Goal: Task Accomplishment & Management: Contribute content

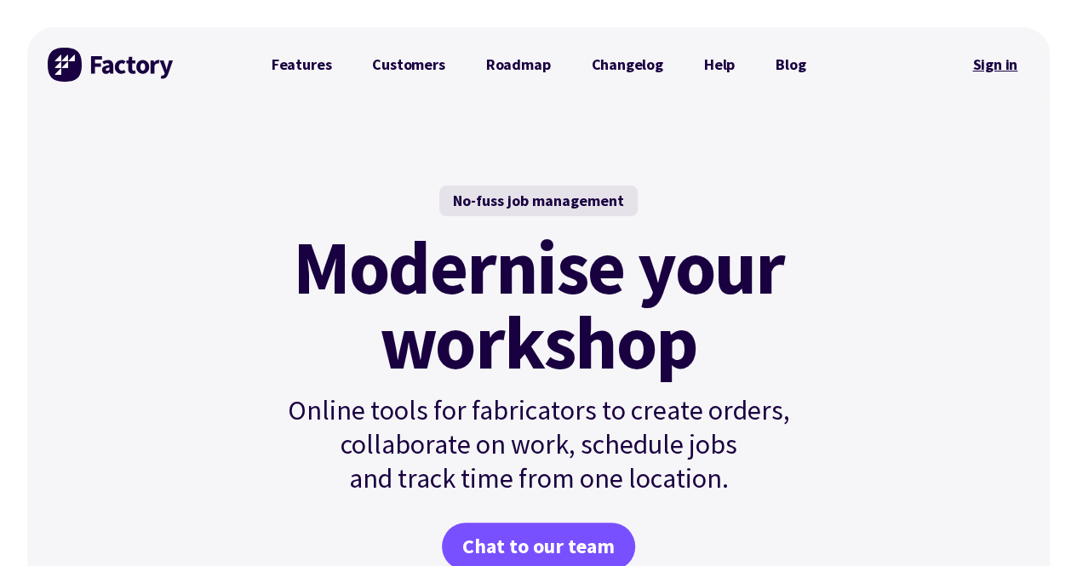
click at [1013, 62] on link "Sign in" at bounding box center [994, 64] width 69 height 39
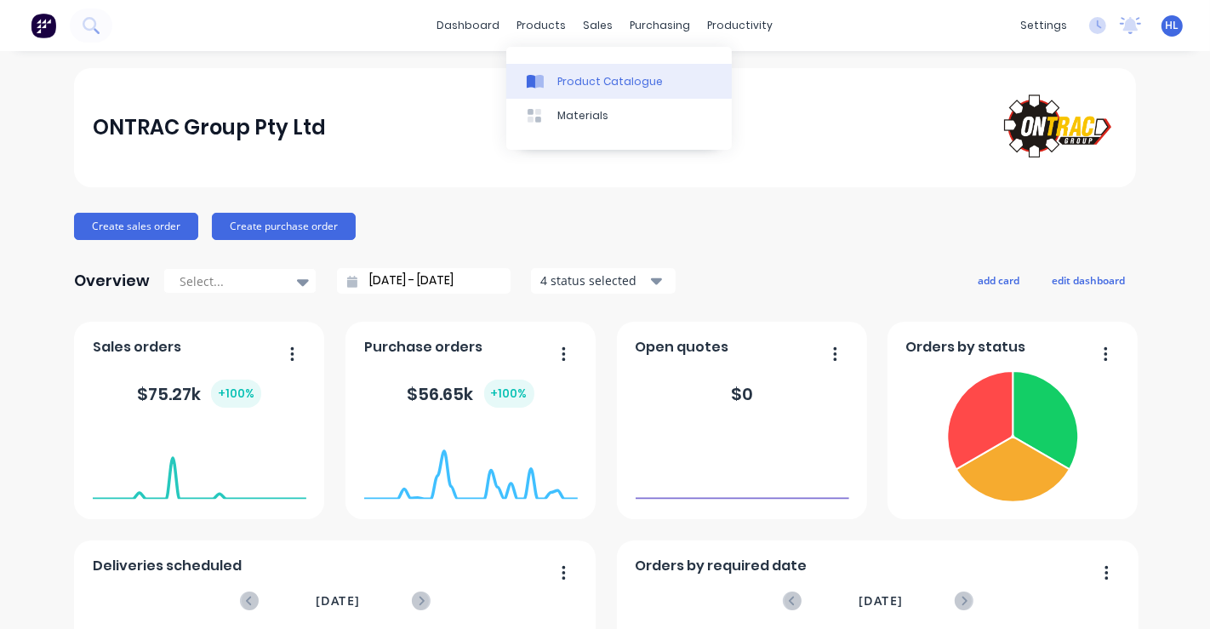
click at [622, 69] on link "Product Catalogue" at bounding box center [619, 81] width 226 height 34
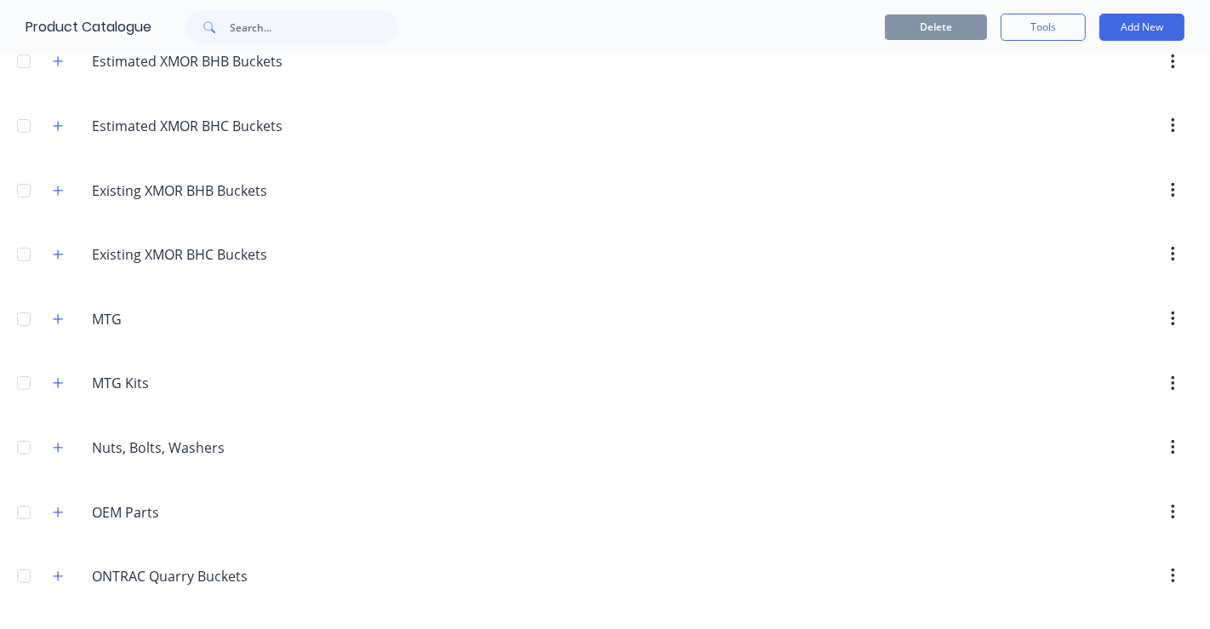
scroll to position [378, 0]
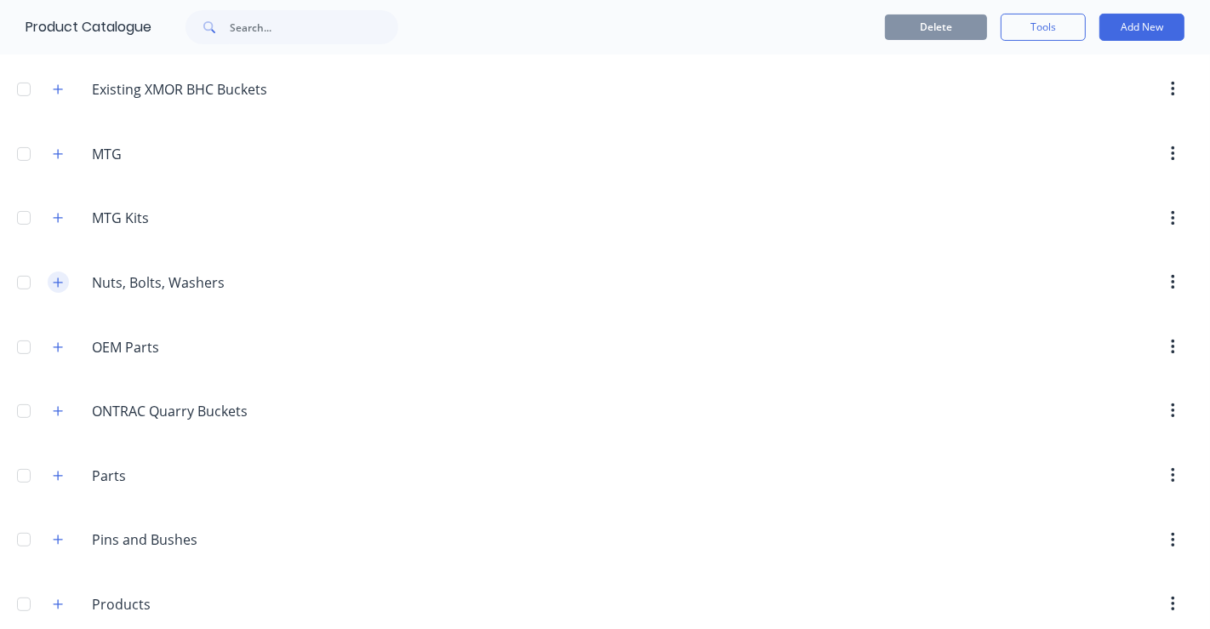
click at [61, 277] on icon "button" at bounding box center [58, 283] width 10 height 12
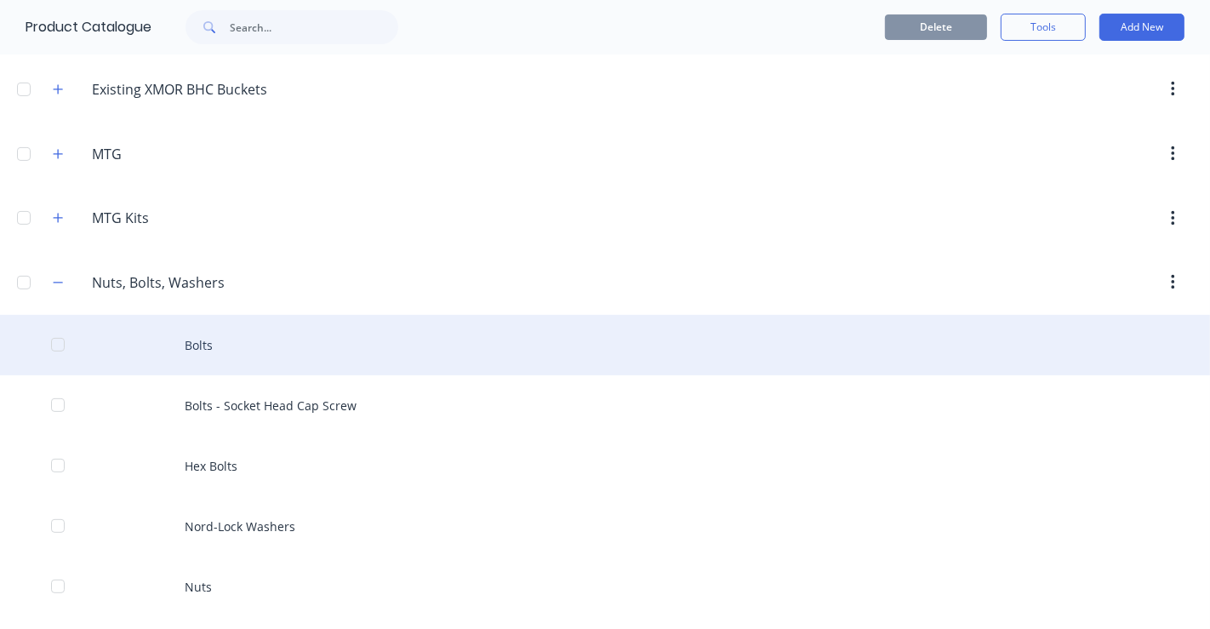
click at [282, 349] on div "Bolts" at bounding box center [605, 345] width 1210 height 60
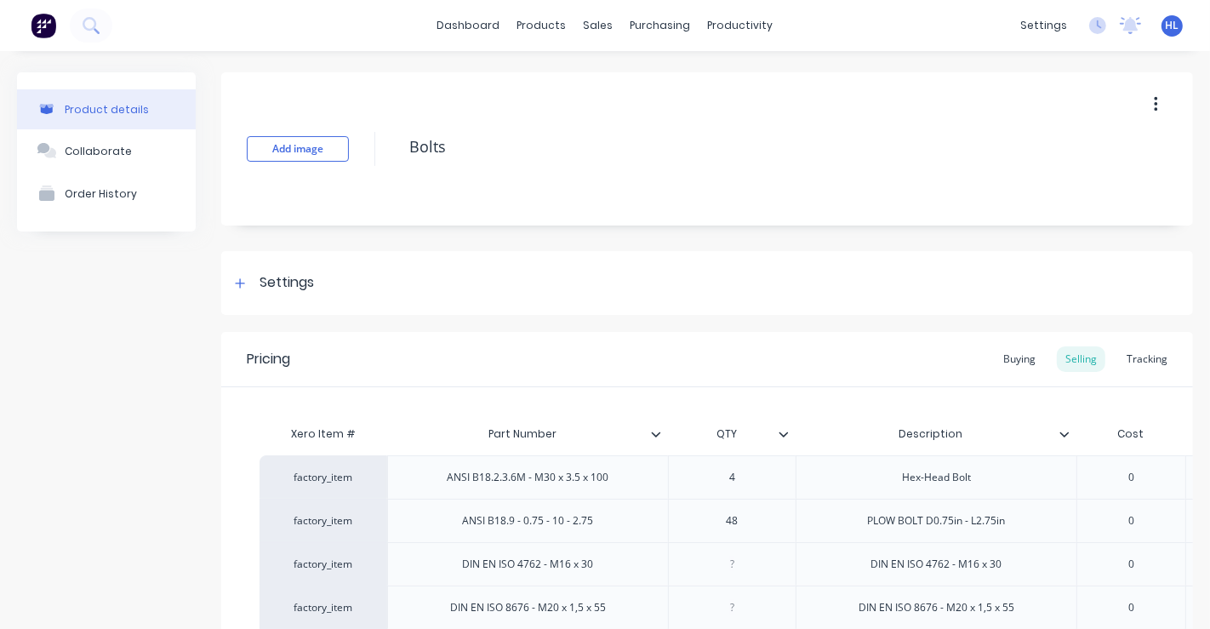
type textarea "x"
click at [680, 86] on div "Purchase Orders" at bounding box center [709, 81] width 90 height 15
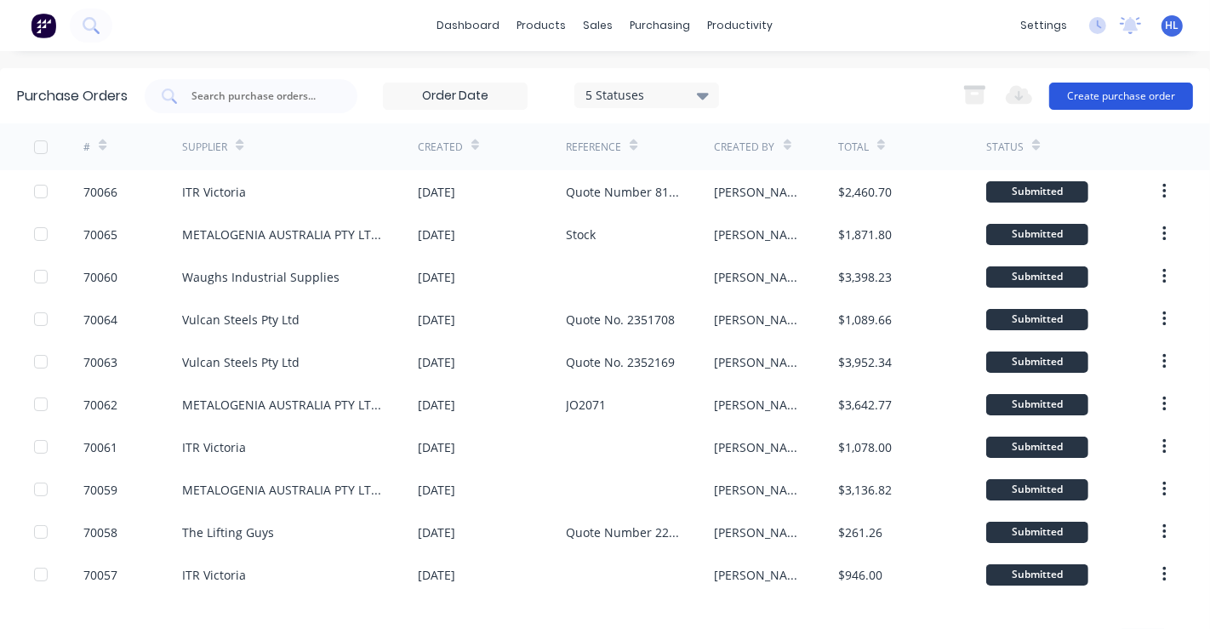
click at [1117, 96] on button "Create purchase order" at bounding box center [1121, 96] width 144 height 27
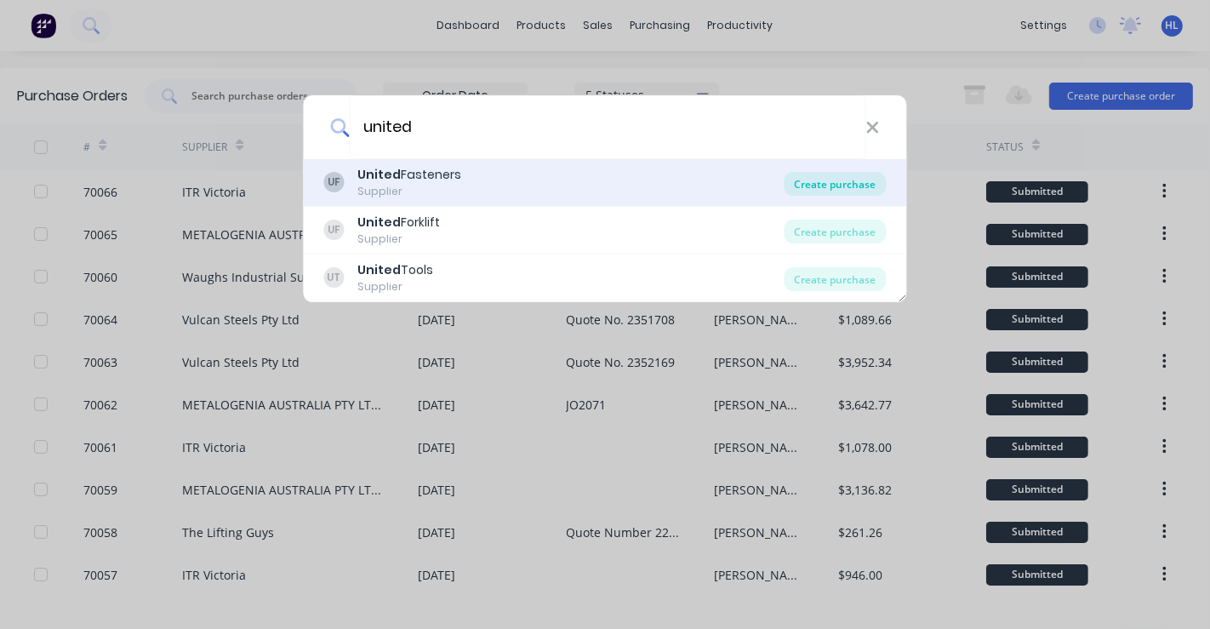
type input "united"
click at [839, 188] on div "Create purchase" at bounding box center [836, 184] width 102 height 24
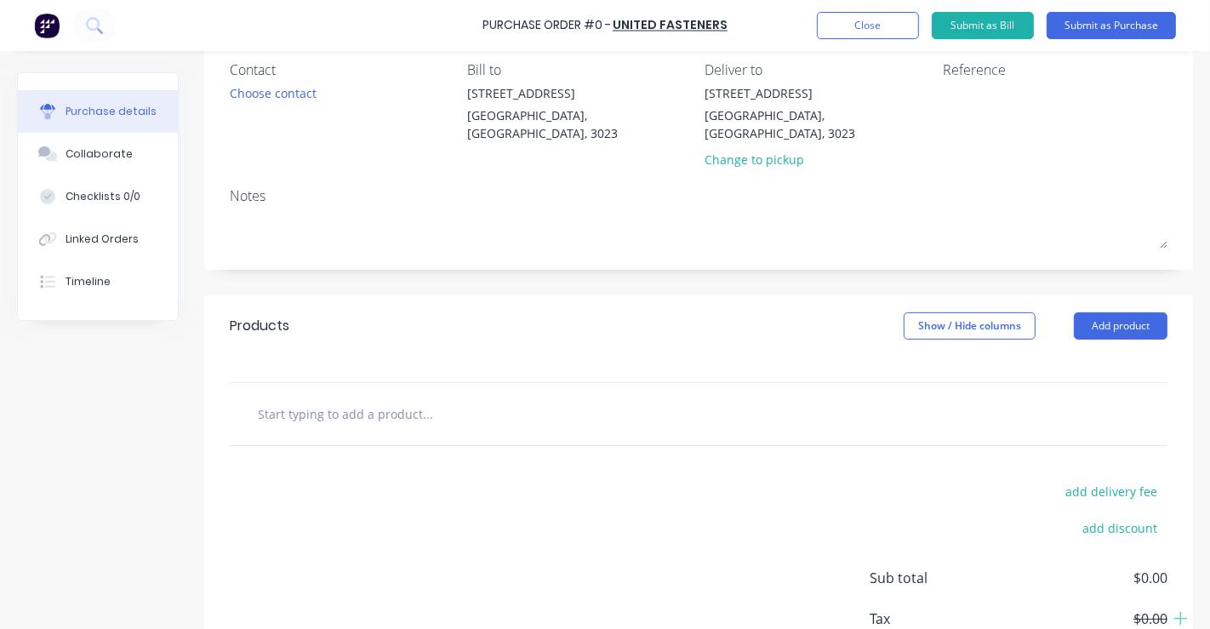
scroll to position [240, 0]
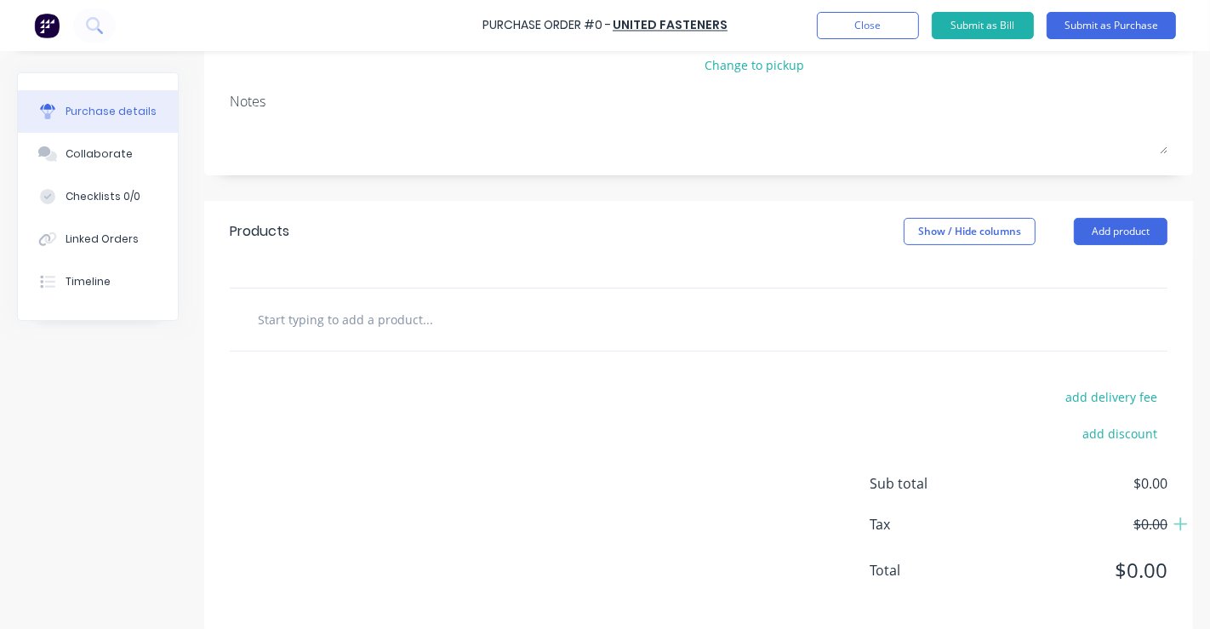
click at [576, 318] on div at bounding box center [699, 319] width 938 height 62
click at [1116, 218] on button "Add product" at bounding box center [1121, 231] width 94 height 27
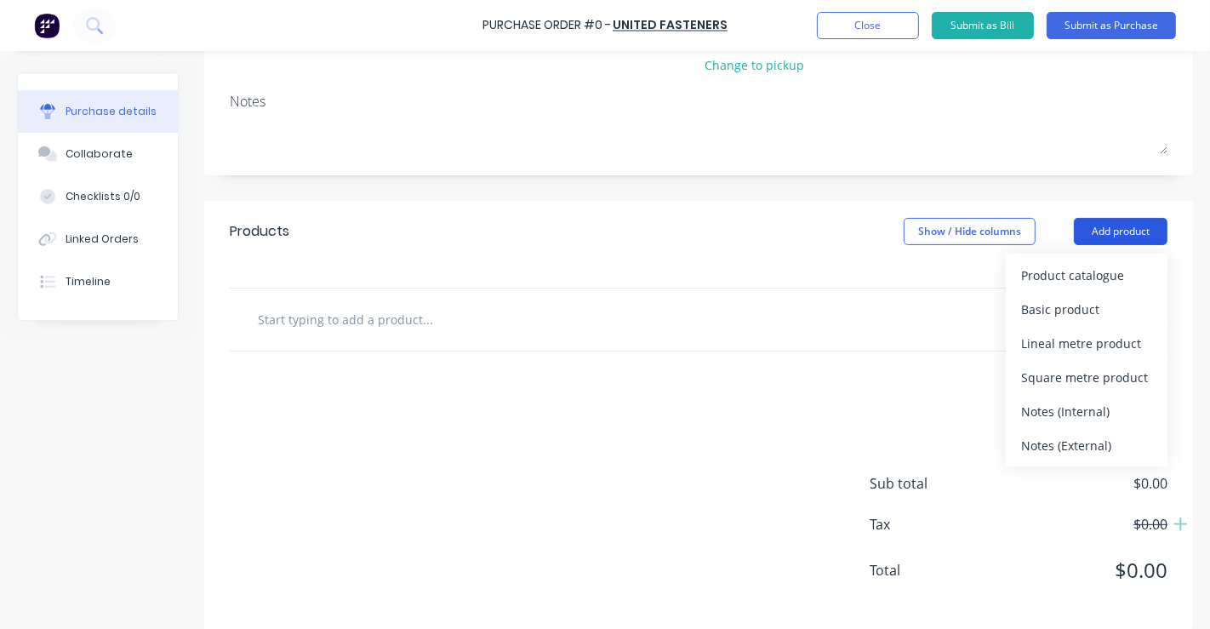
drag, startPoint x: 1116, startPoint y: 210, endPoint x: 1108, endPoint y: 216, distance: 9.7
click at [1116, 218] on button "Add product" at bounding box center [1121, 231] width 94 height 27
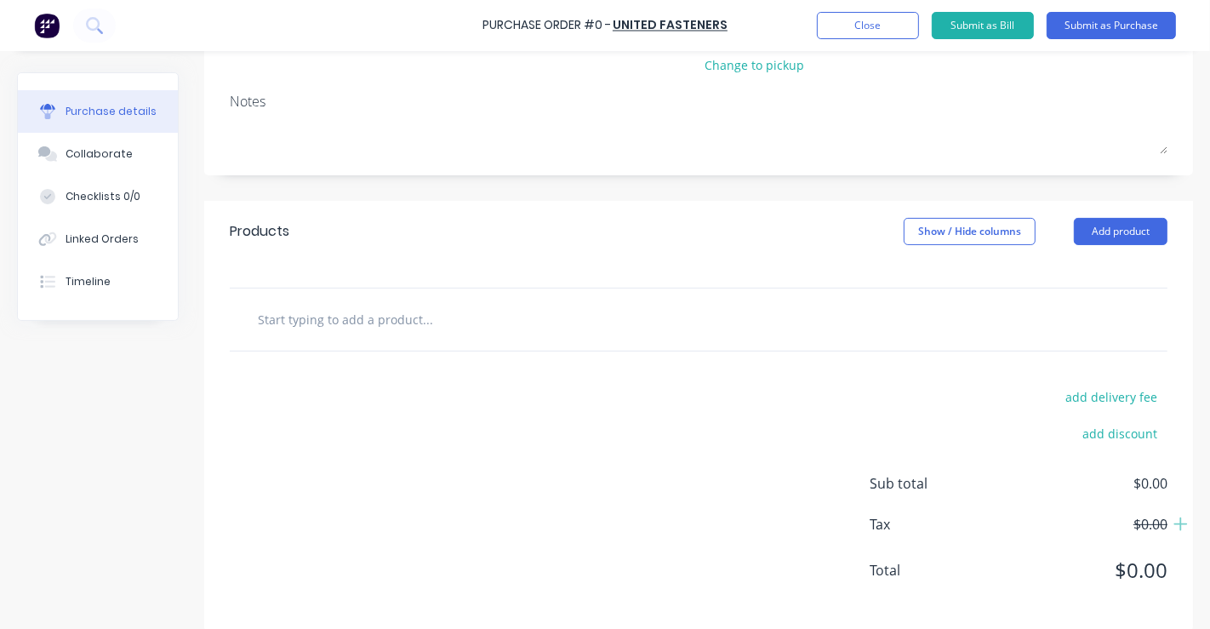
click at [1100, 201] on div "Products Show / Hide columns Add product" at bounding box center [698, 231] width 989 height 61
click at [1088, 225] on button "Add product" at bounding box center [1121, 231] width 94 height 27
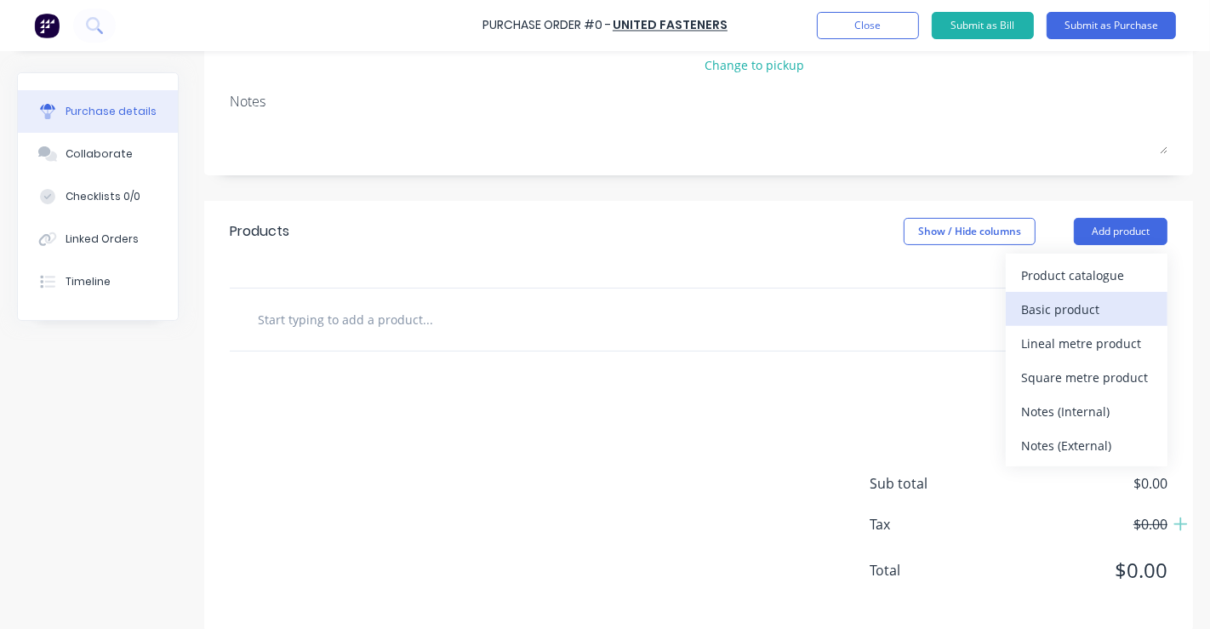
click at [1070, 292] on button "Basic product" at bounding box center [1087, 309] width 162 height 34
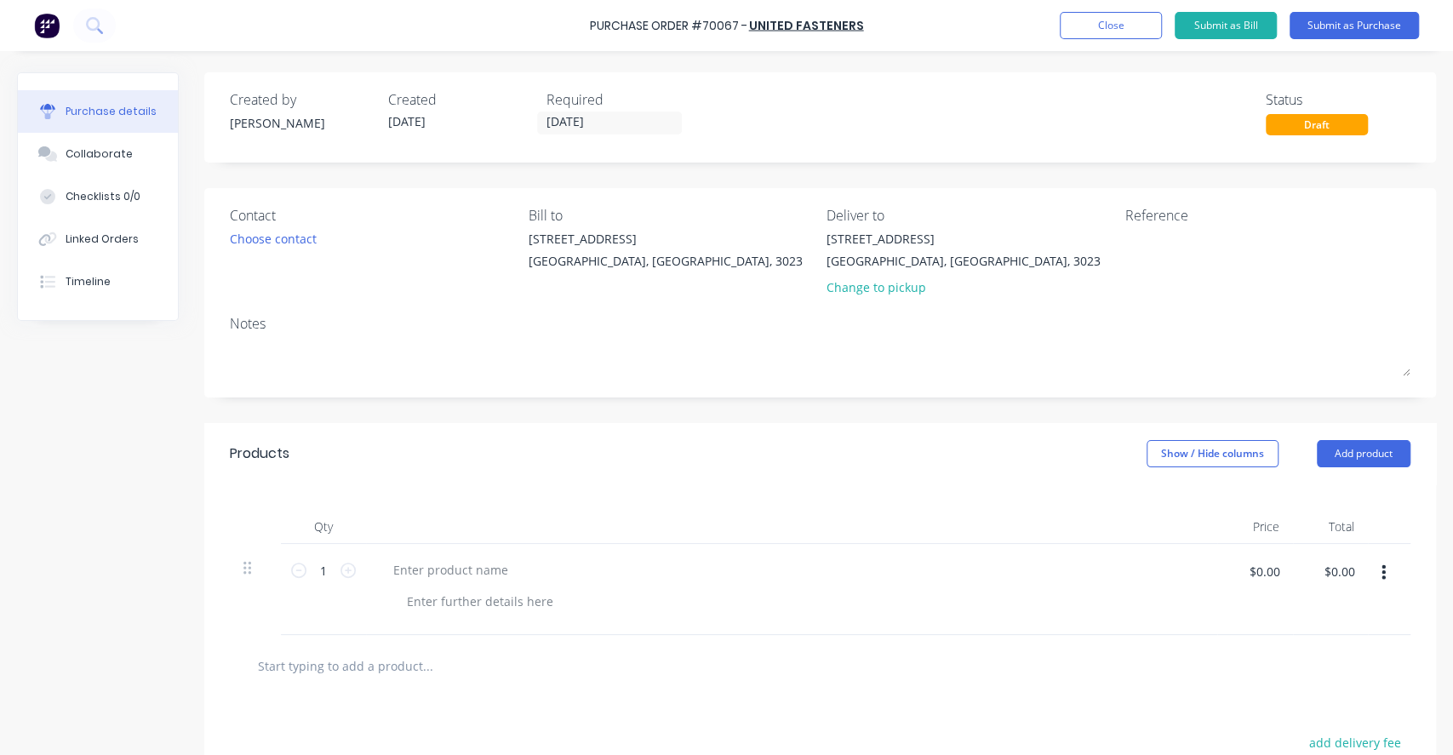
click at [1209, 566] on icon "button" at bounding box center [1383, 572] width 4 height 19
click at [1209, 628] on button "Delete" at bounding box center [1331, 720] width 145 height 34
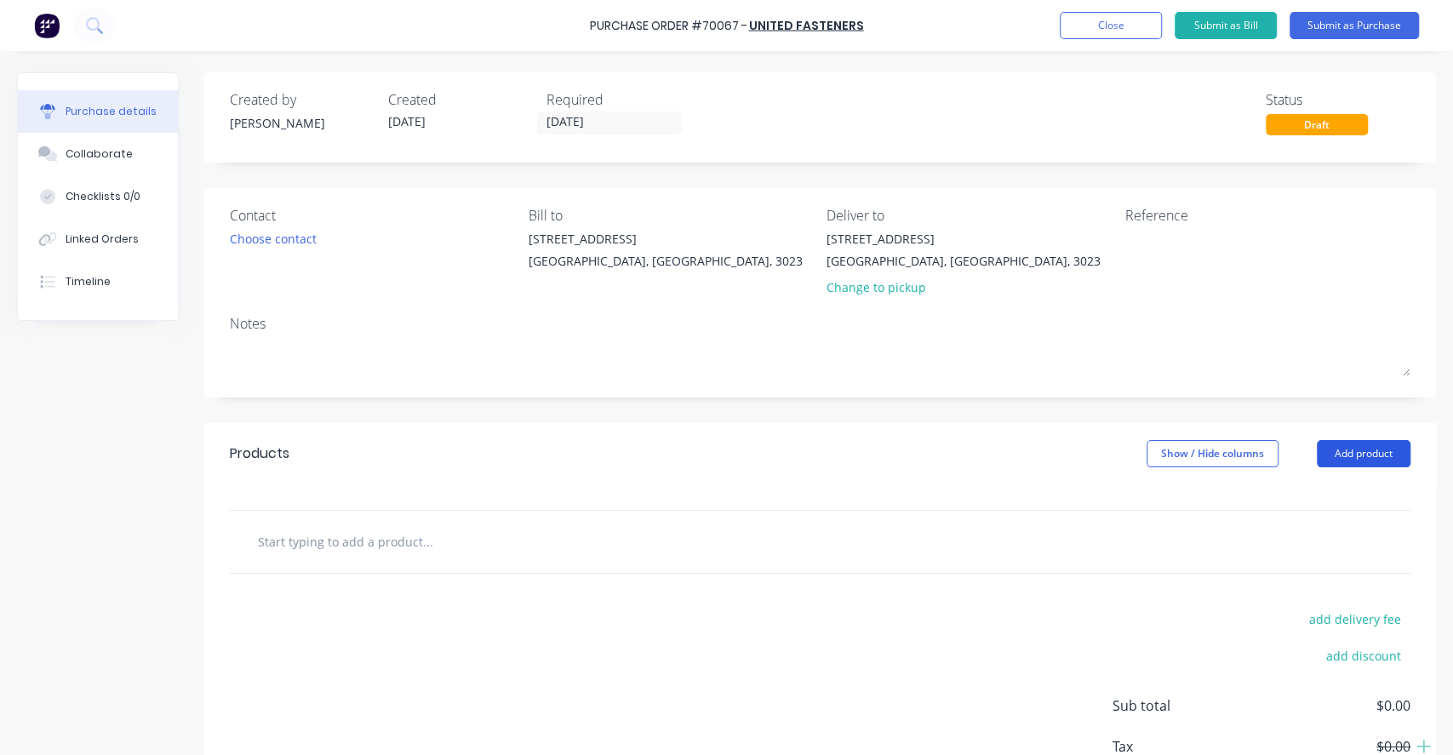
click at [1209, 460] on button "Add product" at bounding box center [1364, 453] width 94 height 27
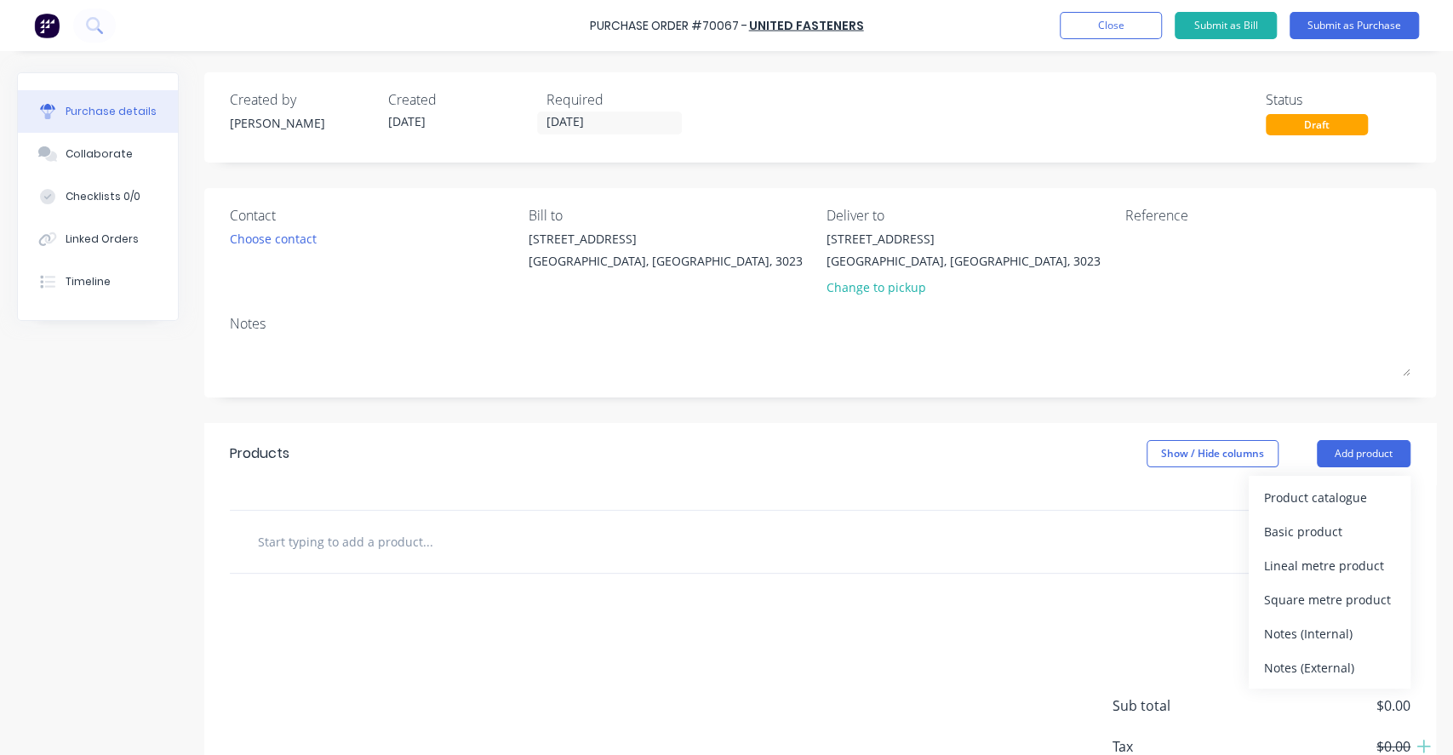
click at [1209, 485] on div "Product catalogue" at bounding box center [1329, 497] width 131 height 25
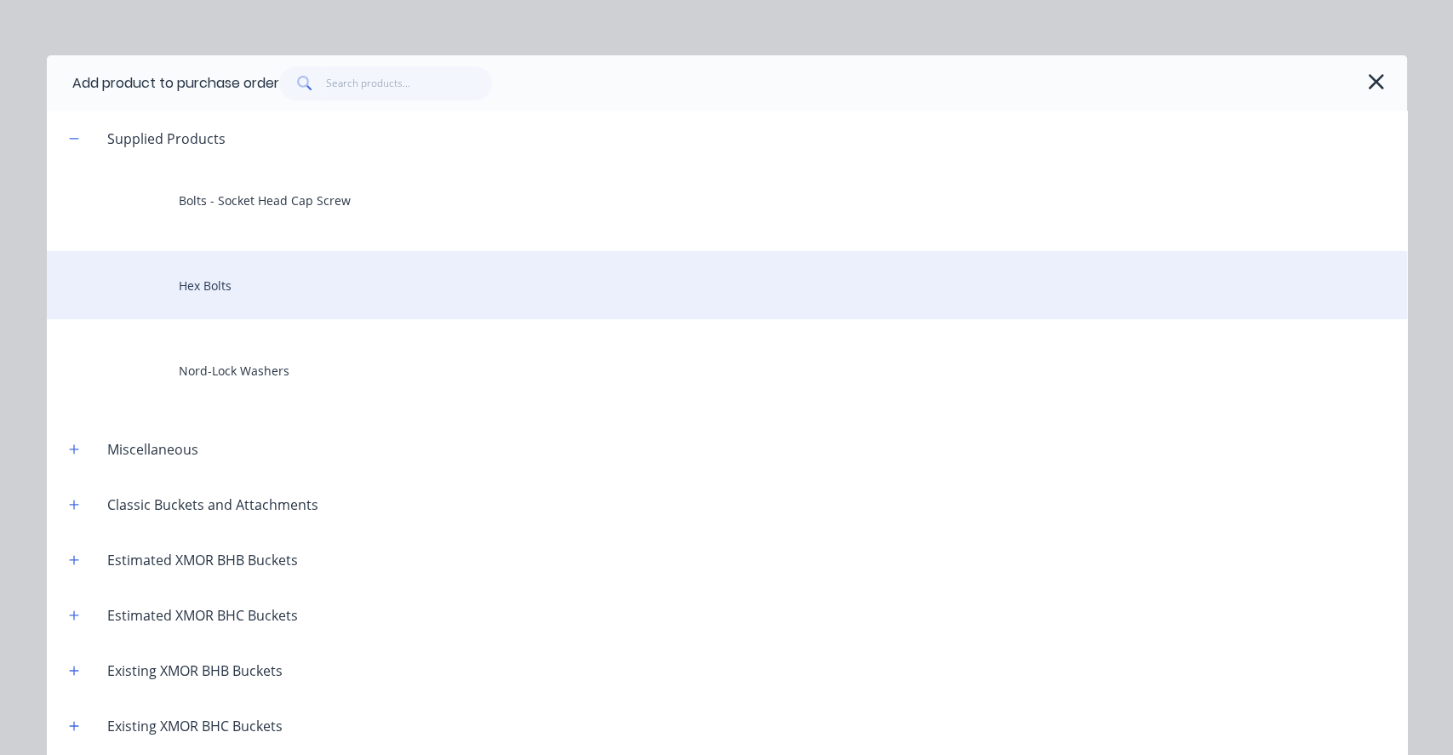
click at [293, 280] on div "Hex Bolts" at bounding box center [727, 285] width 1360 height 68
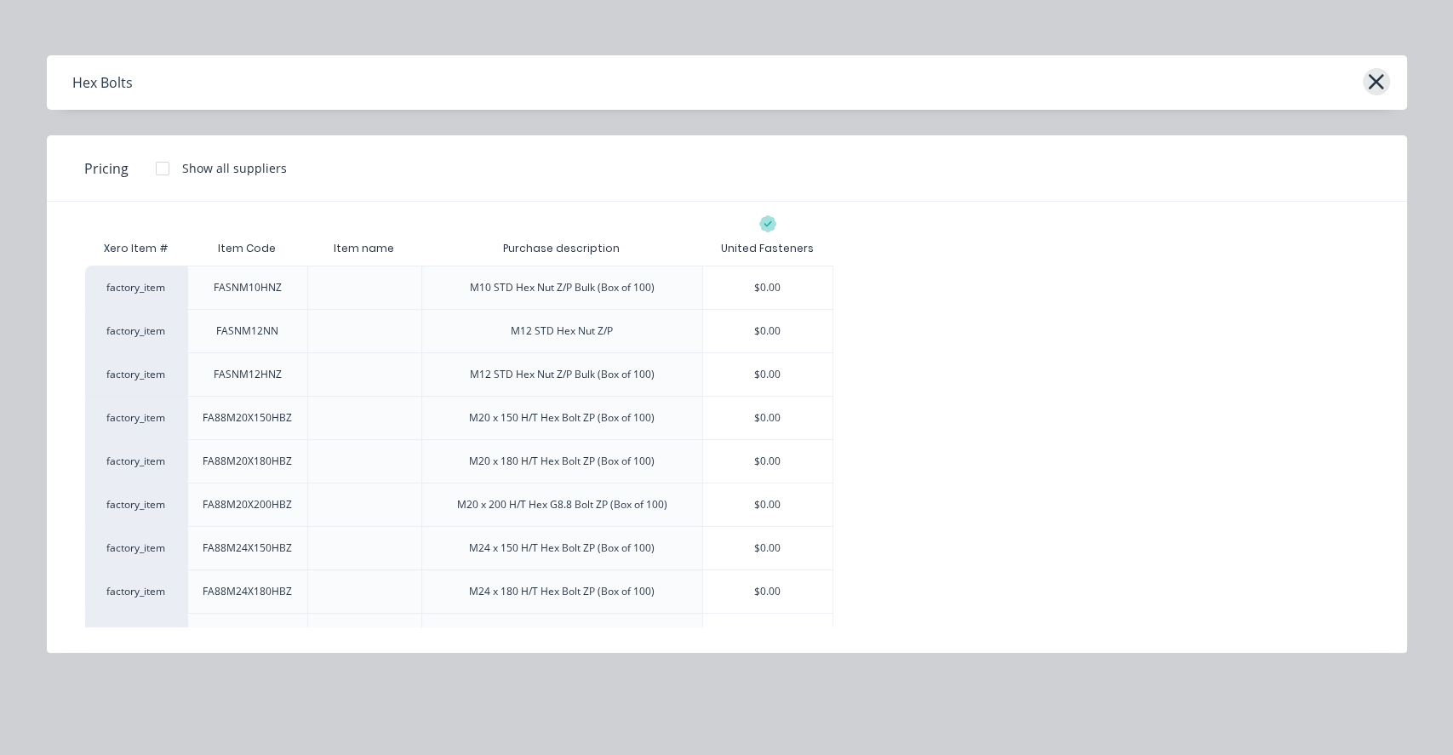
click at [1209, 82] on icon "button" at bounding box center [1376, 82] width 18 height 24
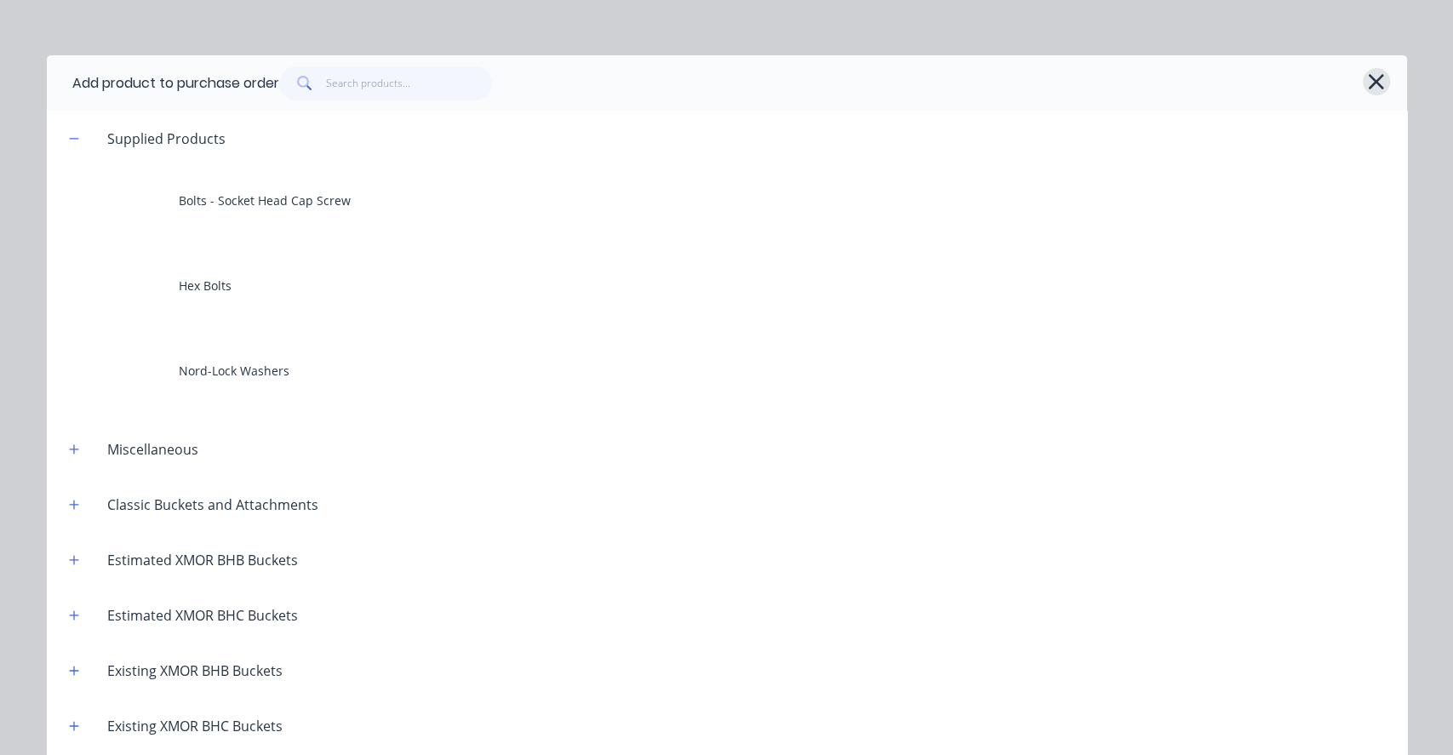
click at [1209, 83] on button "button" at bounding box center [1375, 81] width 27 height 27
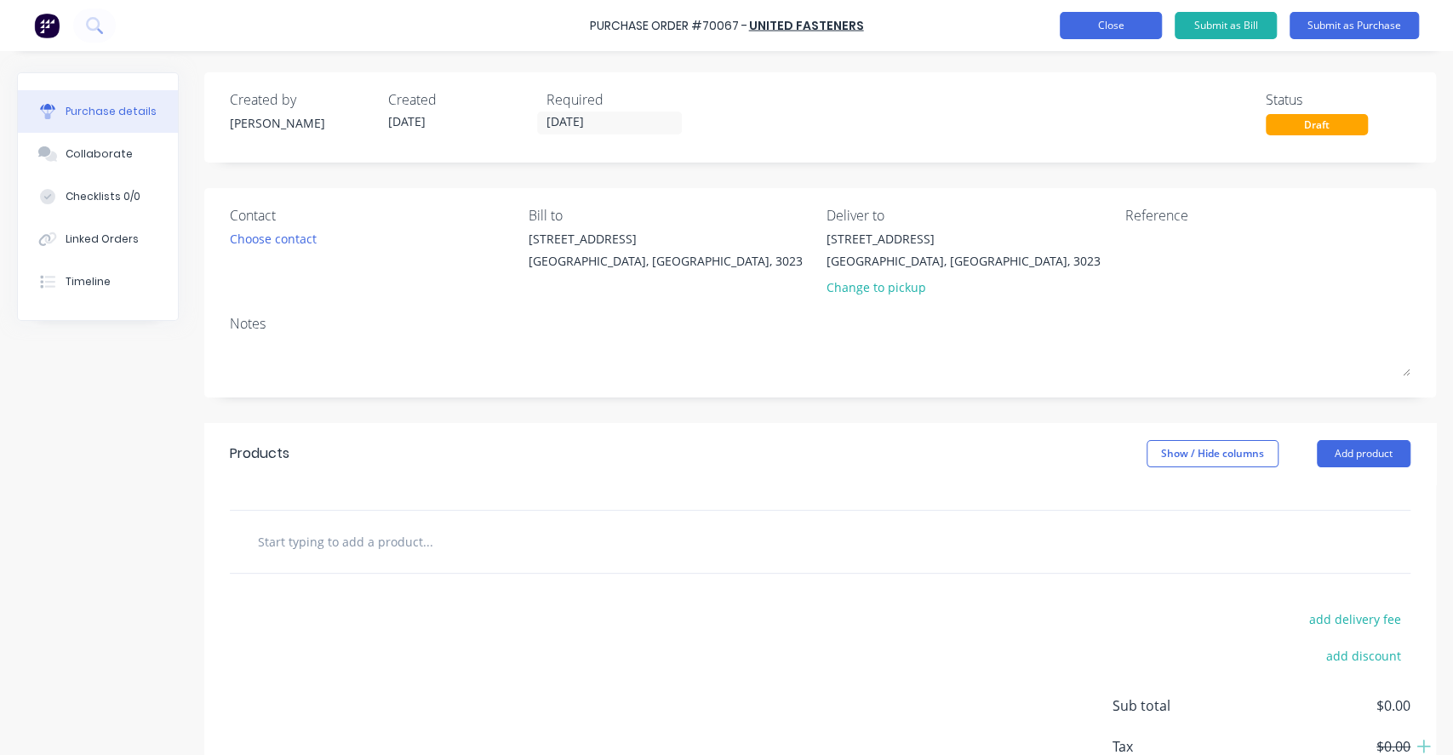
click at [1111, 33] on button "Close" at bounding box center [1111, 25] width 102 height 27
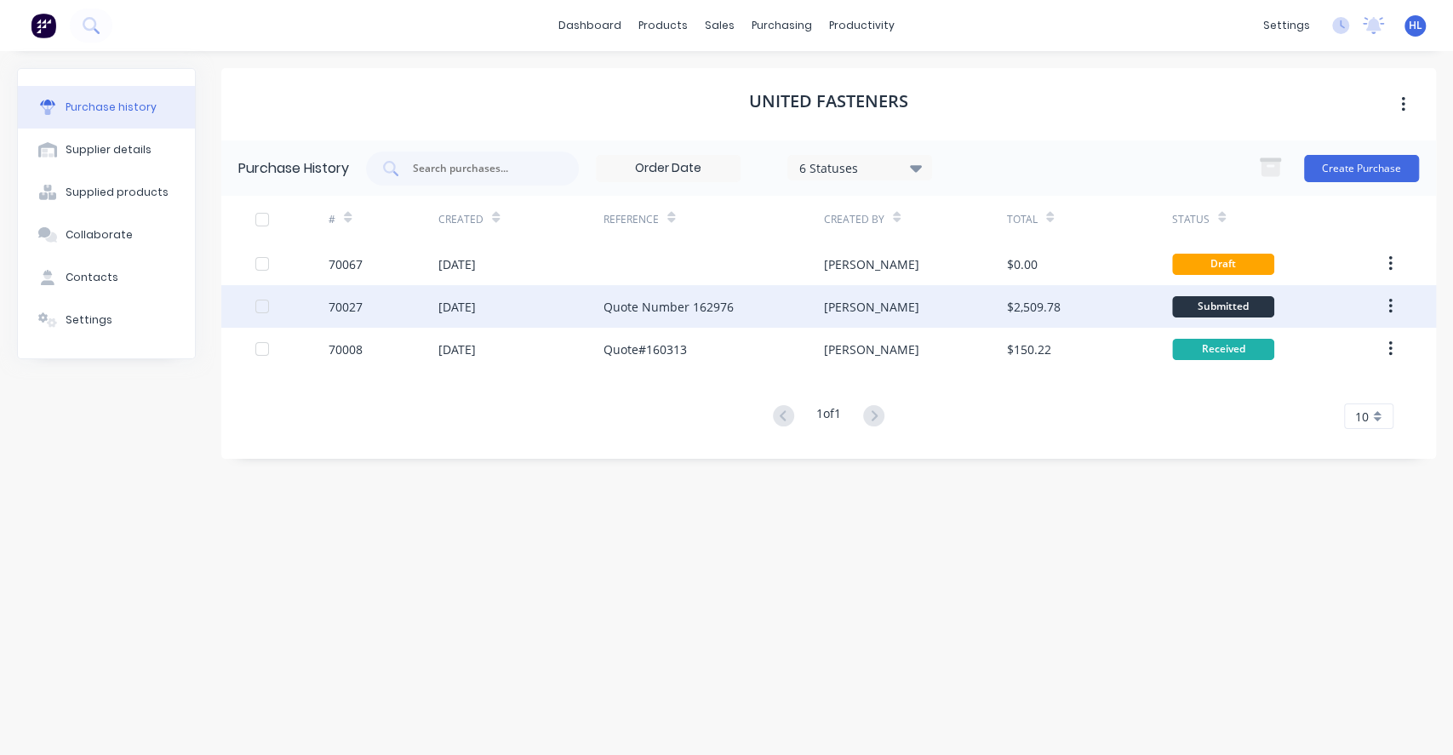
click at [771, 303] on div "Quote Number 162976" at bounding box center [713, 306] width 220 height 43
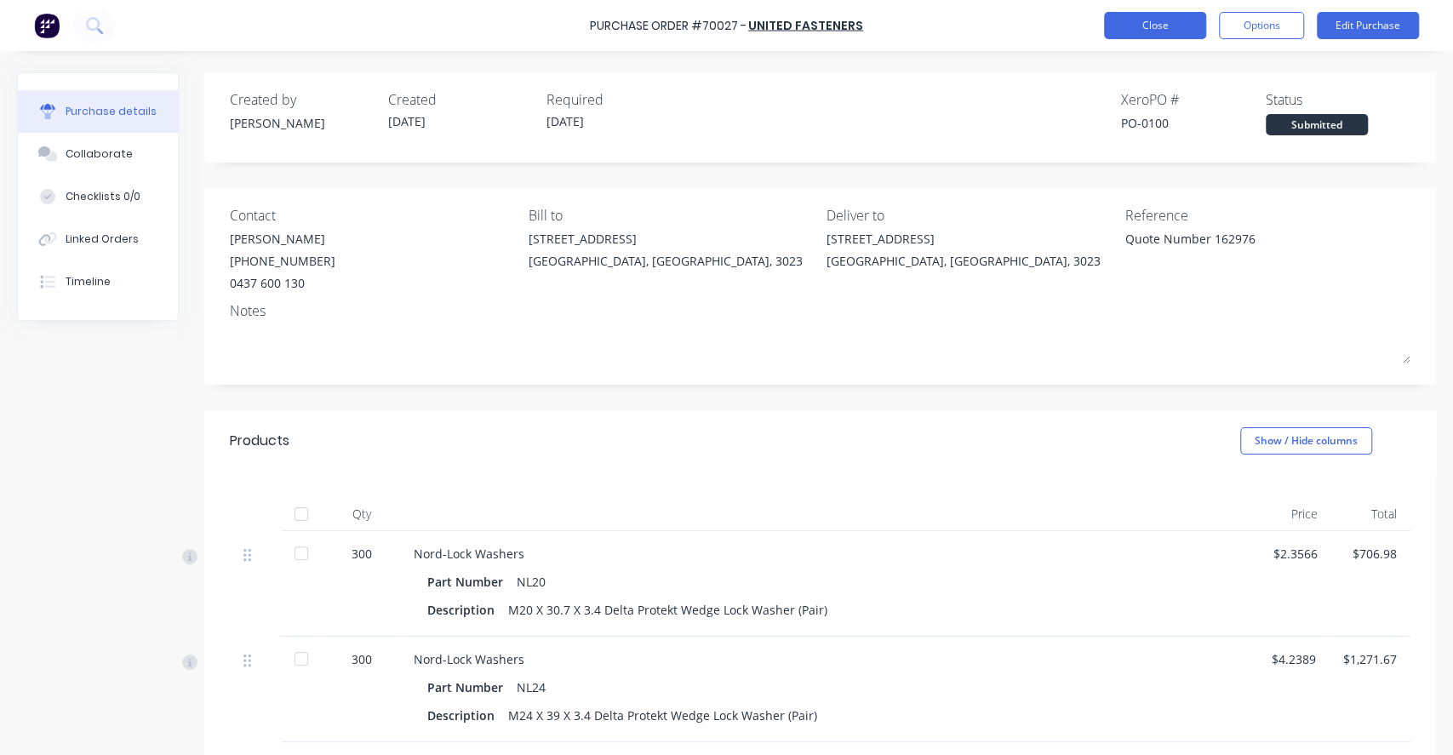
click at [1175, 25] on button "Close" at bounding box center [1155, 25] width 102 height 27
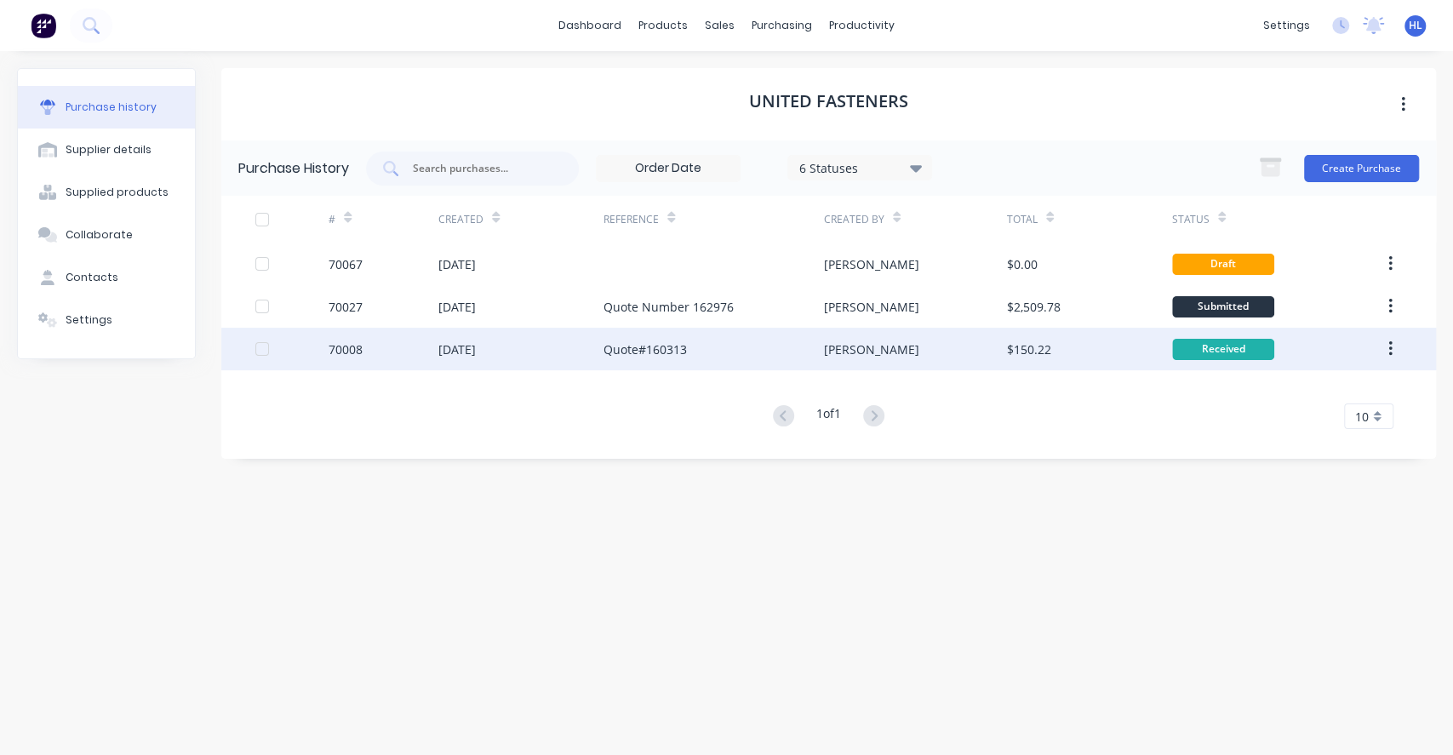
click at [510, 345] on div "06 May 2025" at bounding box center [520, 349] width 165 height 43
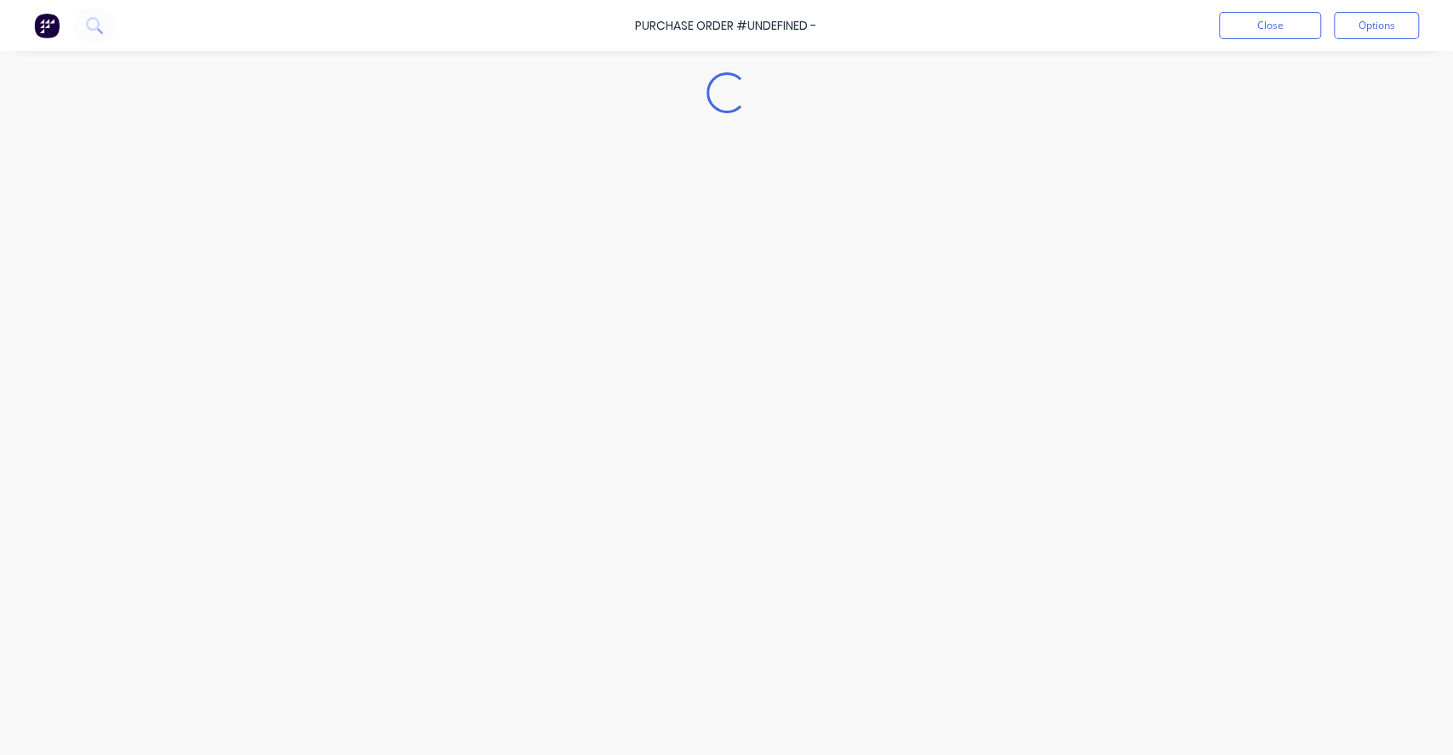
type textarea "x"
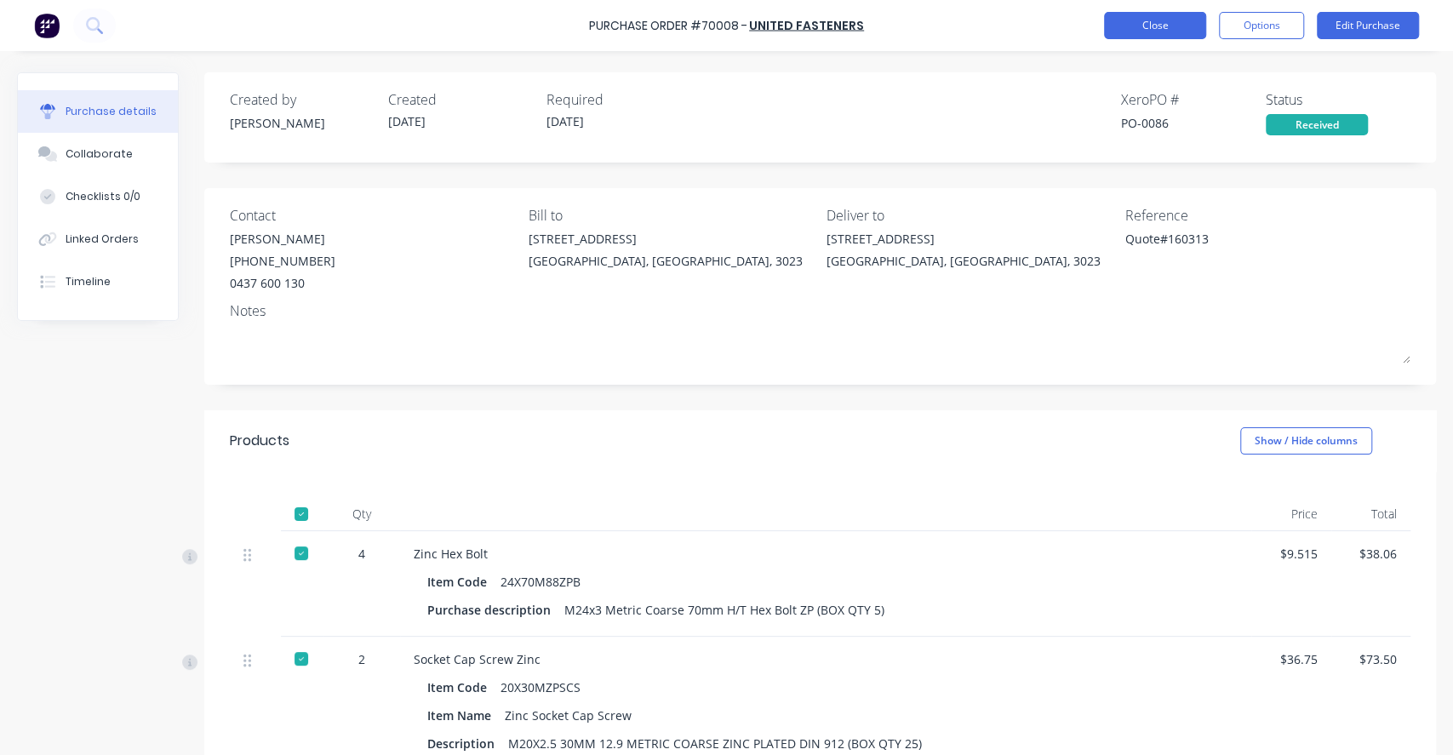
click at [1153, 31] on button "Close" at bounding box center [1155, 25] width 102 height 27
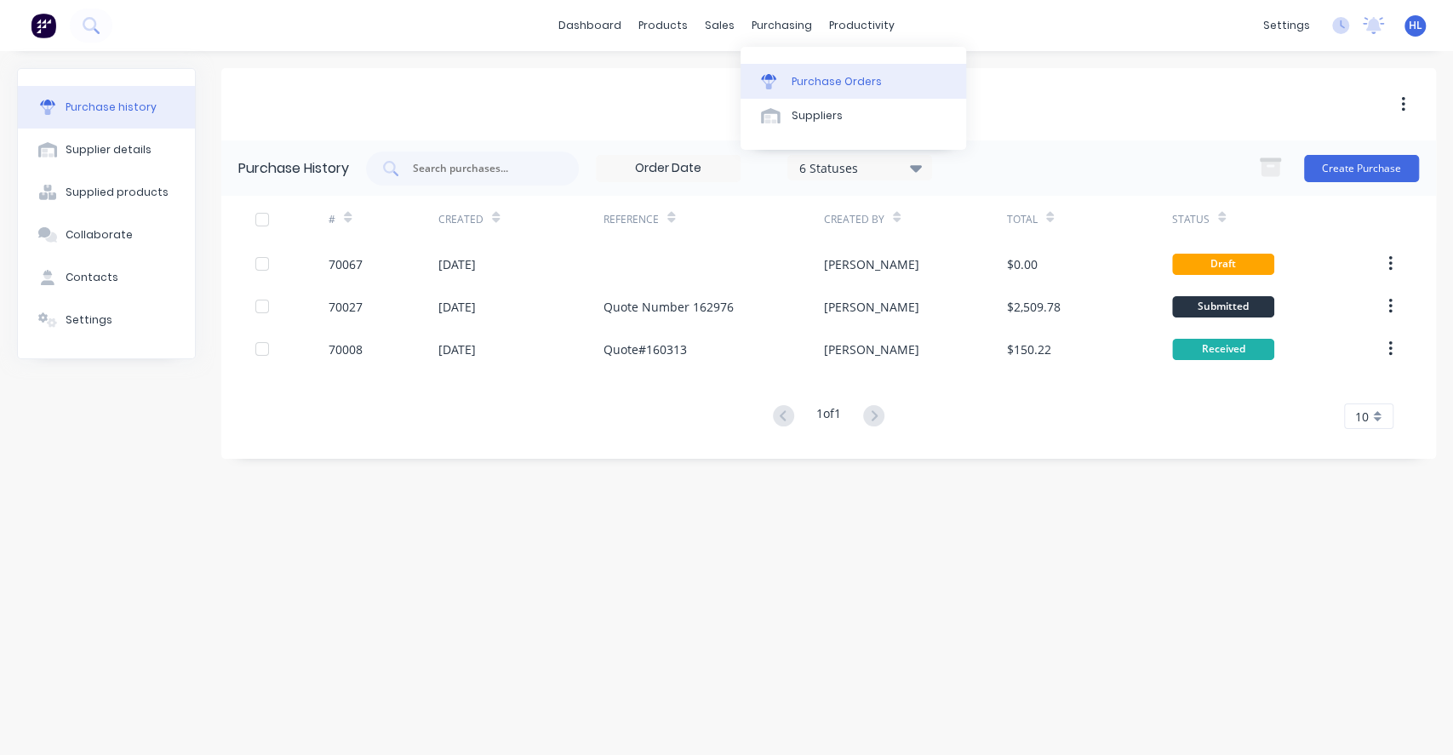
click at [811, 75] on div "Purchase Orders" at bounding box center [836, 81] width 90 height 15
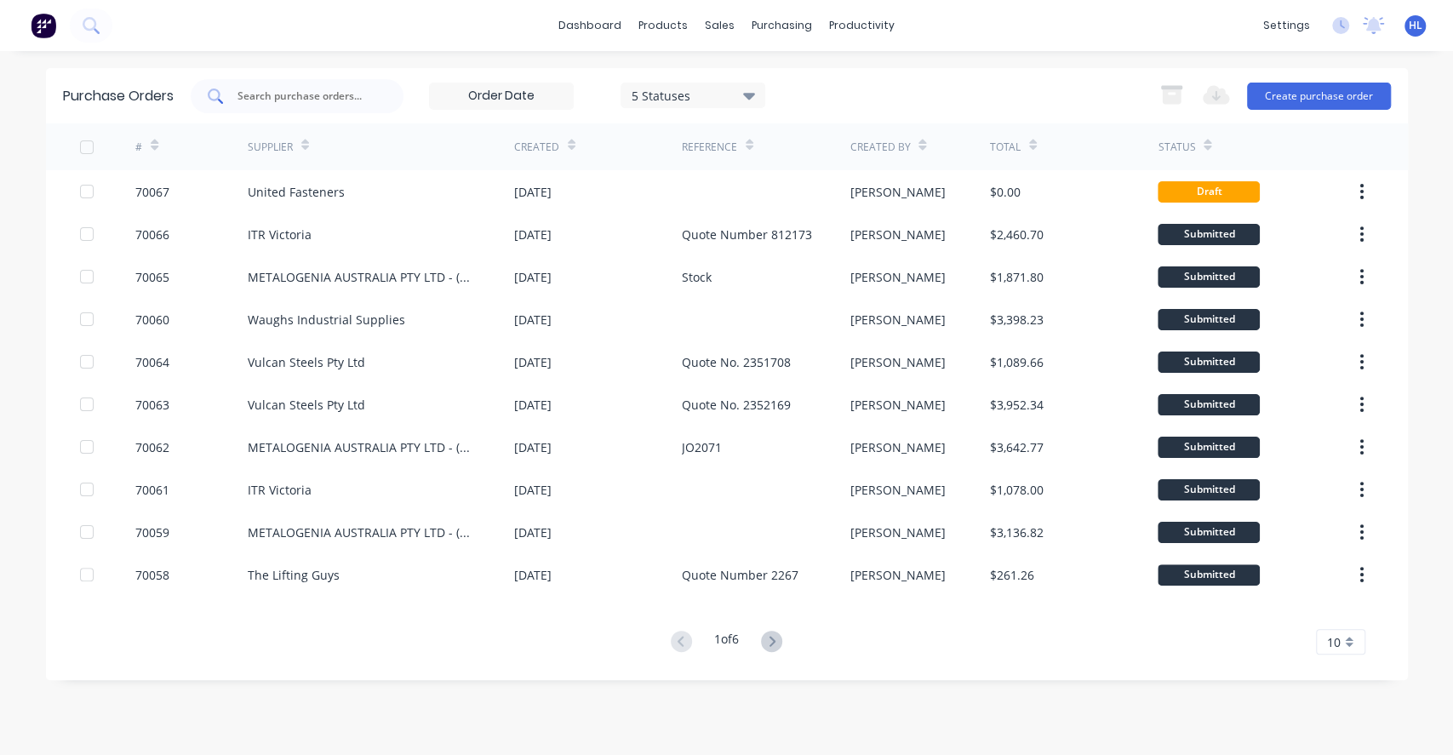
click at [360, 89] on input "text" at bounding box center [306, 96] width 141 height 17
type input "c"
type input "bolt"
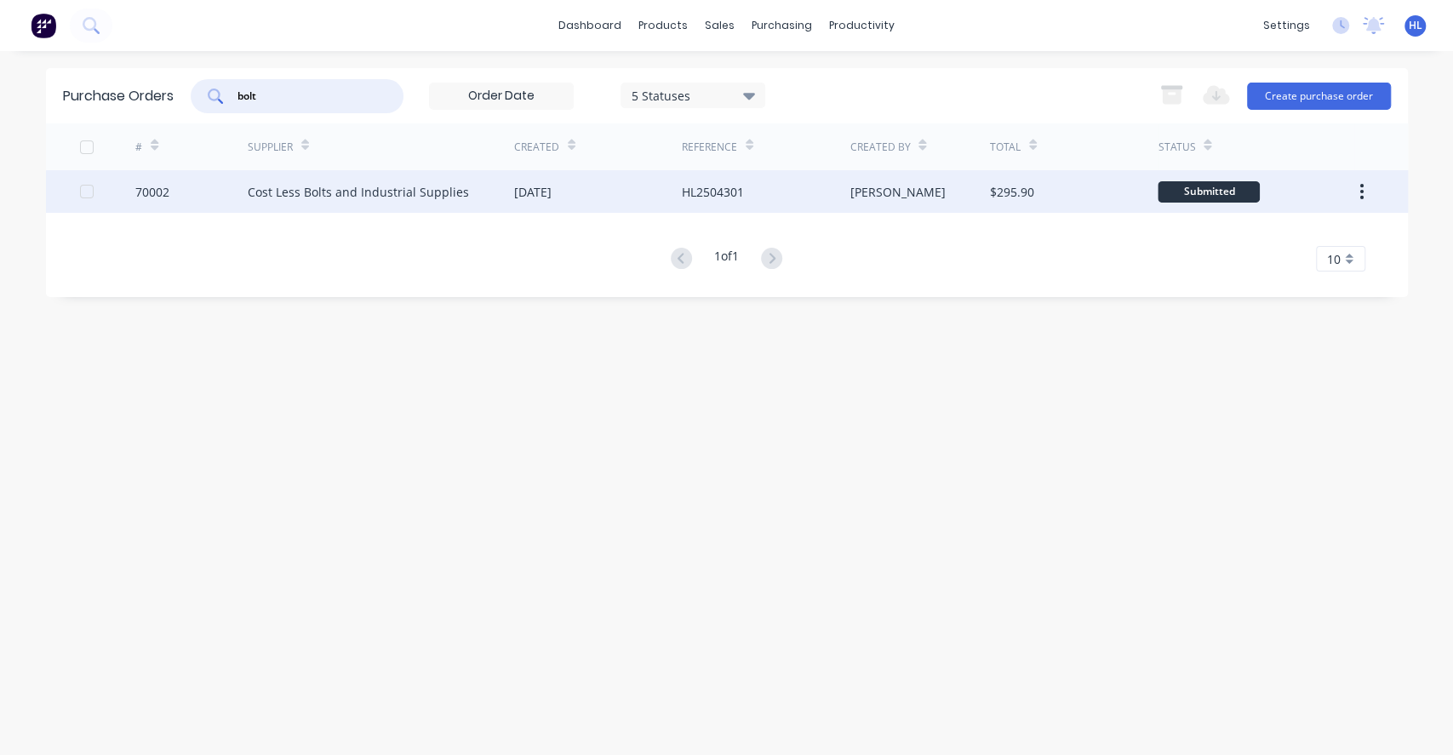
click at [372, 183] on div "Cost Less Bolts and Industrial Supplies" at bounding box center [358, 192] width 221 height 18
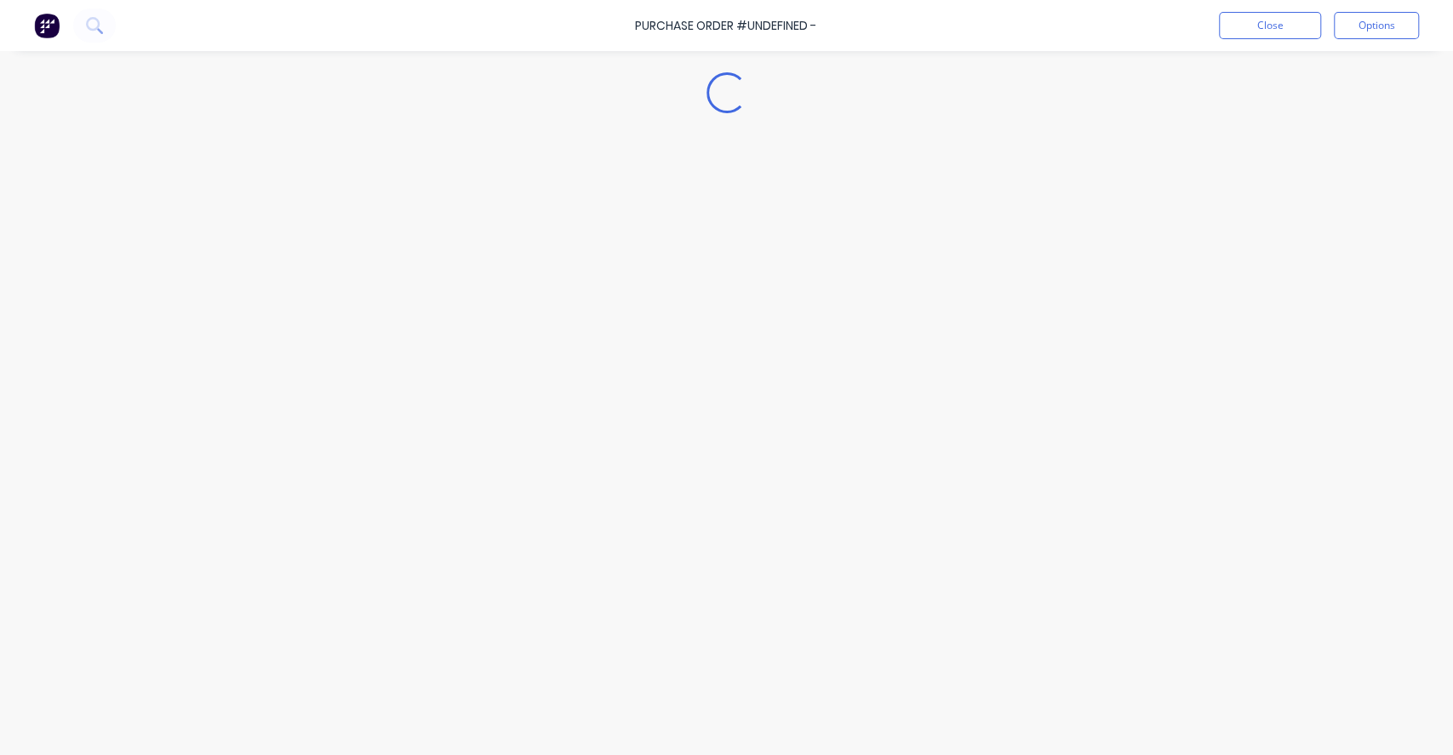
type textarea "x"
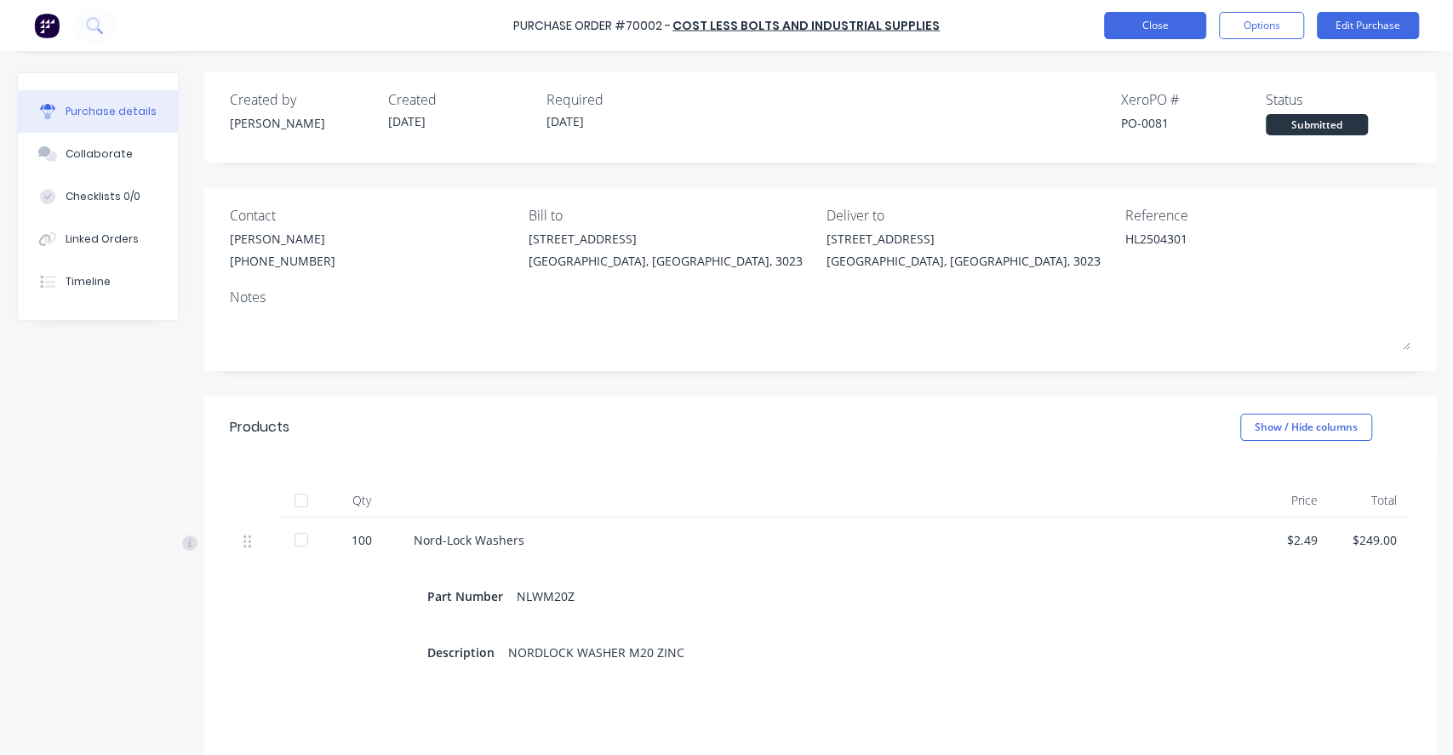
click at [1148, 30] on button "Close" at bounding box center [1155, 25] width 102 height 27
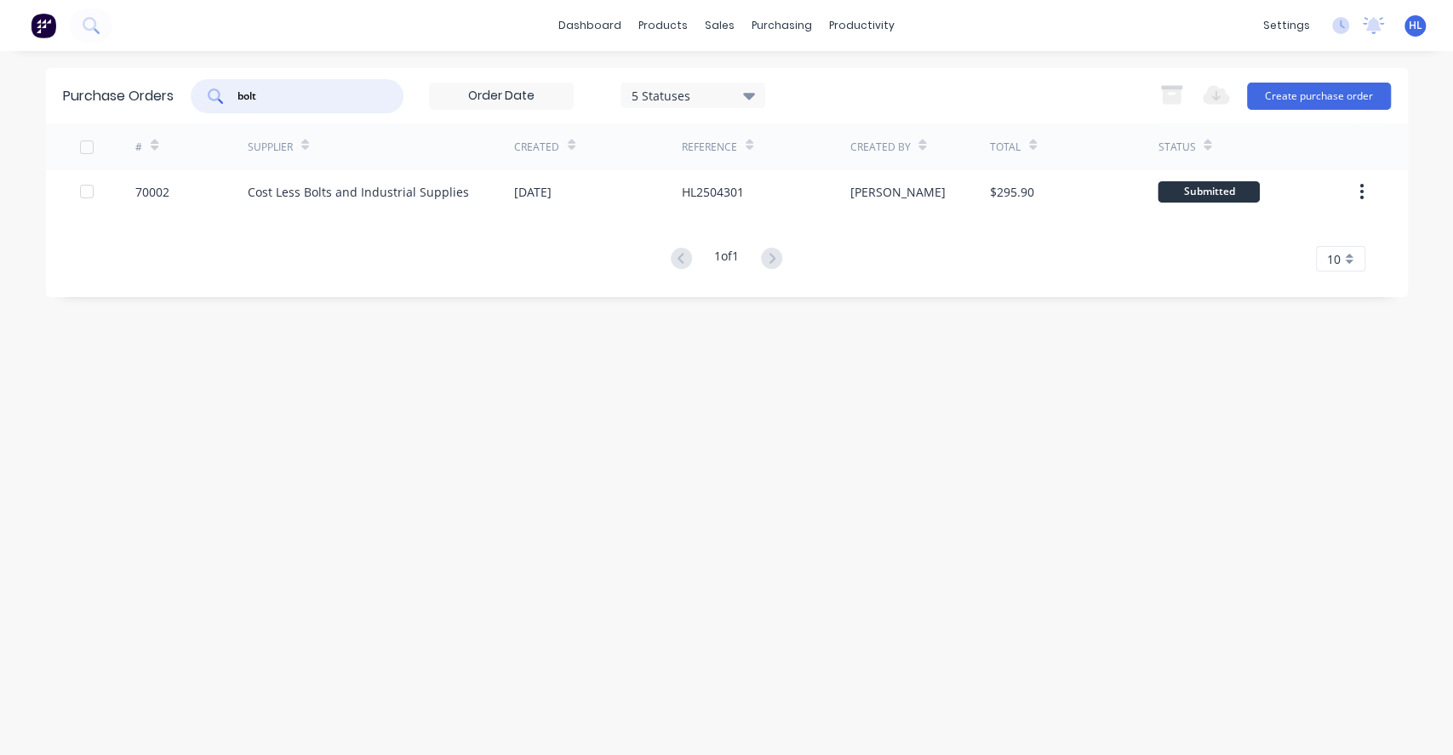
drag, startPoint x: 346, startPoint y: 104, endPoint x: 123, endPoint y: 97, distance: 223.1
click at [123, 97] on div "Purchase Orders bolt 5 Statuses 5 Statuses Export to Excel (XLSX) Create purcha…" at bounding box center [727, 95] width 1362 height 55
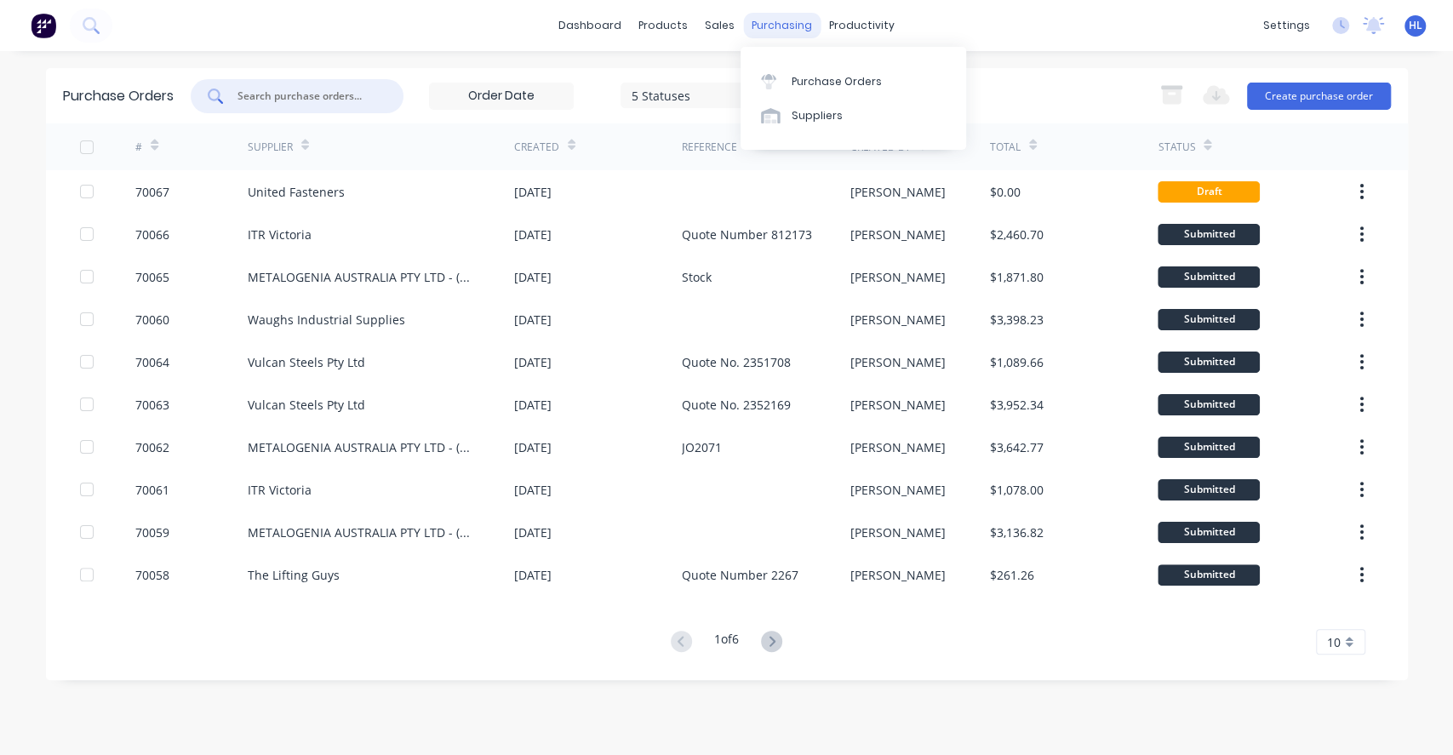
click at [791, 31] on div "purchasing" at bounding box center [781, 26] width 77 height 26
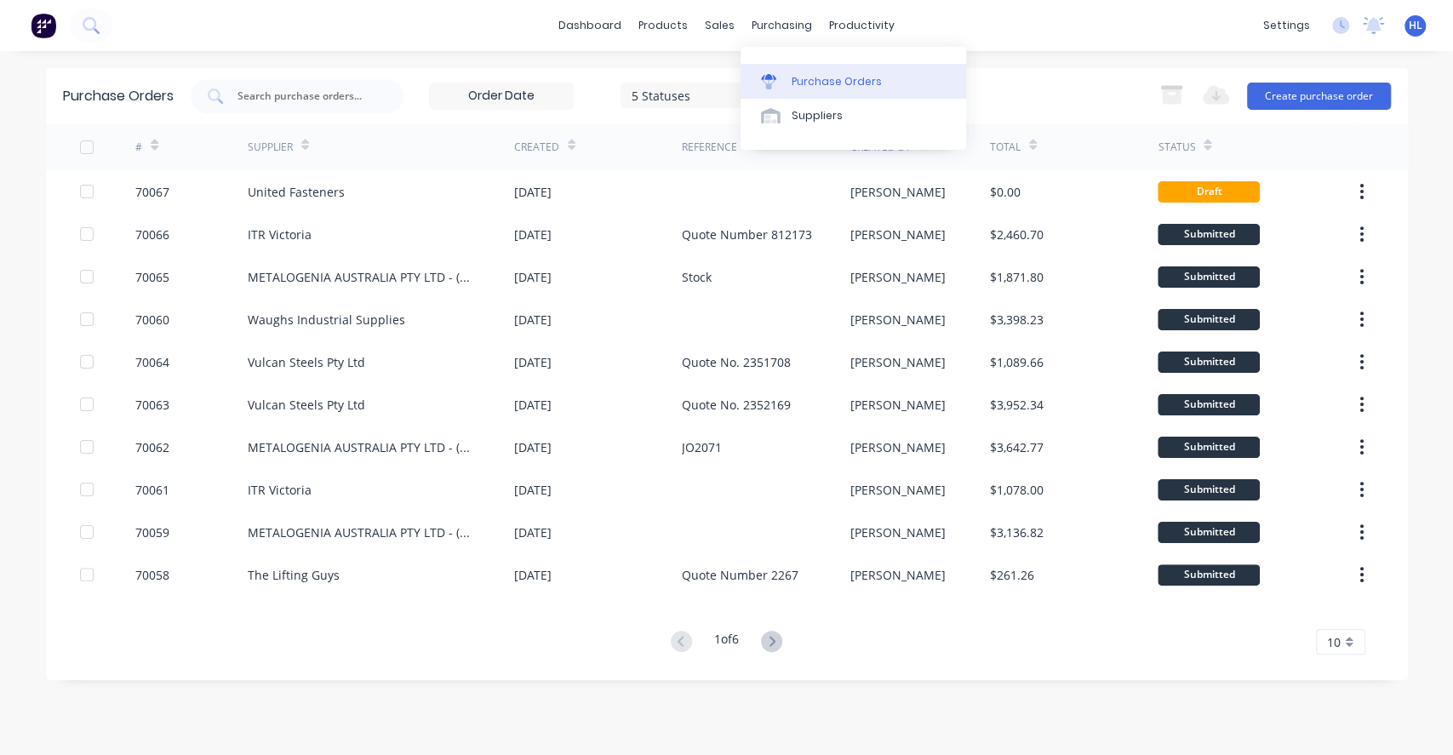
click at [814, 85] on div "Purchase Orders" at bounding box center [836, 81] width 90 height 15
click at [698, 74] on div "Product Catalogue" at bounding box center [739, 81] width 106 height 15
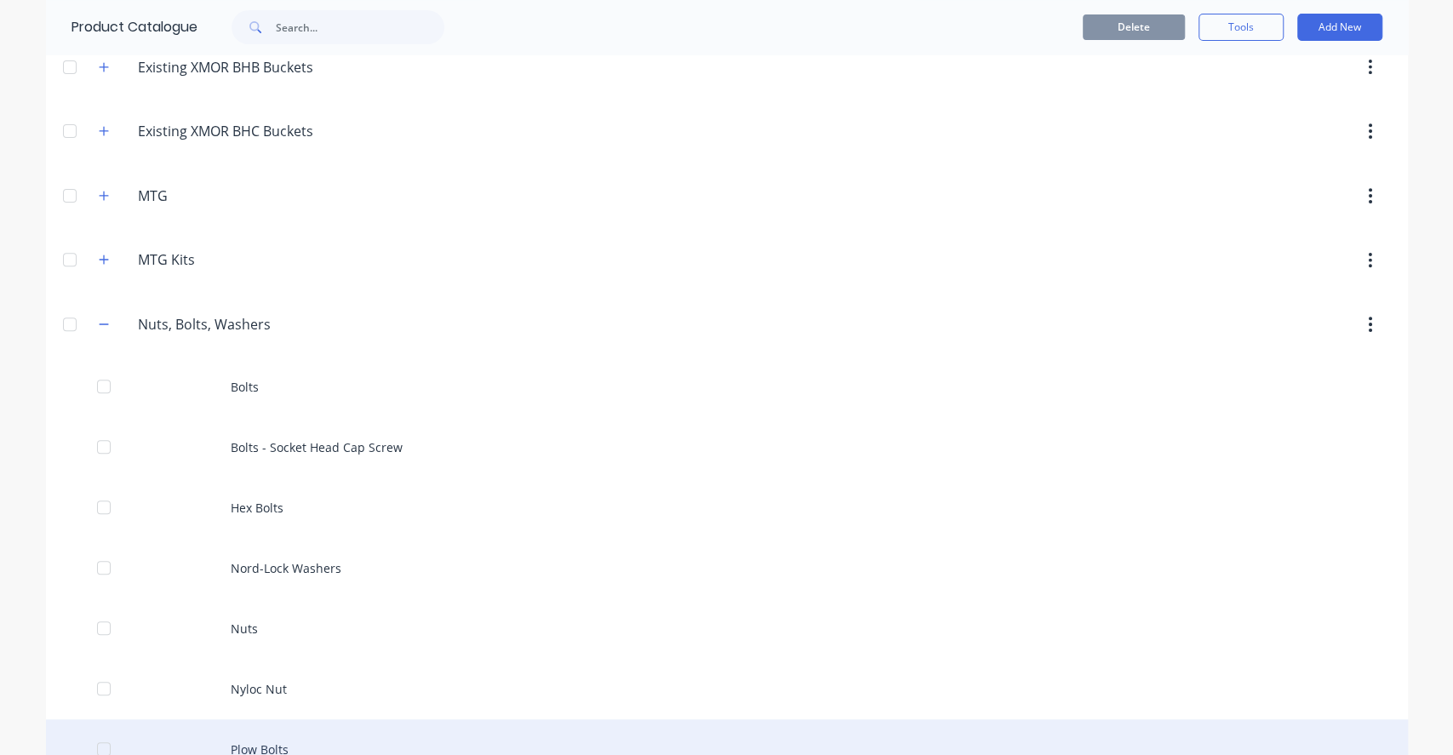
scroll to position [567, 0]
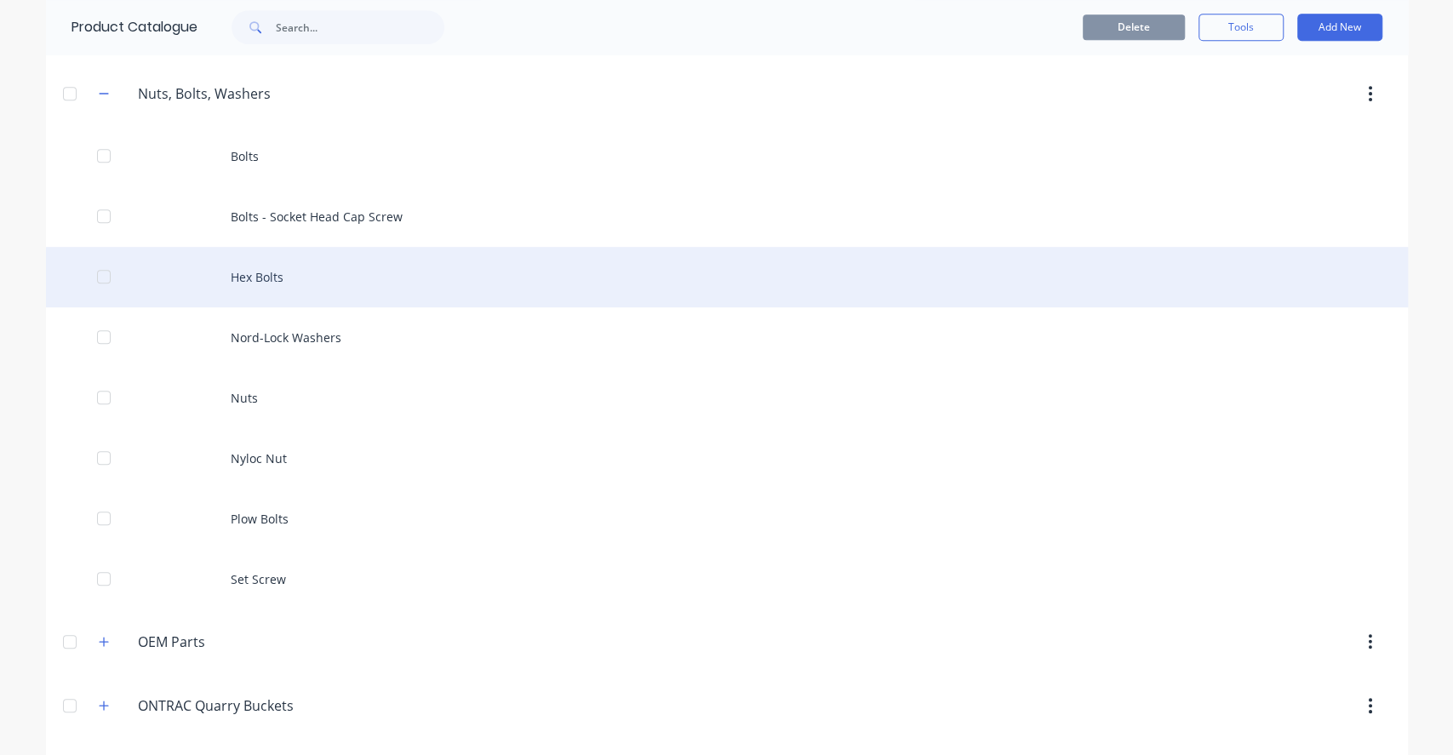
click at [329, 294] on div "Hex Bolts" at bounding box center [727, 277] width 1362 height 60
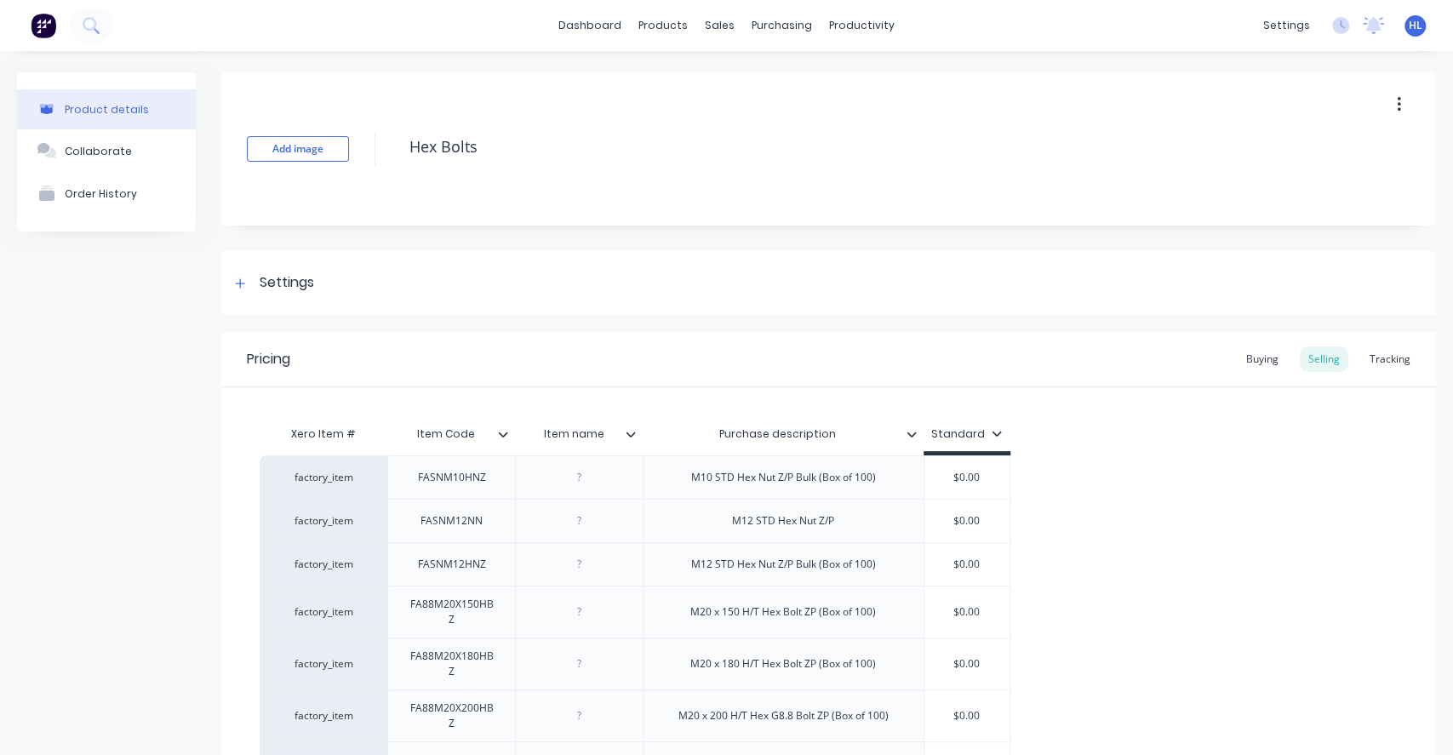
scroll to position [397, 0]
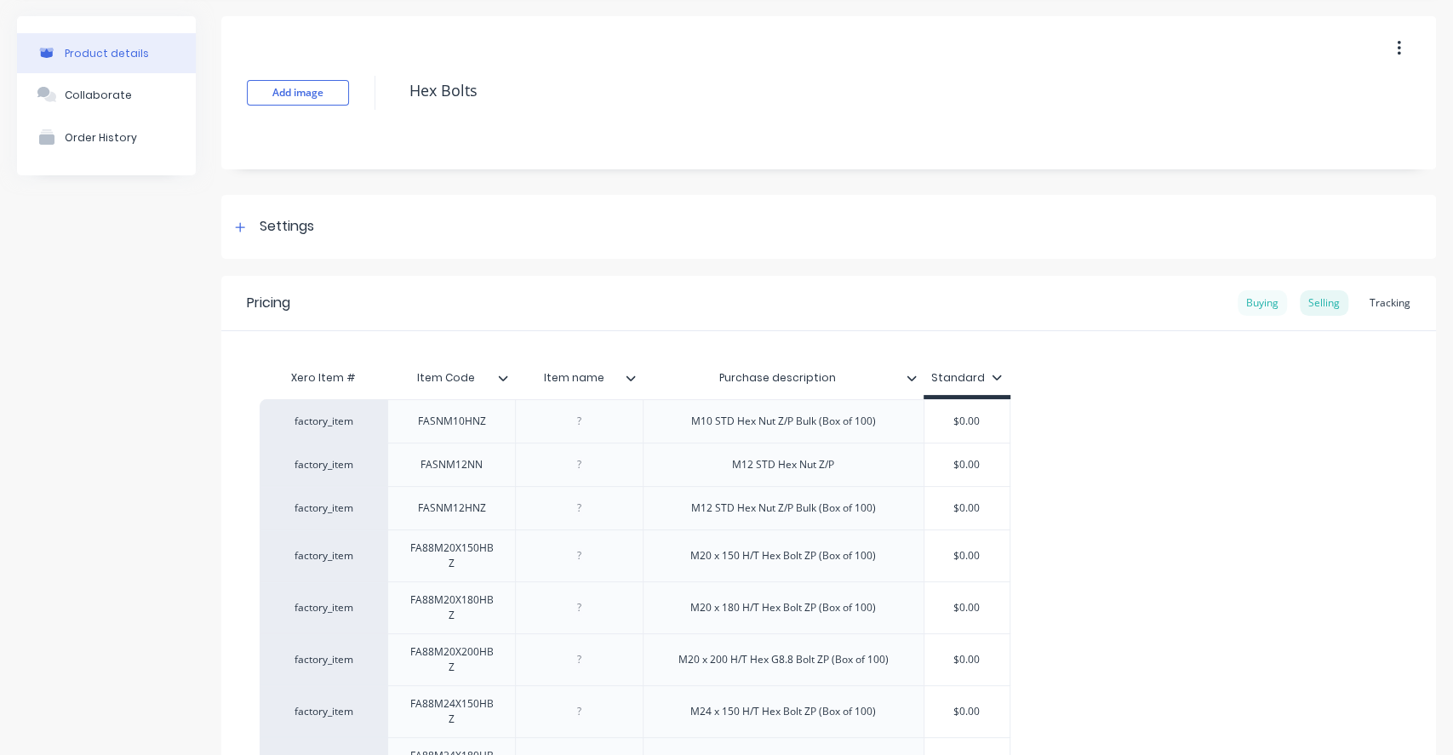
click at [1209, 303] on div "Buying" at bounding box center [1261, 303] width 49 height 26
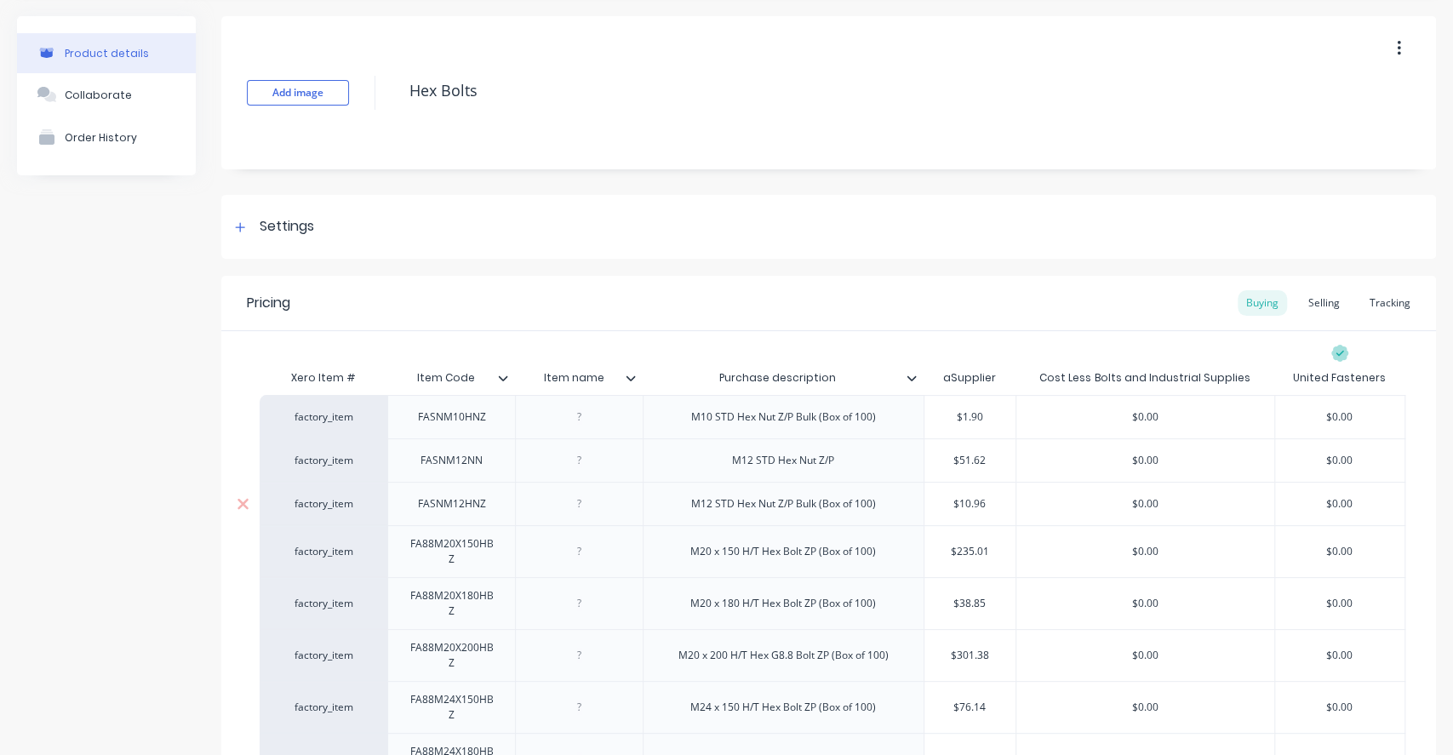
scroll to position [392, 0]
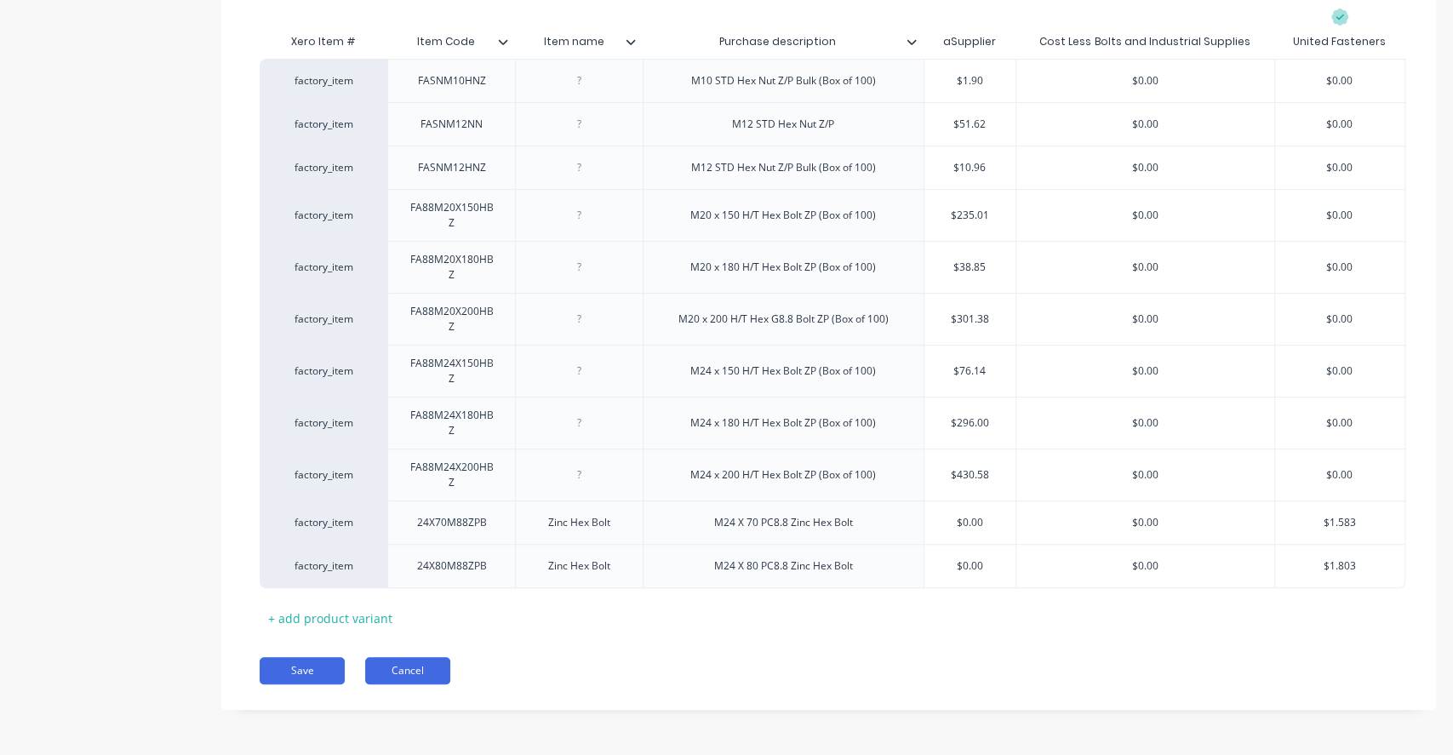
click at [420, 628] on button "Cancel" at bounding box center [407, 670] width 85 height 27
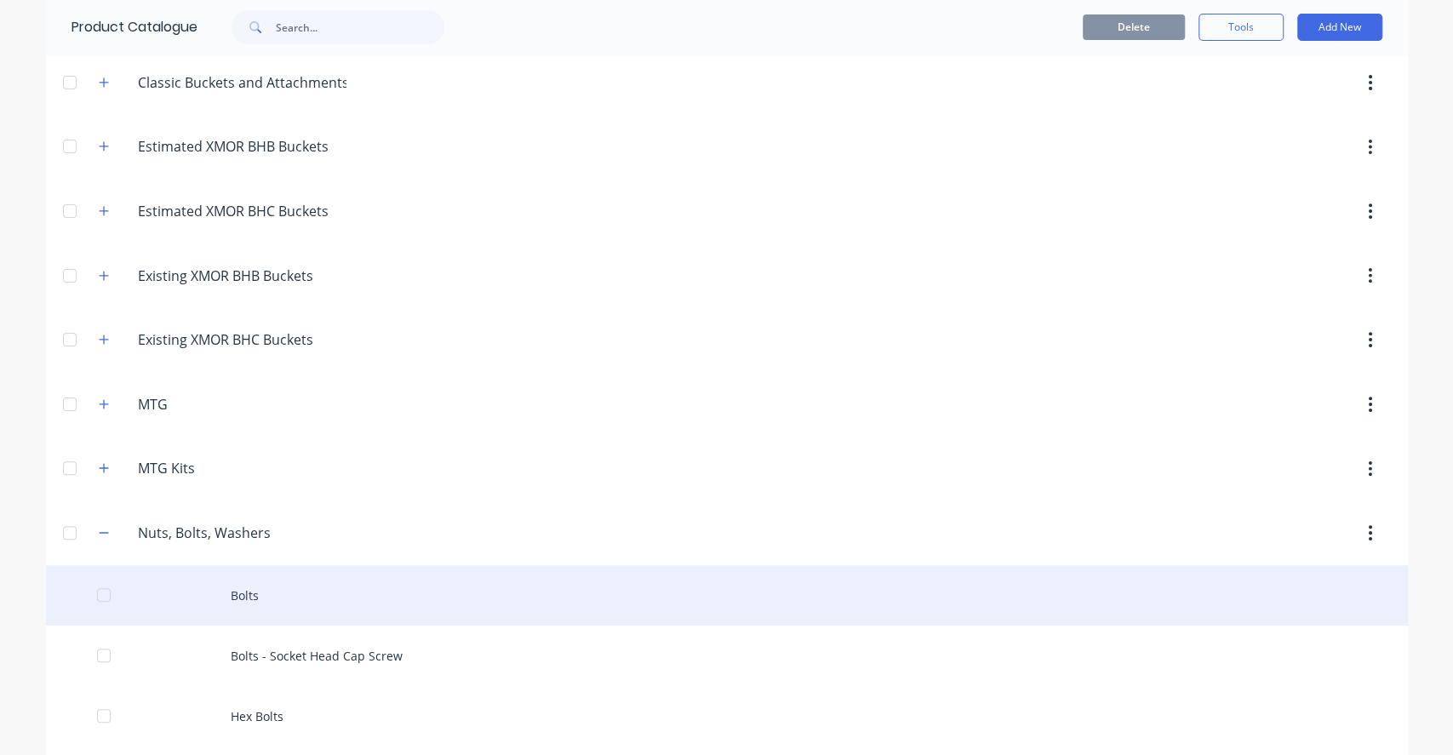
scroll to position [226, 0]
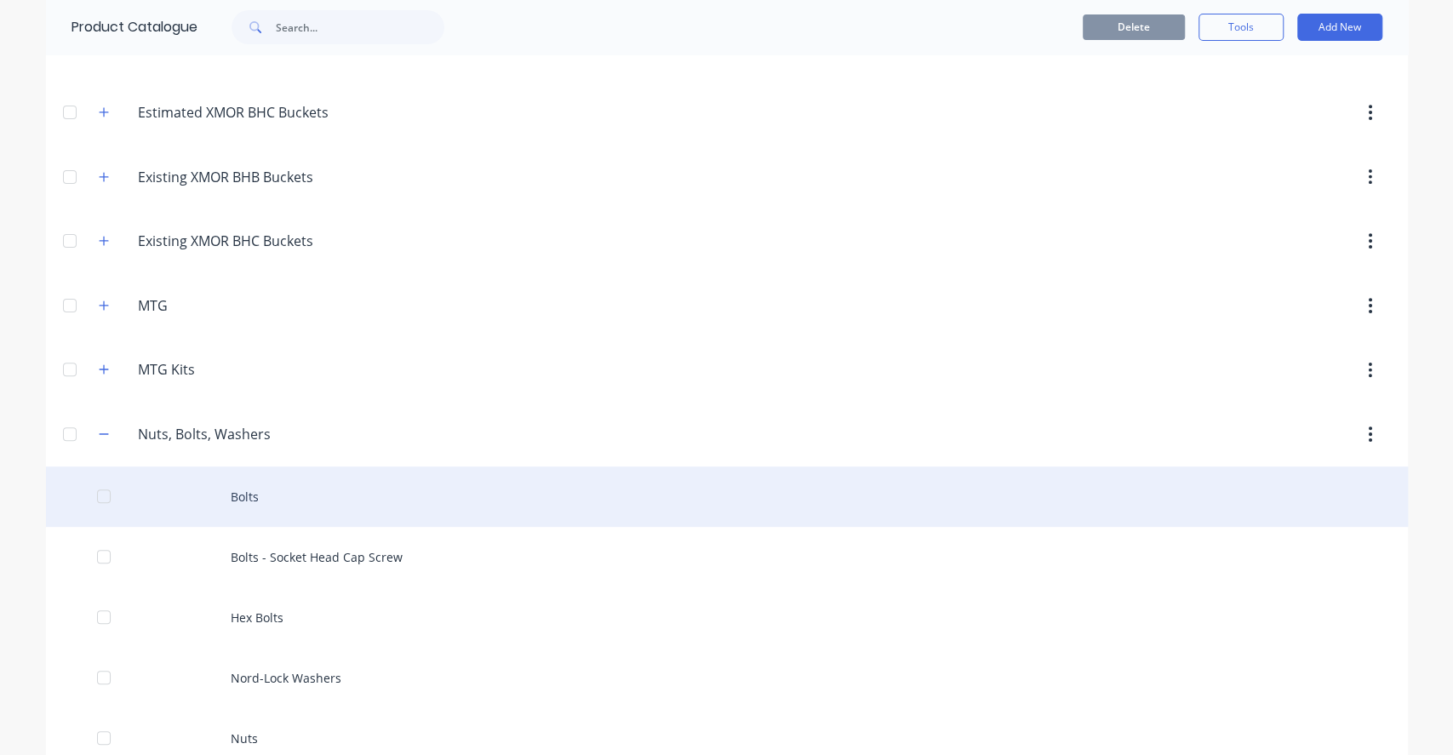
click at [313, 466] on div "Bolts" at bounding box center [727, 496] width 1362 height 60
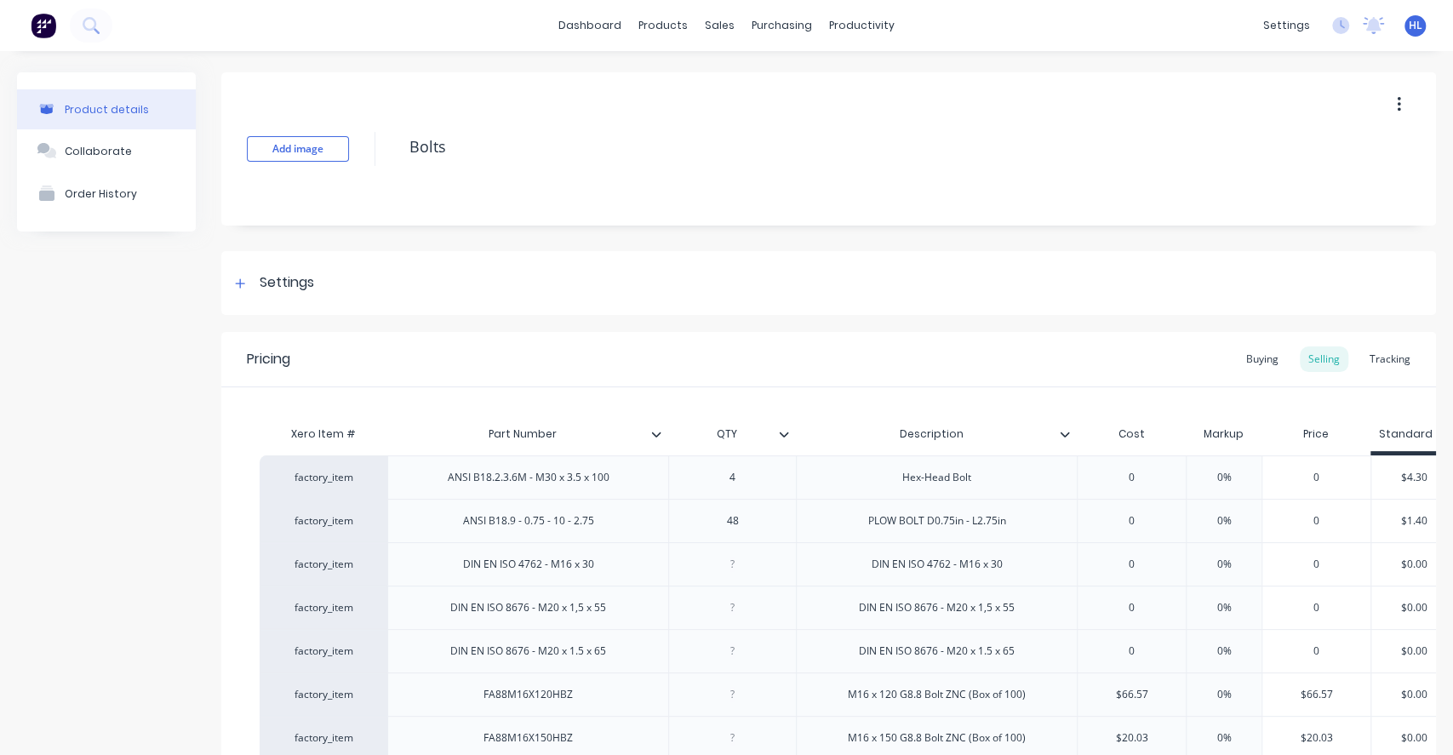
type textarea "x"
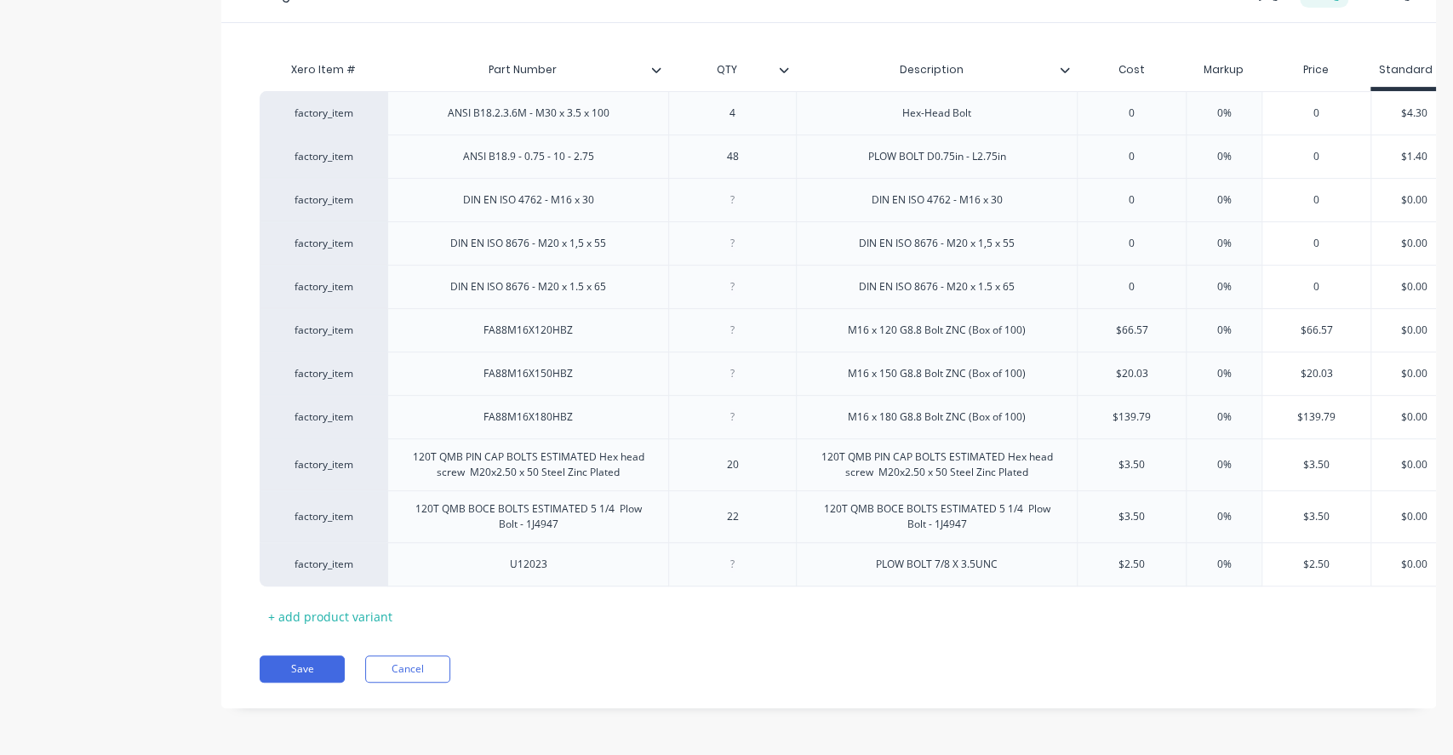
scroll to position [0, 38]
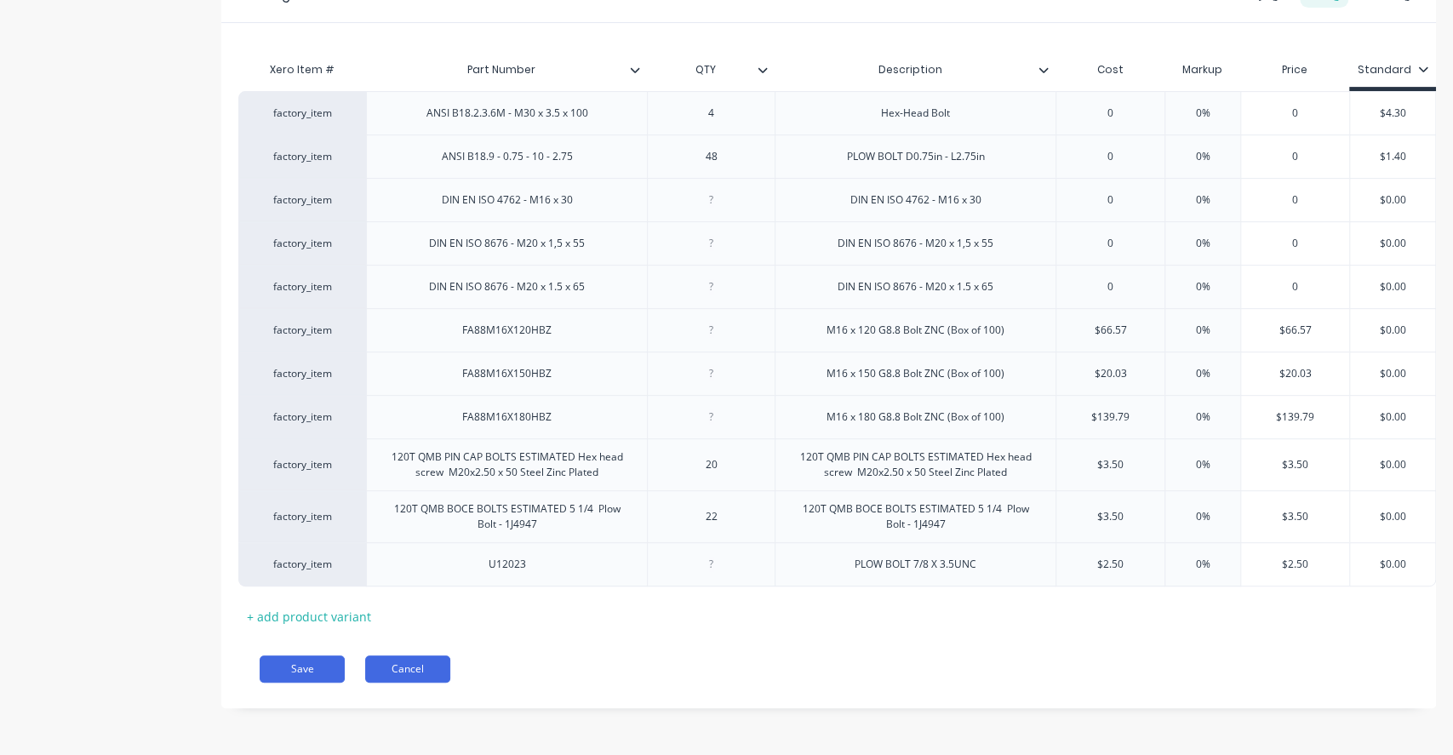
click at [415, 628] on button "Cancel" at bounding box center [407, 668] width 85 height 27
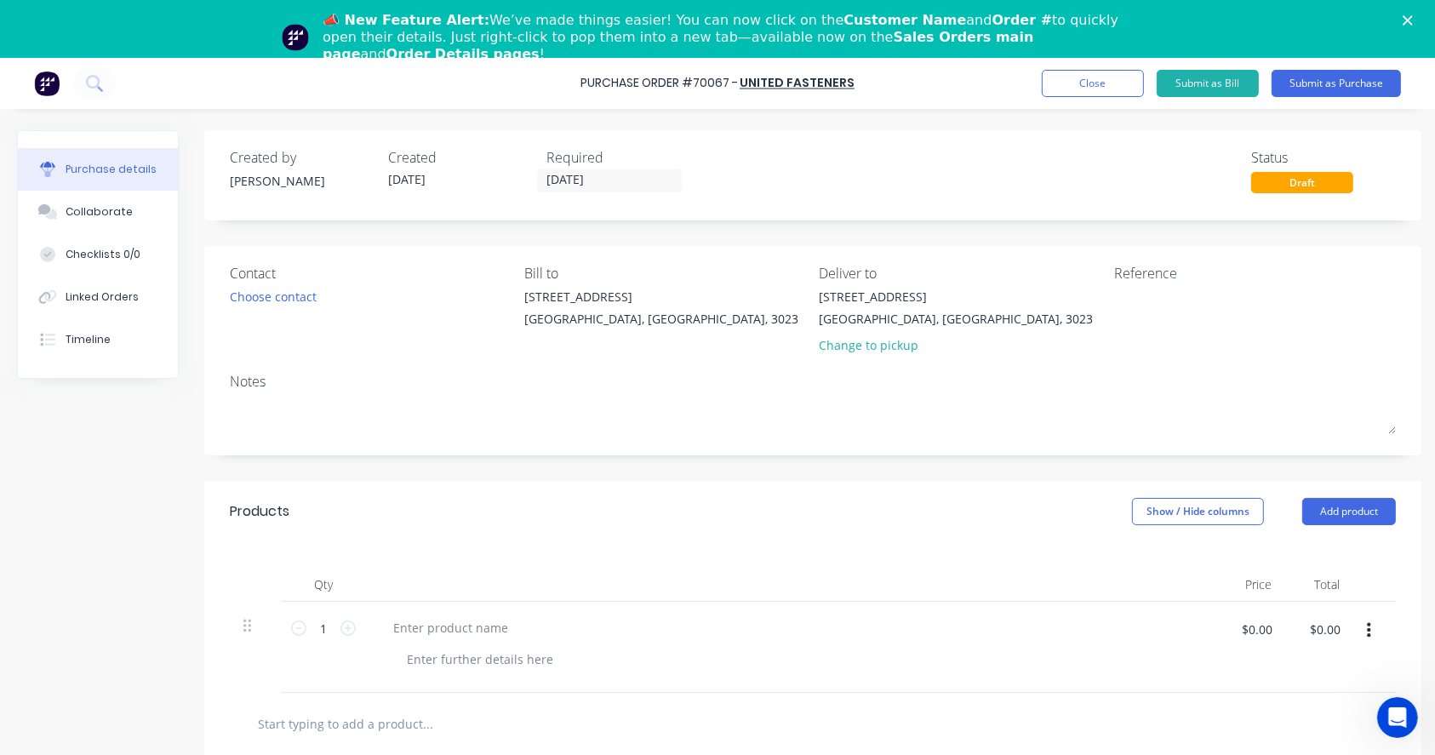
click at [1413, 18] on icon "Close" at bounding box center [1407, 20] width 10 height 10
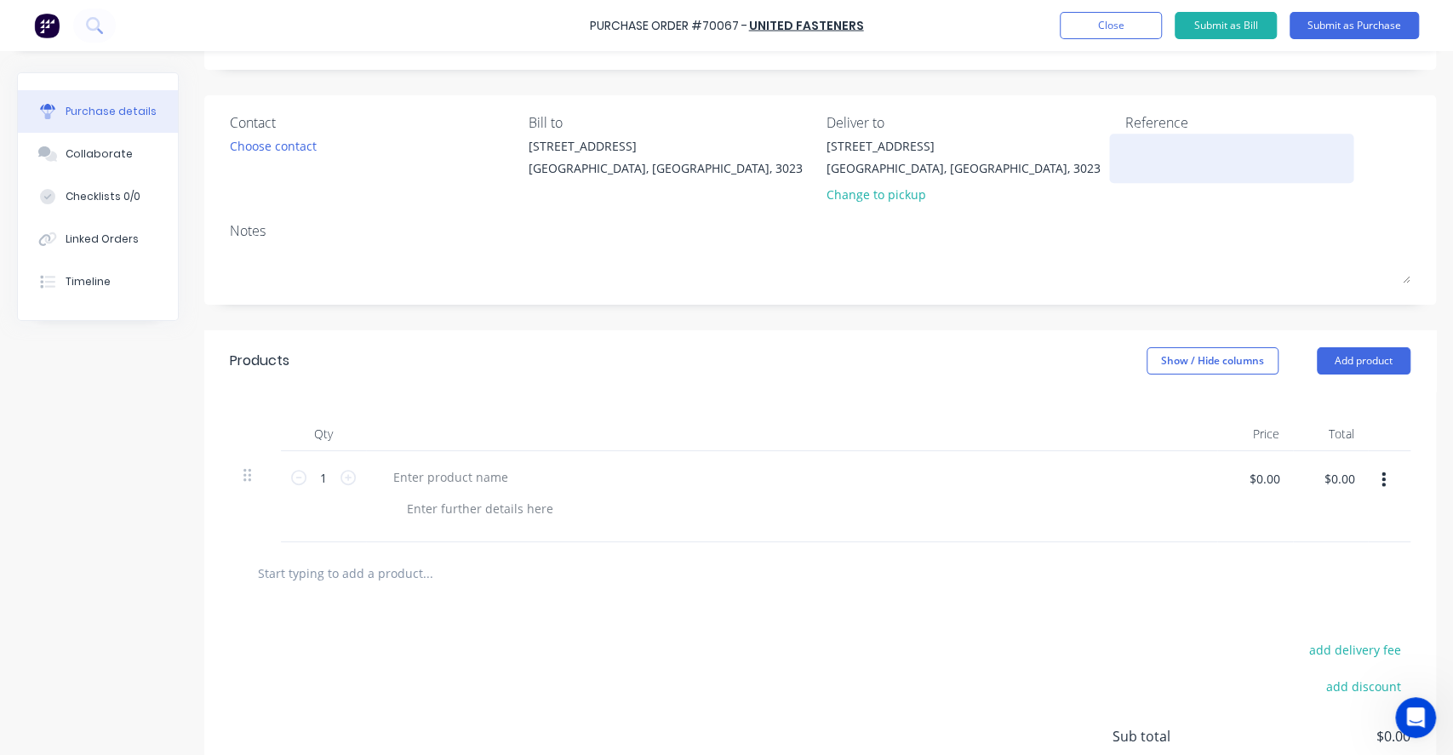
scroll to position [113, 0]
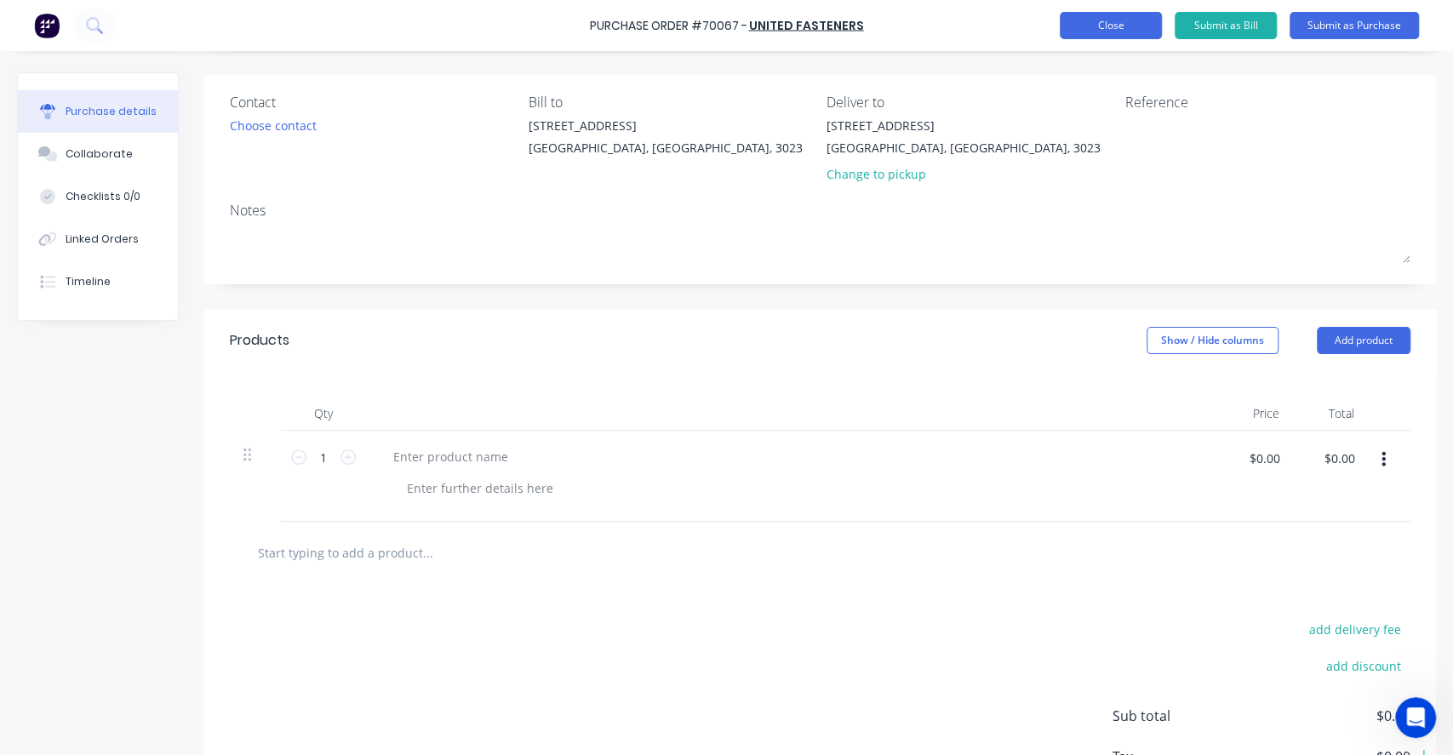
click at [1108, 14] on button "Close" at bounding box center [1111, 25] width 102 height 27
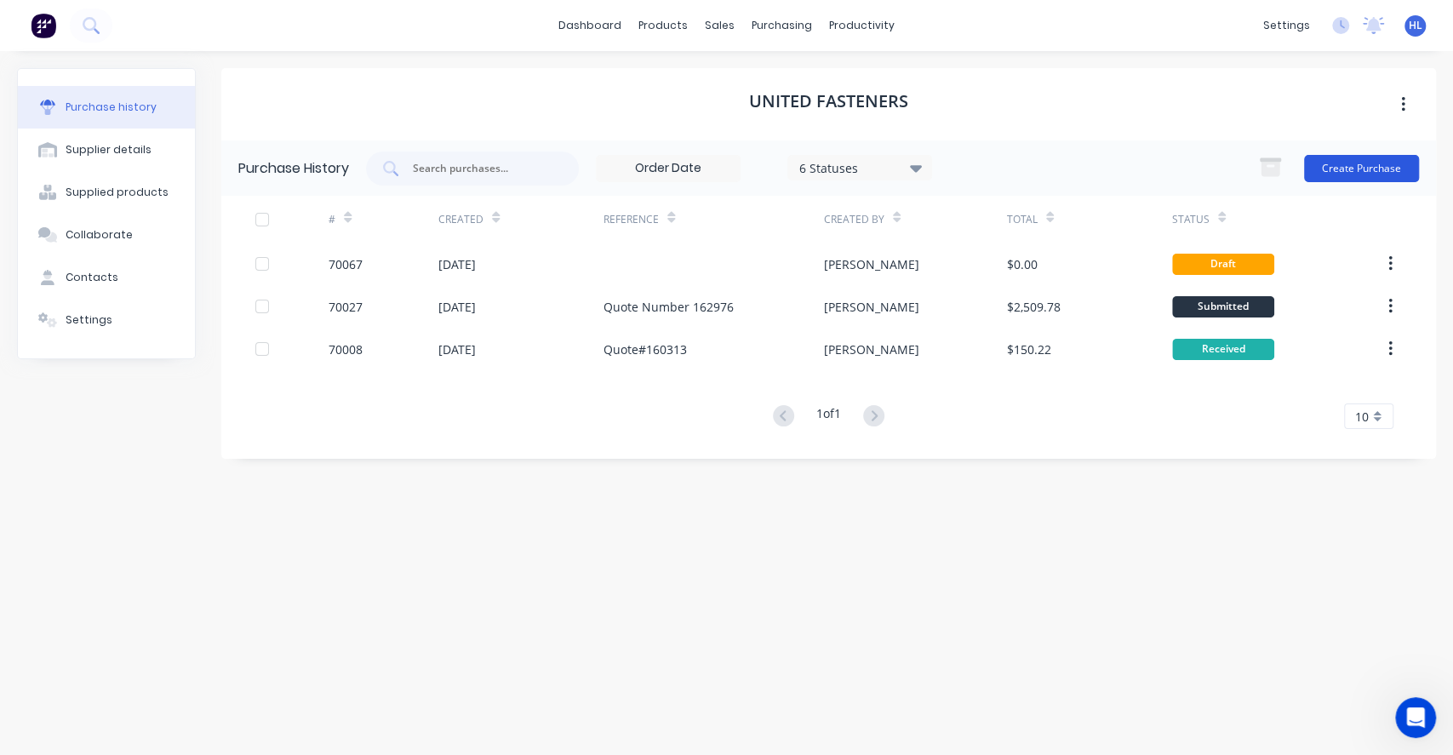
click at [1328, 167] on button "Create Purchase" at bounding box center [1361, 168] width 115 height 27
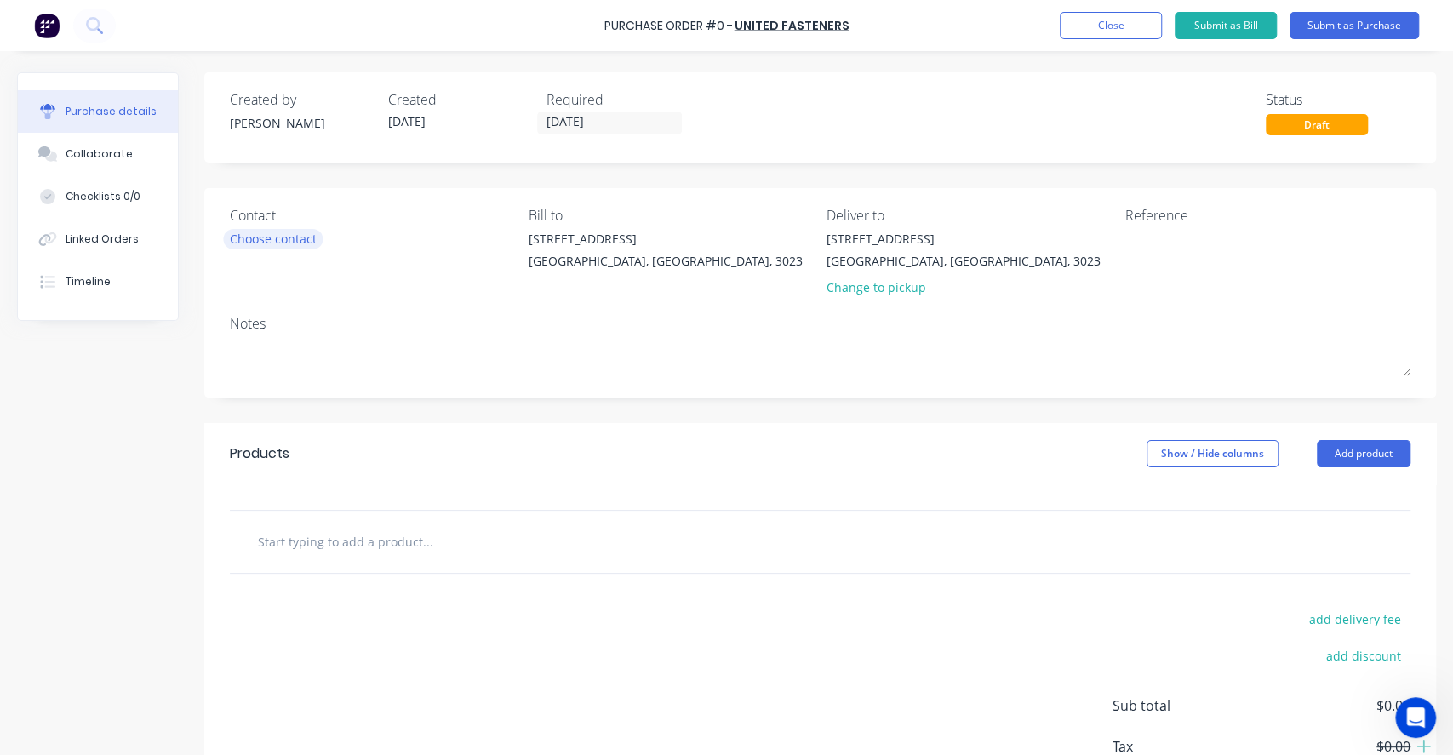
click at [293, 235] on div "Choose contact" at bounding box center [273, 239] width 87 height 18
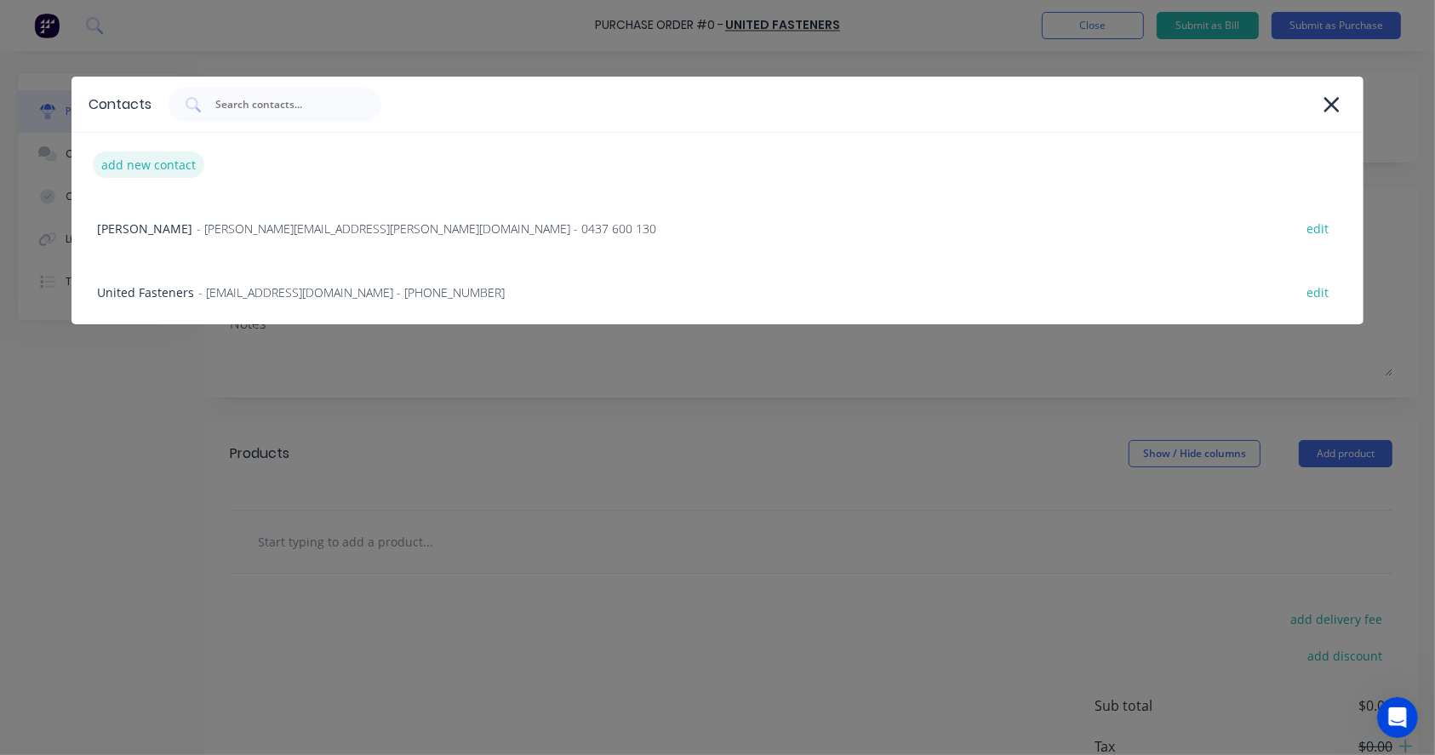
click at [191, 158] on div "add new contact" at bounding box center [148, 164] width 111 height 26
select select "AU"
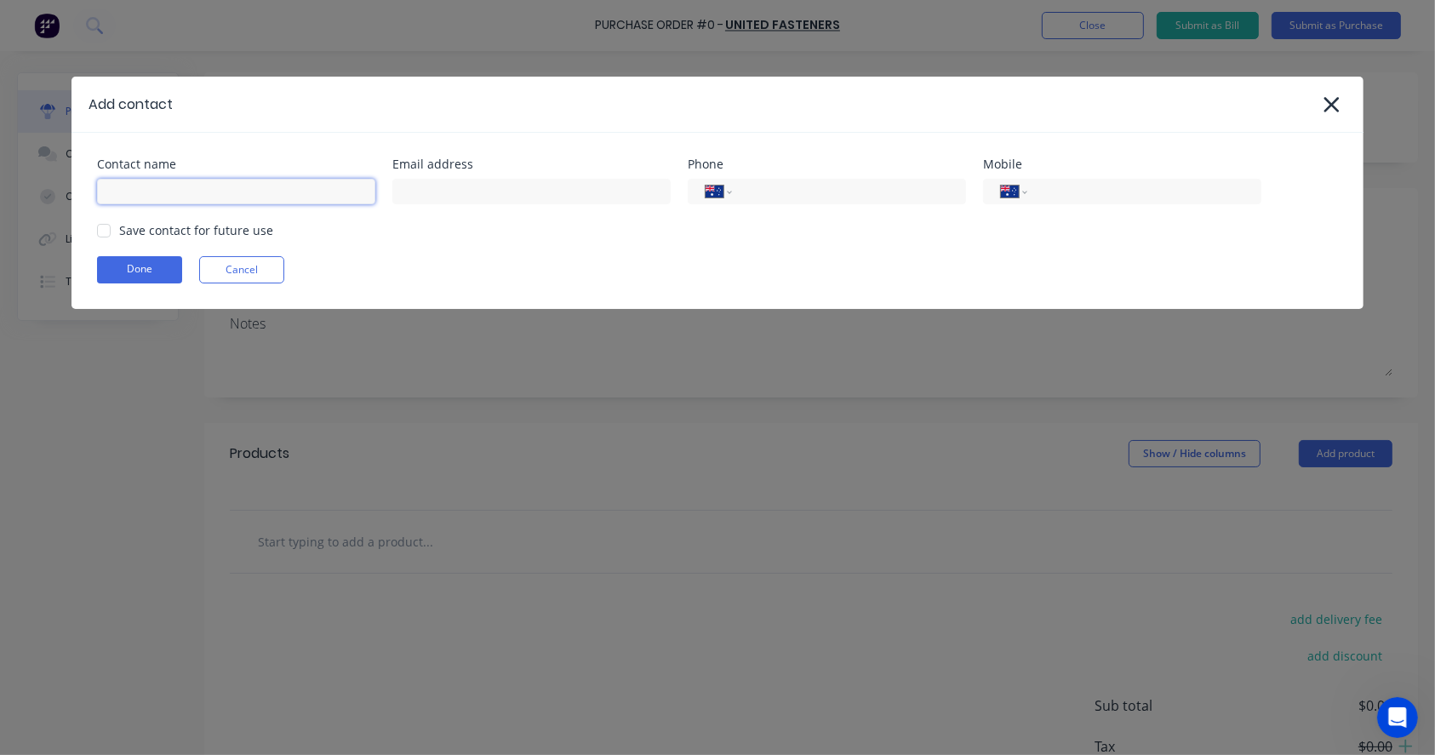
click at [330, 196] on input at bounding box center [236, 192] width 278 height 26
type input "Sales United"
click at [532, 201] on input at bounding box center [531, 192] width 278 height 26
paste input "sales.epping@unitedfasteners.com.au"
type input "sales.epping@unitedfasteners.com.au"
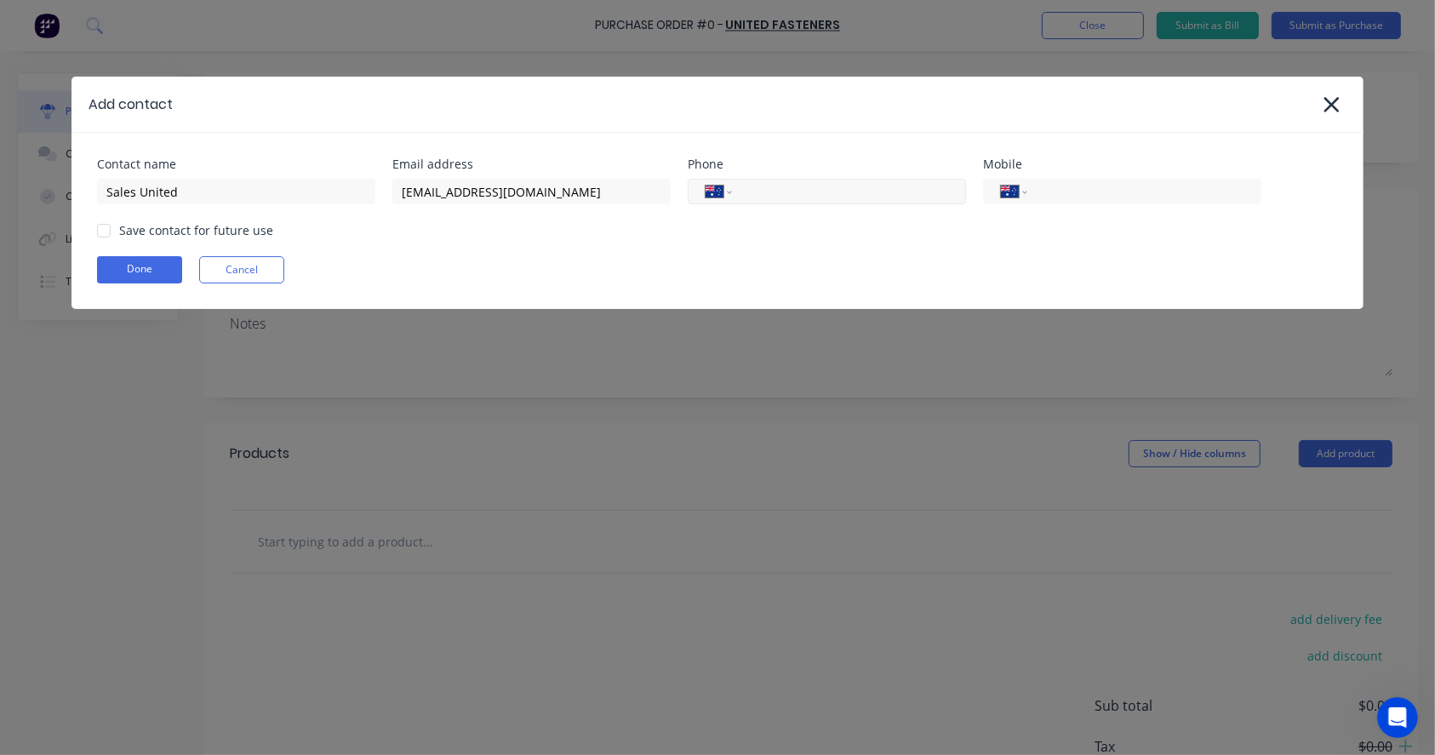
click at [756, 194] on input "tel" at bounding box center [846, 192] width 204 height 20
click at [799, 191] on input "tel" at bounding box center [846, 192] width 204 height 20
paste input "(03) 9089 7300"
type input "(03) 9089 7300"
click at [786, 264] on div "Done Cancel" at bounding box center [717, 269] width 1240 height 27
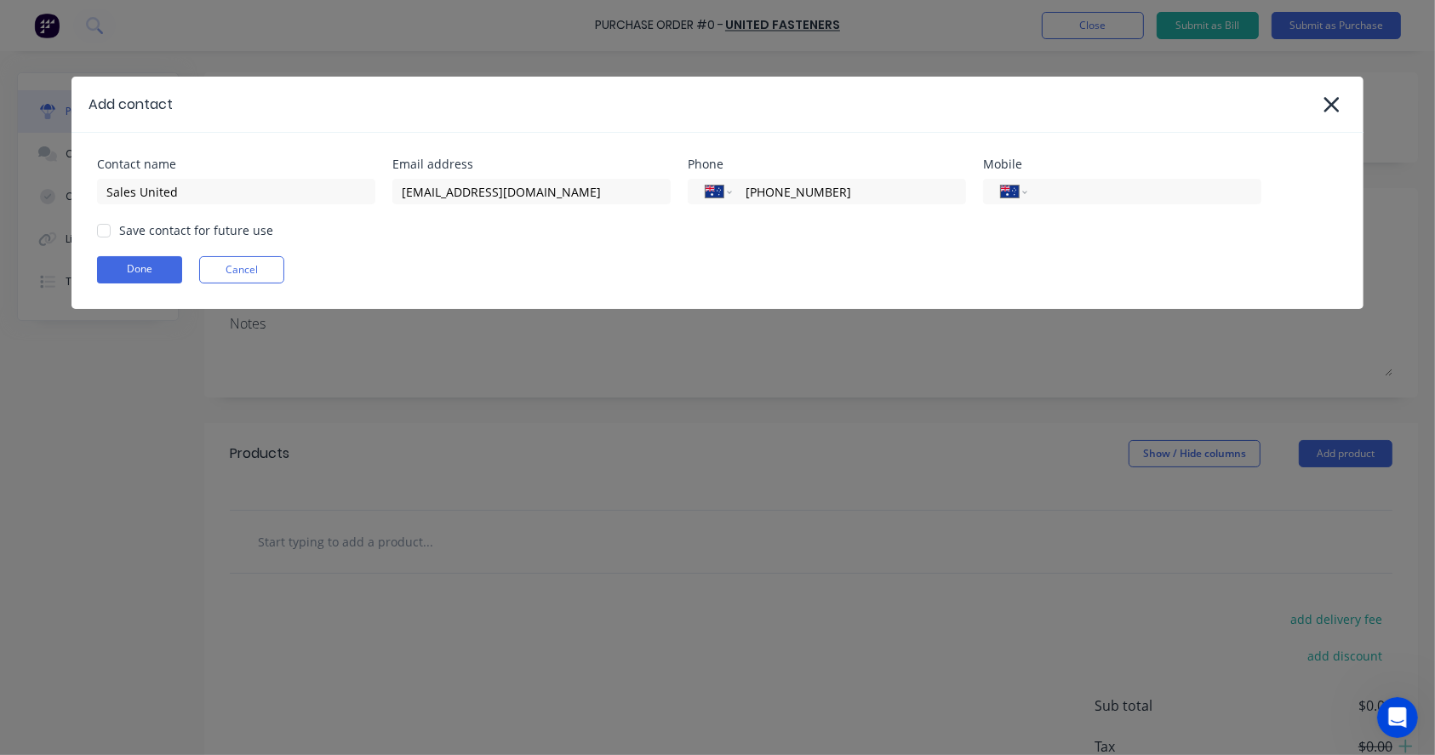
click at [894, 214] on div "Contact name Sales United Email address sales.epping@unitedfasteners.com.au Pho…" at bounding box center [716, 221] width 1291 height 176
click at [106, 225] on div at bounding box center [104, 231] width 34 height 34
click at [138, 266] on button "Done" at bounding box center [139, 269] width 85 height 27
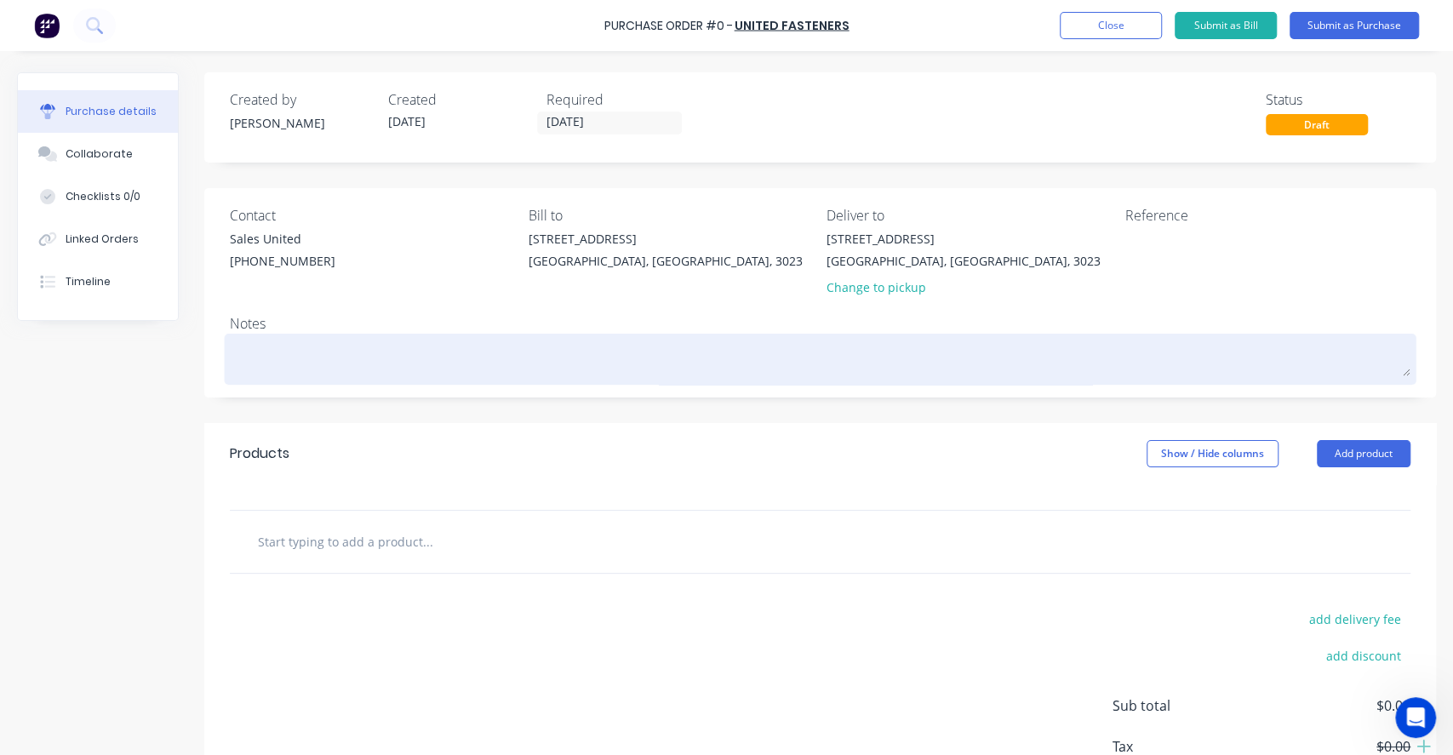
click at [317, 357] on textarea at bounding box center [820, 357] width 1180 height 38
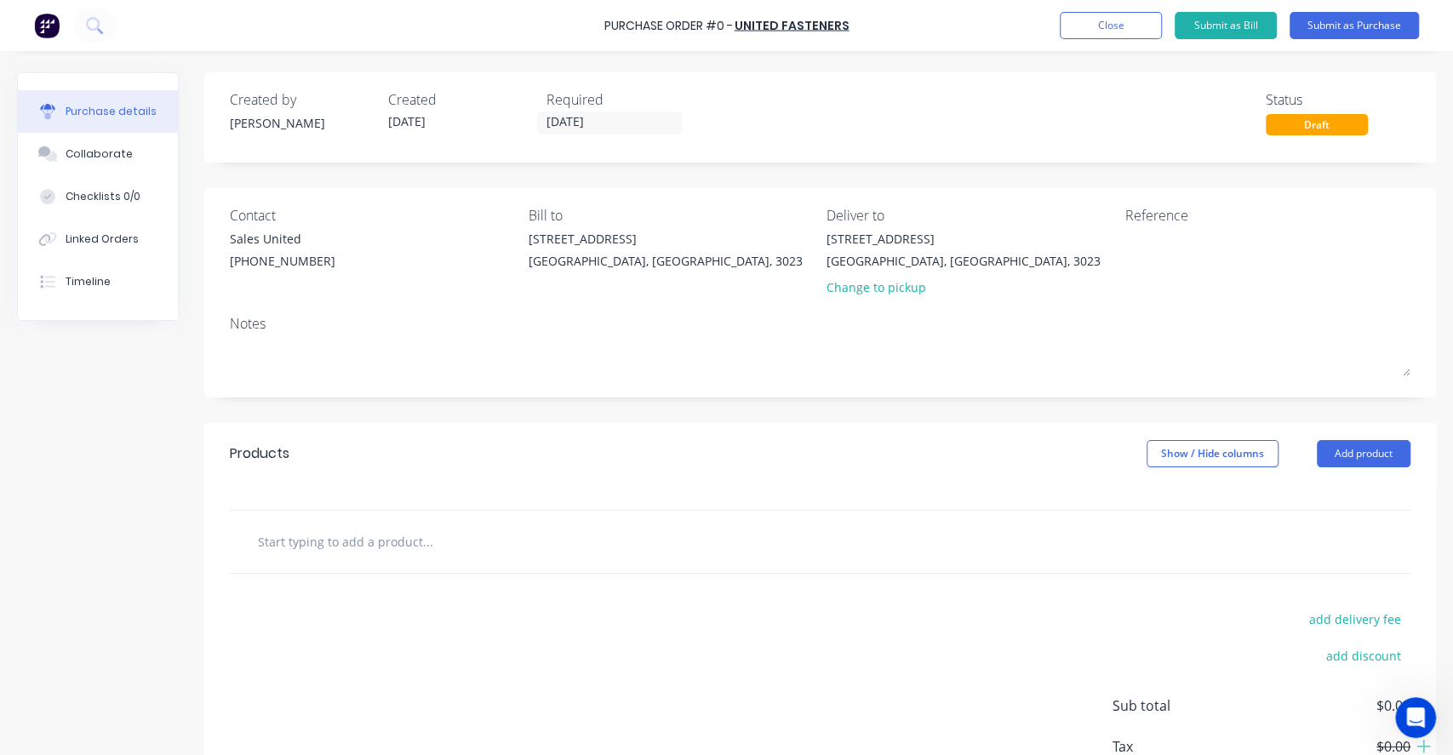
click at [342, 533] on input "text" at bounding box center [427, 541] width 340 height 34
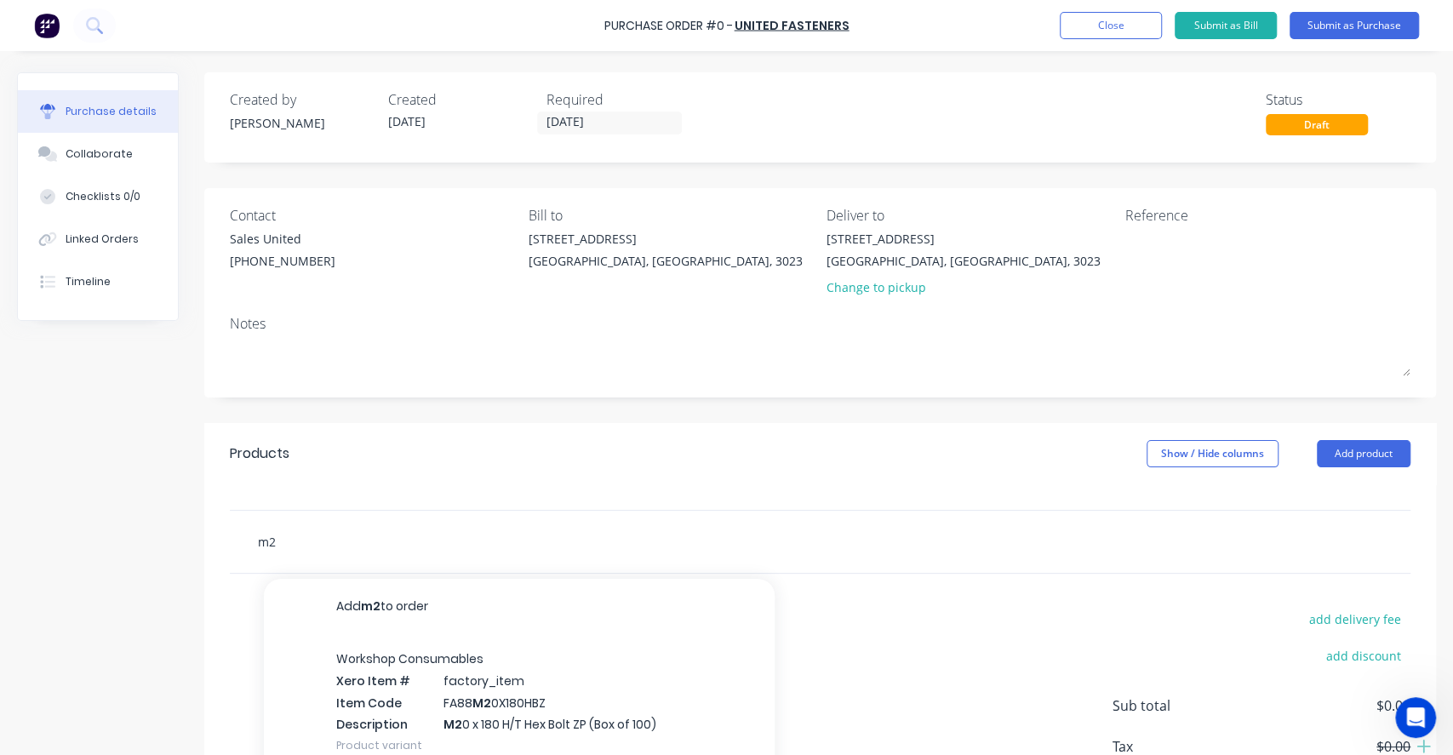
type input "m"
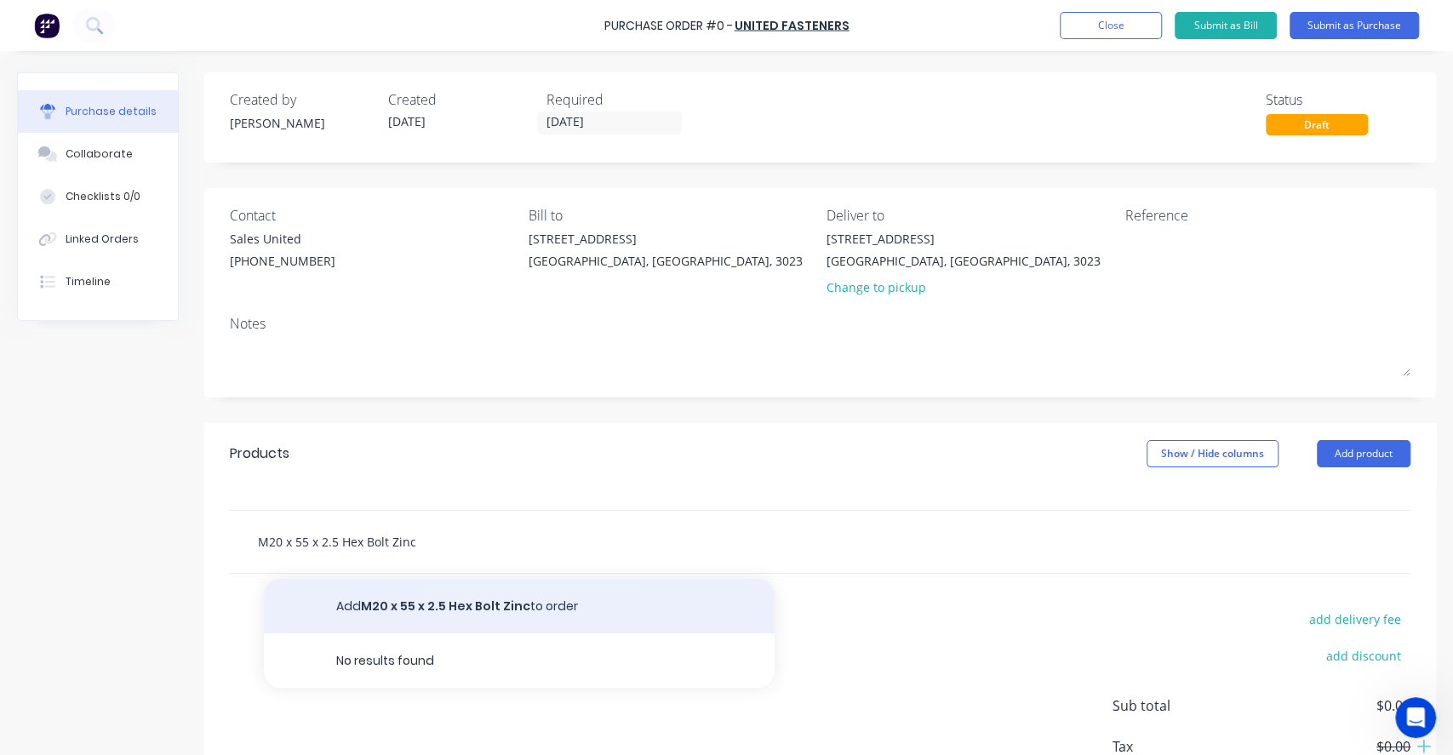
type input "M20 x 55 x 2.5 Hex Bolt Zinc"
click at [466, 608] on button "Add M20 x 55 x 2.5 Hex Bolt Zinc to order" at bounding box center [519, 606] width 511 height 54
type input "M20 x 55 x 2.5 Hex Bolt Zinc"
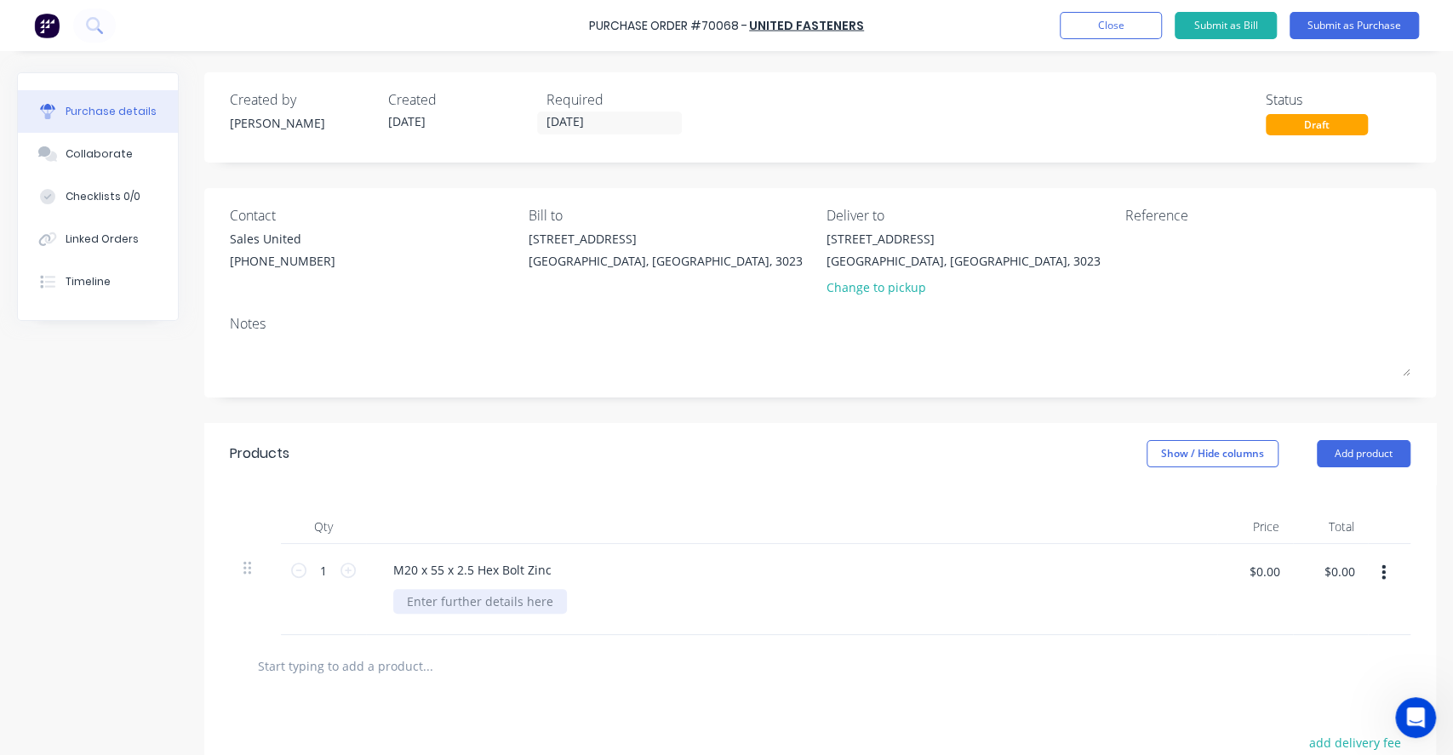
click at [471, 607] on div at bounding box center [480, 601] width 174 height 25
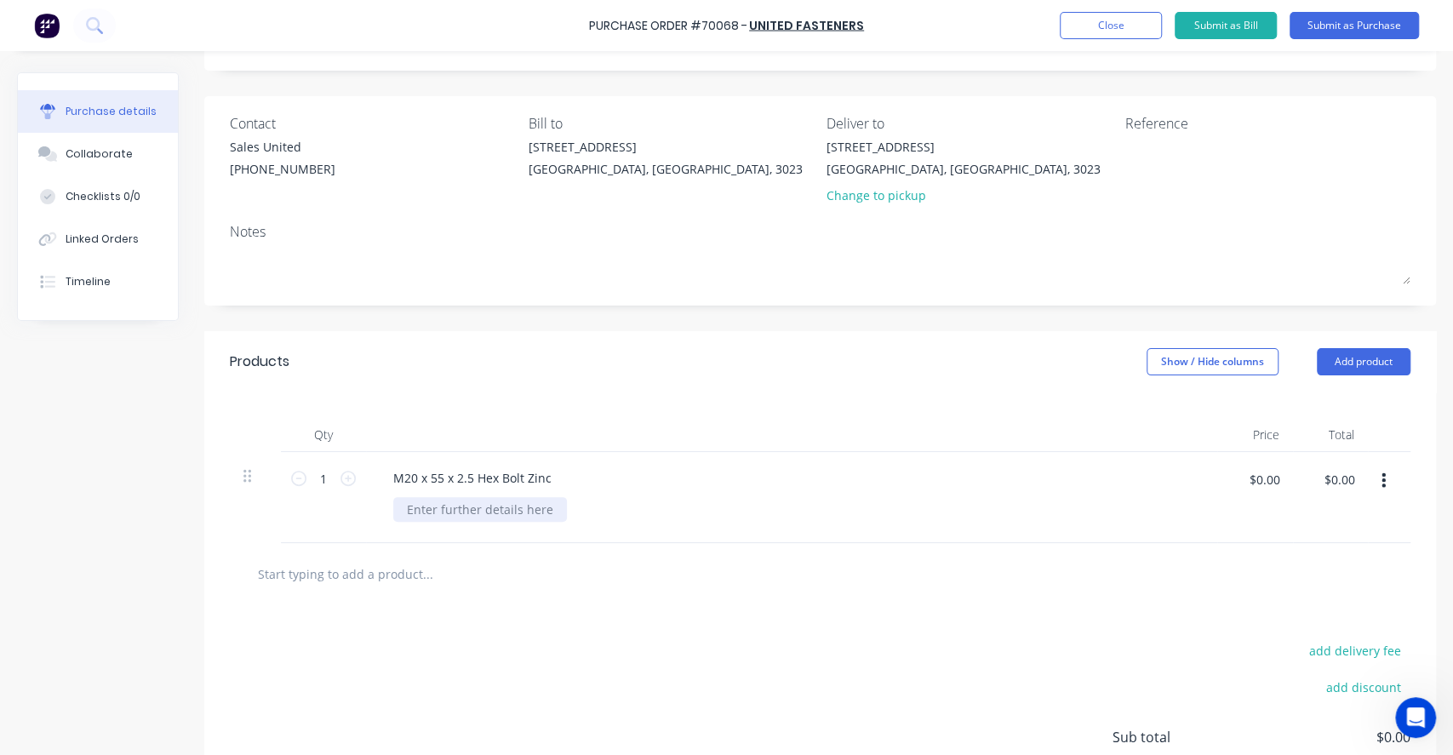
scroll to position [113, 0]
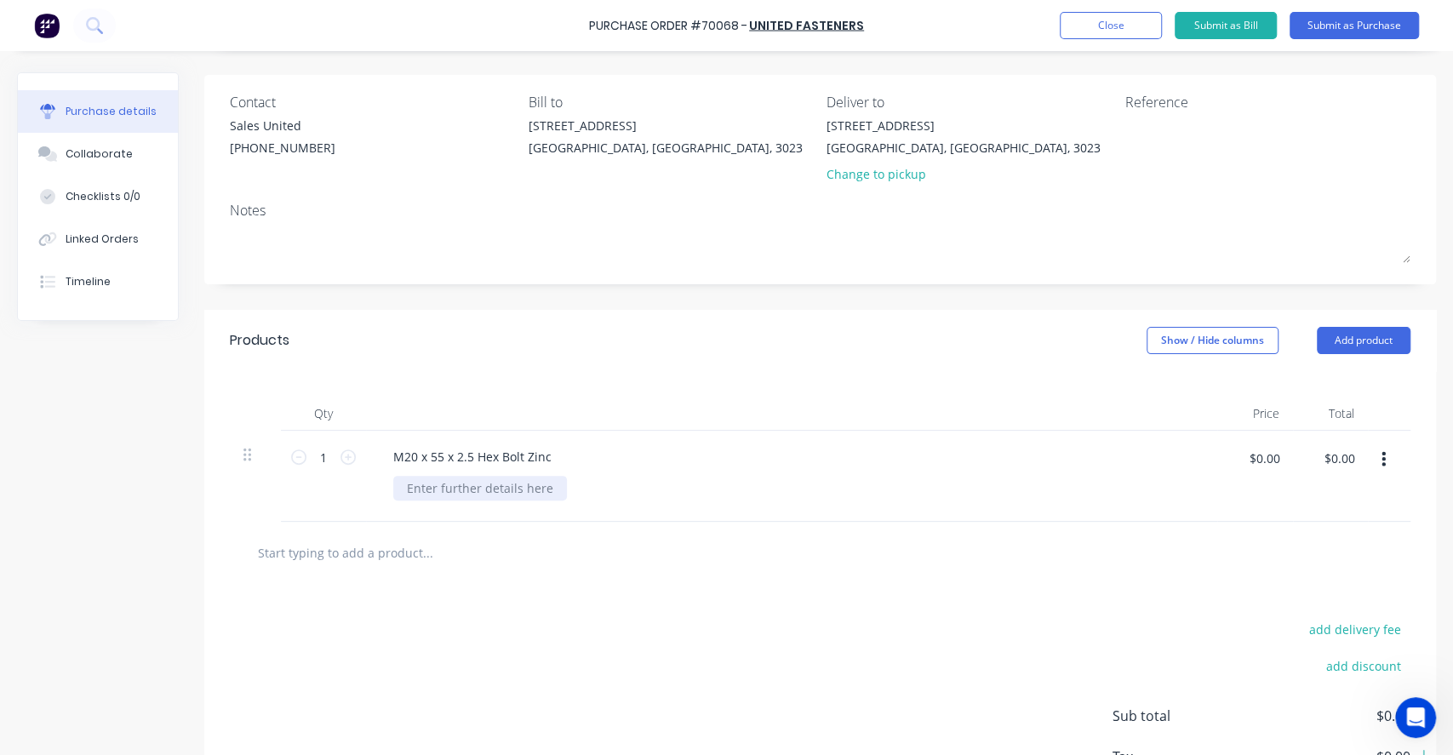
click at [494, 483] on div at bounding box center [480, 488] width 174 height 25
click at [460, 495] on div at bounding box center [480, 488] width 174 height 25
click at [627, 500] on div at bounding box center [798, 488] width 810 height 25
click at [491, 481] on div at bounding box center [480, 488] width 174 height 25
click at [513, 483] on div at bounding box center [480, 488] width 174 height 25
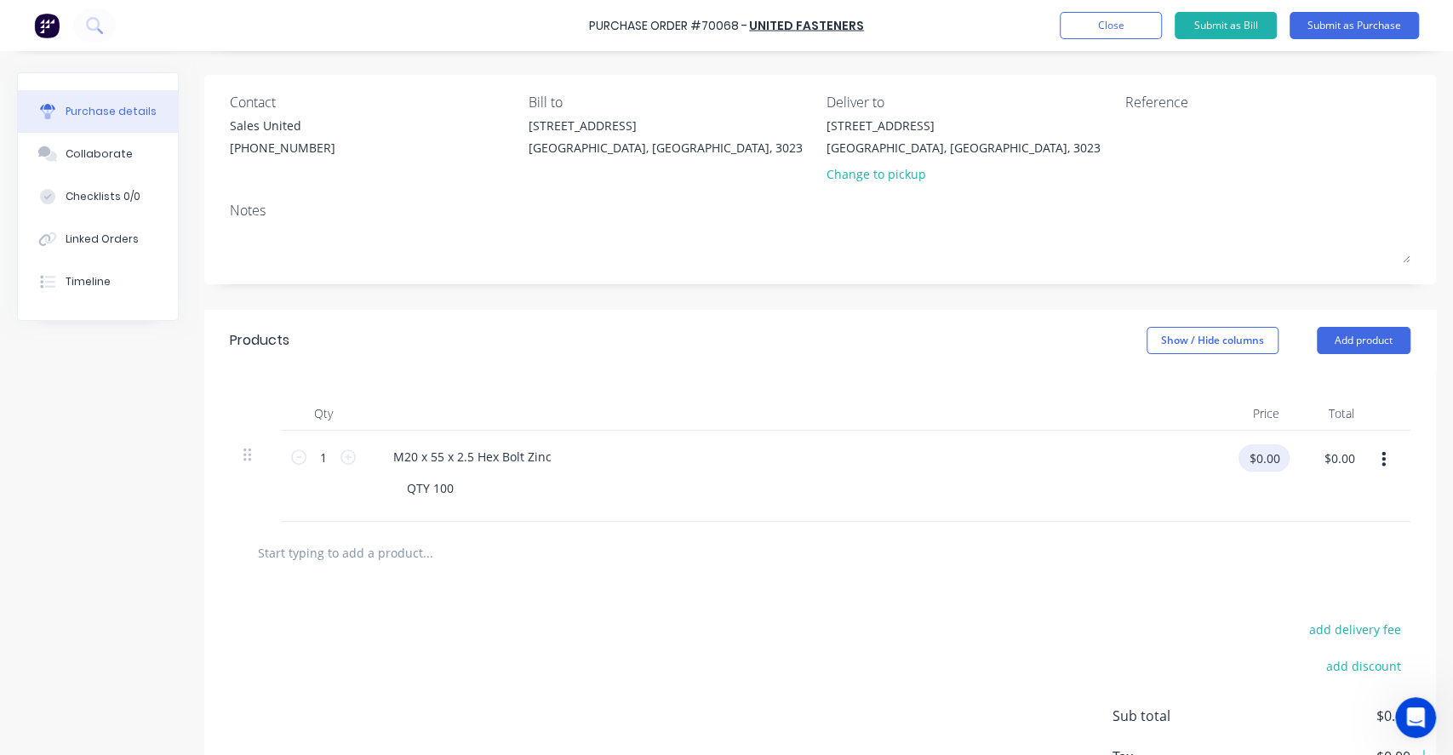
drag, startPoint x: 1278, startPoint y: 463, endPoint x: 1226, endPoint y: 451, distance: 53.3
click at [1226, 451] on div "$0.00 $0.00" at bounding box center [1255, 476] width 76 height 91
type input "$98.00"
click at [1220, 492] on div "$98.00 98" at bounding box center [1255, 476] width 76 height 91
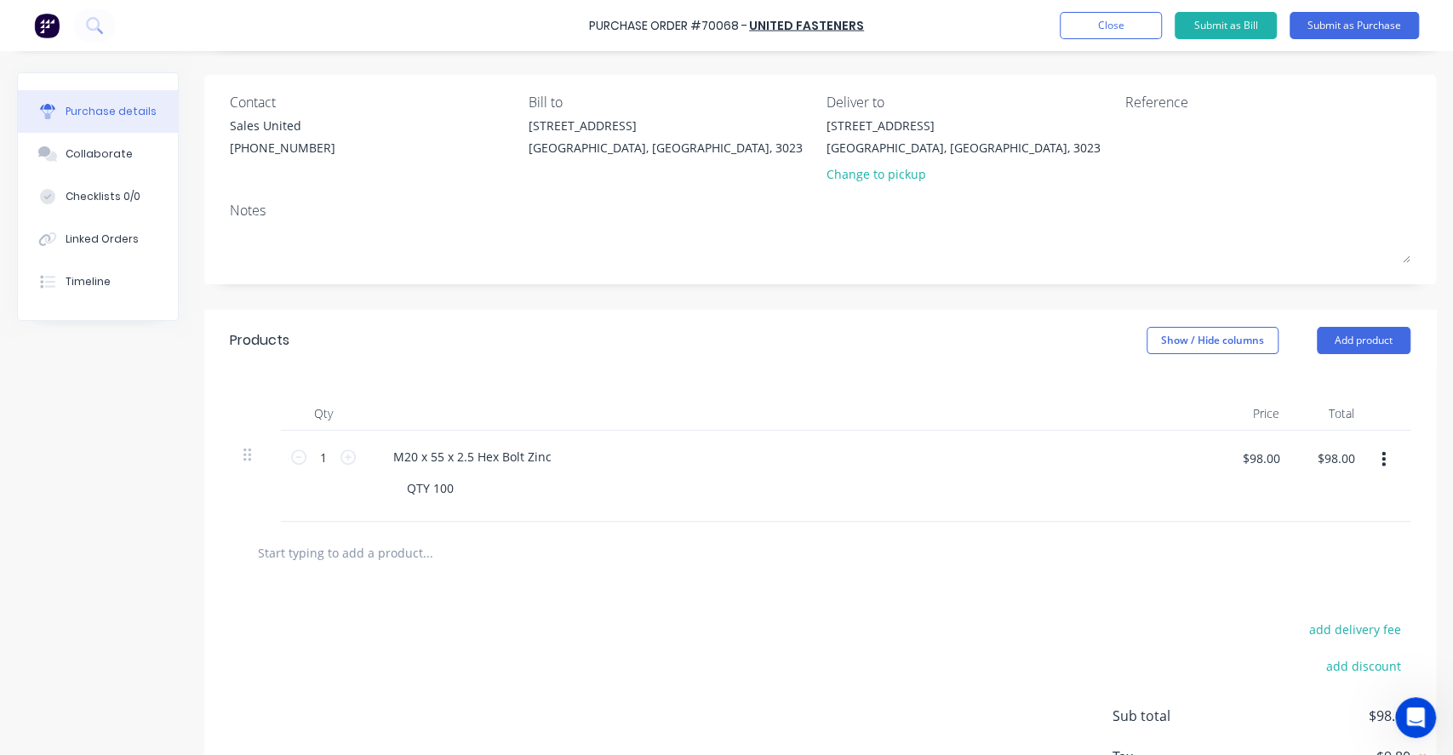
click at [44, 524] on div "Created by Hayden Created 18/08/25 Required 18/08/25 Status Draft Contact Sales…" at bounding box center [726, 411] width 1419 height 905
click at [347, 462] on icon at bounding box center [347, 456] width 15 height 15
type input "2"
type input "$196.00"
click at [347, 462] on icon at bounding box center [347, 456] width 15 height 15
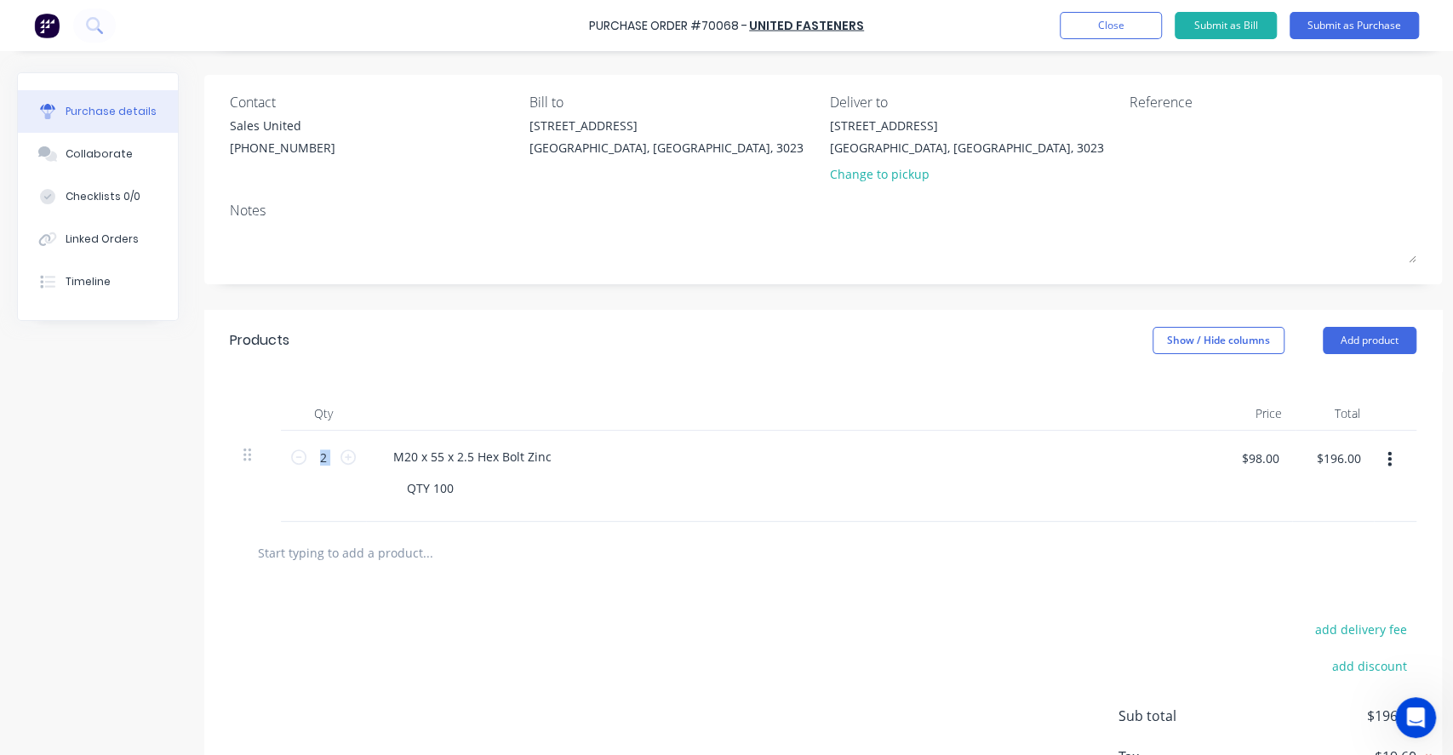
type input "3"
type input "$294.00"
click at [580, 505] on div "M20 x 55 x 2.5 Hex Bolt Zinc QTY 100" at bounding box center [791, 476] width 851 height 91
drag, startPoint x: 877, startPoint y: 130, endPoint x: 862, endPoint y: 187, distance: 59.0
click at [862, 187] on div "20 Ravenhall Way Ravenhall, Victoria, 3023 Change to pickup" at bounding box center [967, 154] width 274 height 75
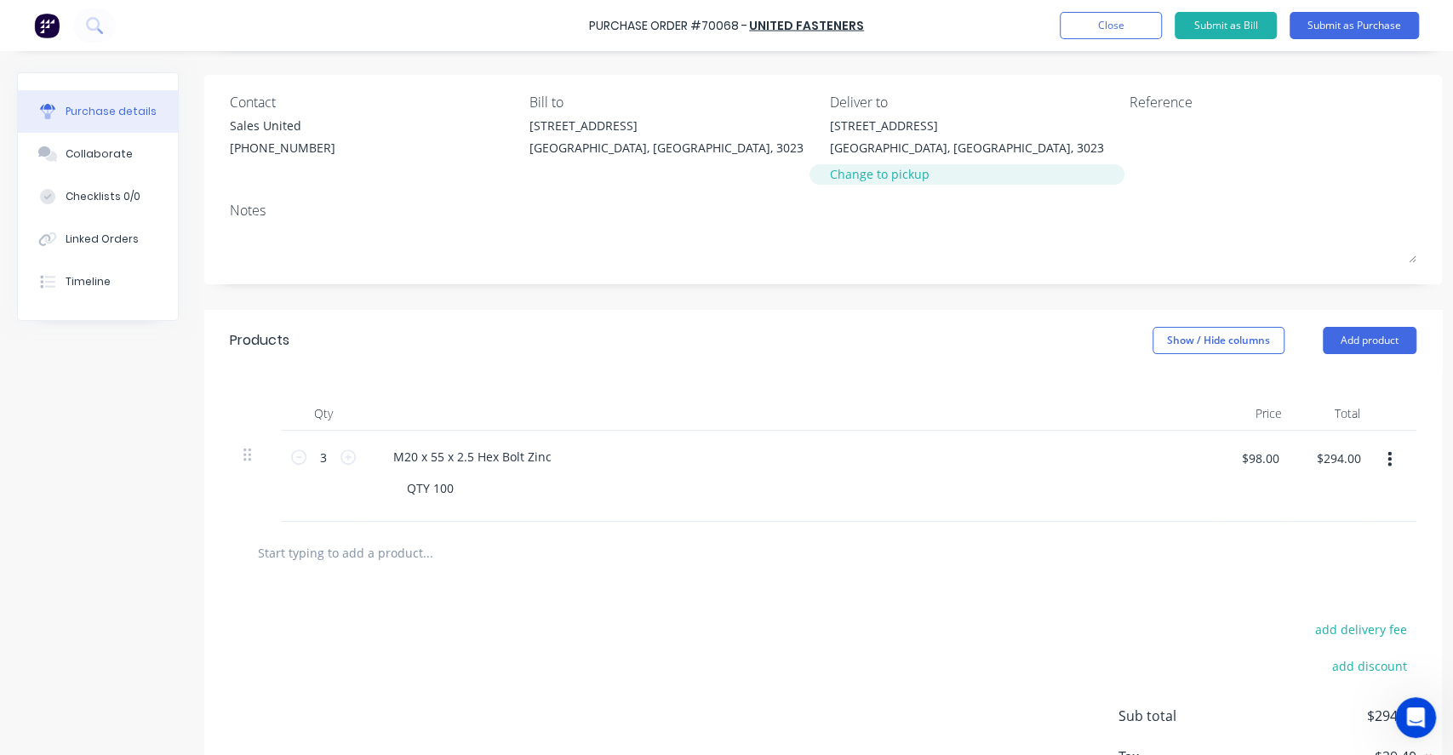
click at [874, 176] on div "Change to pickup" at bounding box center [967, 174] width 274 height 18
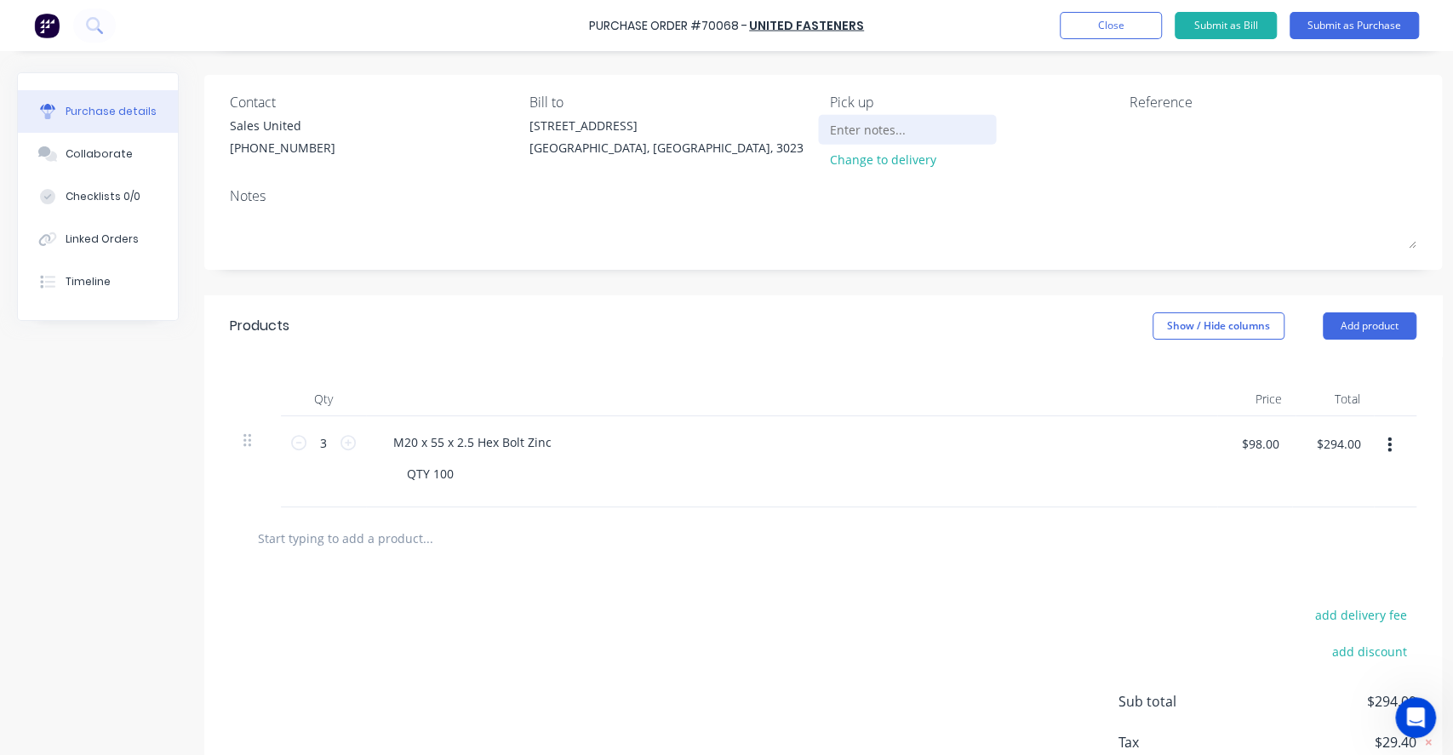
click at [877, 126] on input at bounding box center [907, 130] width 155 height 26
click at [894, 133] on input "ONTRAC to pickup shortly" at bounding box center [907, 130] width 155 height 26
click at [890, 134] on input "ONTRAC to pickup shortly" at bounding box center [907, 130] width 155 height 26
type input "ONTRAC to pickup shortly"
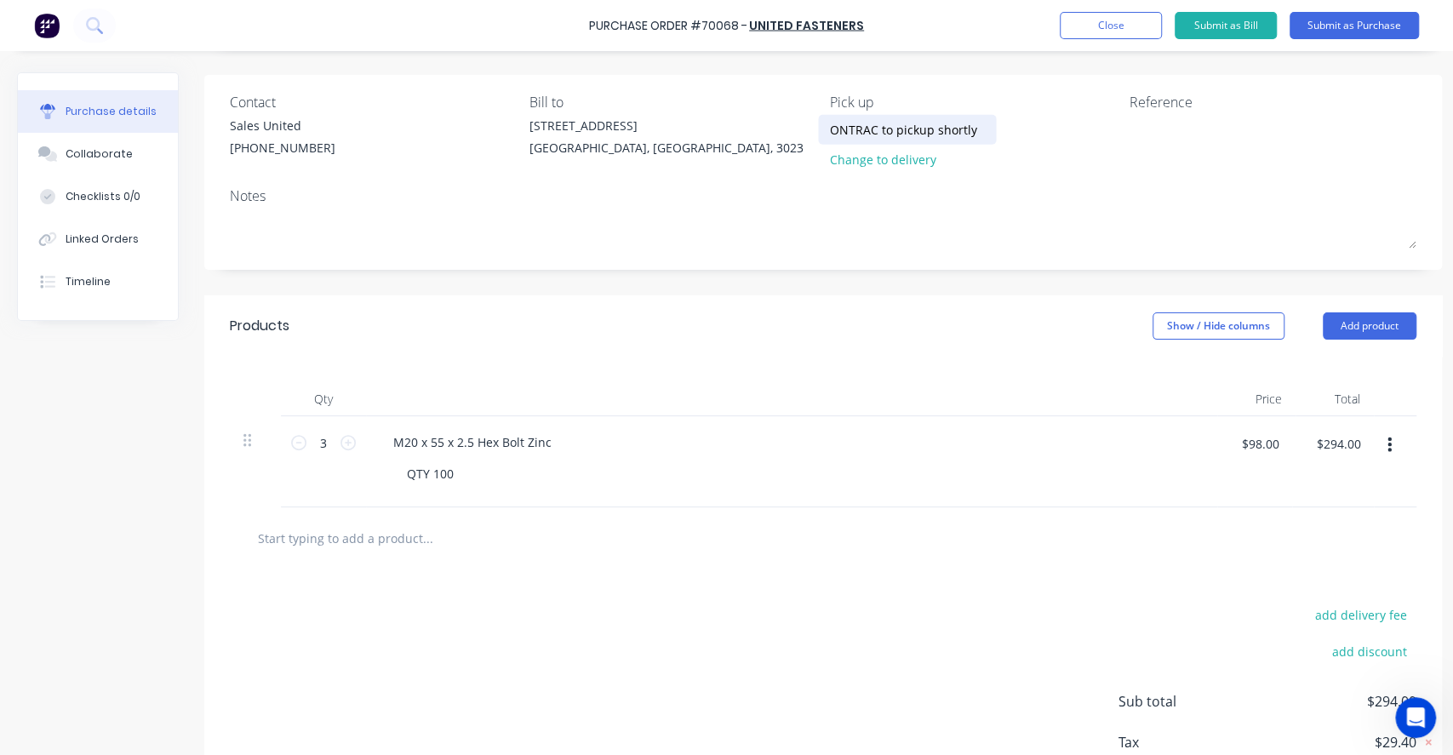
click at [969, 129] on div "ONTRAC to pickup shortly" at bounding box center [907, 130] width 155 height 26
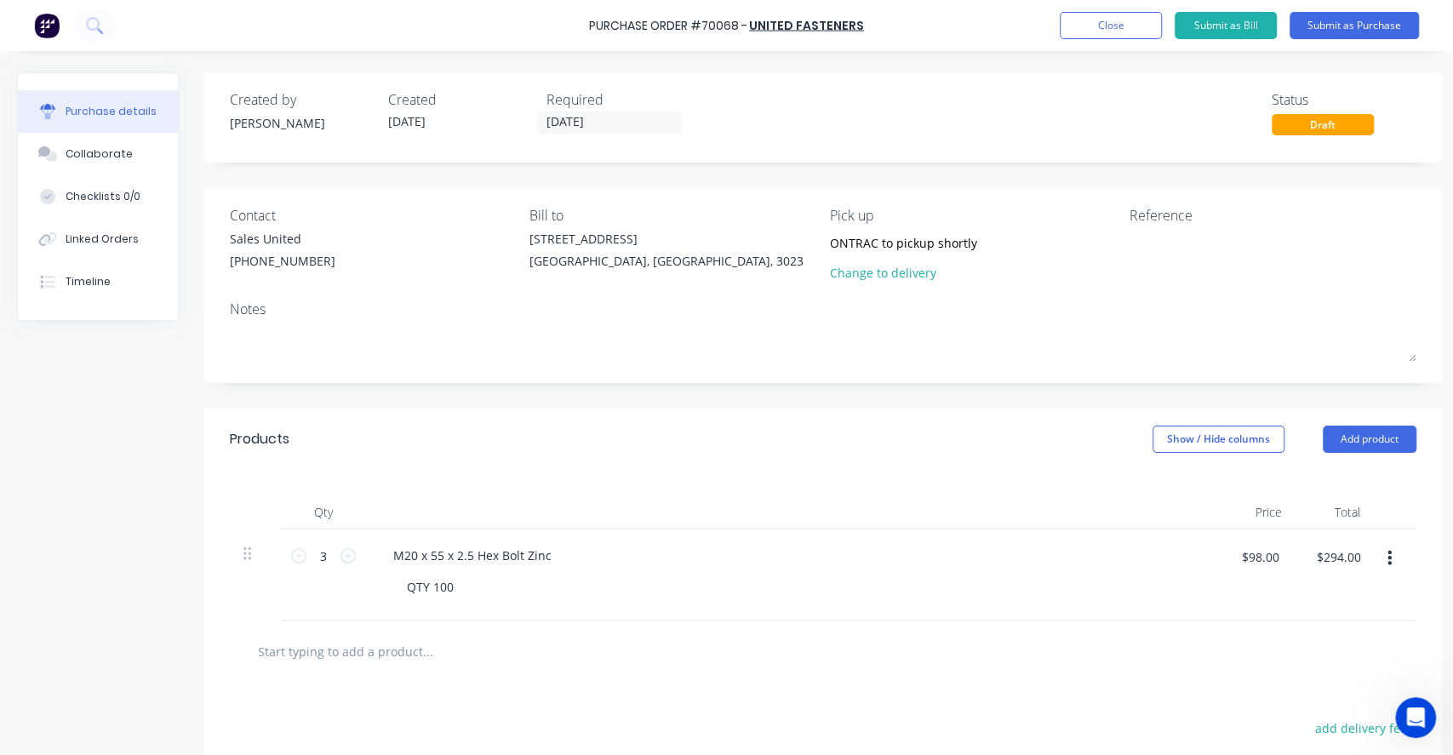
scroll to position [113, 0]
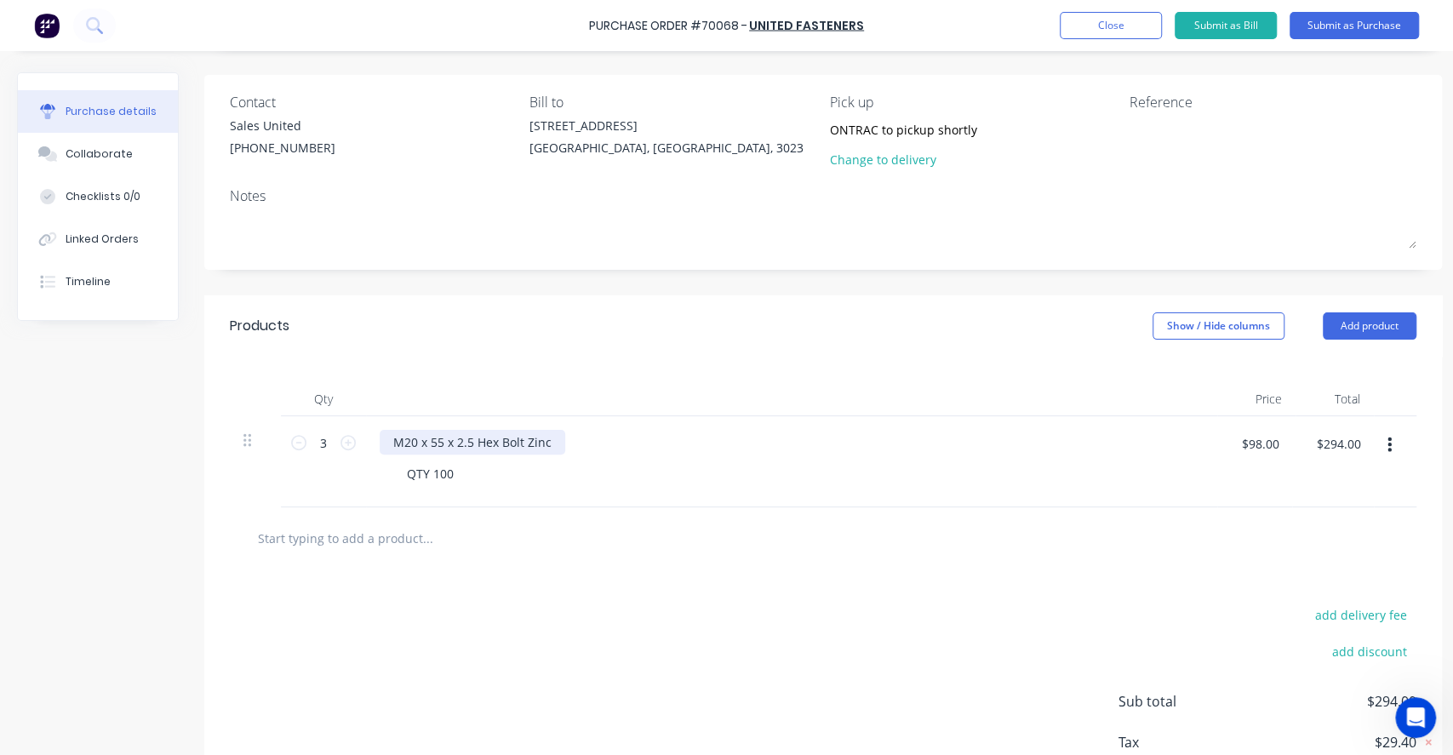
click at [555, 445] on div "M20 x 55 x 2.5 Hex Bolt Zinc" at bounding box center [473, 442] width 186 height 25
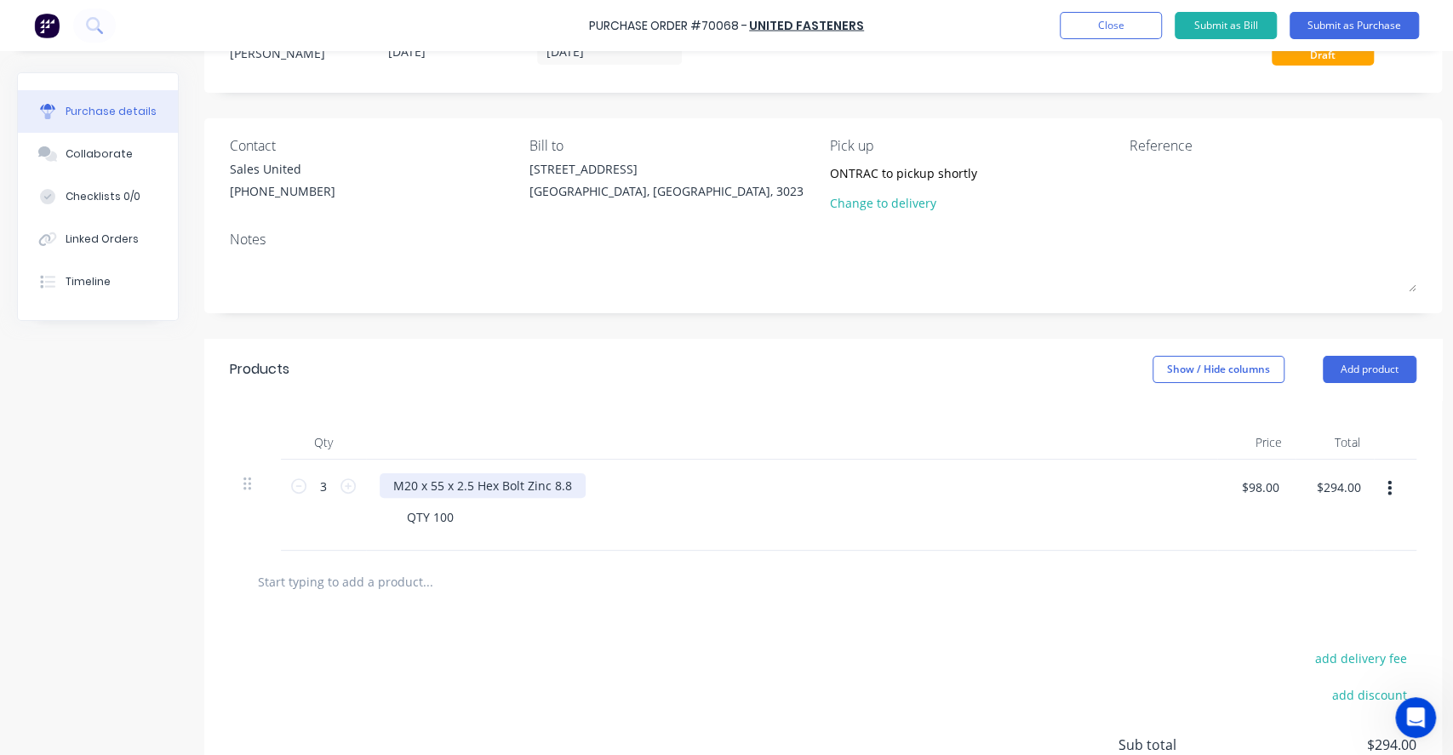
scroll to position [0, 0]
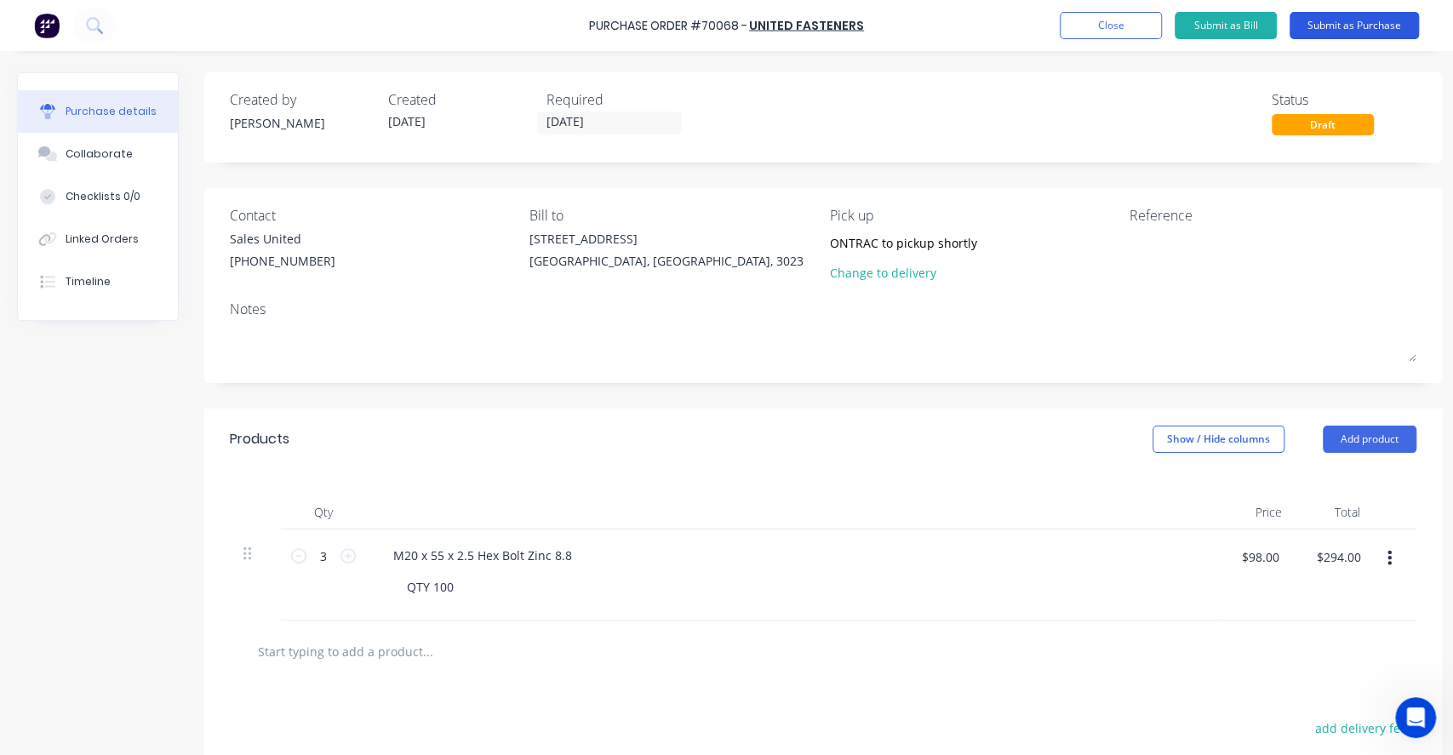
click at [1378, 24] on button "Submit as Purchase" at bounding box center [1353, 25] width 129 height 27
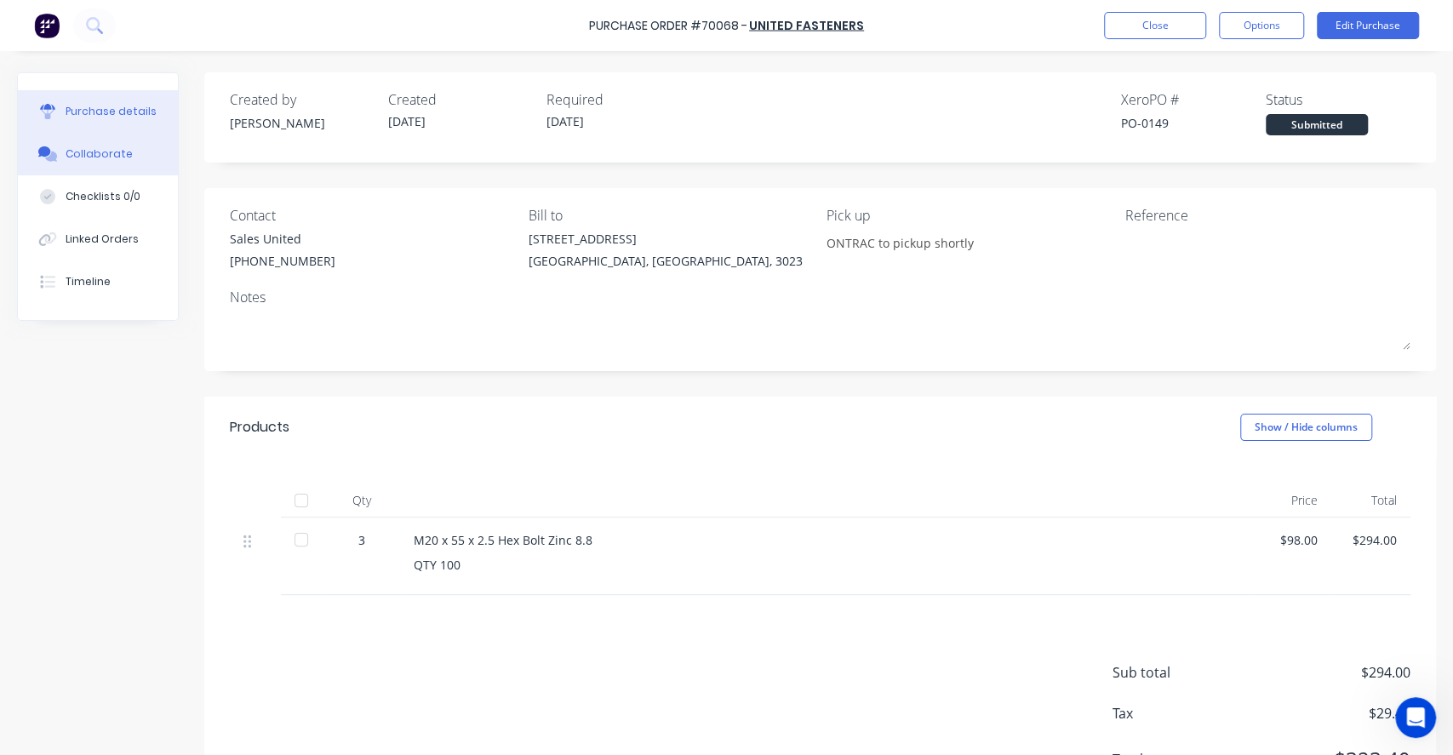
click at [118, 154] on div "Collaborate" at bounding box center [99, 153] width 67 height 15
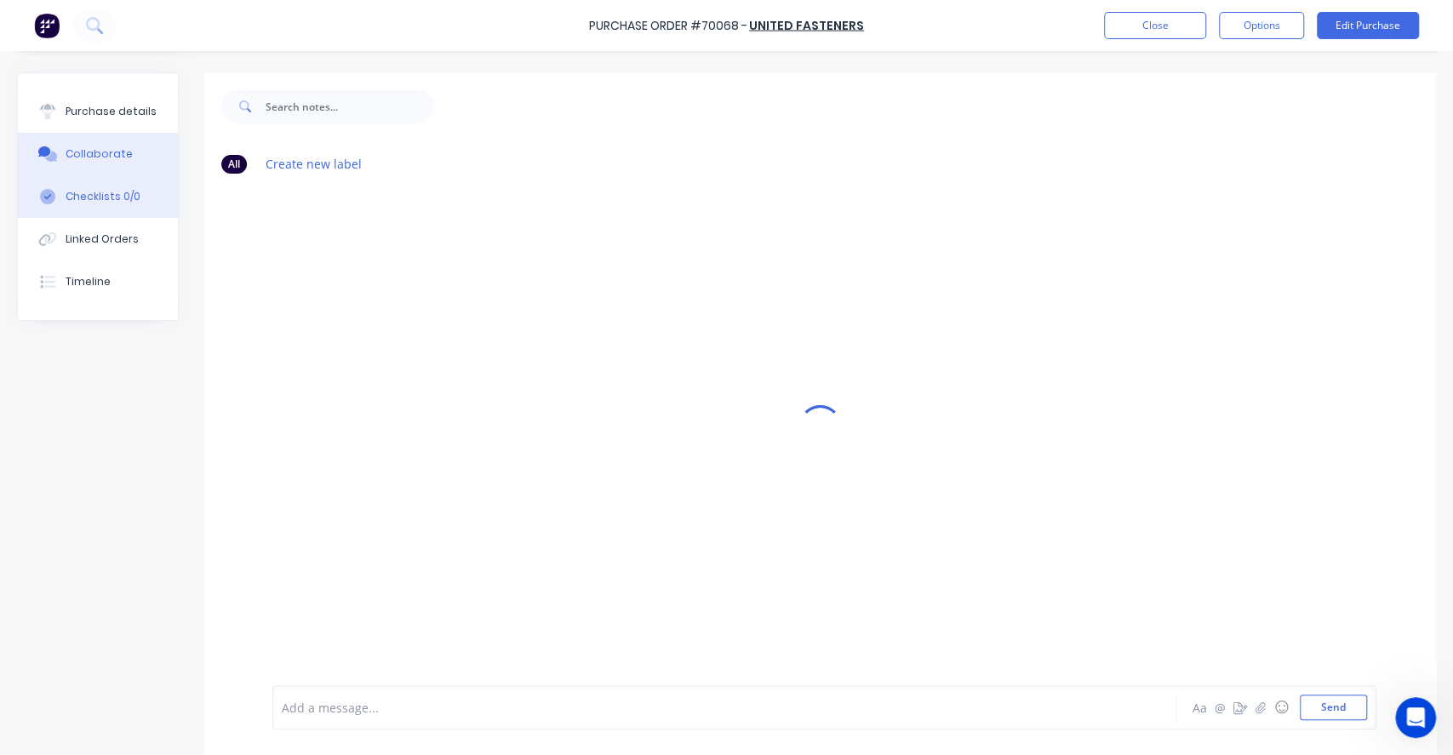
click at [123, 200] on div "Checklists 0/0" at bounding box center [103, 196] width 75 height 15
type textarea "x"
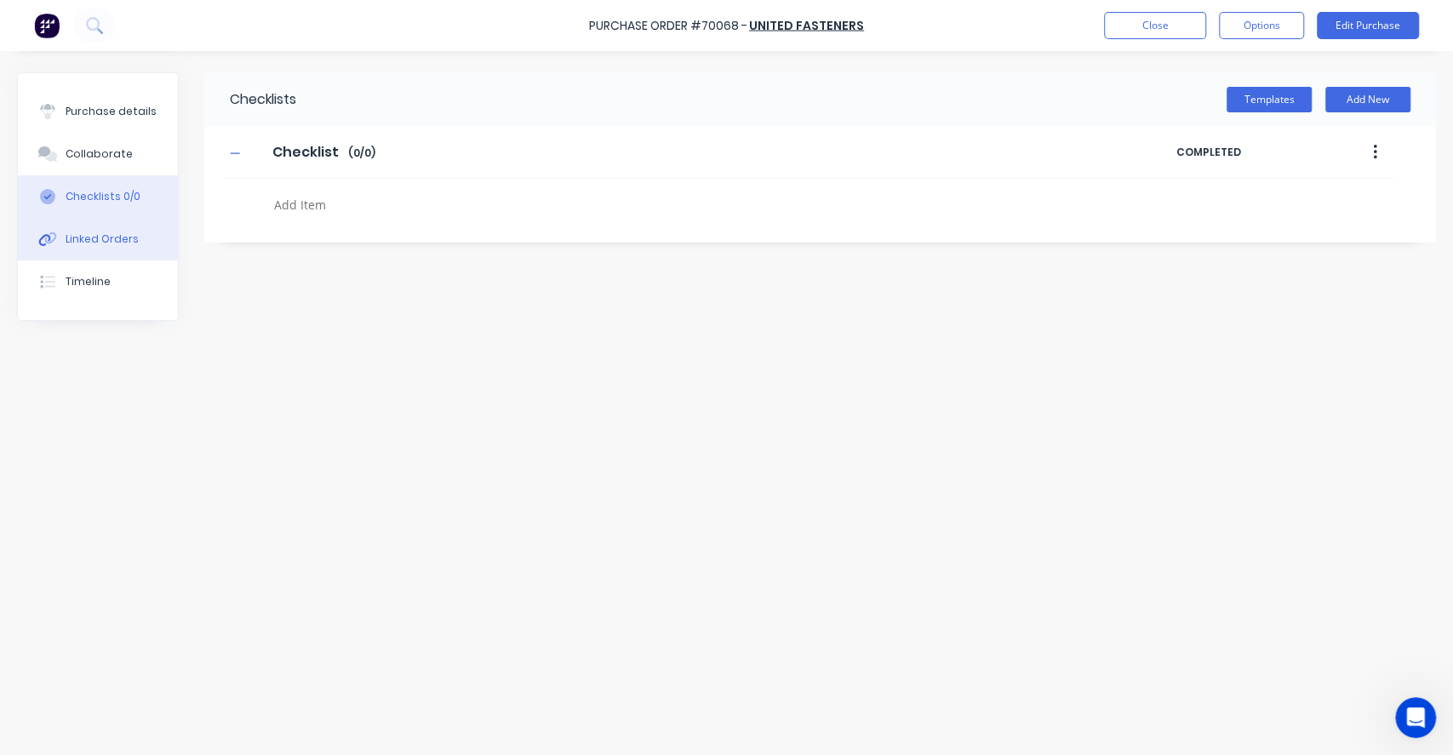
click at [118, 242] on div "Linked Orders" at bounding box center [102, 238] width 73 height 15
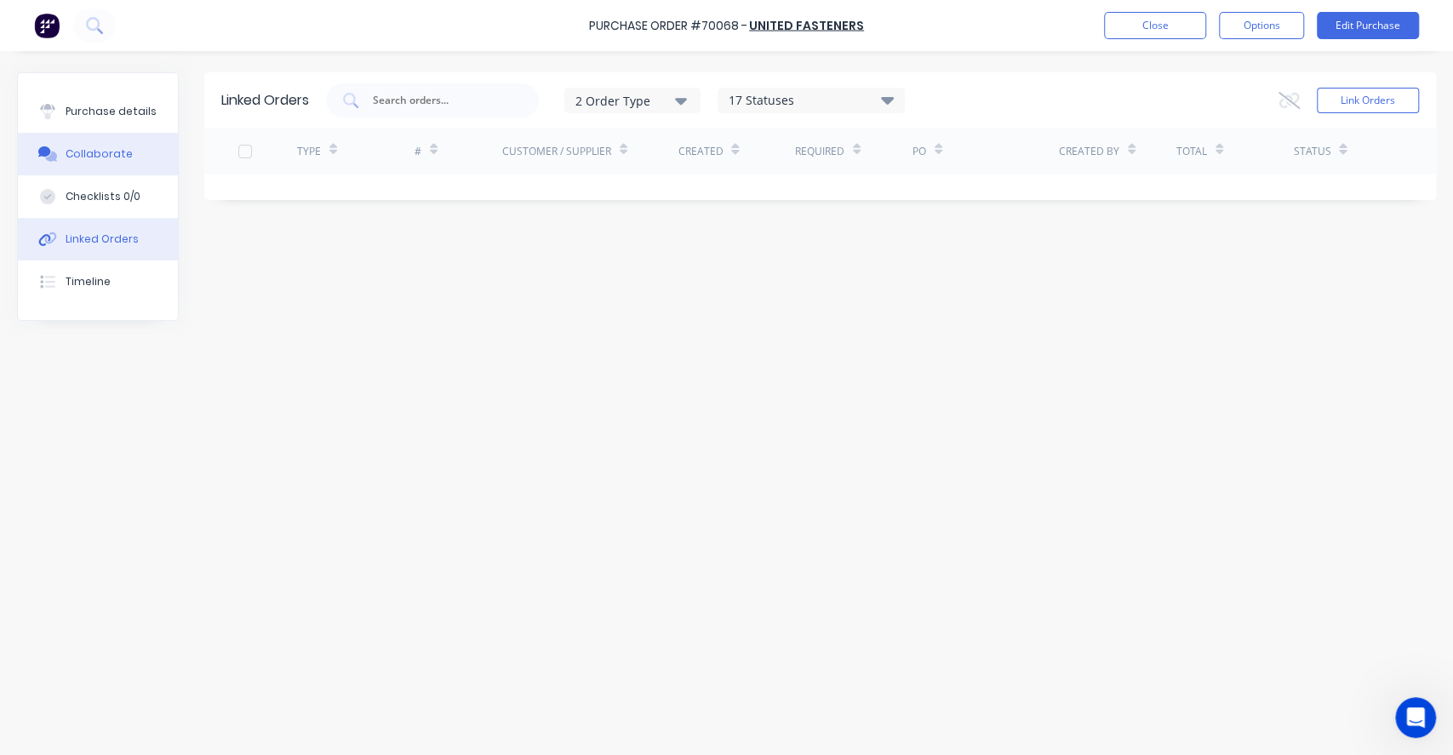
click at [129, 148] on button "Collaborate" at bounding box center [98, 154] width 160 height 43
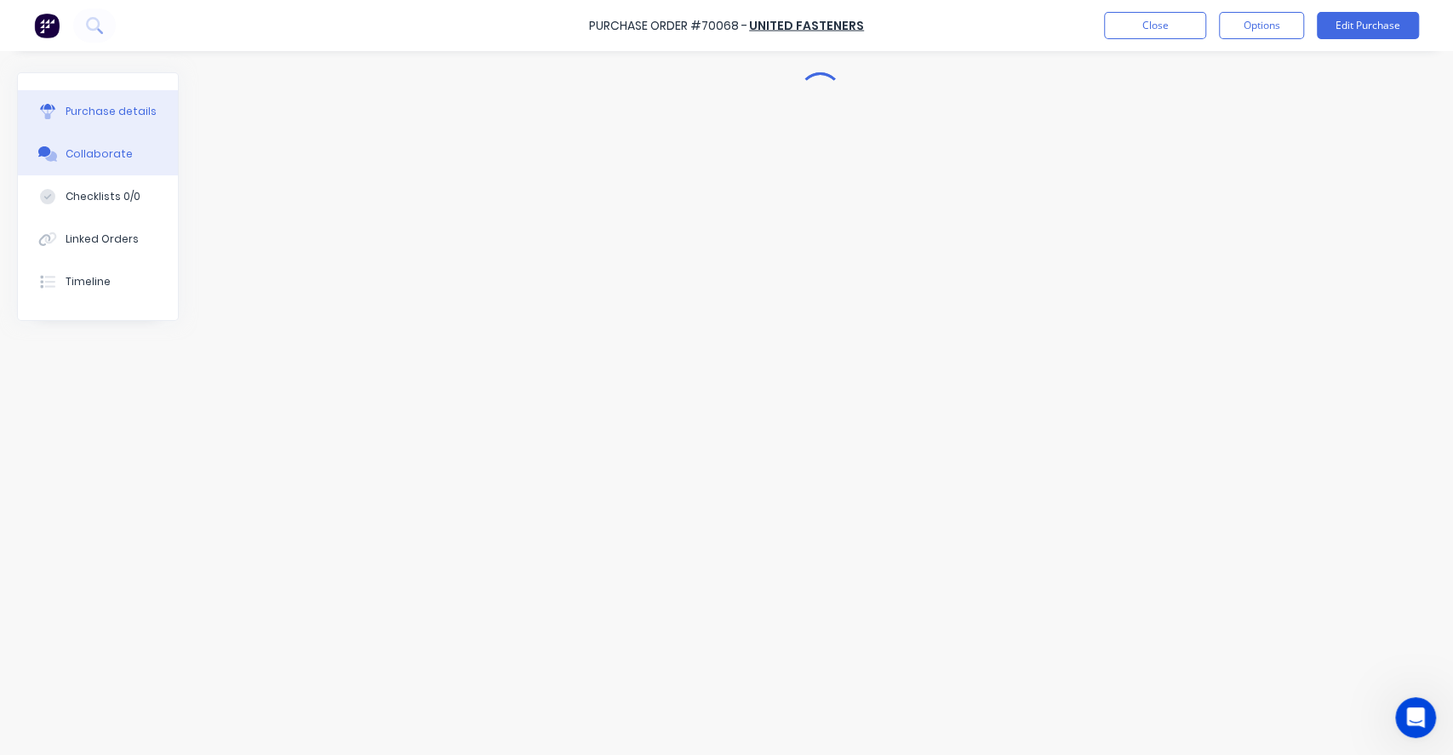
click at [131, 128] on button "Purchase details" at bounding box center [98, 111] width 160 height 43
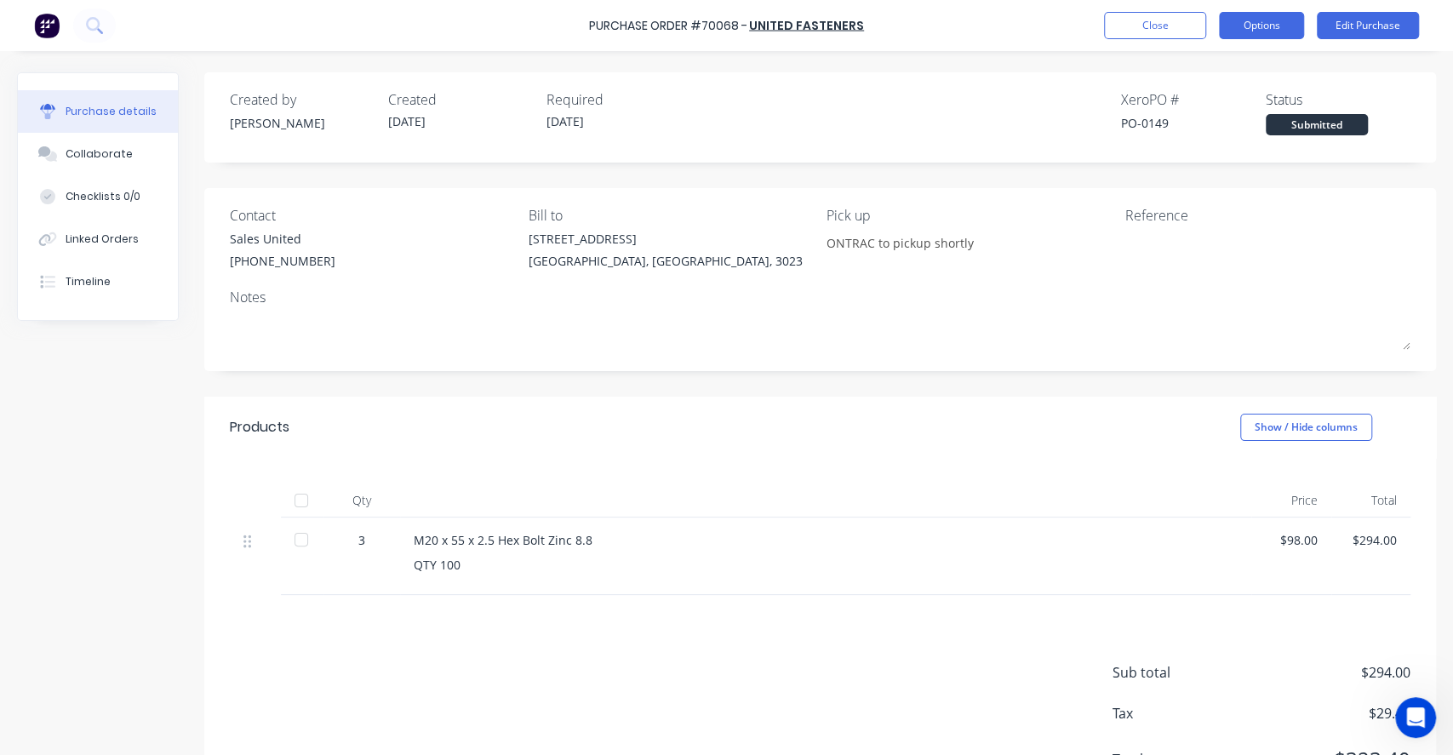
click at [1273, 29] on button "Options" at bounding box center [1261, 25] width 85 height 27
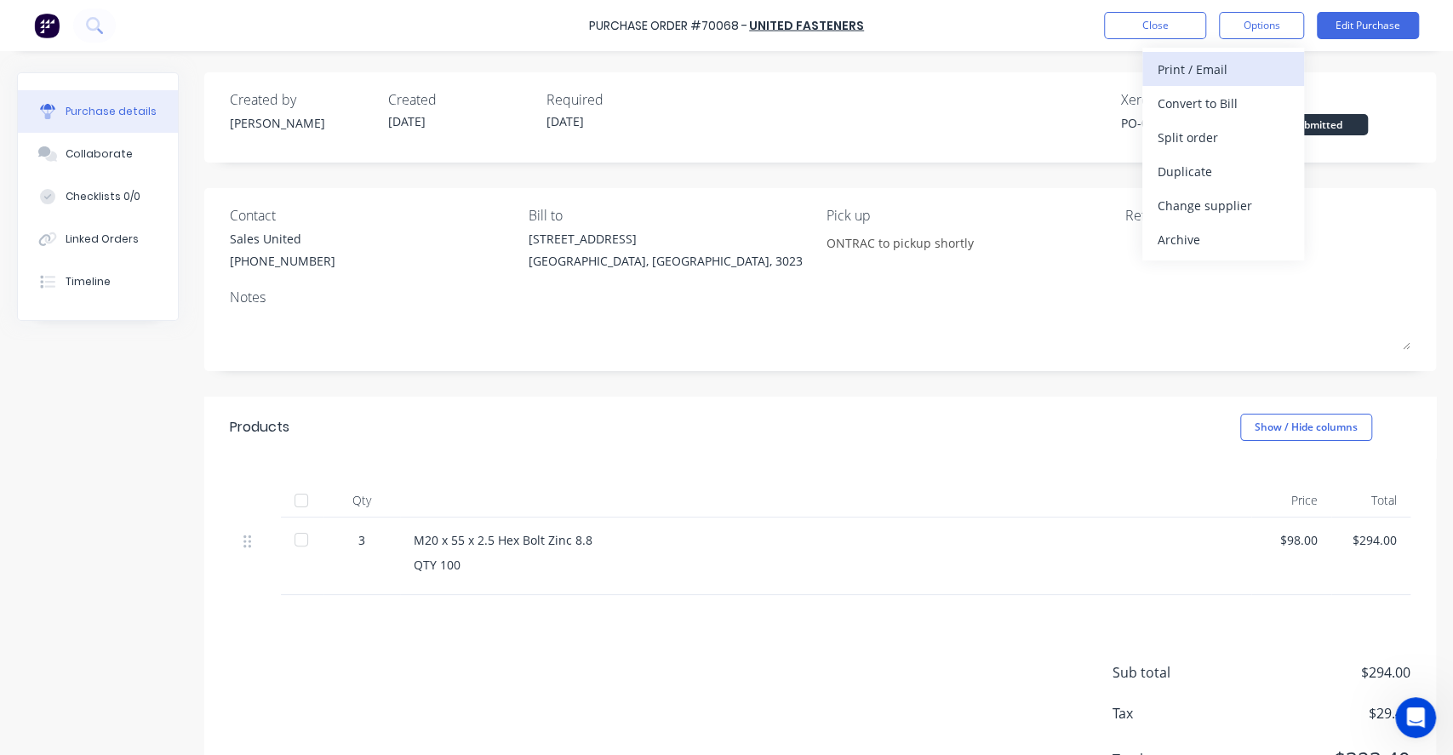
click at [1246, 81] on button "Print / Email" at bounding box center [1223, 69] width 162 height 34
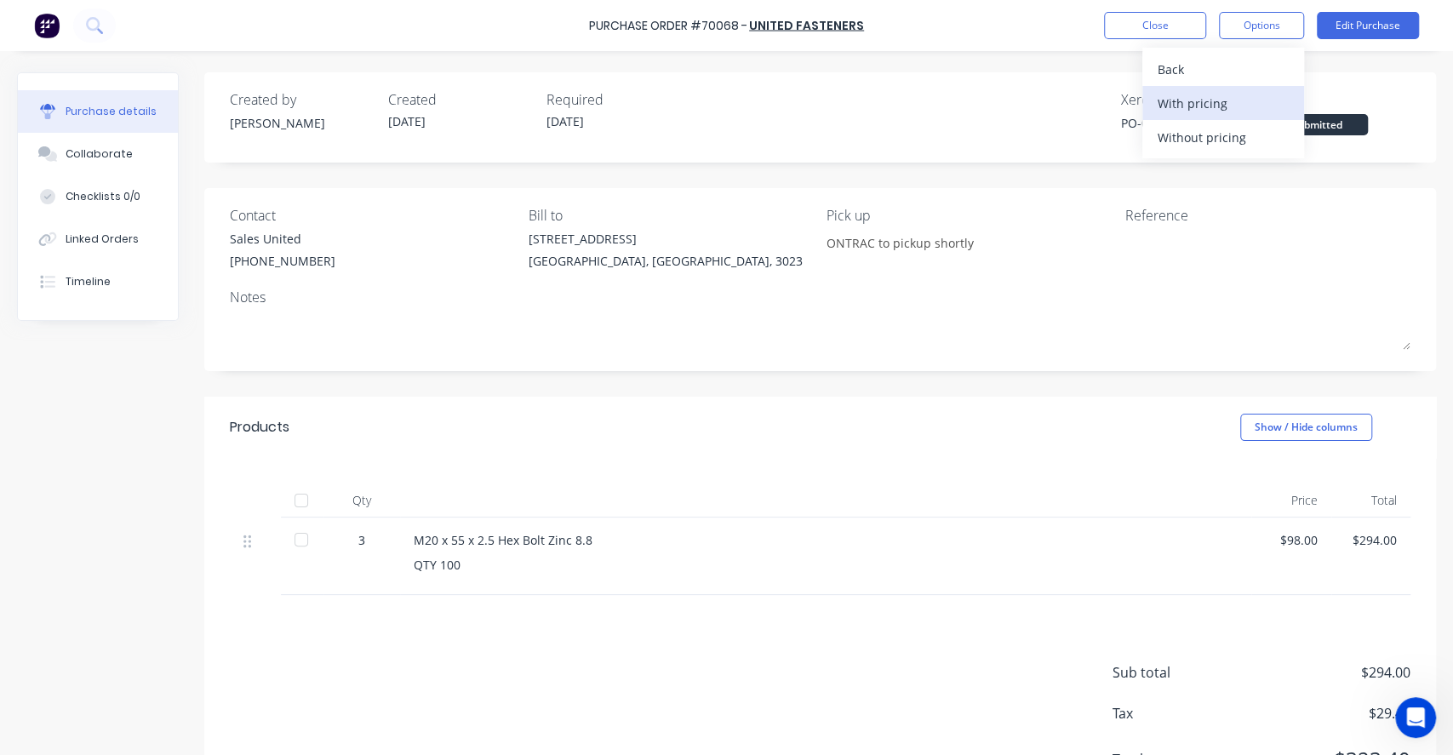
click at [1244, 106] on div "With pricing" at bounding box center [1222, 103] width 131 height 25
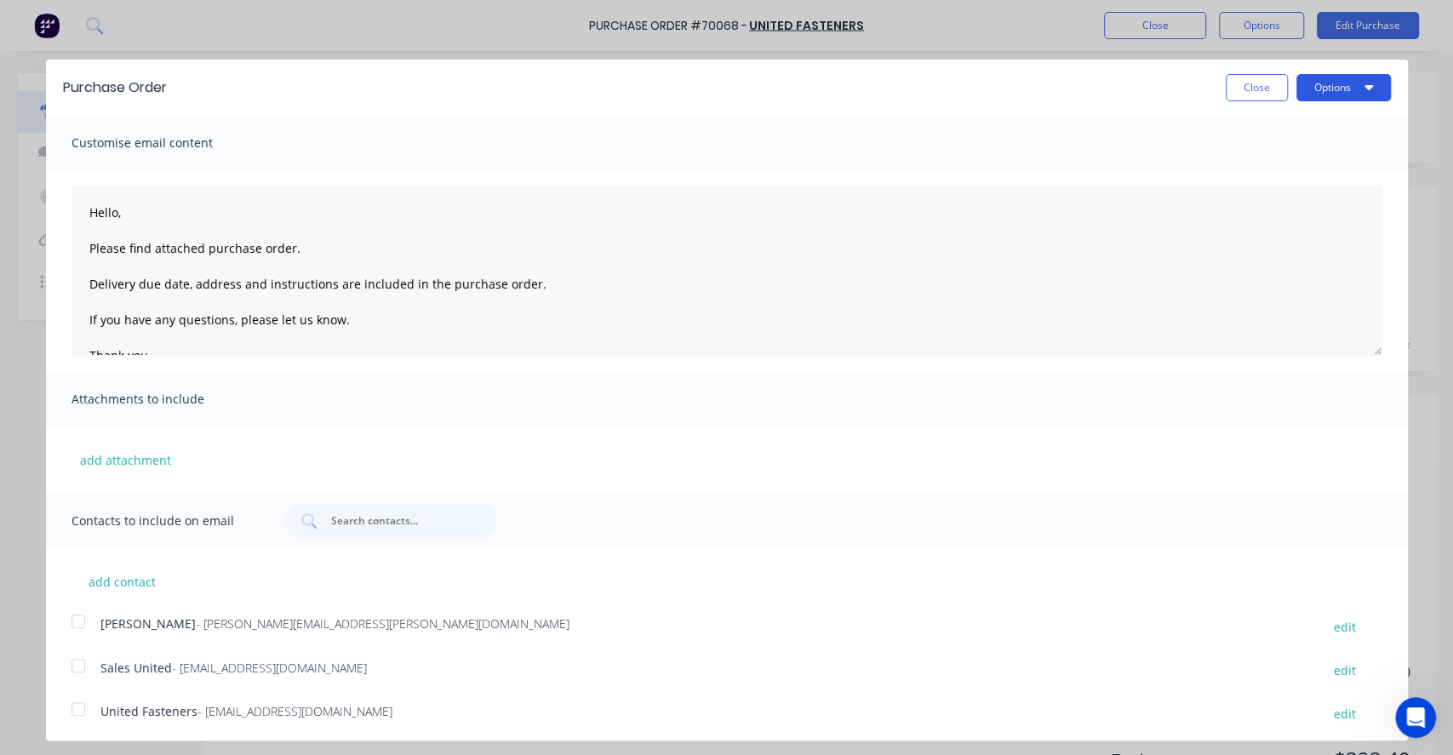
drag, startPoint x: 1328, startPoint y: 83, endPoint x: 1321, endPoint y: 99, distance: 16.8
click at [1328, 83] on button "Options" at bounding box center [1343, 87] width 94 height 27
click at [1313, 124] on div "Print" at bounding box center [1309, 130] width 131 height 25
click at [81, 670] on div at bounding box center [78, 665] width 34 height 34
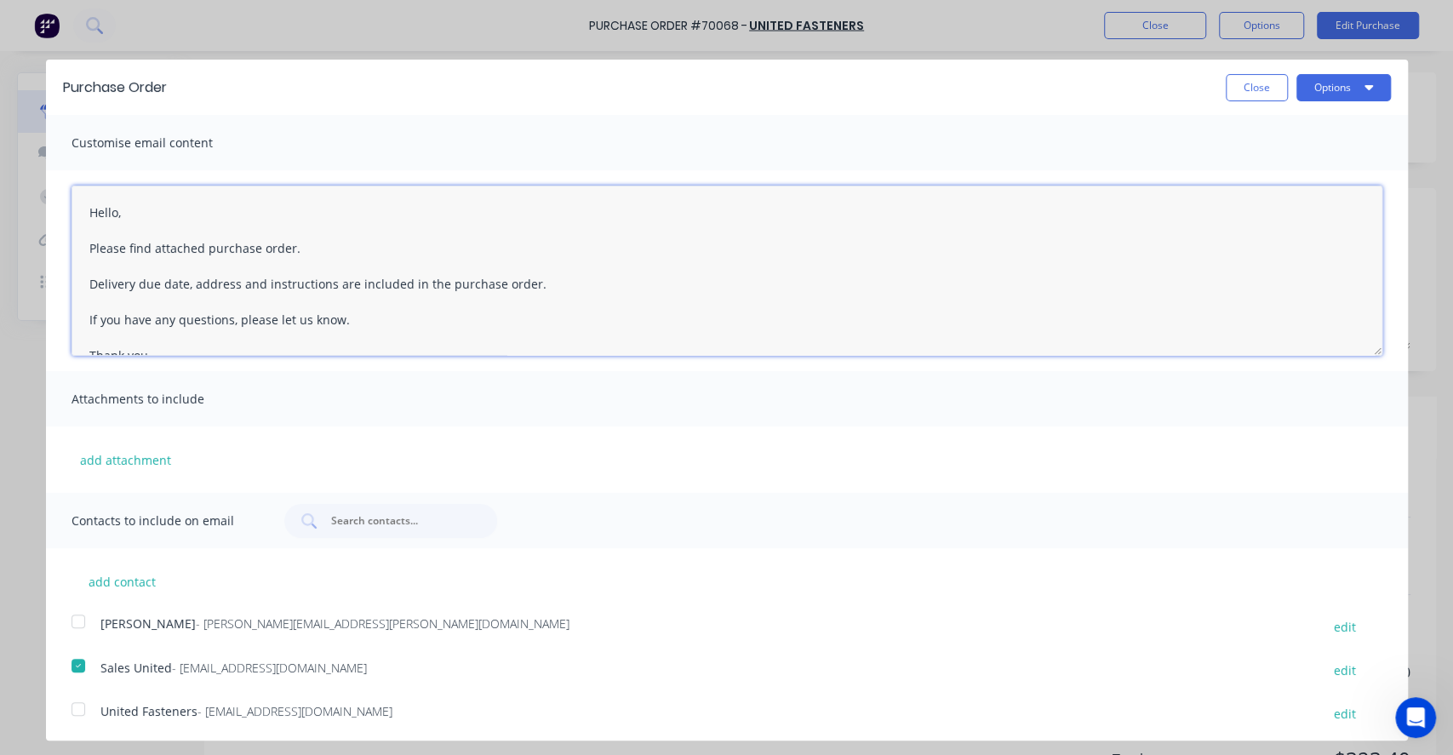
click at [118, 217] on textarea "Hello, Please find attached purchase order. Delivery due date, address and inst…" at bounding box center [726, 271] width 1311 height 170
click at [283, 248] on textarea "Hello United Fasteners, Please find attached purchase order. Delivery due date,…" at bounding box center [726, 271] width 1311 height 170
click at [289, 248] on textarea "Hello United Fasteners, Please find attached purchase order. Delivery due date,…" at bounding box center [726, 271] width 1311 height 170
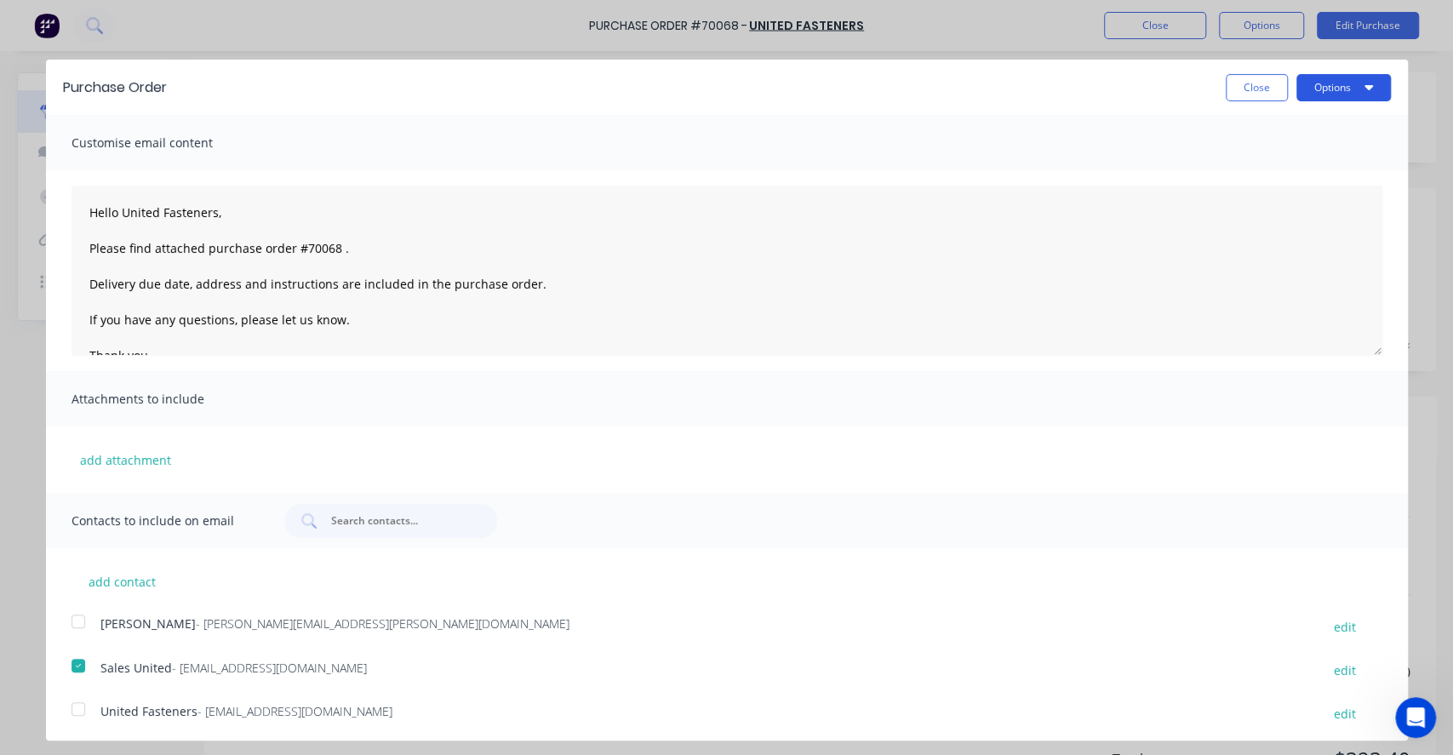
click at [1317, 93] on button "Options" at bounding box center [1343, 87] width 94 height 27
click at [1310, 133] on div "Print" at bounding box center [1309, 130] width 131 height 25
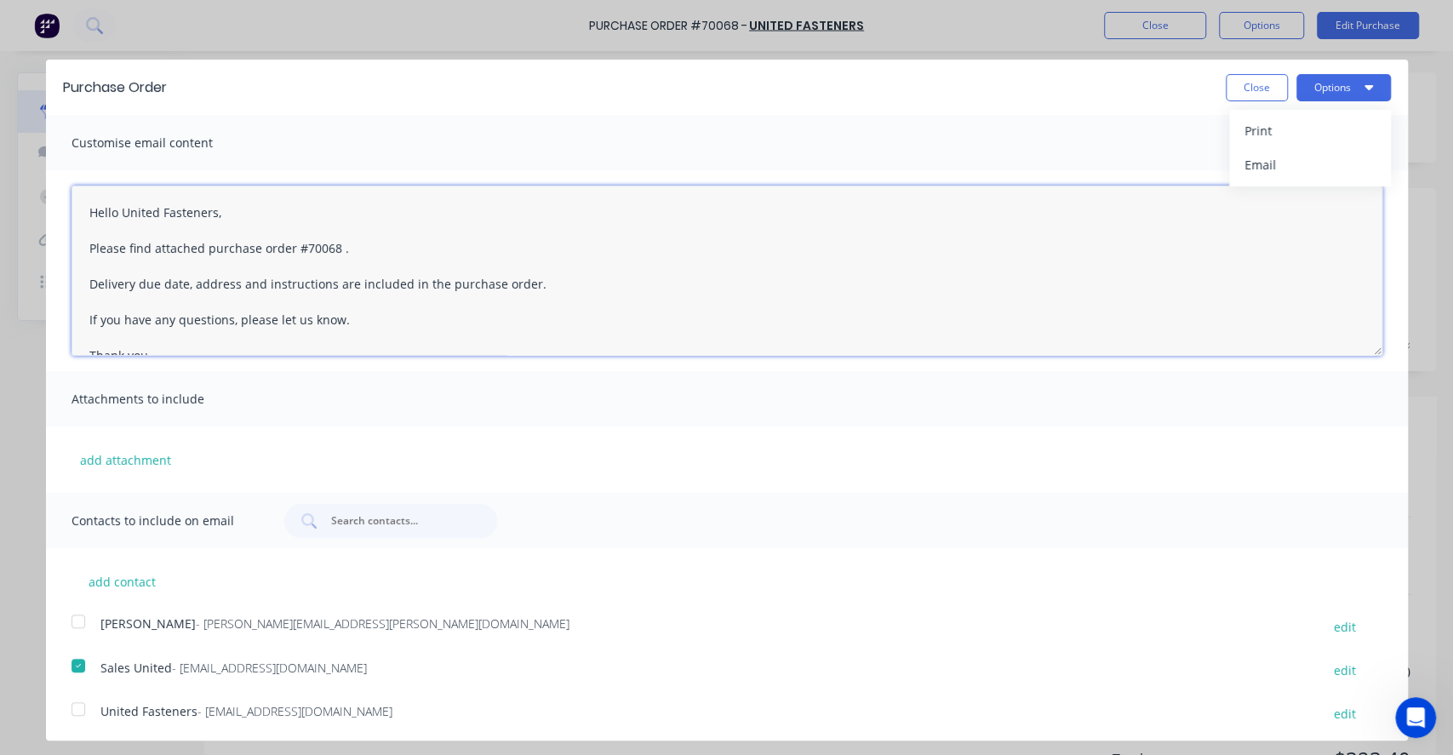
click at [335, 249] on textarea "Hello United Fasteners, Please find attached purchase order #70068 . Delivery d…" at bounding box center [726, 271] width 1311 height 170
drag, startPoint x: 533, startPoint y: 283, endPoint x: 120, endPoint y: 269, distance: 413.0
click at [121, 269] on textarea "Hello United Fasteners, Please find attached purchase order #70068 for $323.40.…" at bounding box center [726, 271] width 1311 height 170
click at [203, 277] on textarea "Hello United Fasteners, Please find attached purchase order #70068 for $323.40.…" at bounding box center [726, 271] width 1311 height 170
drag, startPoint x: 266, startPoint y: 285, endPoint x: 79, endPoint y: 282, distance: 186.4
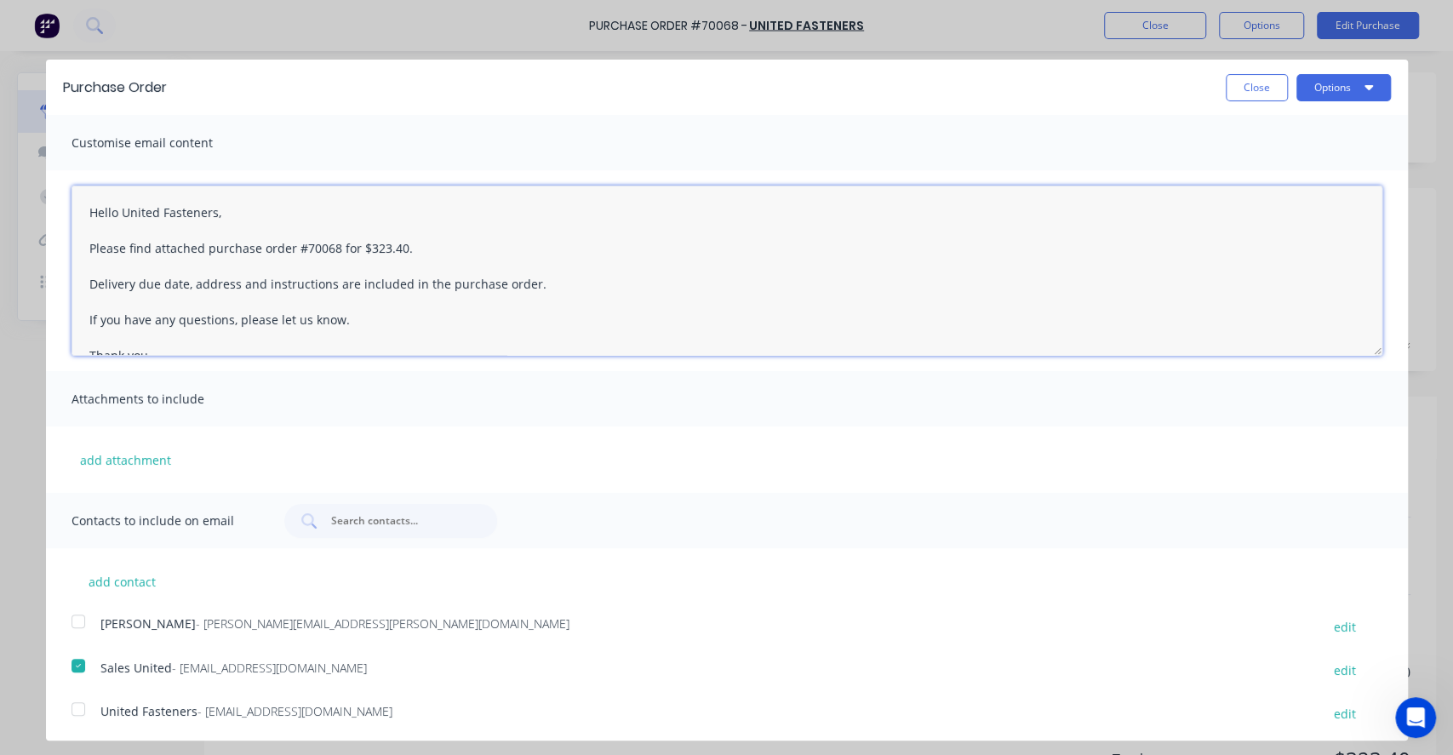
click at [79, 282] on textarea "Hello United Fasteners, Please find attached purchase order #70068 for $323.40.…" at bounding box center [726, 271] width 1311 height 170
drag, startPoint x: 375, startPoint y: 285, endPoint x: 67, endPoint y: 275, distance: 308.2
click at [67, 275] on div "Hello United Fasteners, Please find attached purchase order #70068 for $323.40.…" at bounding box center [727, 270] width 1362 height 201
click at [311, 262] on textarea "Hello United Fasteners, Please find attached purchase order #70068 for $323.40.…" at bounding box center [726, 271] width 1311 height 170
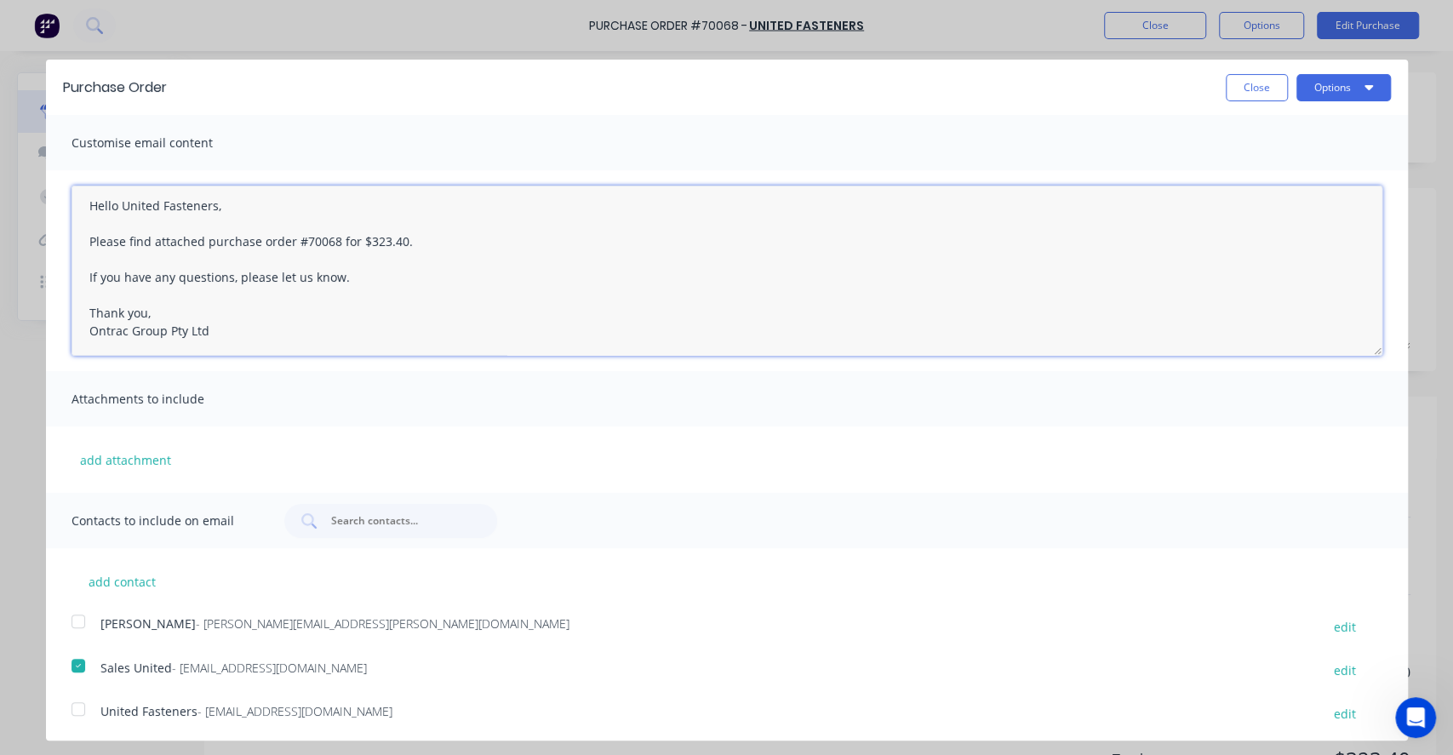
scroll to position [8, 0]
drag, startPoint x: 77, startPoint y: 623, endPoint x: 86, endPoint y: 617, distance: 10.4
click at [78, 624] on div at bounding box center [78, 621] width 34 height 34
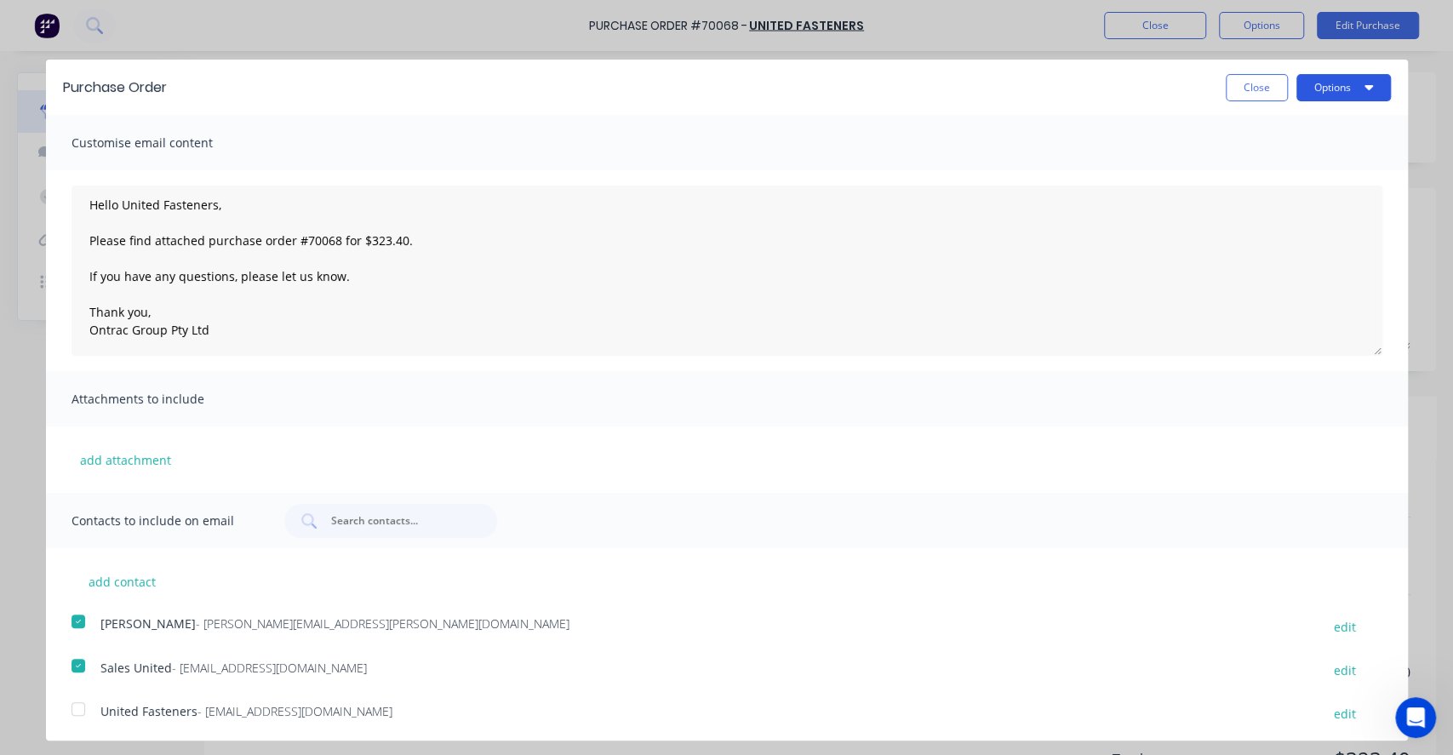
click at [1328, 92] on button "Options" at bounding box center [1343, 87] width 94 height 27
drag, startPoint x: 1289, startPoint y: 157, endPoint x: 1151, endPoint y: 237, distance: 159.0
click at [1162, 237] on div "Purchase Order Close Options Print Email Customise email content Hello United F…" at bounding box center [727, 392] width 1362 height 665
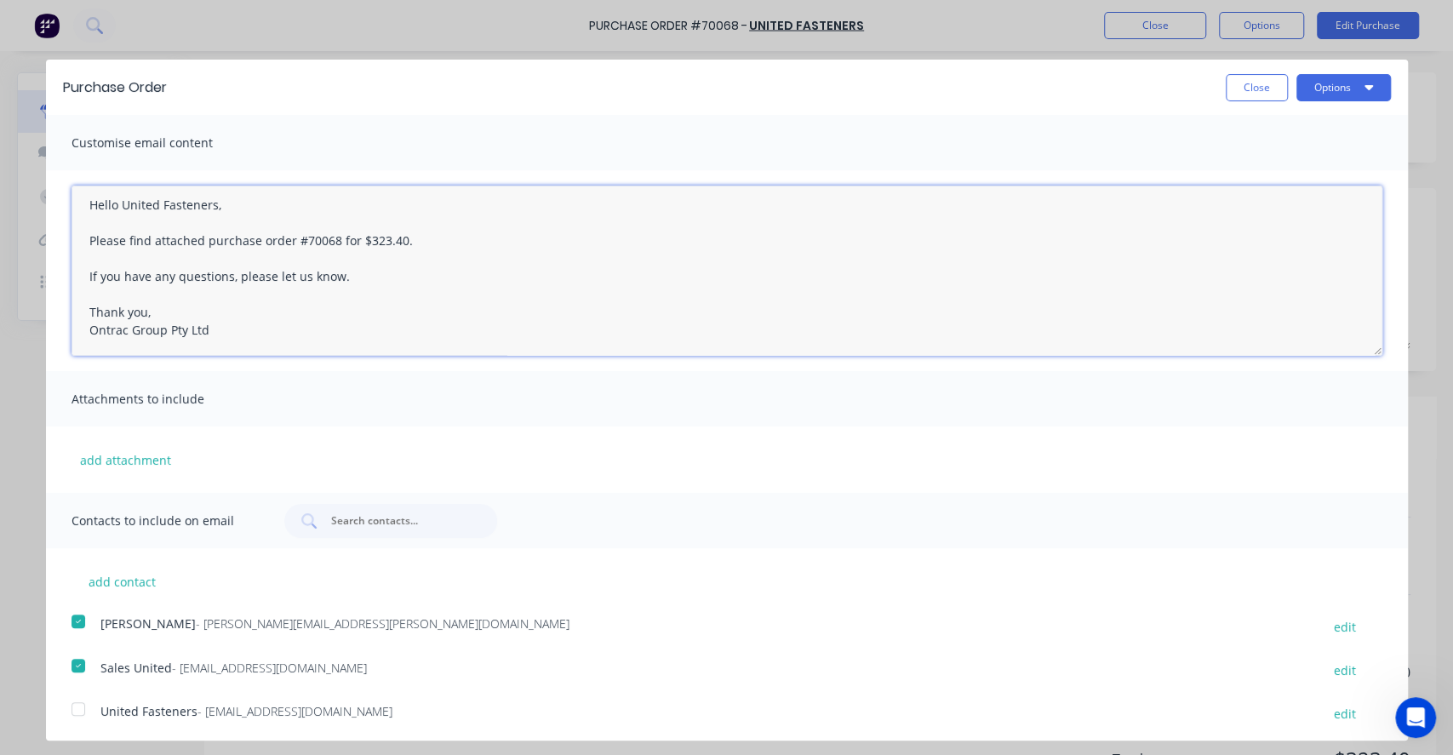
click at [651, 257] on textarea "Hello United Fasteners, Please find attached purchase order #70068 for $323.40.…" at bounding box center [726, 271] width 1311 height 170
type textarea "Hello United Fasteners, Please find attached purchase order #70068 for $323.40.…"
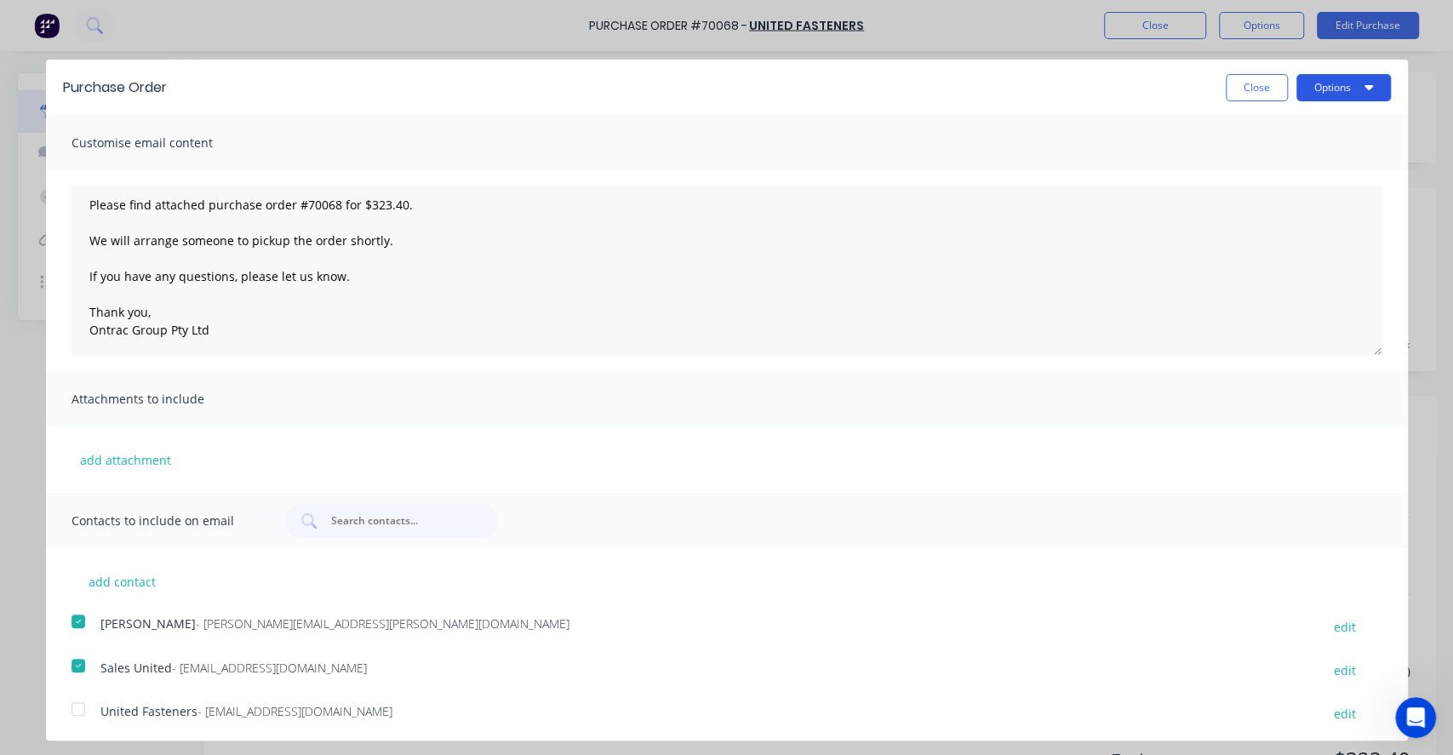
click at [1330, 82] on button "Options" at bounding box center [1343, 87] width 94 height 27
click at [1265, 169] on div "Email" at bounding box center [1309, 164] width 131 height 25
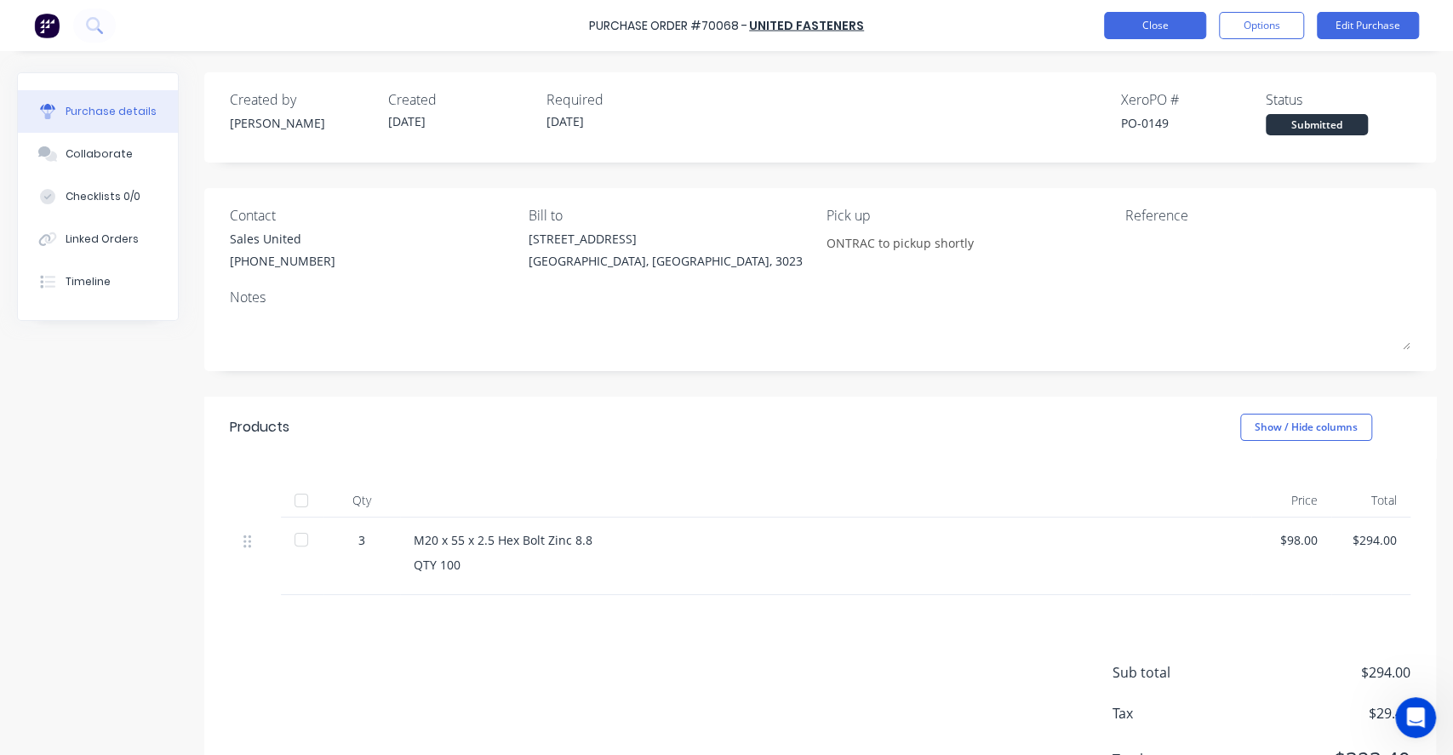
click at [1168, 26] on button "Close" at bounding box center [1155, 25] width 102 height 27
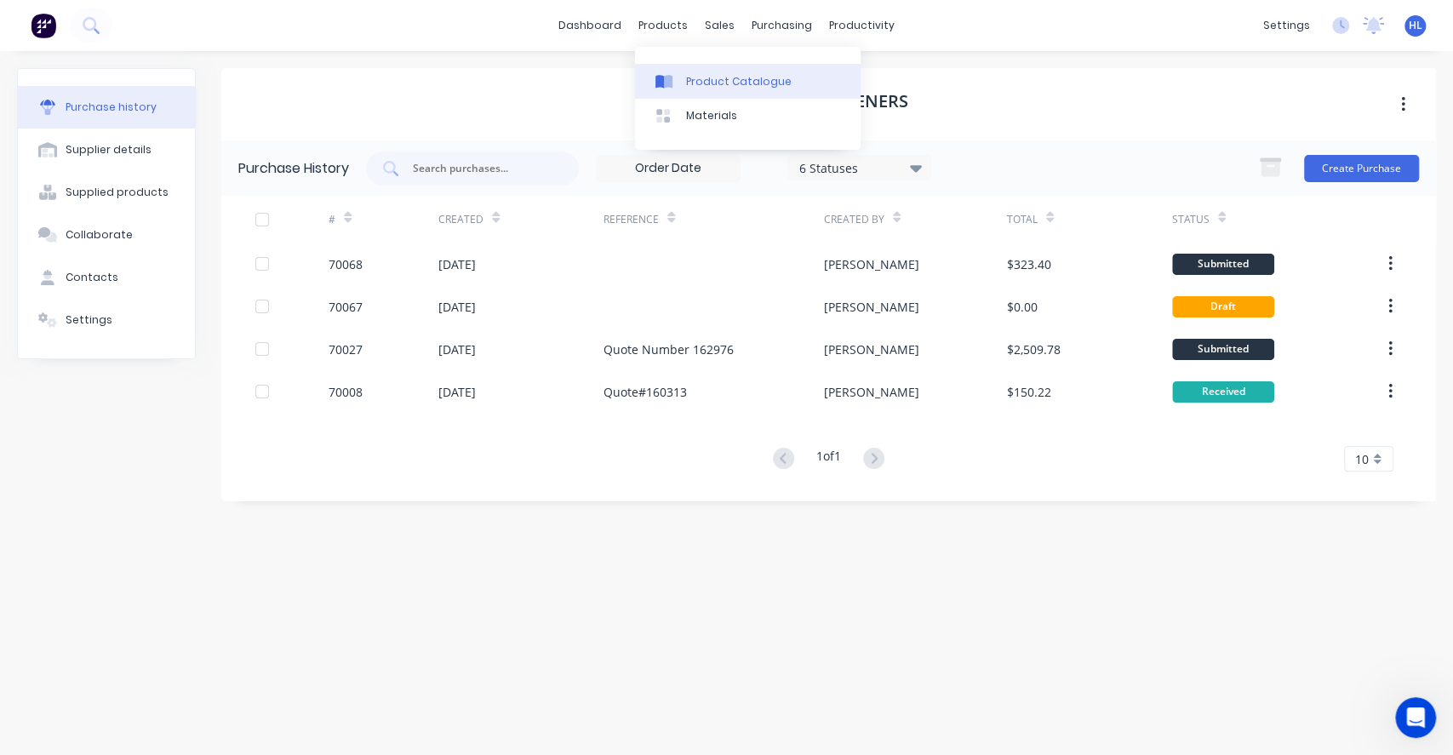
click at [709, 90] on link "Product Catalogue" at bounding box center [748, 81] width 226 height 34
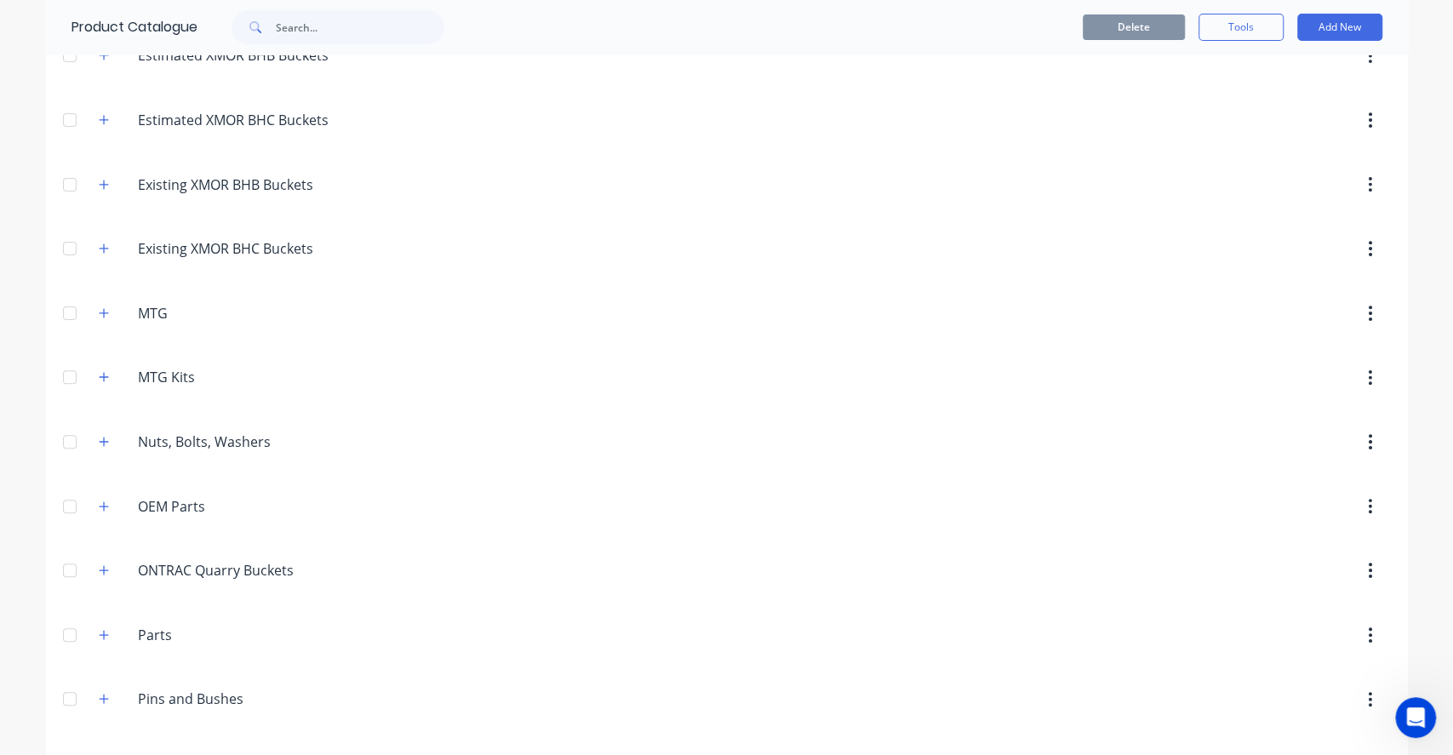
scroll to position [113, 0]
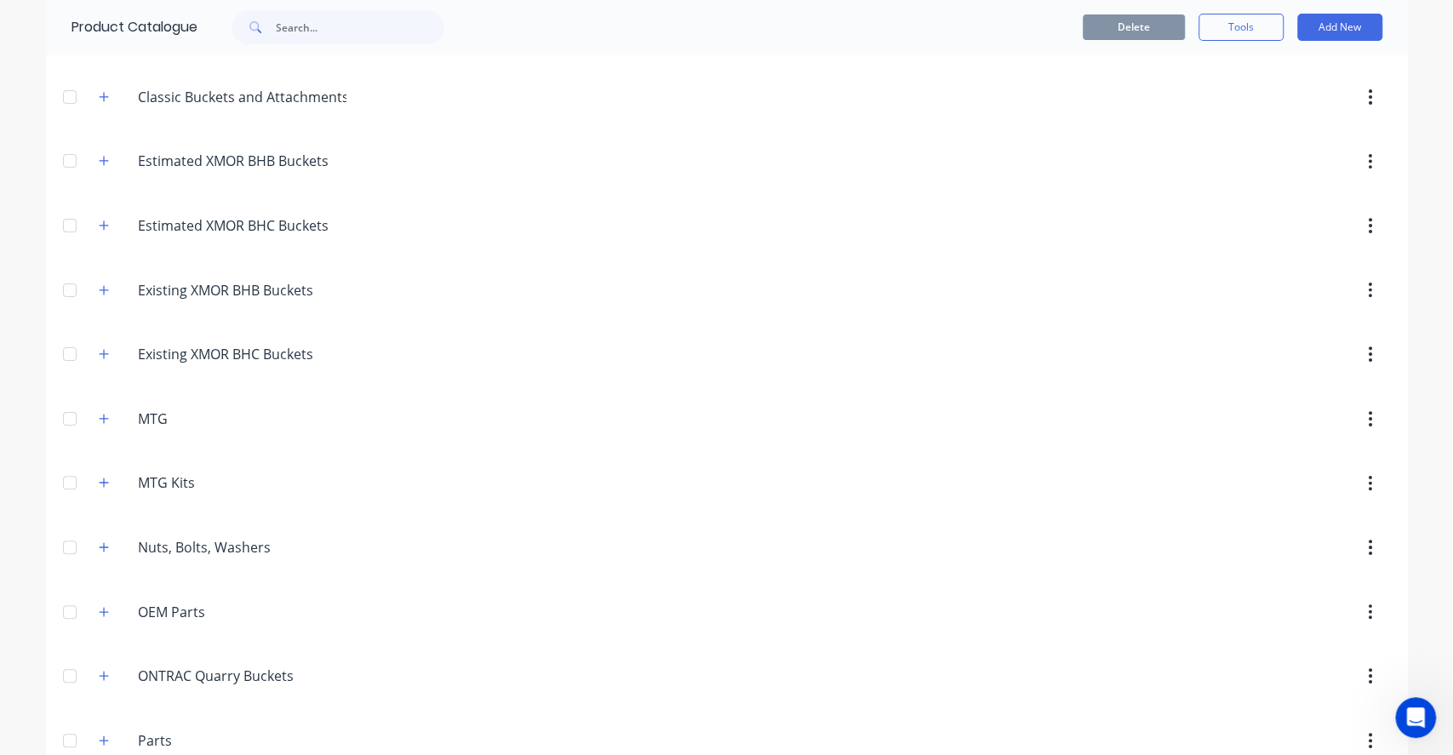
drag, startPoint x: 86, startPoint y: 517, endPoint x: 95, endPoint y: 532, distance: 18.0
click at [91, 524] on header "Nuts,.Bolts,.Washers Nuts, Bolts, Washers" at bounding box center [727, 547] width 1362 height 65
click at [99, 541] on icon "button" at bounding box center [104, 547] width 10 height 12
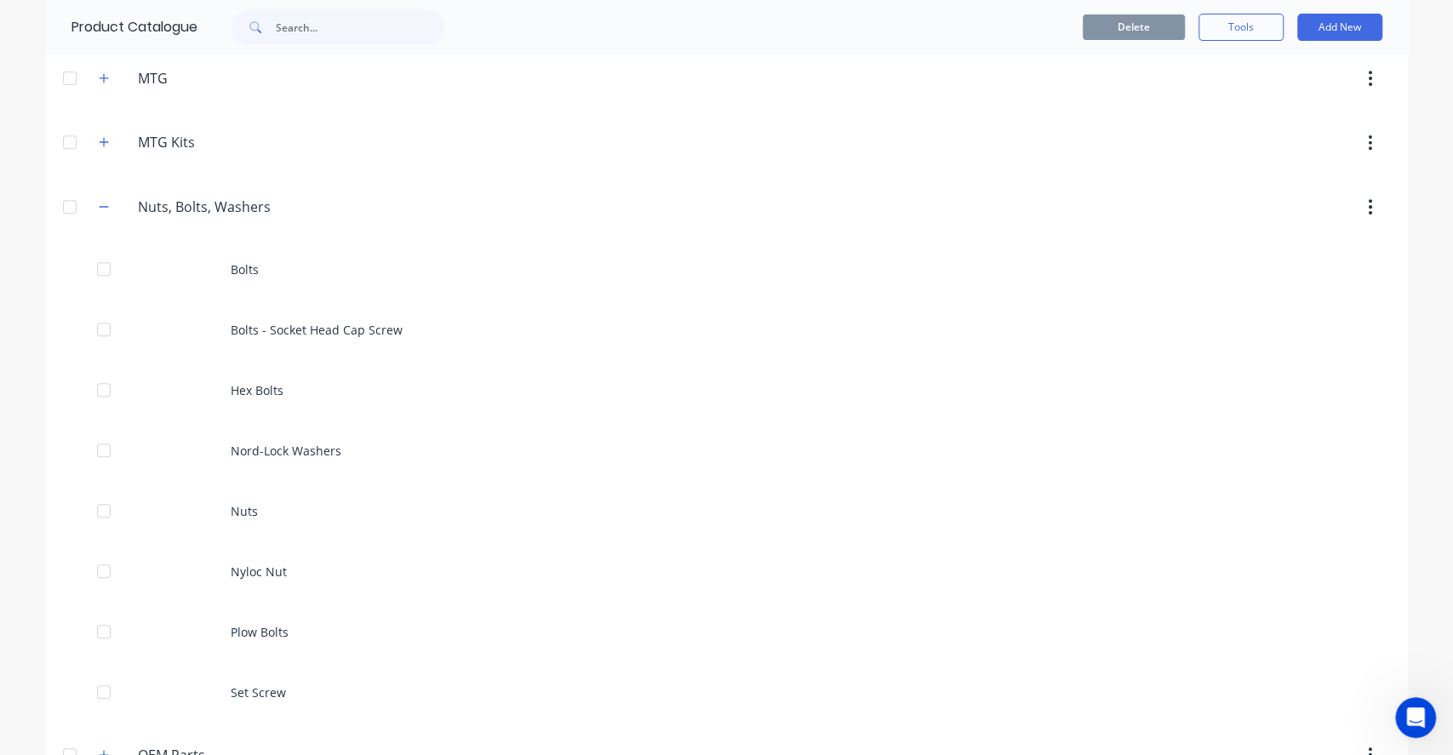
scroll to position [567, 0]
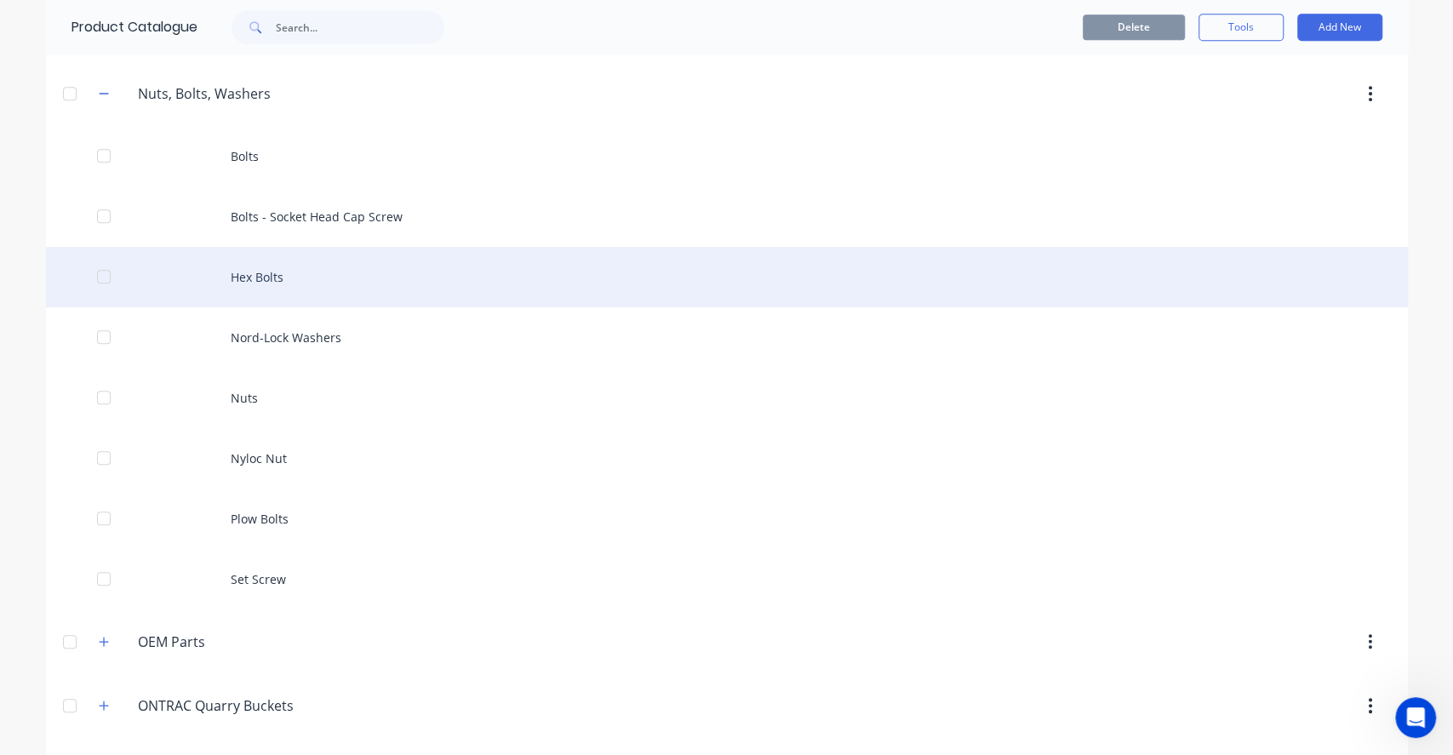
click at [347, 269] on div "Hex Bolts" at bounding box center [727, 277] width 1362 height 60
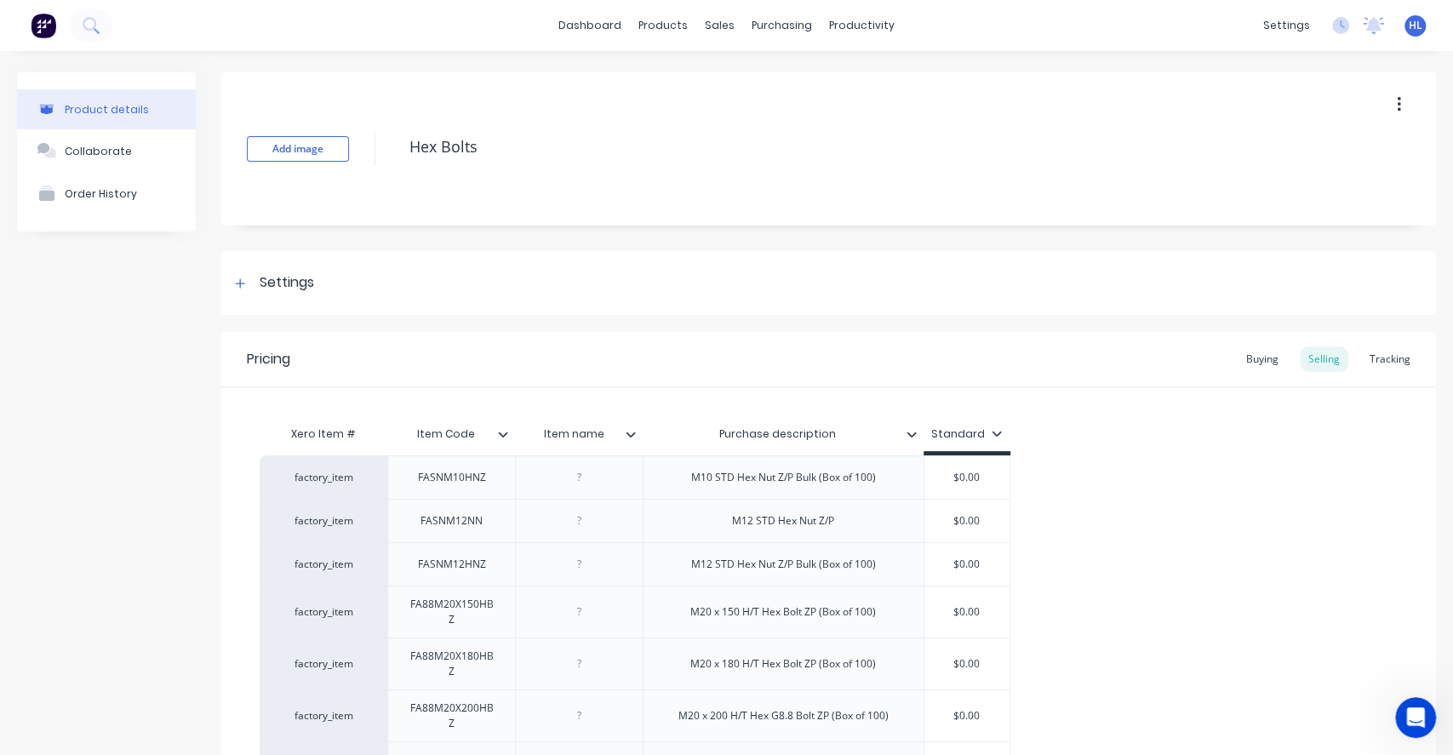
scroll to position [397, 0]
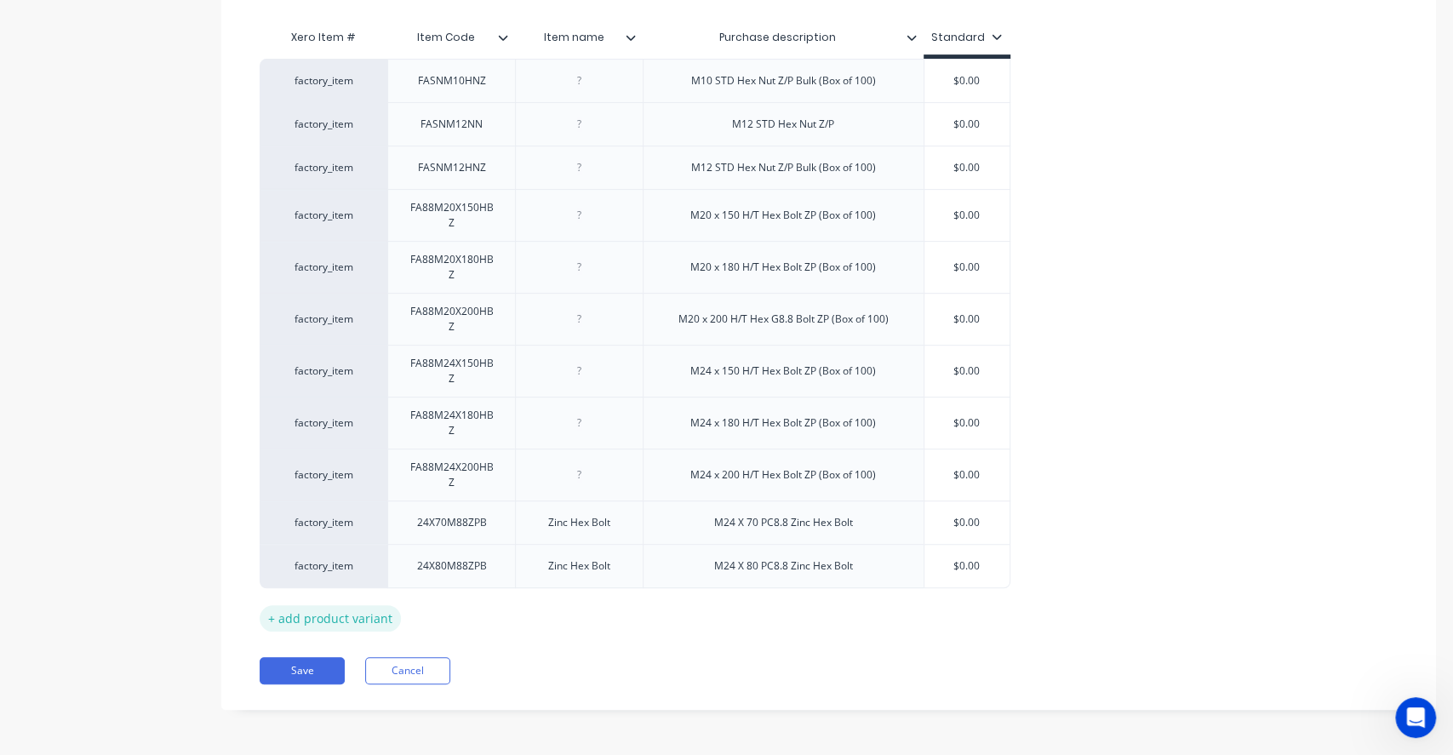
click at [361, 614] on div "+ add product variant" at bounding box center [330, 618] width 141 height 26
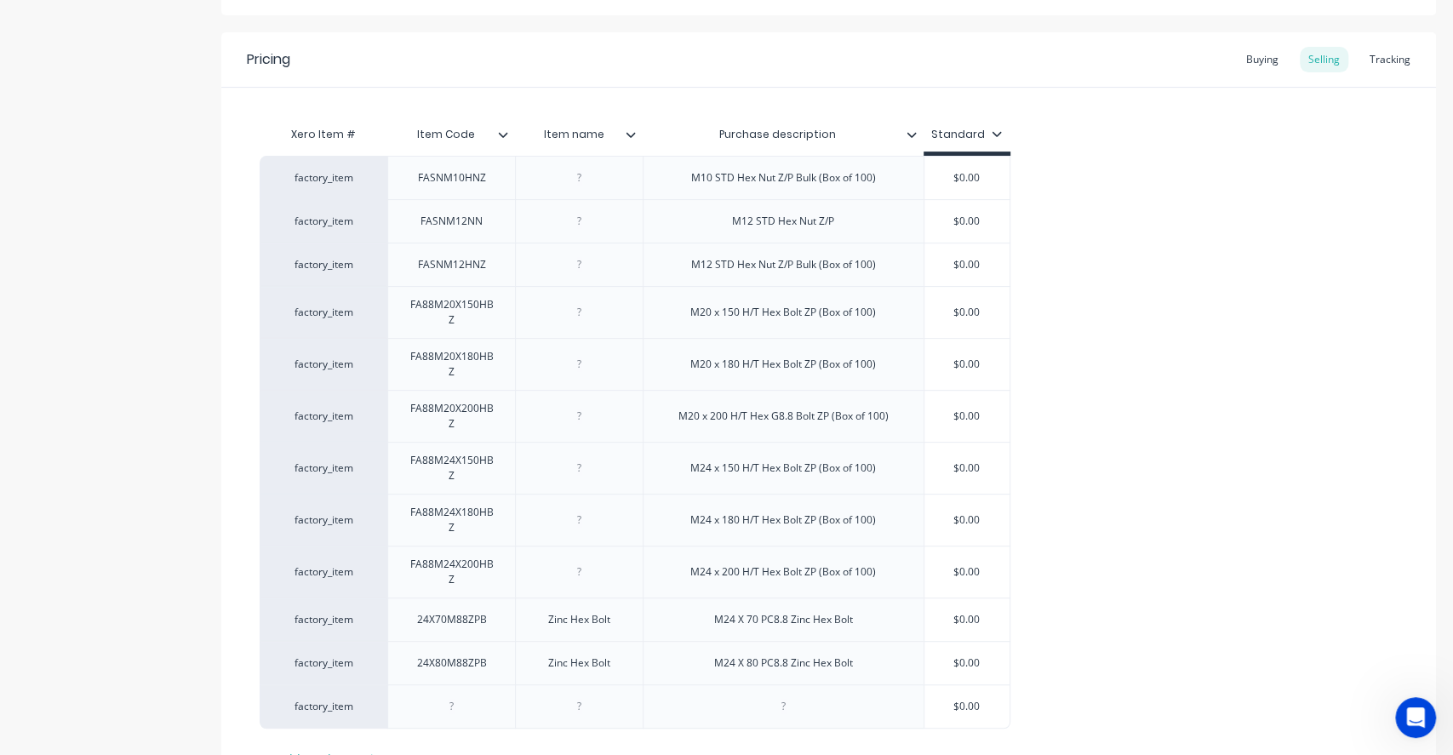
scroll to position [170, 0]
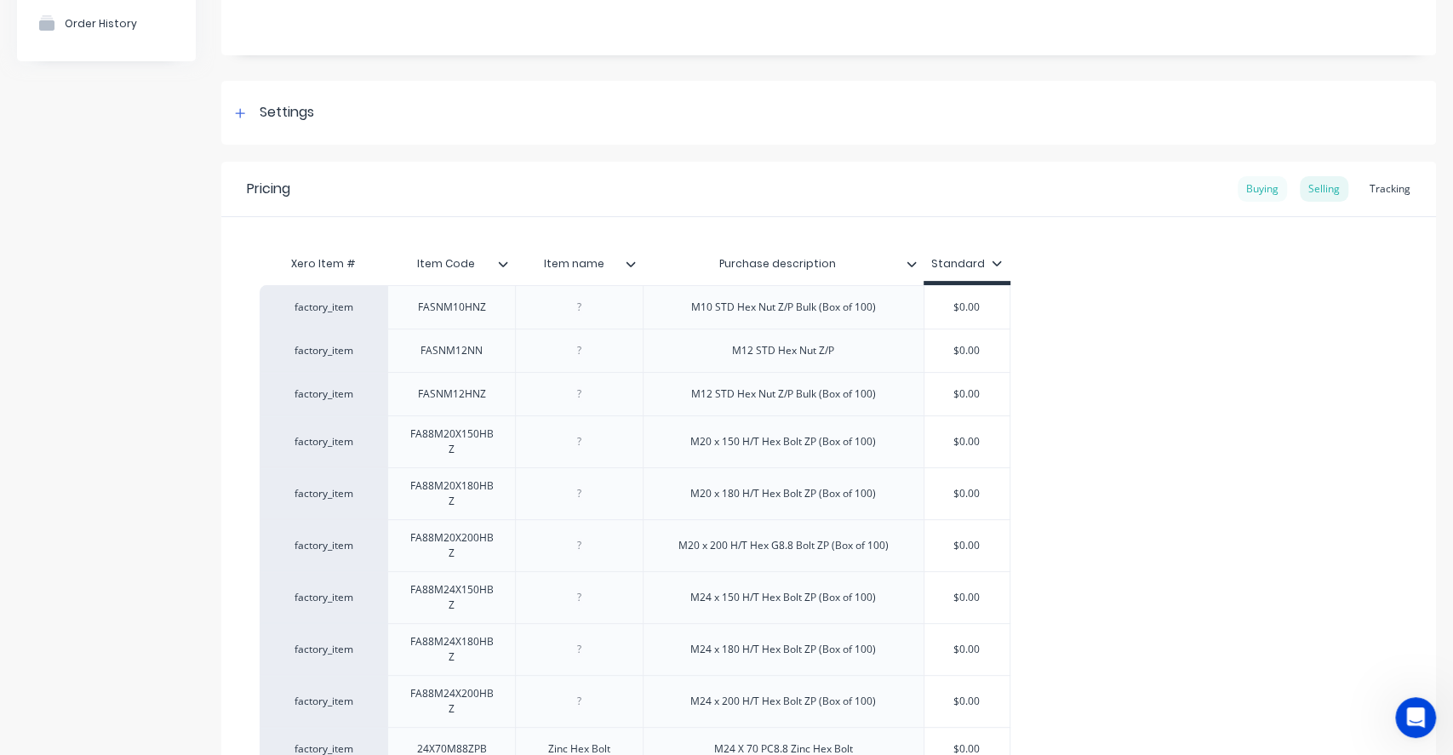
drag, startPoint x: 1231, startPoint y: 209, endPoint x: 1245, endPoint y: 189, distance: 25.0
click at [1235, 198] on div "Pricing Buying Selling Tracking" at bounding box center [828, 189] width 1214 height 55
click at [1245, 189] on div "Buying" at bounding box center [1261, 189] width 49 height 26
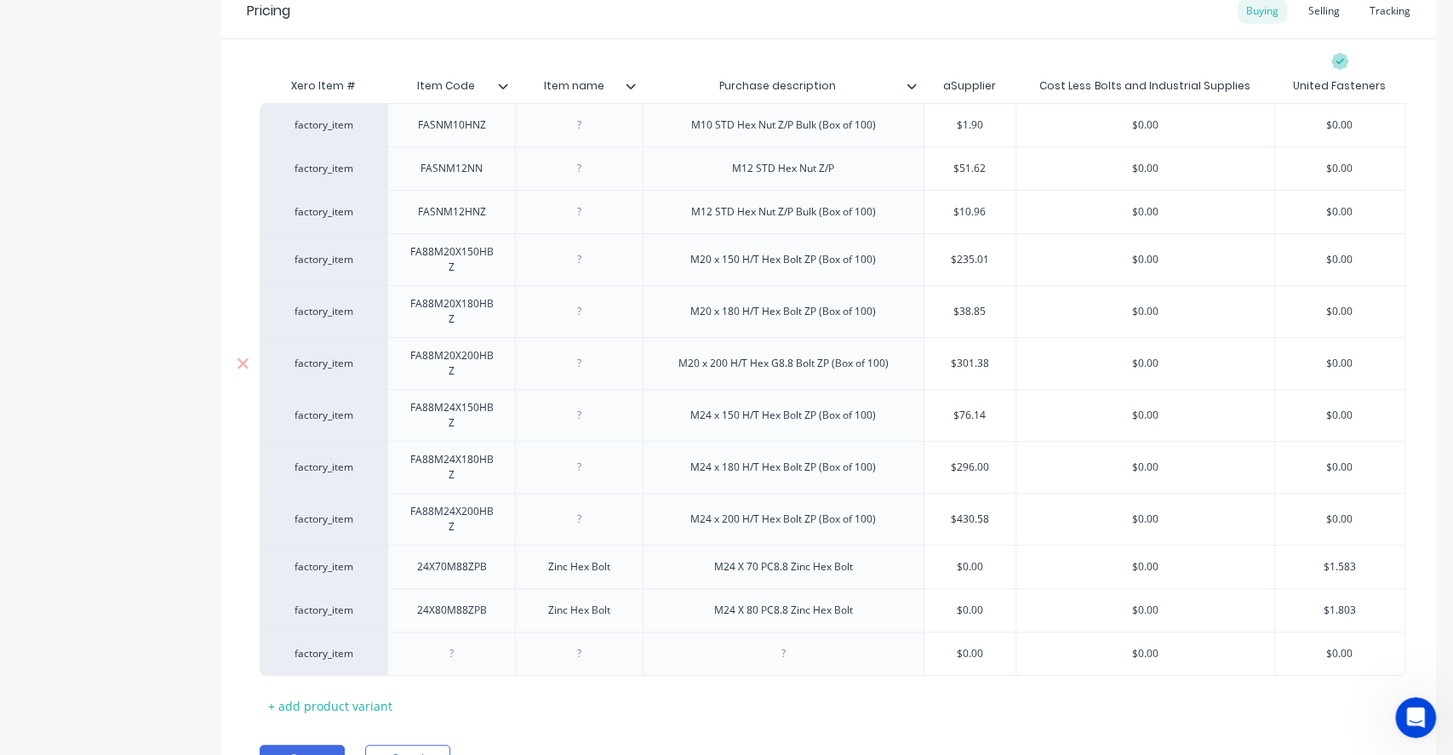
scroll to position [436, 0]
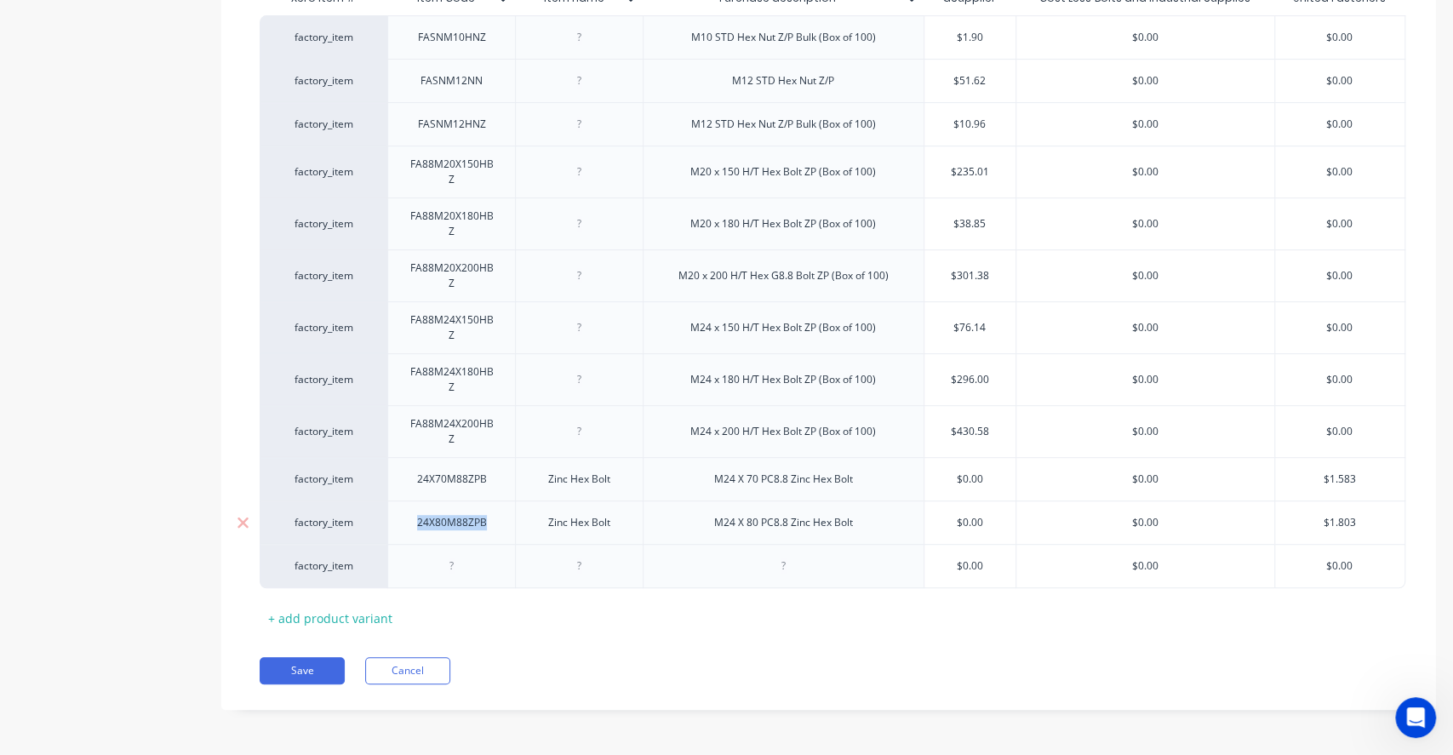
drag, startPoint x: 496, startPoint y: 527, endPoint x: 399, endPoint y: 535, distance: 97.4
click at [399, 535] on div "24X80M88ZPB" at bounding box center [451, 521] width 128 height 43
copy div "24X80M88ZPB"
type textarea "x"
click at [482, 564] on div at bounding box center [451, 566] width 85 height 22
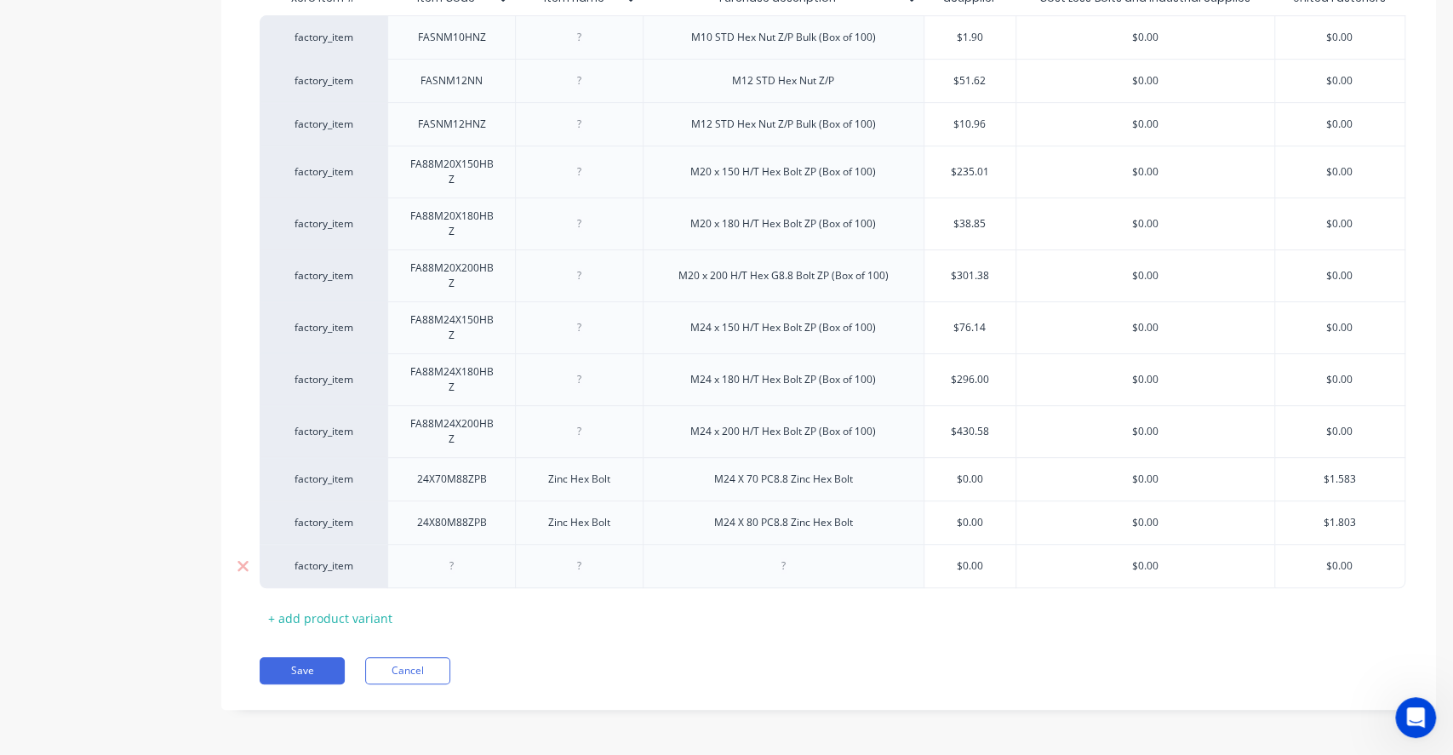
paste div
click at [435, 570] on div "24X80M88ZPB" at bounding box center [451, 566] width 97 height 22
click at [601, 574] on div at bounding box center [579, 566] width 85 height 22
click at [589, 568] on div at bounding box center [579, 566] width 85 height 22
drag, startPoint x: 615, startPoint y: 521, endPoint x: 521, endPoint y: 522, distance: 94.5
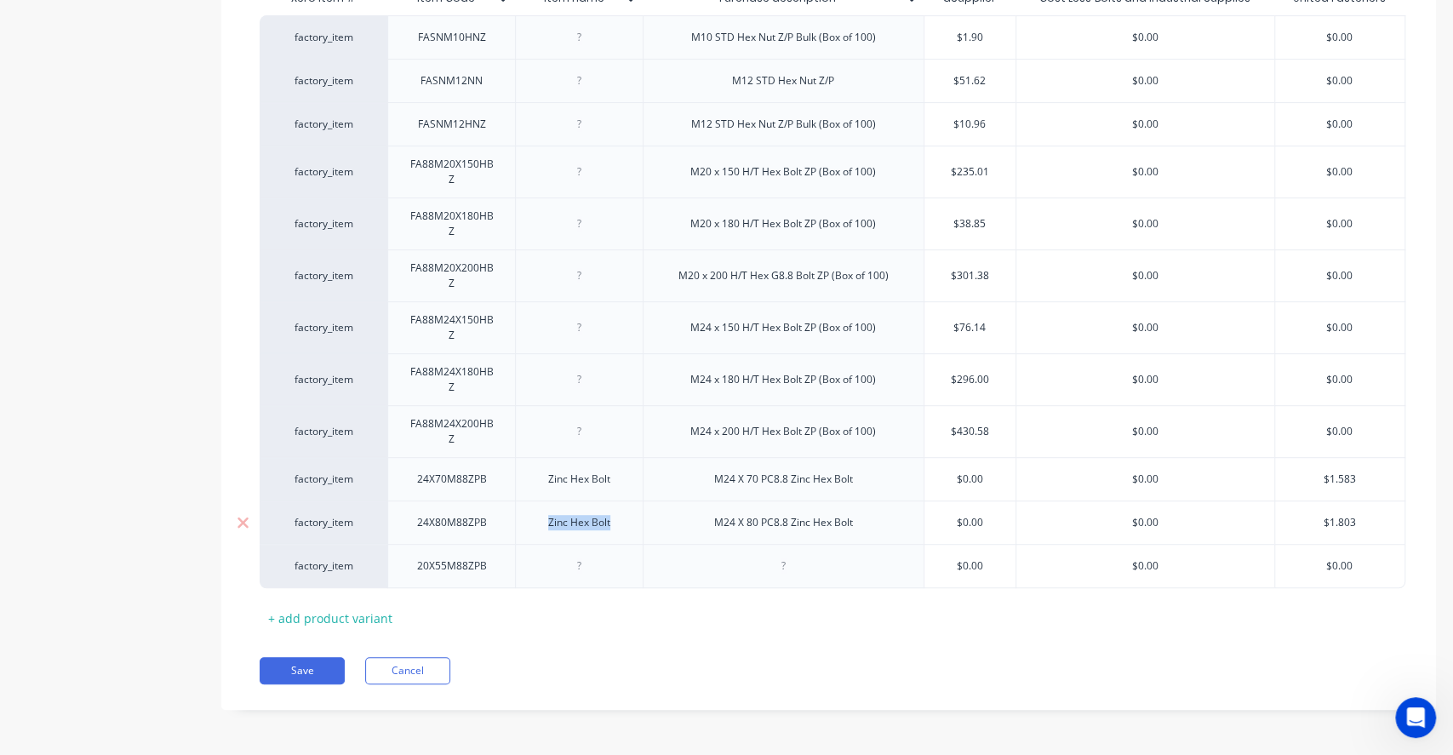
click at [519, 523] on div "Zinc Hex Bolt" at bounding box center [579, 521] width 128 height 43
copy div "Zinc Hex Bolt"
type textarea "x"
click at [569, 563] on div at bounding box center [579, 566] width 85 height 22
paste div
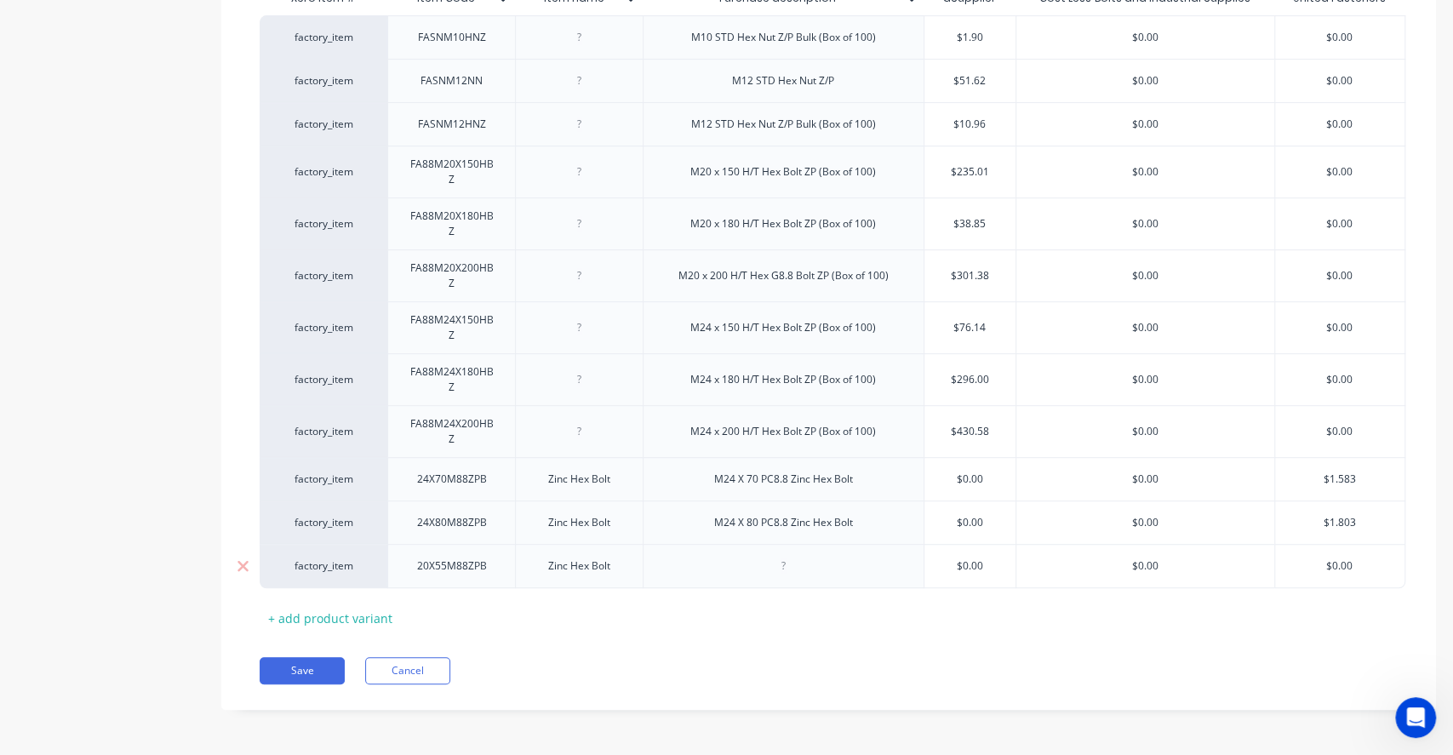
click at [851, 581] on div at bounding box center [783, 566] width 281 height 44
click at [863, 520] on div "factory_item FASNM10HNZ M10 STD Hex Nut Z/P Bulk (Box of 100) $1.90 $0.00 $0.00…" at bounding box center [829, 302] width 1138 height 572
drag, startPoint x: 818, startPoint y: 528, endPoint x: 650, endPoint y: 520, distance: 167.8
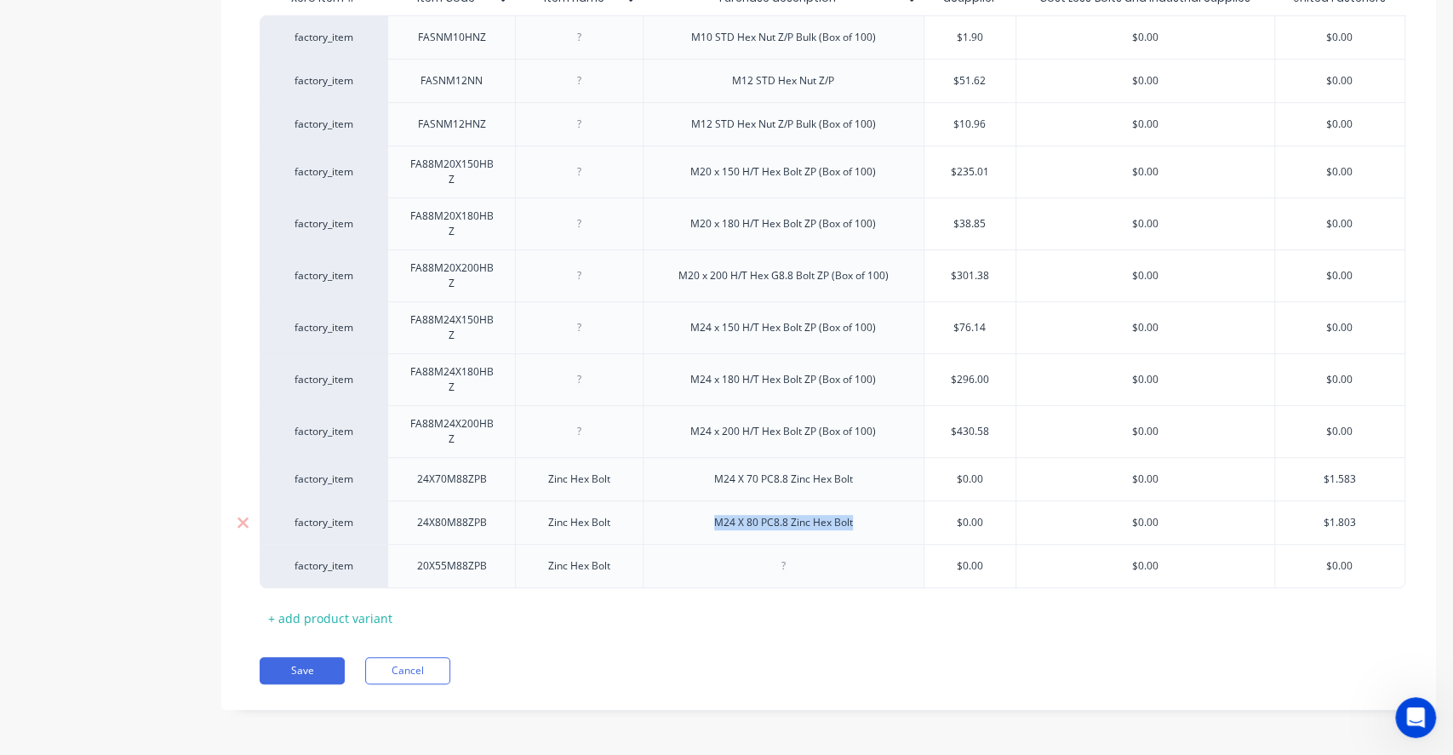
click at [650, 520] on div "M24 X 80 PC8.8 Zinc Hex Bolt" at bounding box center [783, 521] width 281 height 43
type textarea "x"
click at [786, 563] on div at bounding box center [782, 566] width 85 height 22
paste div
type textarea "x"
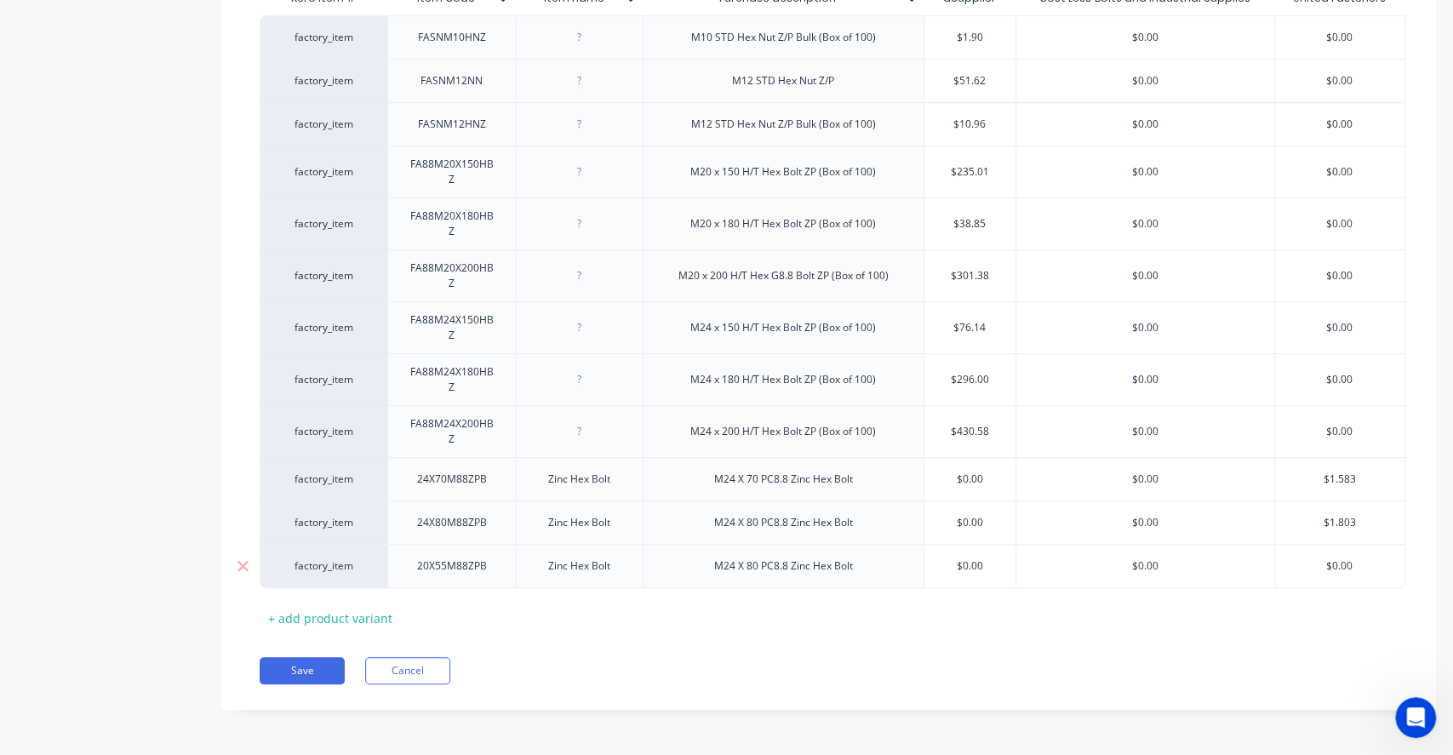
click at [1325, 570] on input "$0.00" at bounding box center [1339, 565] width 129 height 15
click at [1354, 568] on input "$0.00" at bounding box center [1339, 565] width 129 height 15
click at [1361, 565] on input "$0.00" at bounding box center [1339, 565] width 129 height 15
type input "$0.0"
type textarea "x"
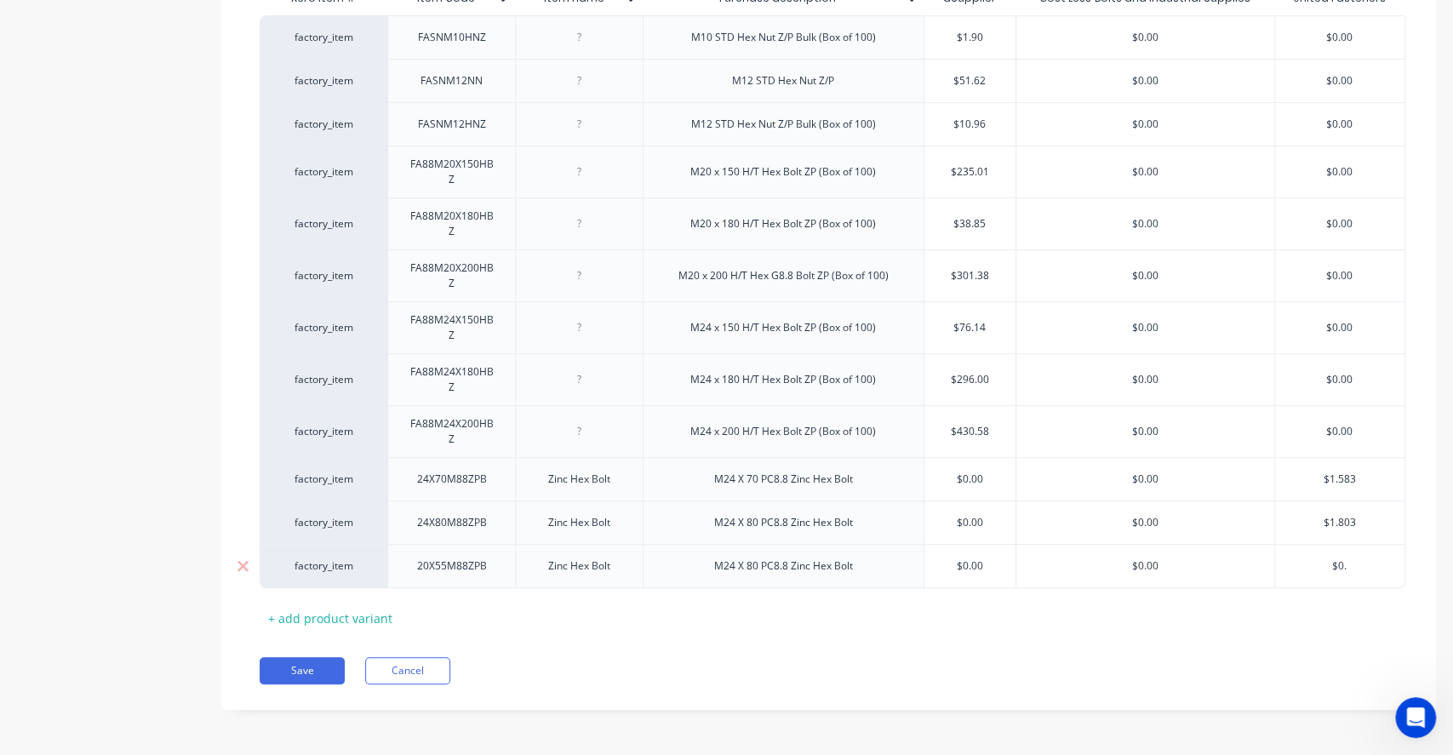
type input "$0.9"
type textarea "x"
type input "$0.98"
type textarea "x"
type input "$0.98"
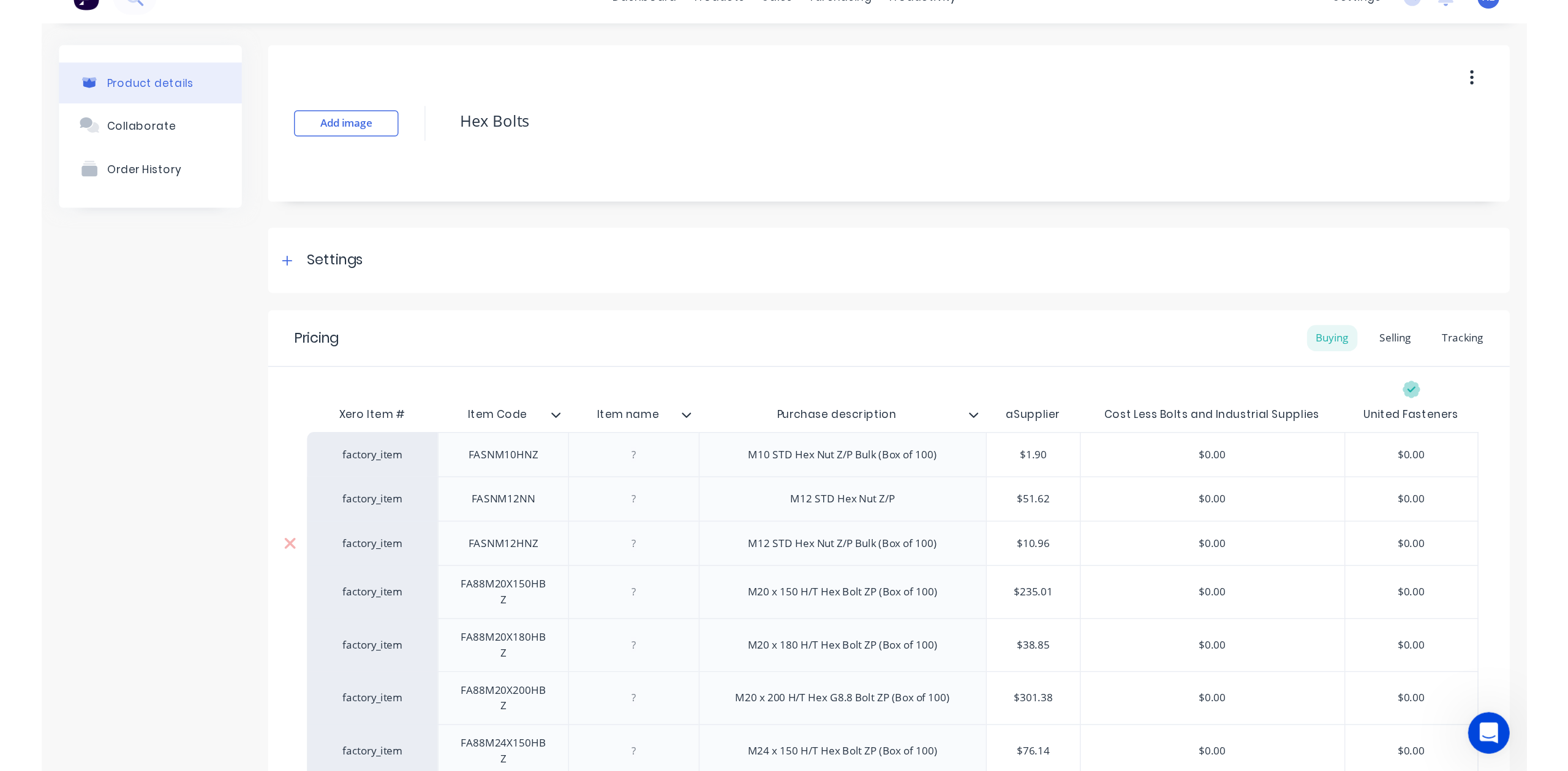
scroll to position [0, 0]
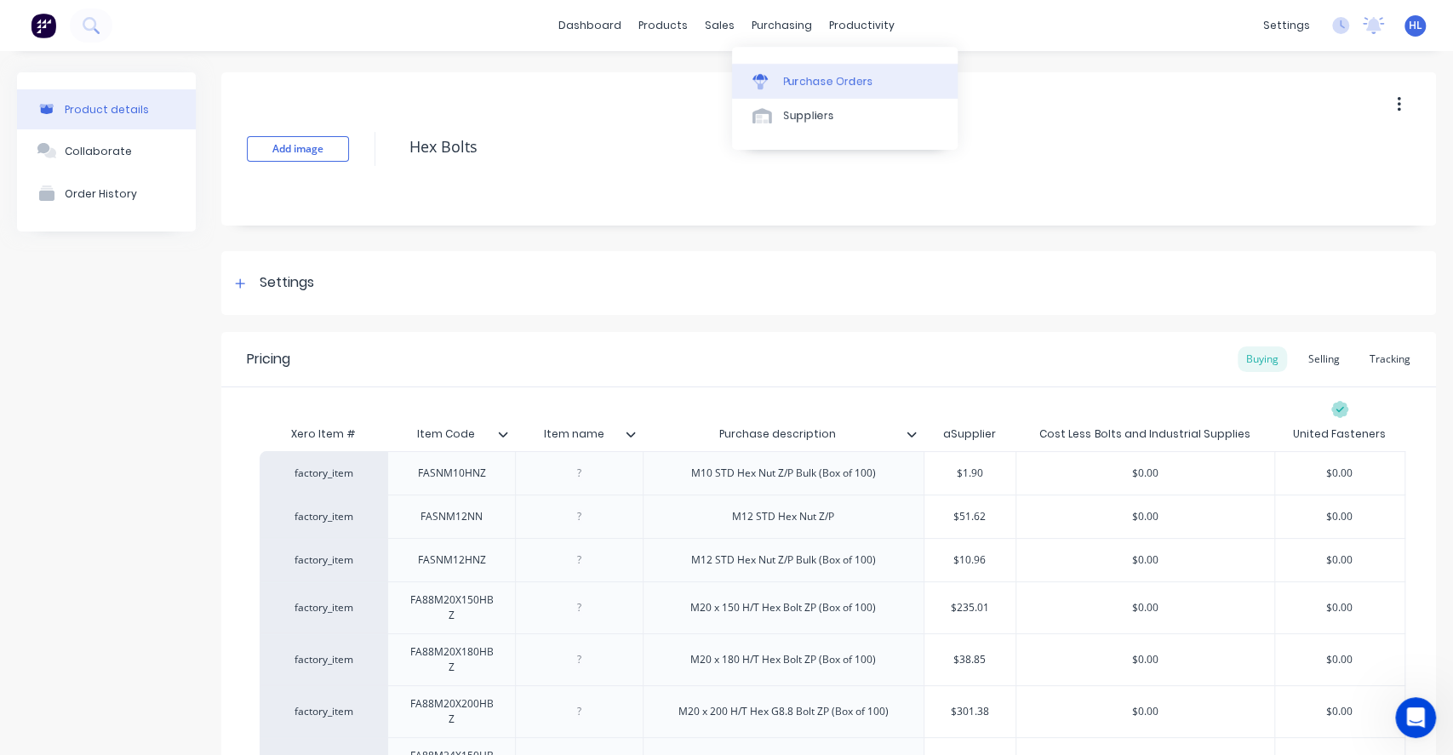
click at [808, 93] on link "Purchase Orders" at bounding box center [845, 81] width 226 height 34
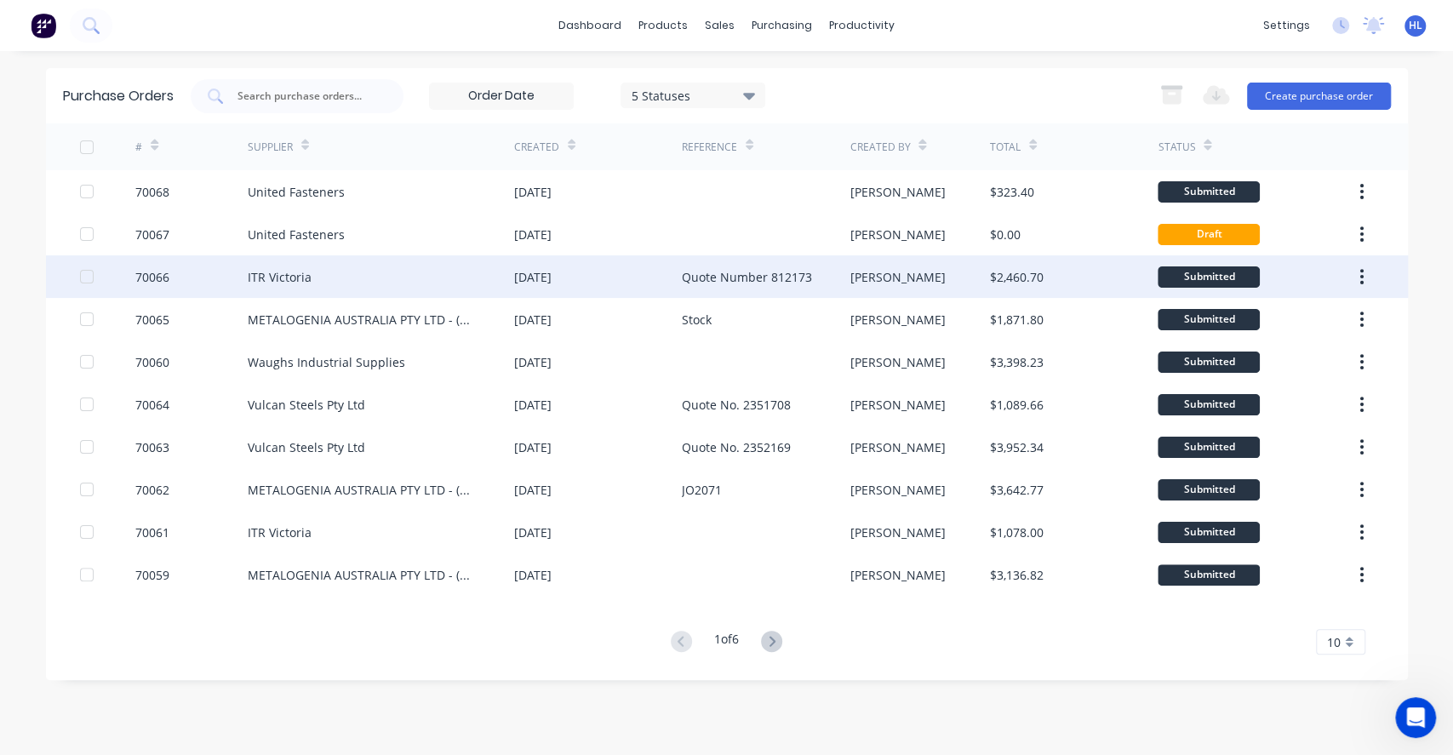
click at [374, 288] on div "ITR Victoria" at bounding box center [381, 276] width 266 height 43
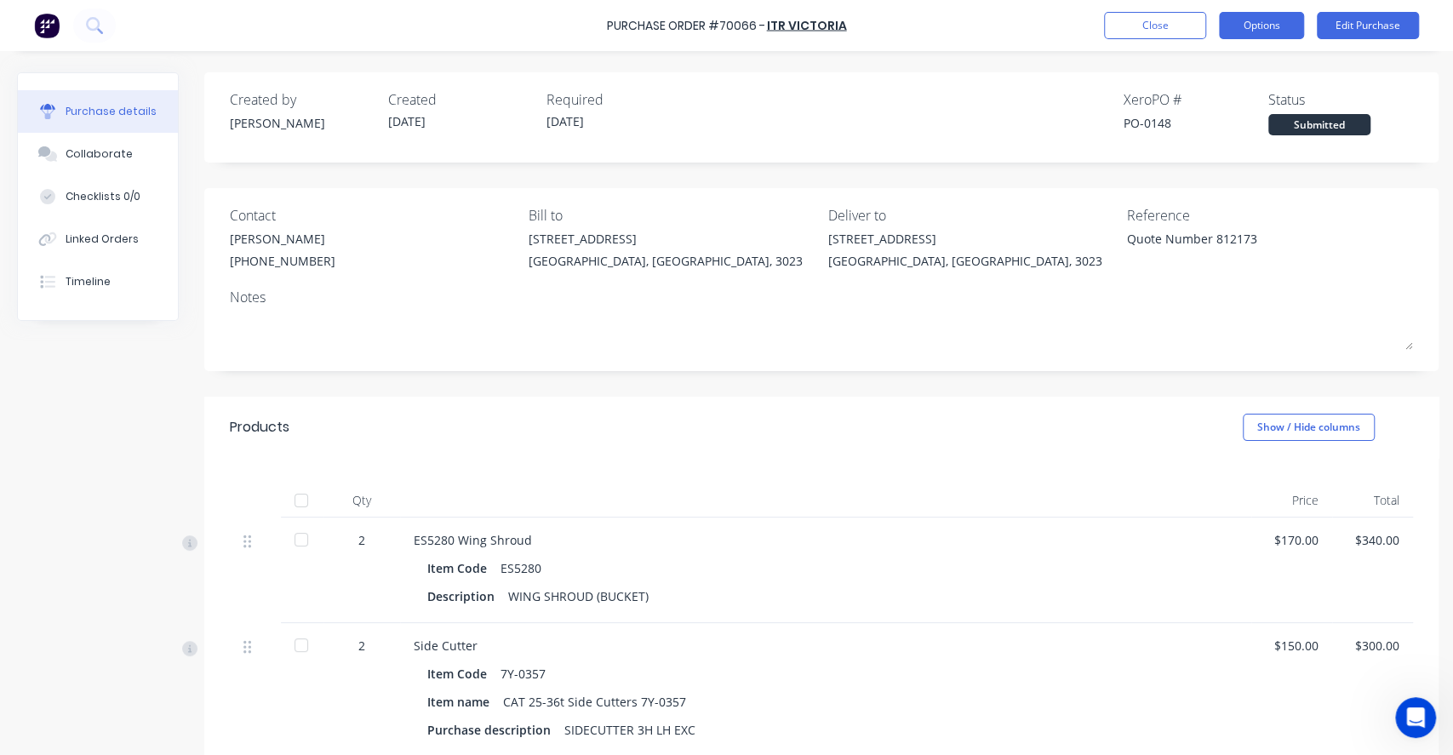
click at [1274, 31] on button "Options" at bounding box center [1261, 25] width 85 height 27
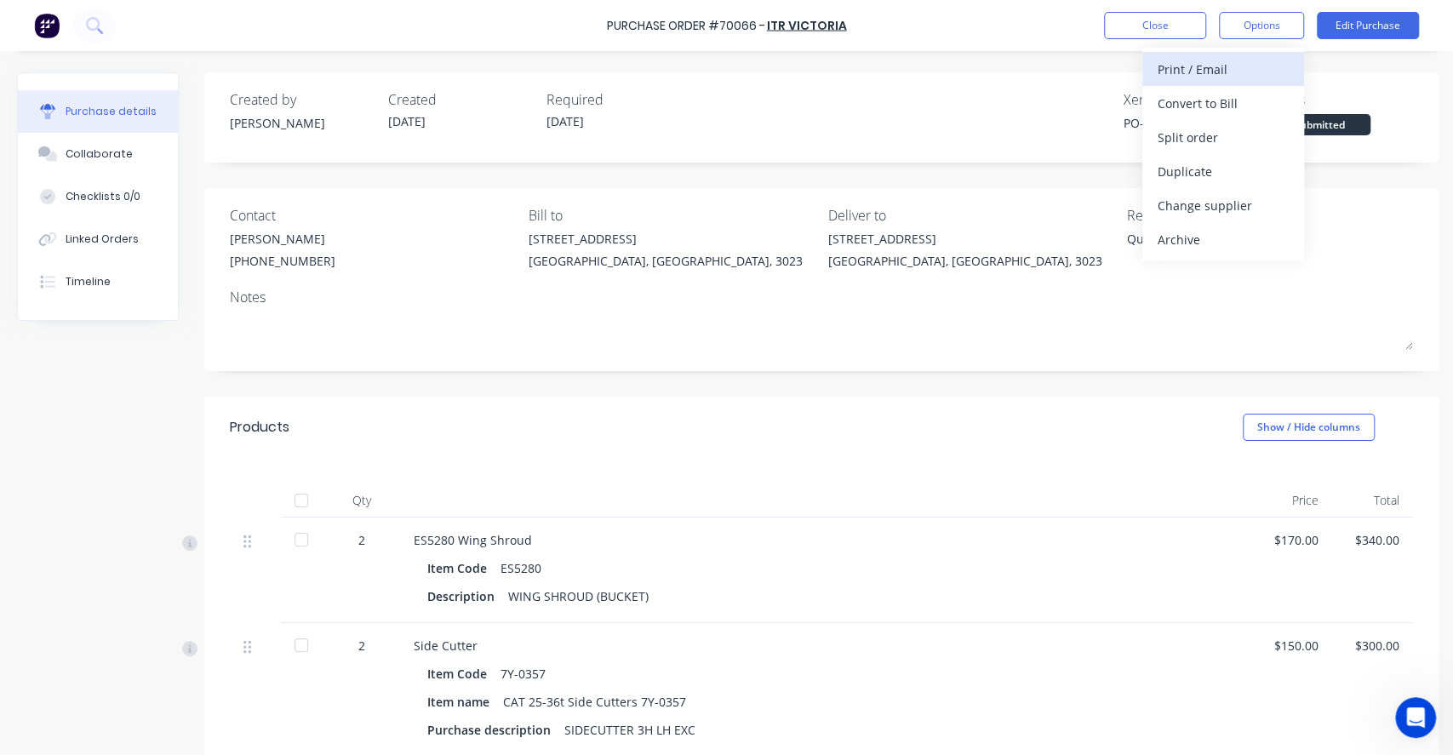
click at [1263, 65] on div "Print / Email" at bounding box center [1222, 69] width 131 height 25
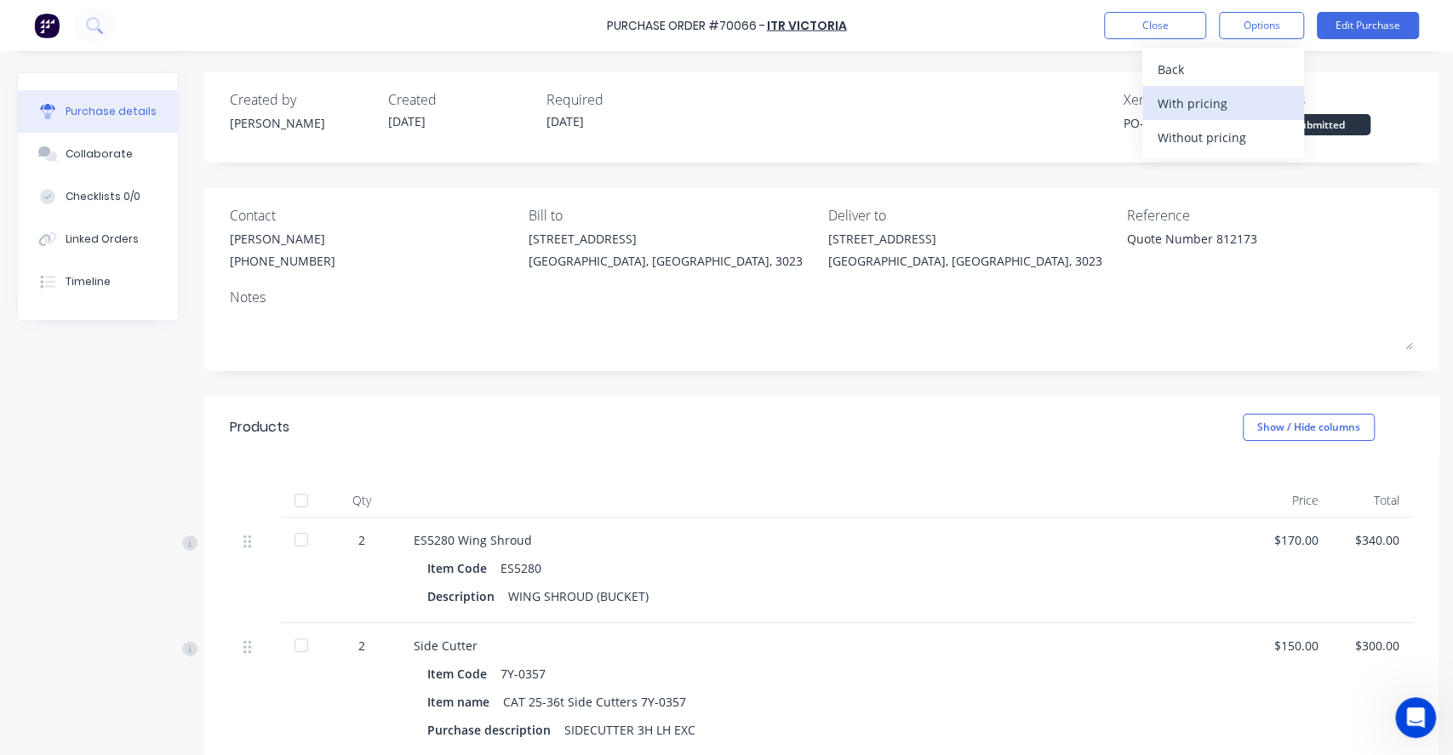
click at [1236, 105] on div "With pricing" at bounding box center [1222, 103] width 131 height 25
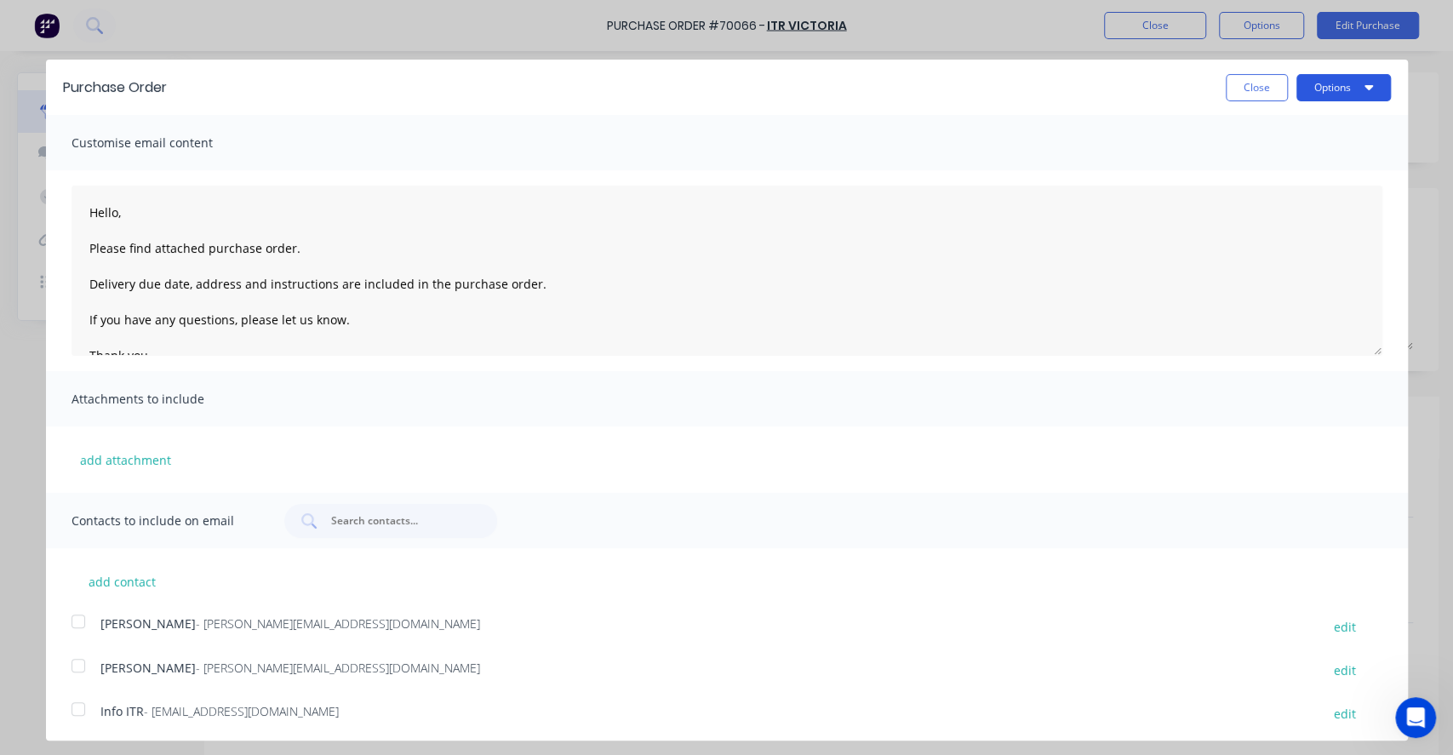
click at [1304, 84] on button "Options" at bounding box center [1343, 87] width 94 height 27
click at [1279, 126] on div "Print" at bounding box center [1309, 130] width 131 height 25
click at [1231, 83] on button "Close" at bounding box center [1256, 87] width 62 height 27
type textarea "x"
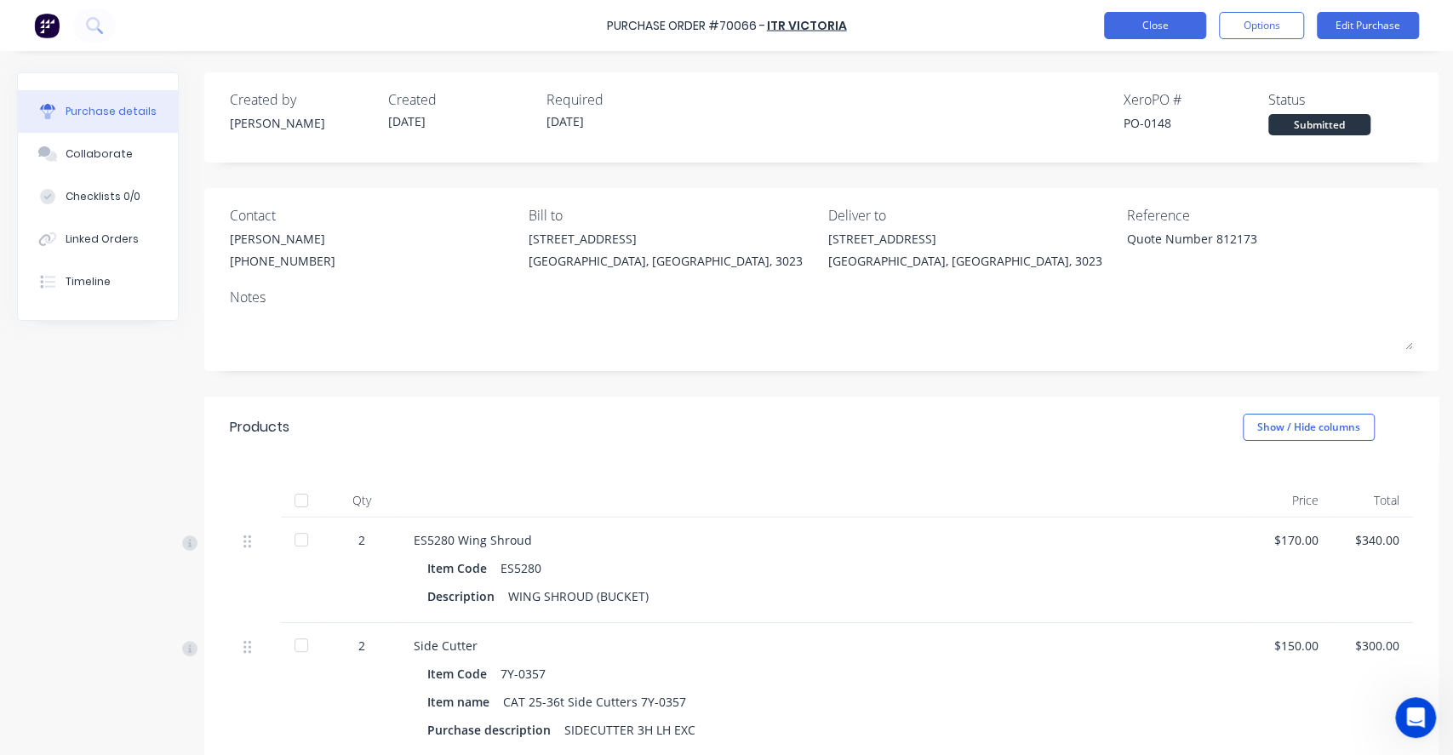
click at [1142, 24] on button "Close" at bounding box center [1155, 25] width 102 height 27
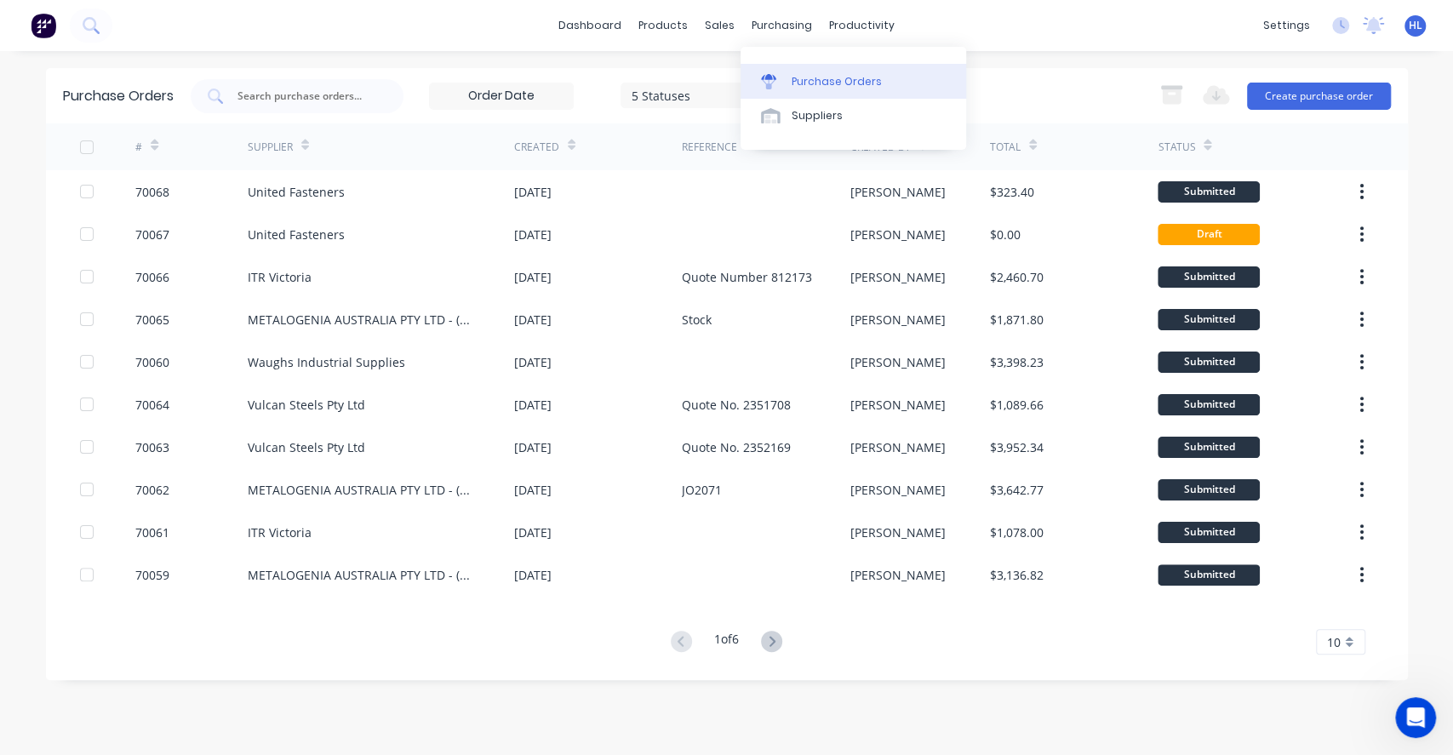
click at [808, 70] on link "Purchase Orders" at bounding box center [853, 81] width 226 height 34
click at [882, 83] on div "Workflow" at bounding box center [890, 81] width 51 height 15
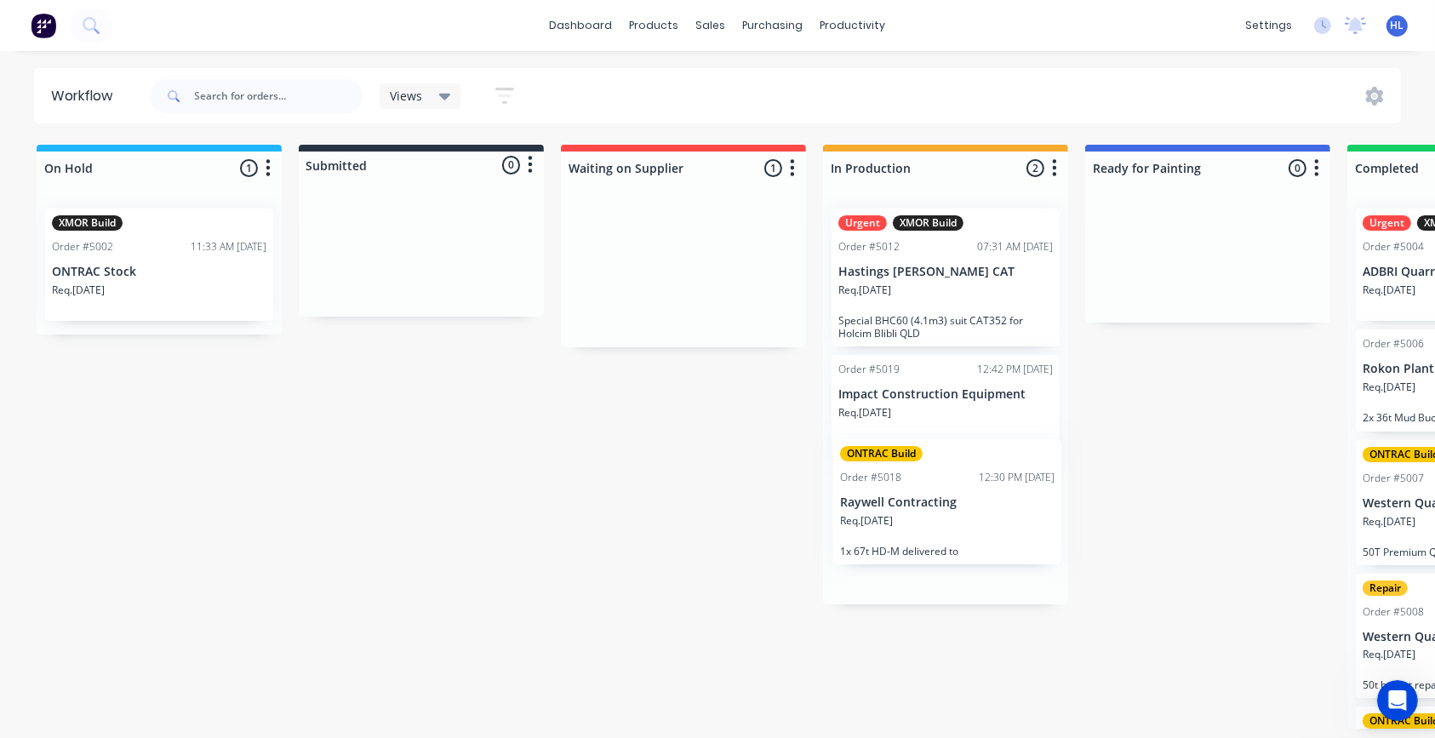
drag, startPoint x: 698, startPoint y: 275, endPoint x: 978, endPoint y: 515, distance: 368.8
click at [962, 511] on div "On Hold 1 Status colour #1FB6FF hex #1FB6FF Save Cancel Notifications Email SMS…" at bounding box center [1036, 437] width 2098 height 584
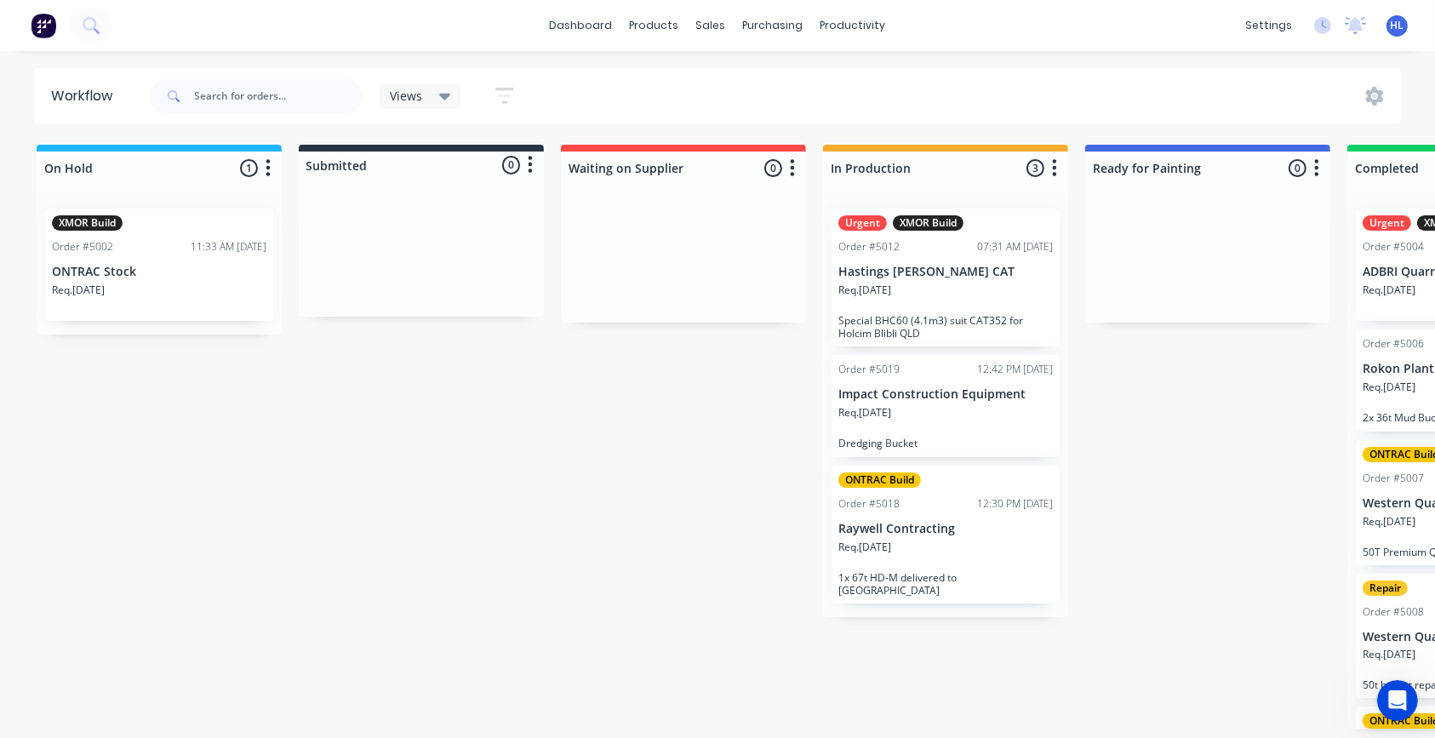
click at [1179, 458] on div "On Hold 1 Status colour #1FB6FF hex #1FB6FF Save Cancel Notifications Email SMS…" at bounding box center [1036, 437] width 2098 height 584
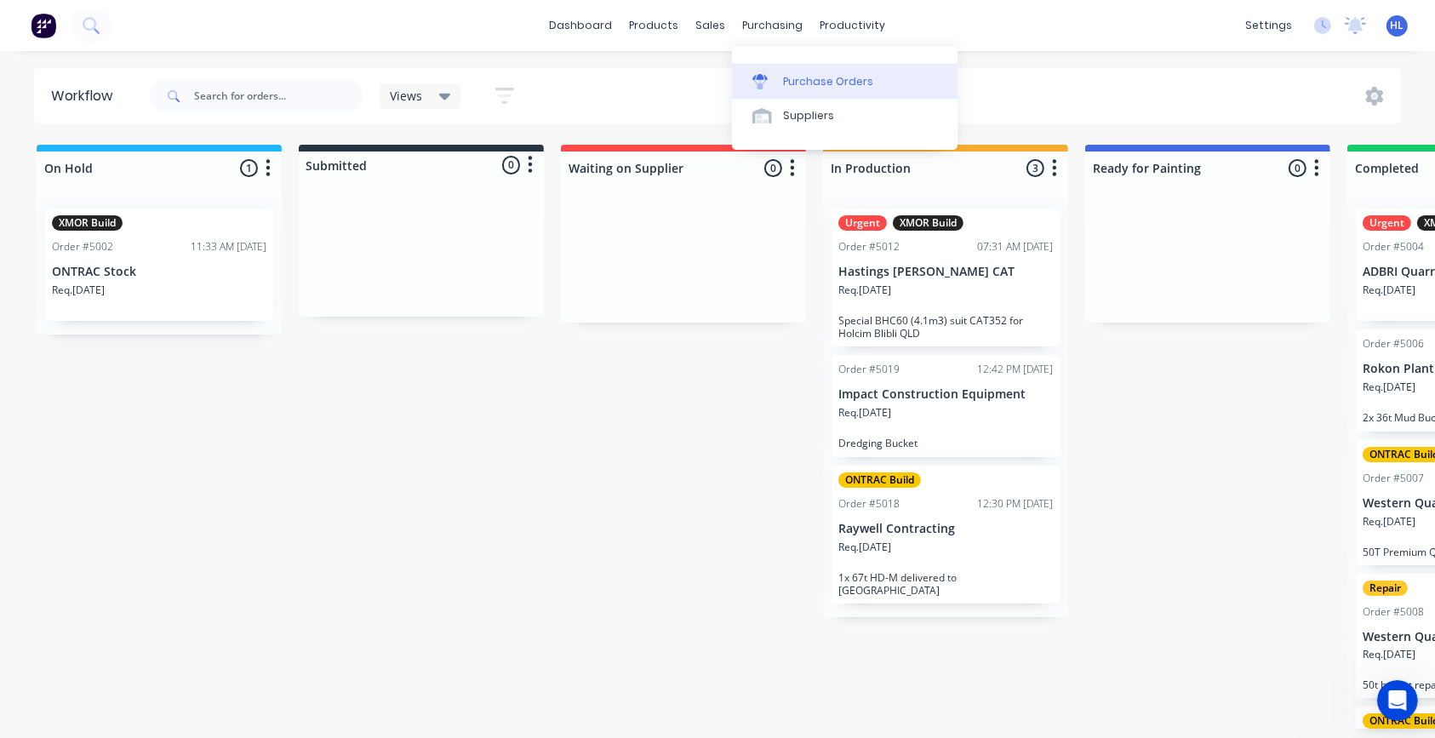
click at [794, 68] on link "Purchase Orders" at bounding box center [845, 81] width 226 height 34
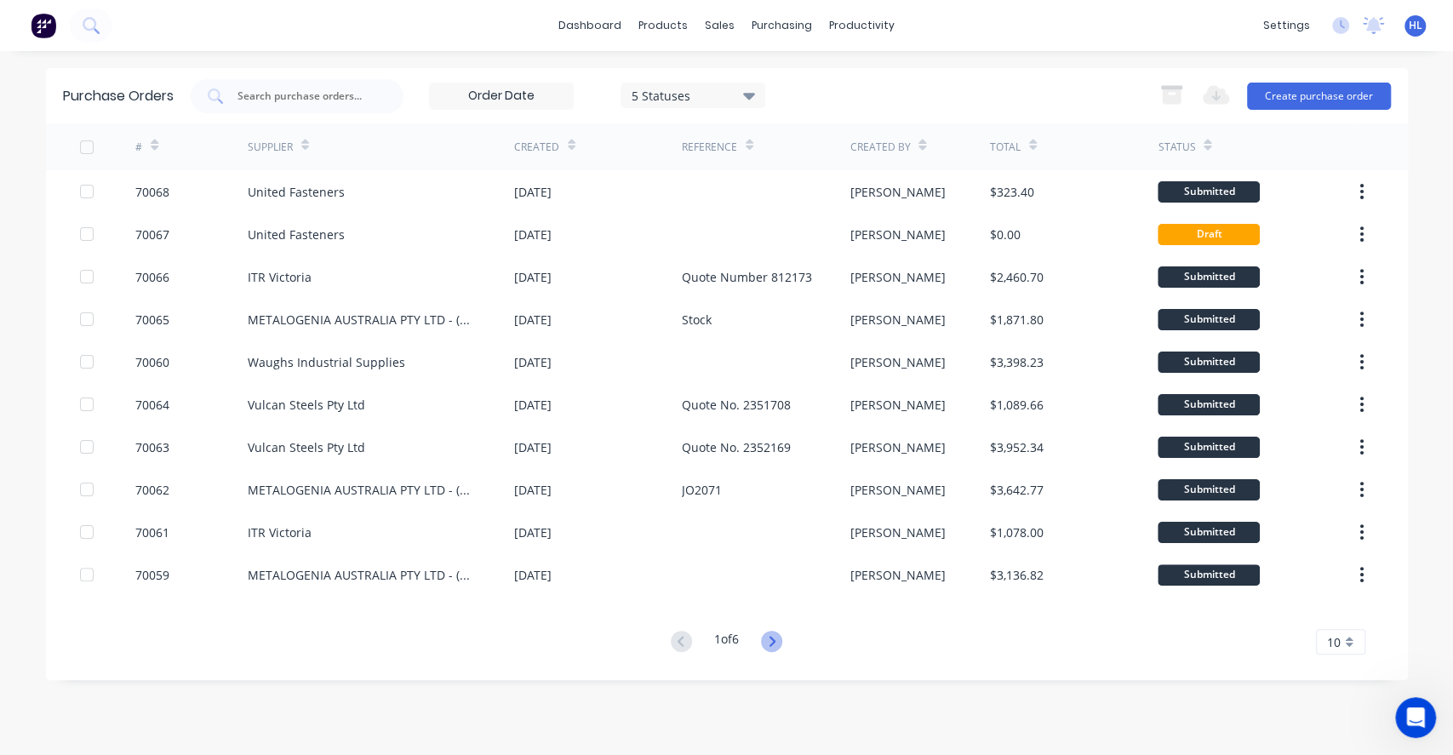
click at [778, 631] on icon at bounding box center [771, 641] width 21 height 21
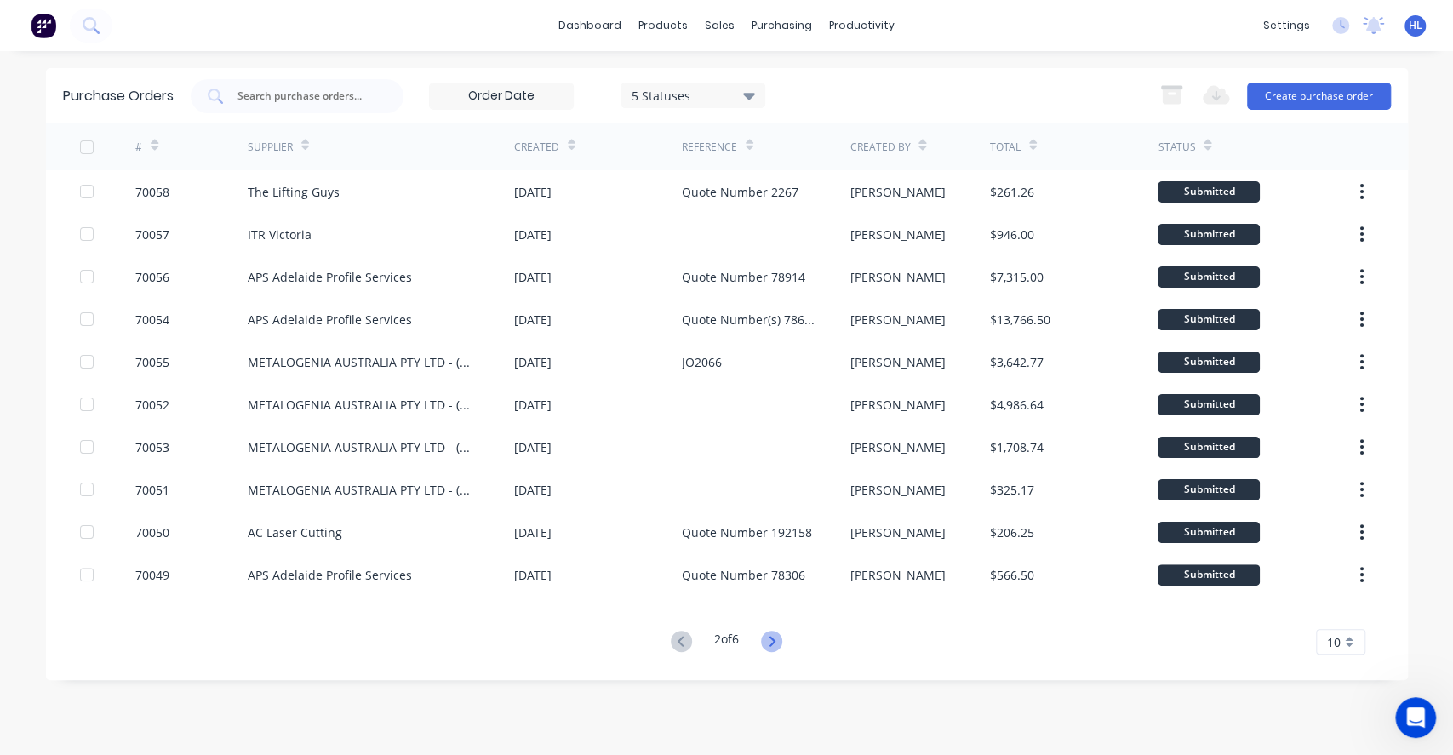
click at [774, 637] on icon at bounding box center [772, 641] width 6 height 10
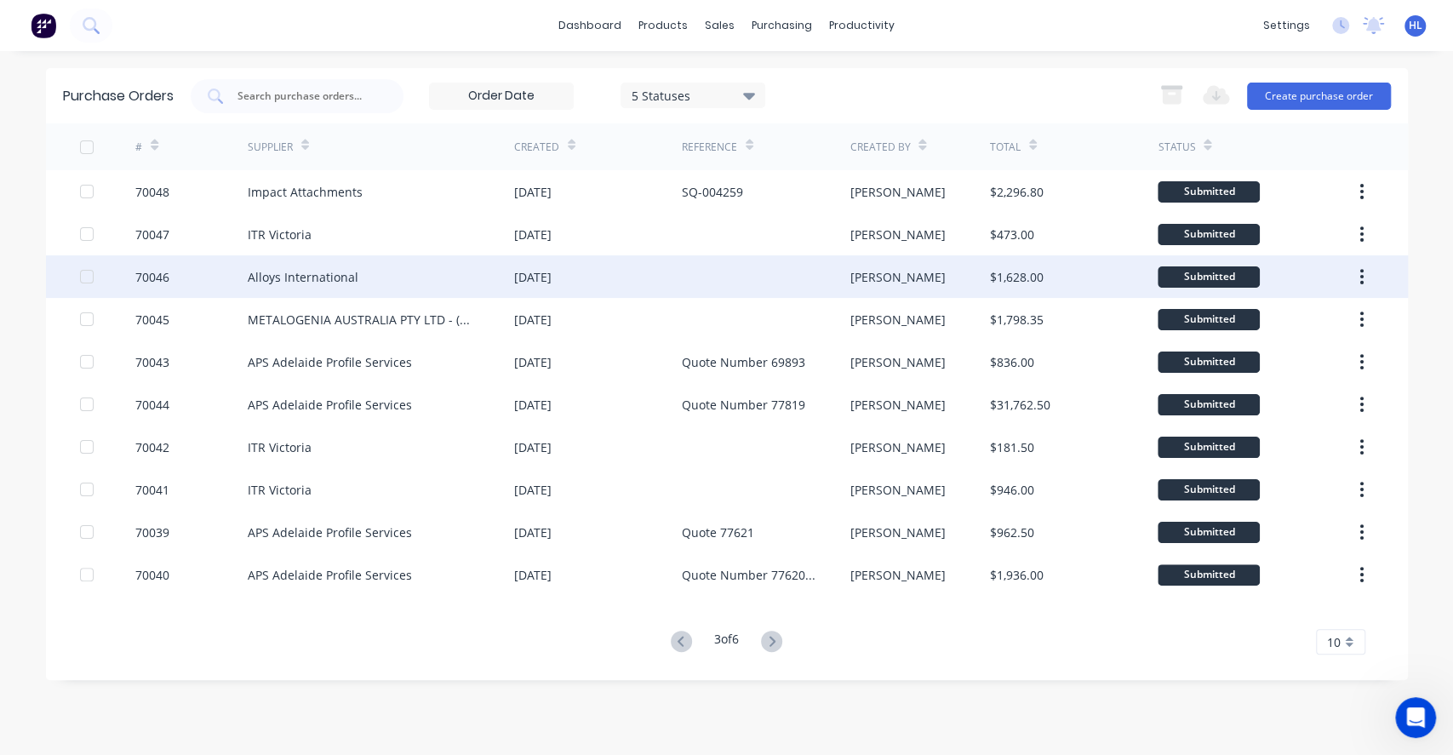
click at [393, 268] on div "Alloys International" at bounding box center [381, 276] width 266 height 43
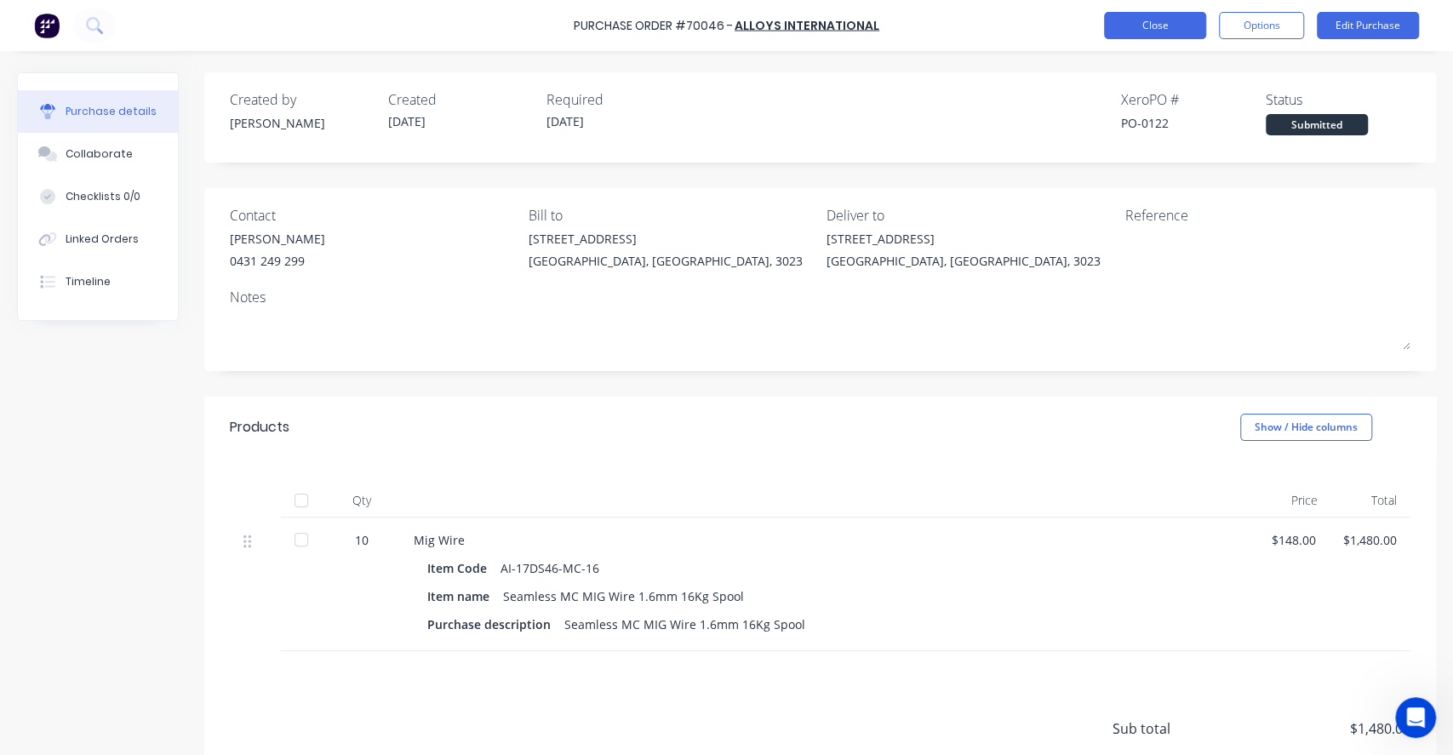
click at [1161, 19] on button "Close" at bounding box center [1155, 25] width 102 height 27
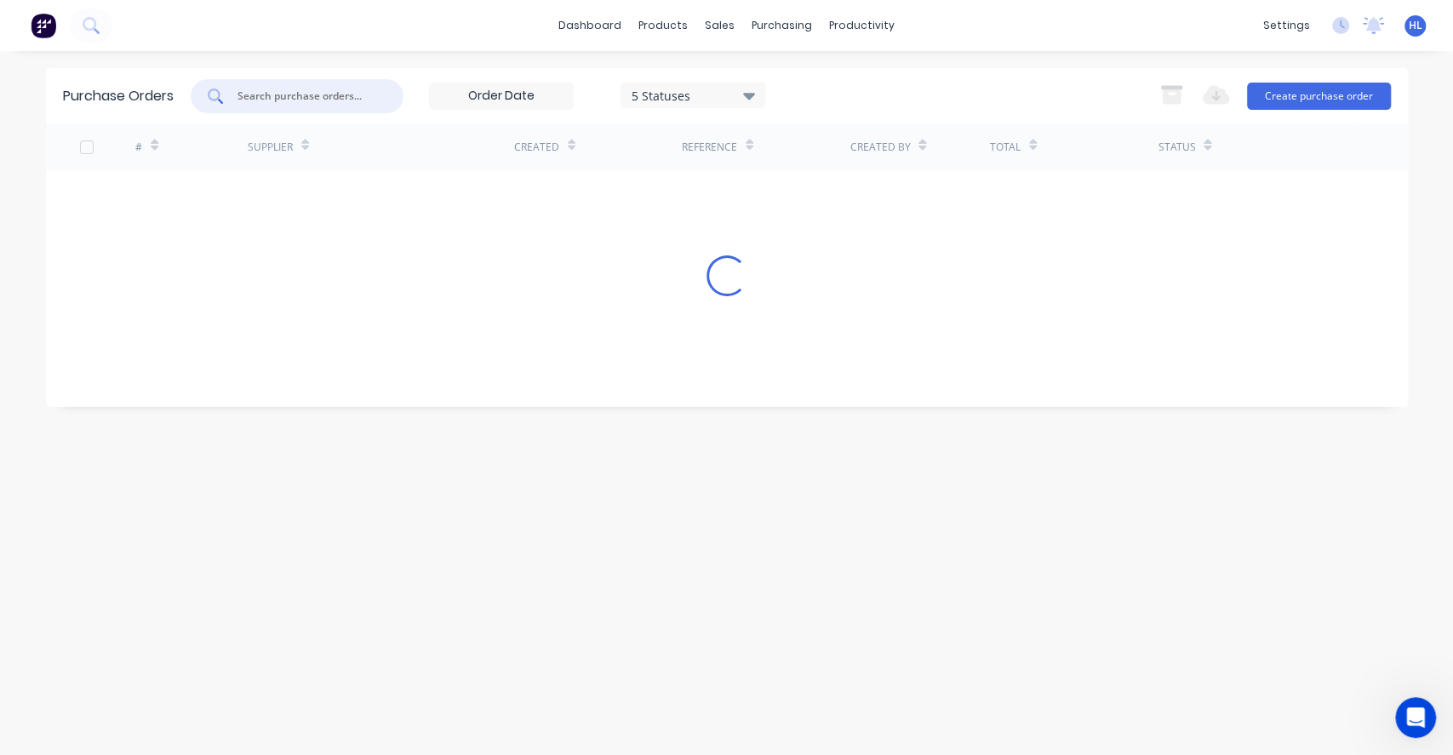
click at [361, 89] on input "text" at bounding box center [306, 96] width 141 height 17
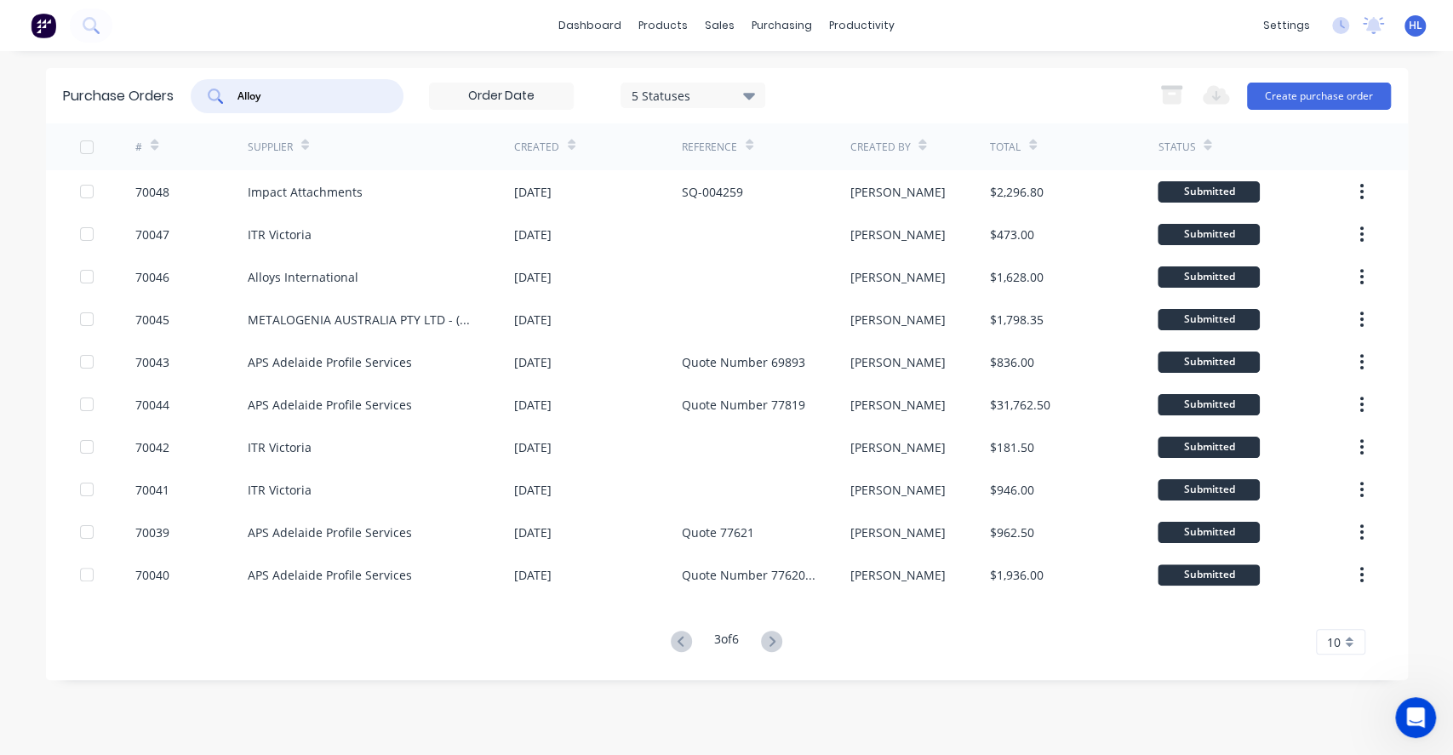
type input "Alloy"
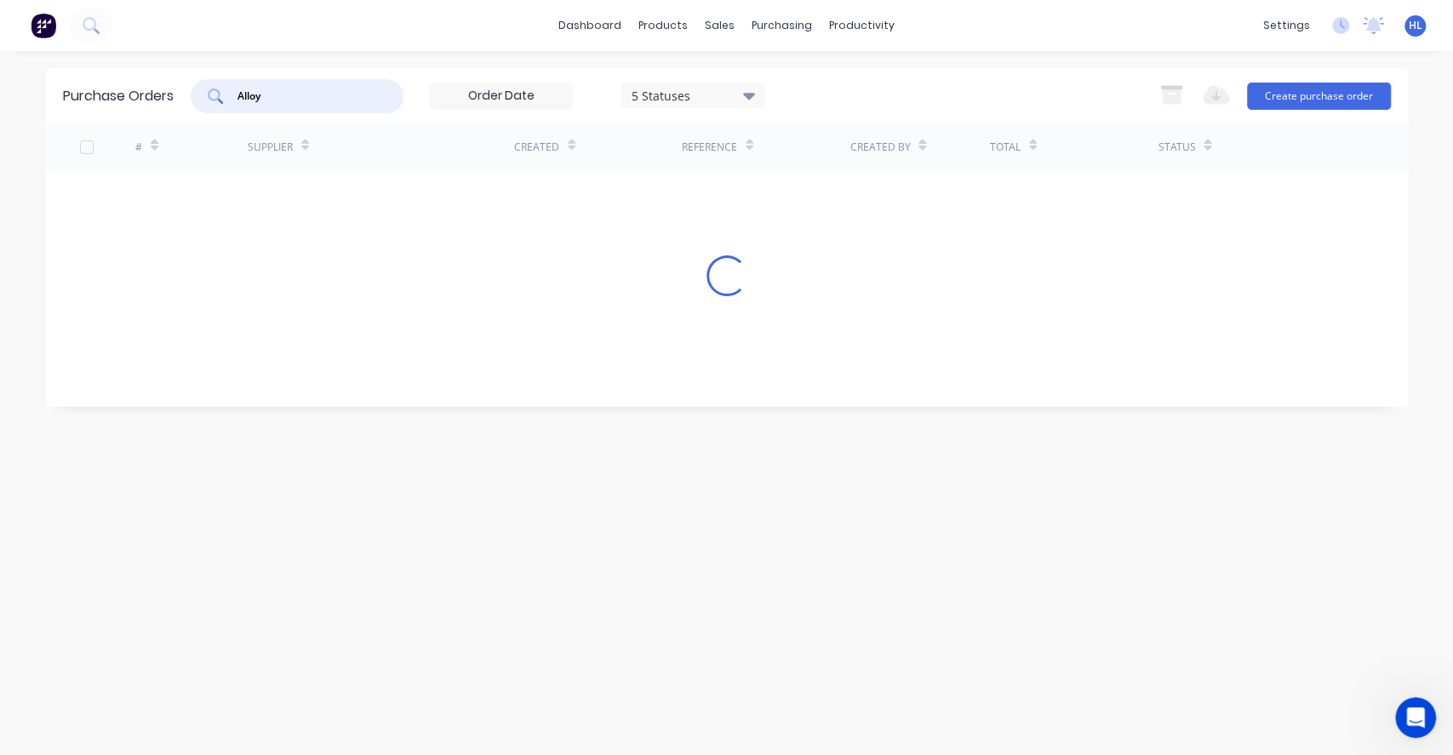
click at [357, 96] on input "Alloy" at bounding box center [306, 96] width 141 height 17
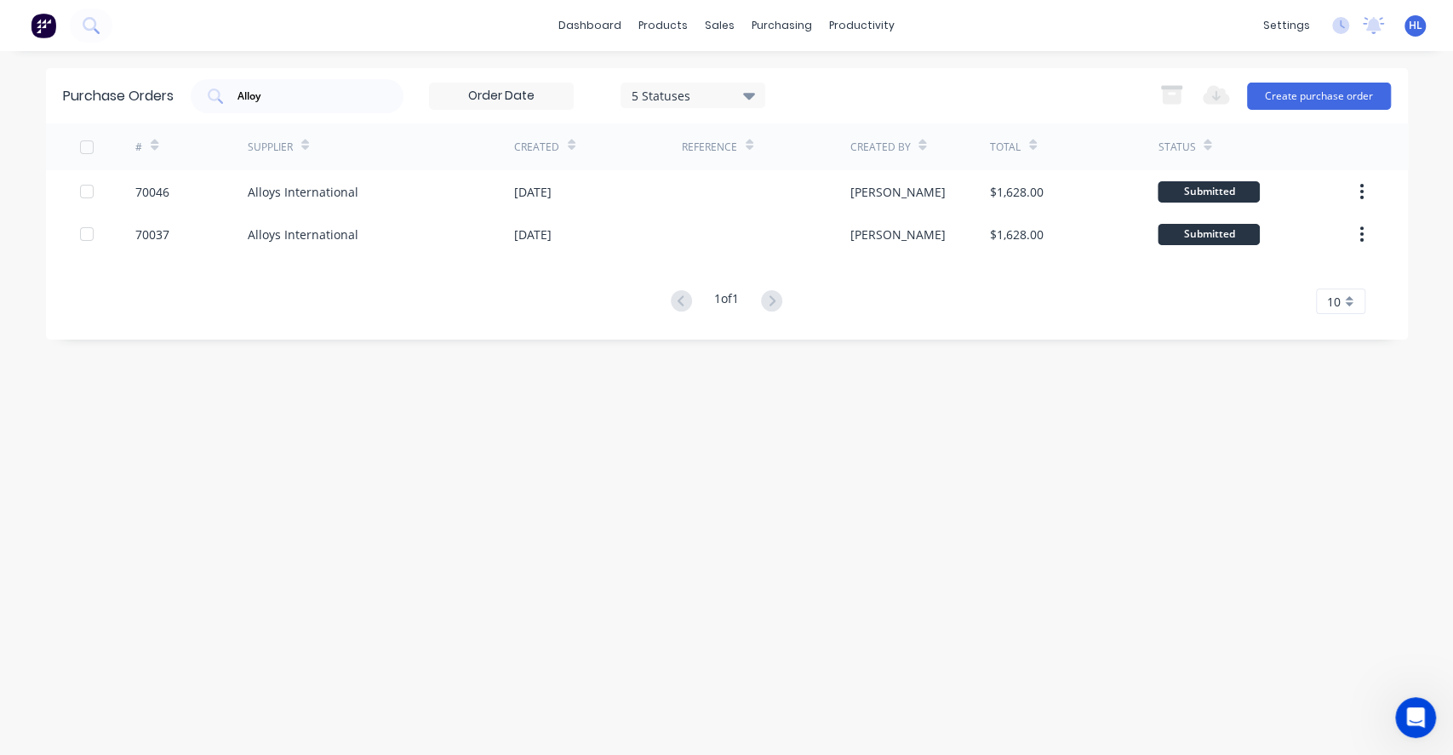
click at [433, 344] on div "Purchase Orders Alloy 5 Statuses 5 Statuses Export to Excel (XLSX) Create purch…" at bounding box center [727, 403] width 1362 height 670
click at [549, 312] on div "1 of 1 10 5 10 15 20 25 30 35" at bounding box center [727, 301] width 1362 height 25
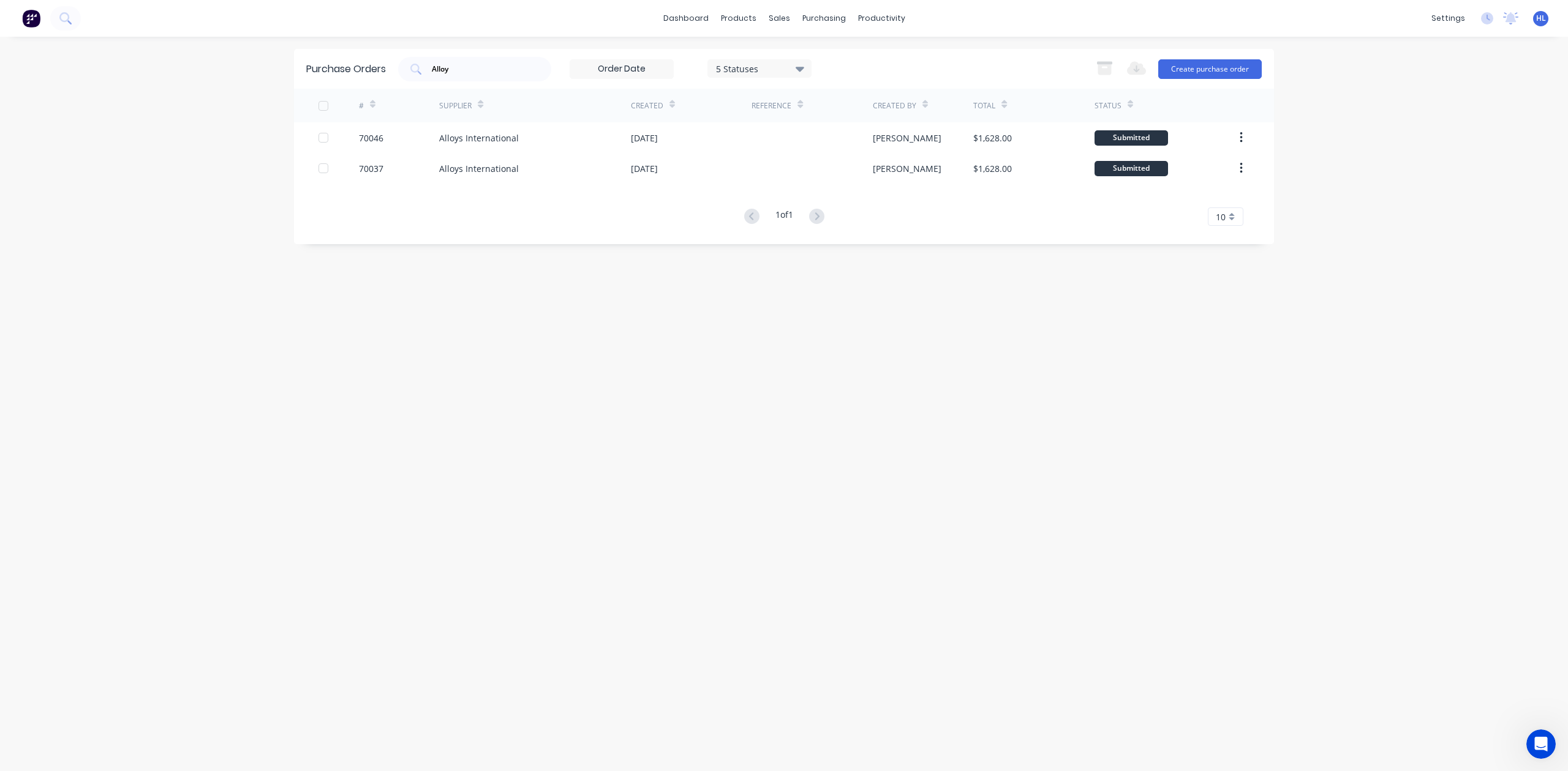
click at [1045, 311] on div "Purchase Orders Alloy 5 Statuses 5 Statuses Export to Excel (XLSX) Create purch…" at bounding box center [784, 403] width 980 height 710
click at [763, 55] on div "Product Catalogue" at bounding box center [792, 58] width 76 height 11
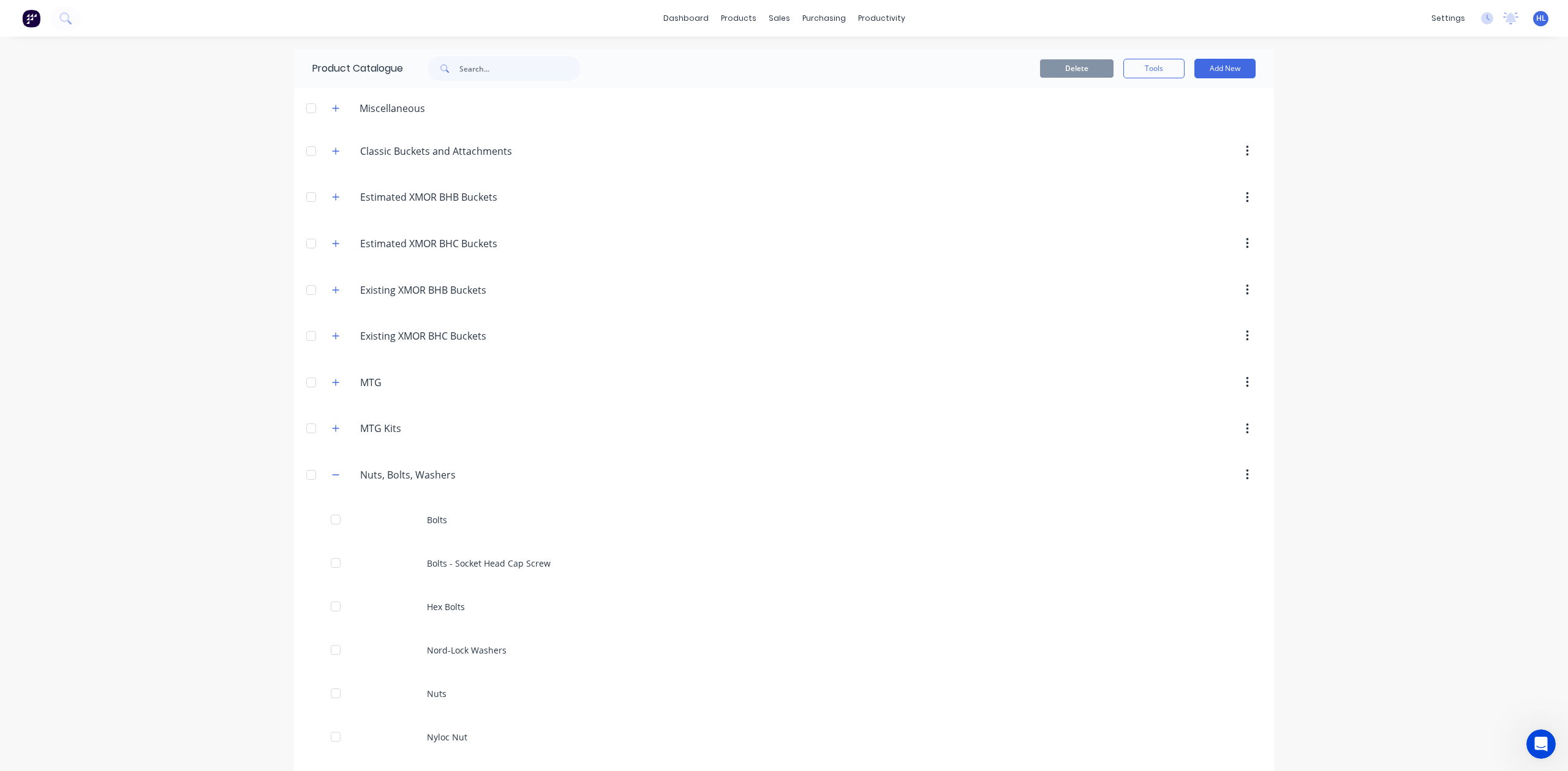
drag, startPoint x: 329, startPoint y: 478, endPoint x: 371, endPoint y: 488, distance: 43.2
click at [332, 478] on icon "button" at bounding box center [335, 475] width 7 height 9
click at [1045, 68] on button "Add New" at bounding box center [1224, 68] width 61 height 19
click at [1045, 125] on div "Product" at bounding box center [1197, 124] width 94 height 18
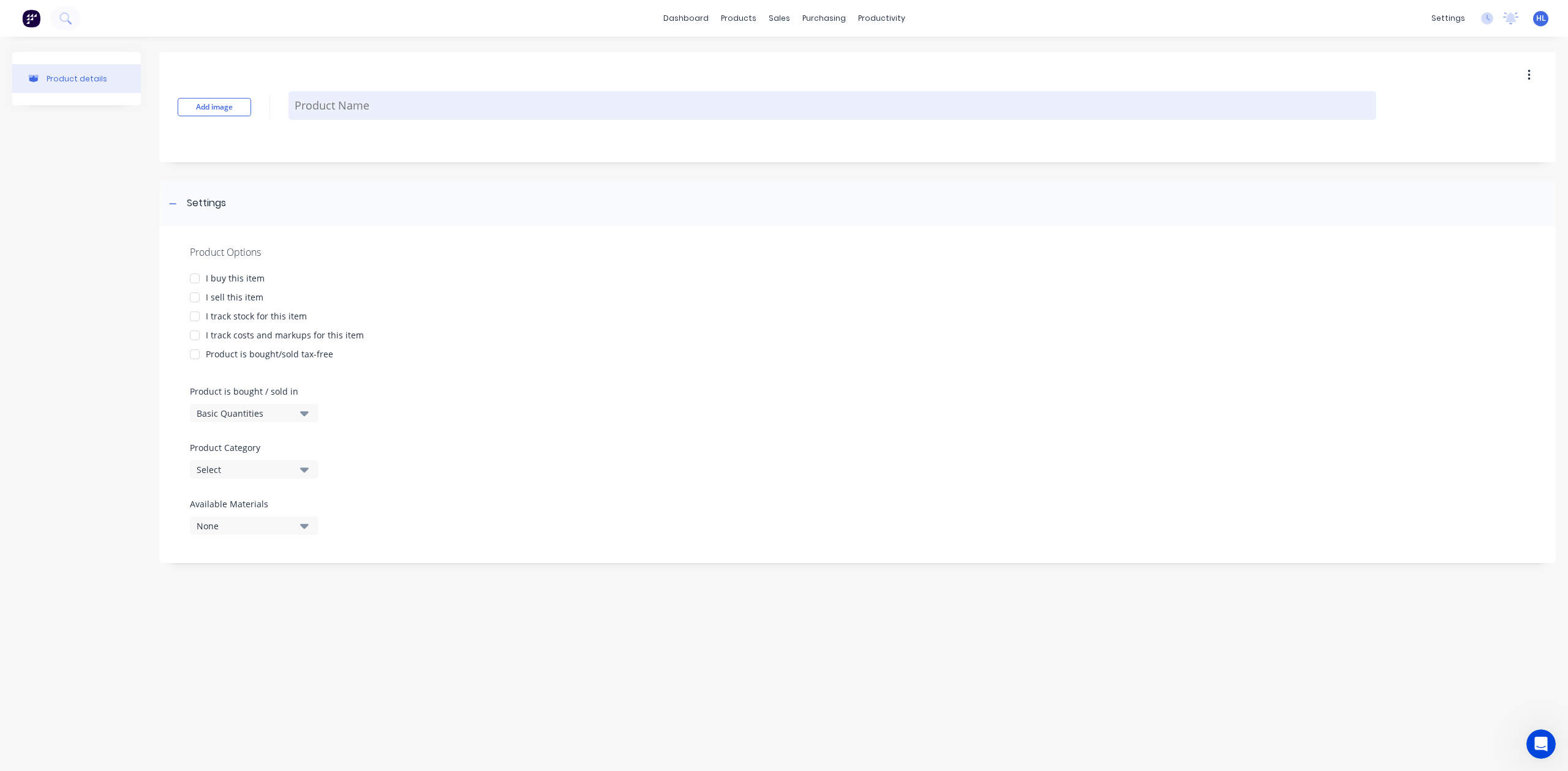
click at [333, 101] on textarea at bounding box center [832, 106] width 1087 height 29
click at [383, 99] on textarea at bounding box center [832, 106] width 1087 height 29
type textarea "x"
type textarea "5"
type textarea "x"
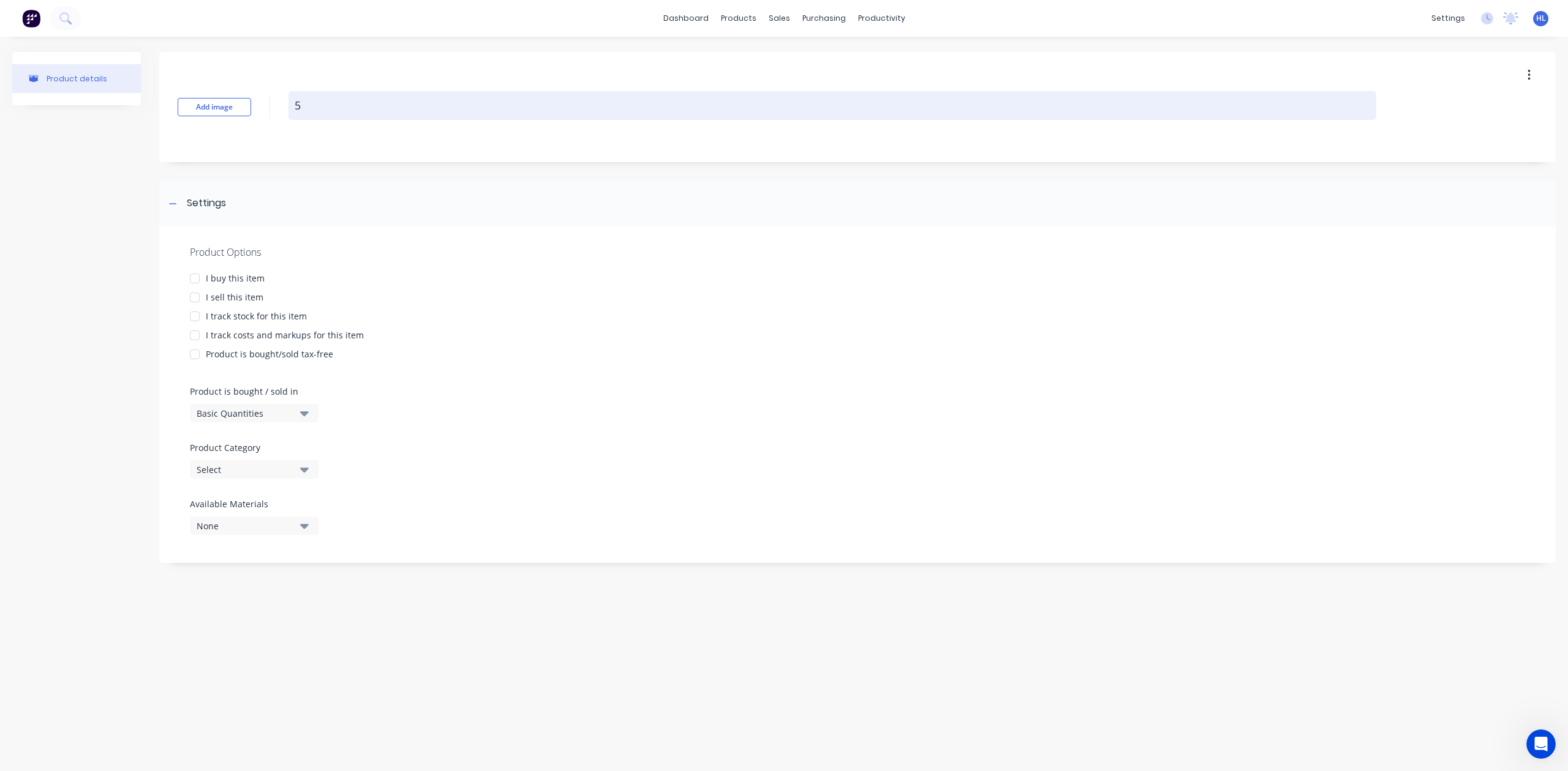
type textarea "50"
type textarea "x"
type textarea "50T"
type textarea "x"
type textarea "50T"
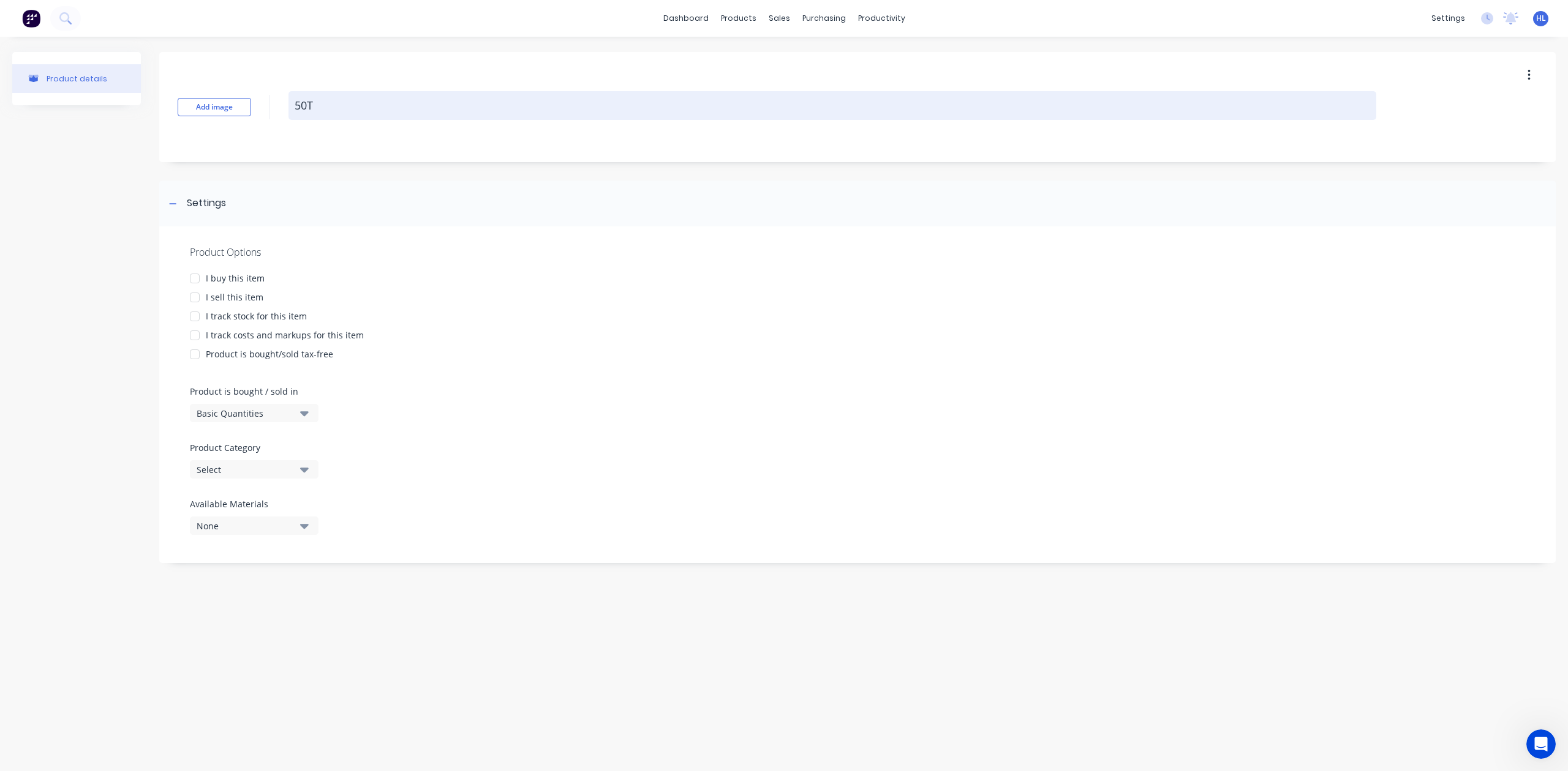
type textarea "x"
type textarea "50T s"
type textarea "x"
type textarea "50T"
type textarea "x"
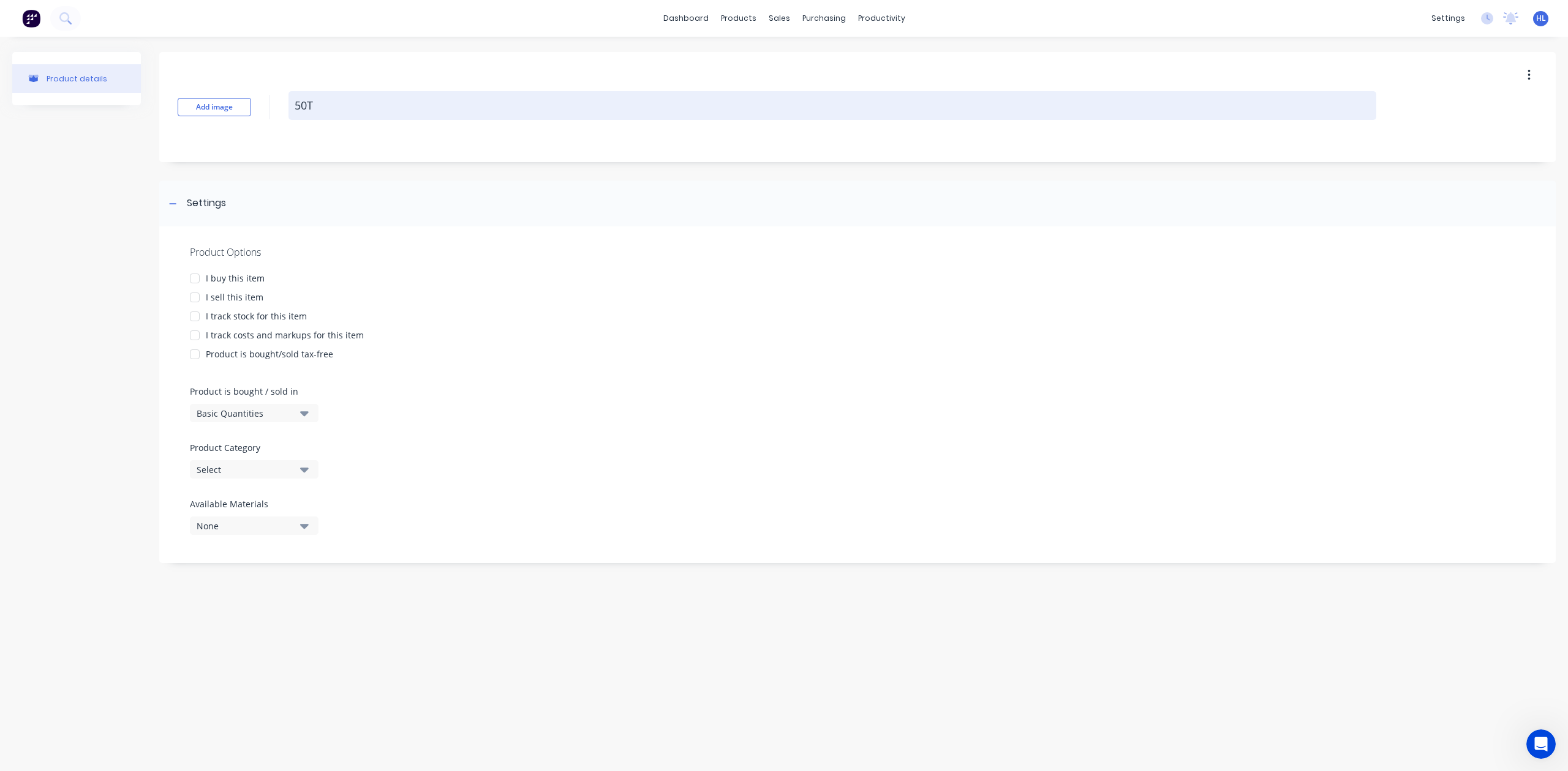
type textarea "50T s"
type textarea "x"
type textarea "50T"
type textarea "x"
type textarea "50T S"
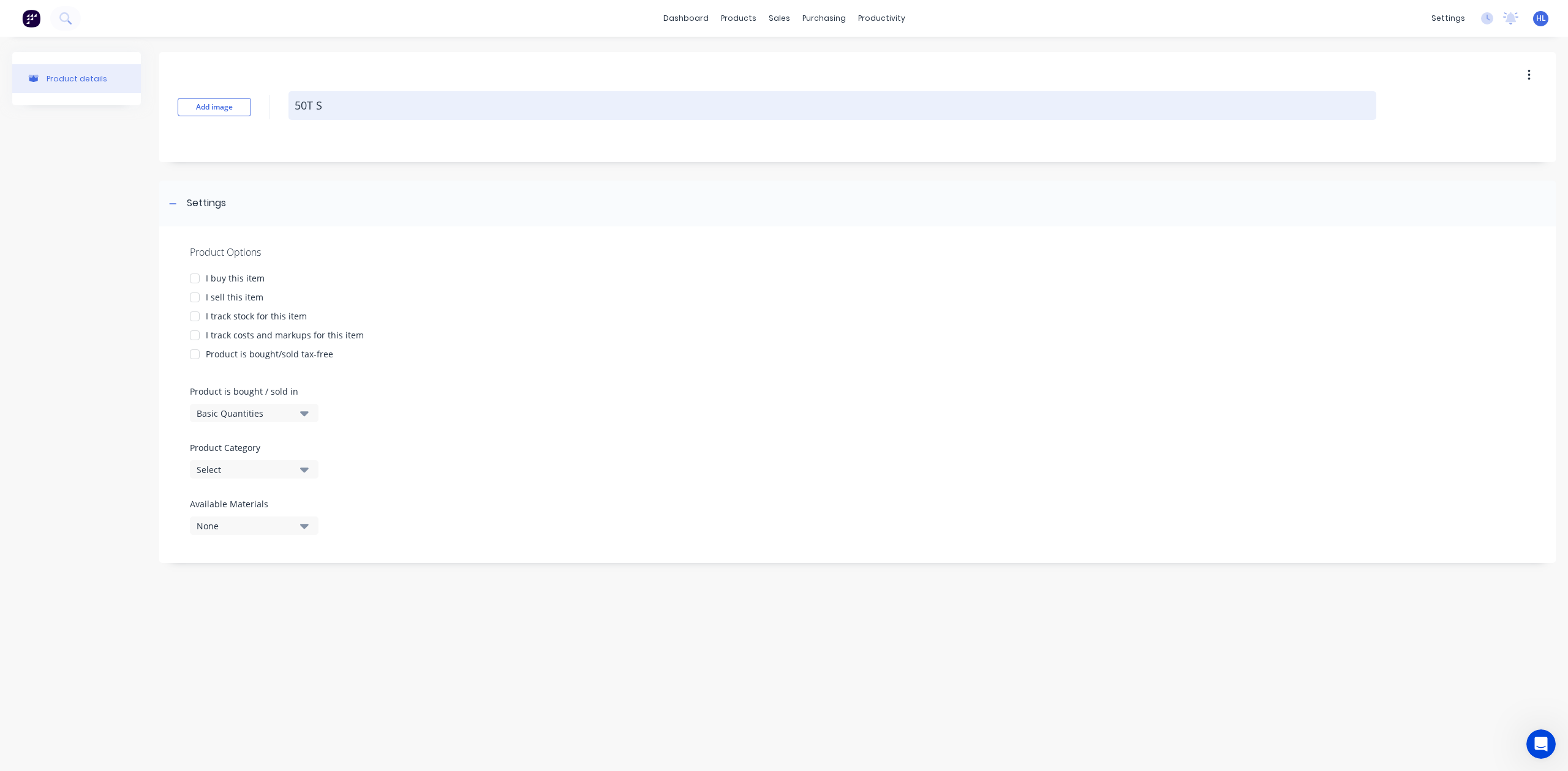
type textarea "x"
type textarea "50T Si"
type textarea "x"
type textarea "50T Sie"
type textarea "x"
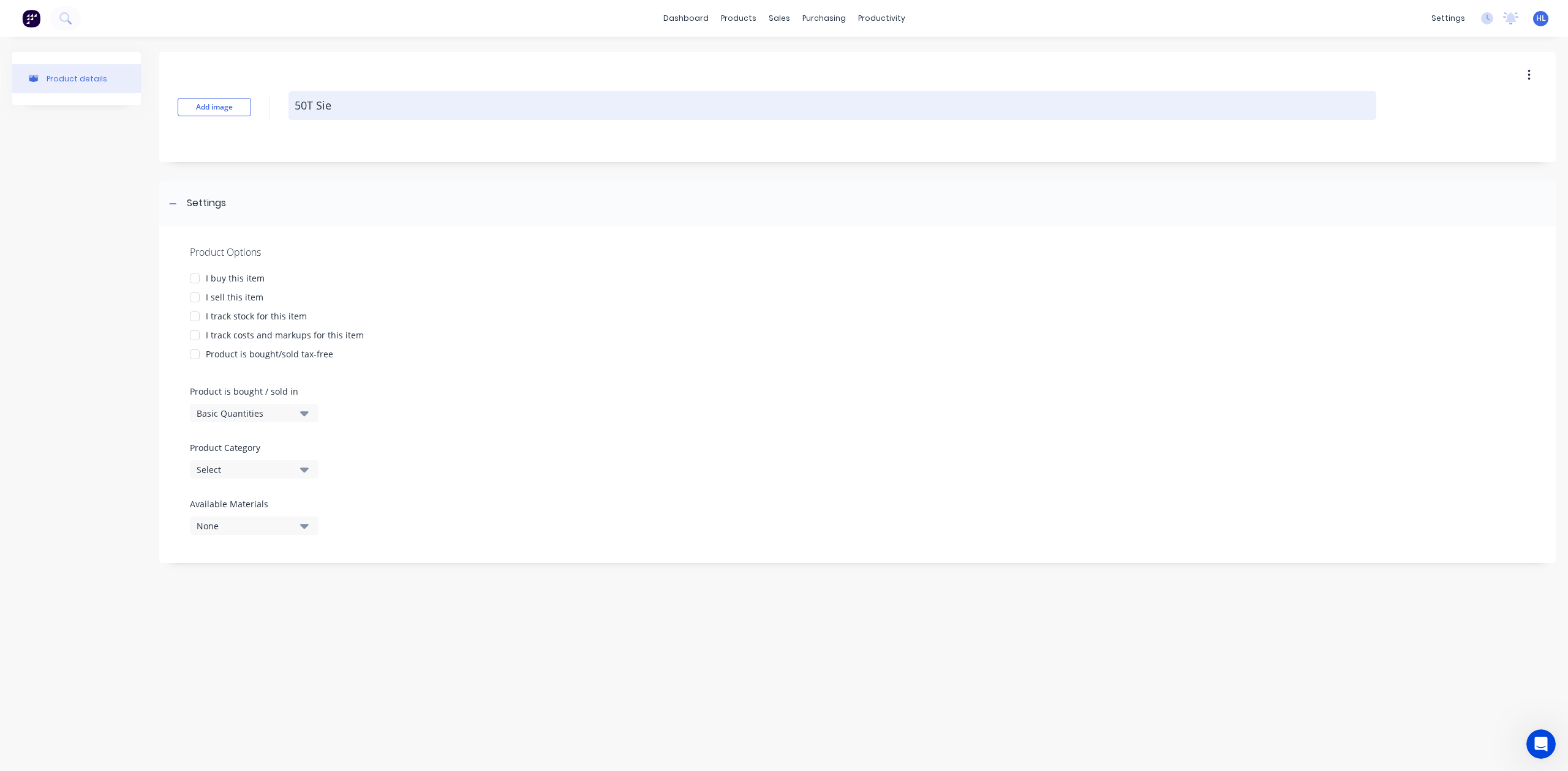
type textarea "50T Siev"
type textarea "x"
type textarea "50T Sieve"
type textarea "x"
type textarea "50T Sieve"
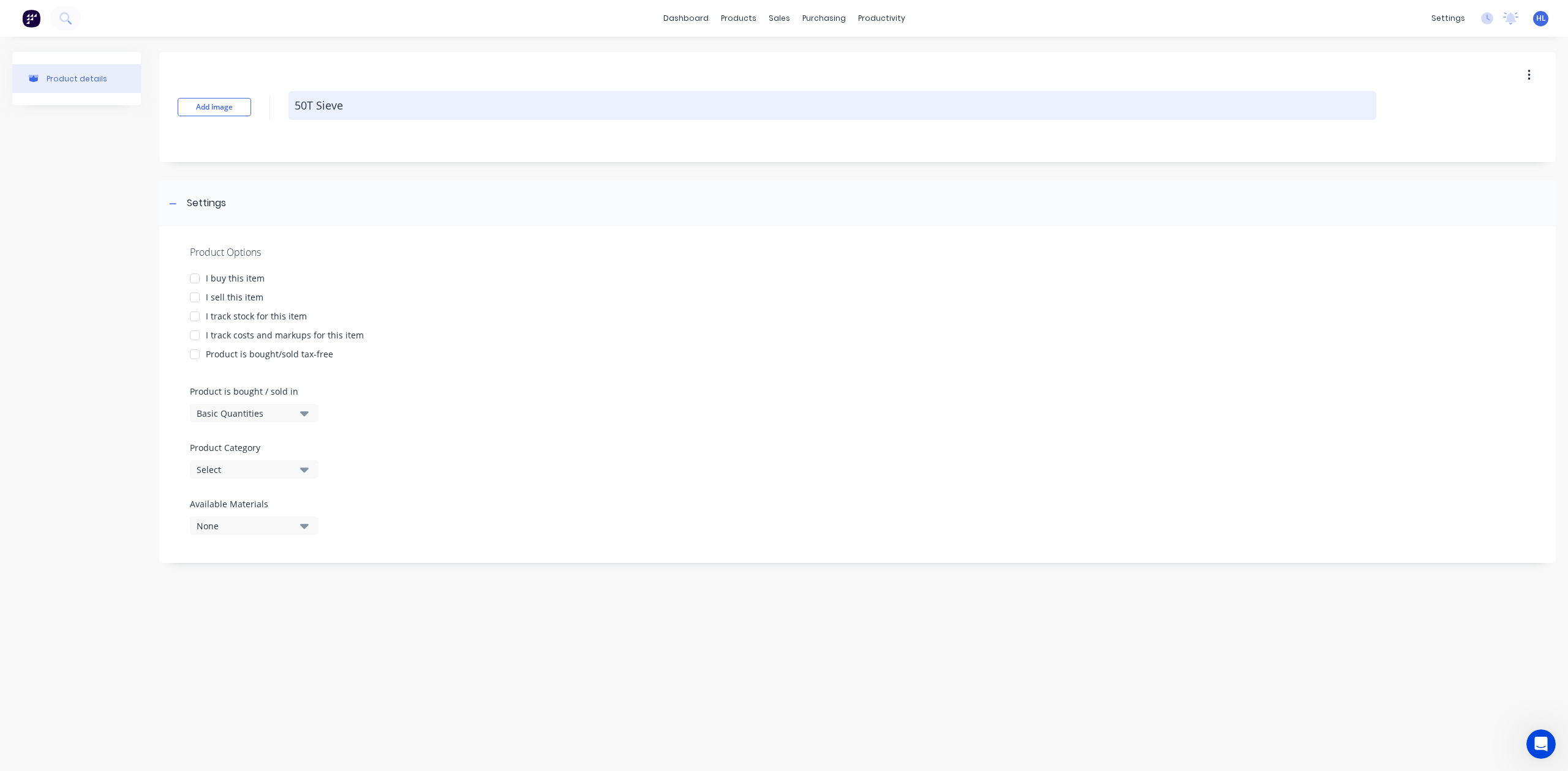
type textarea "x"
type textarea "50T Sieve B"
type textarea "x"
type textarea "50T Sieve Bu"
type textarea "x"
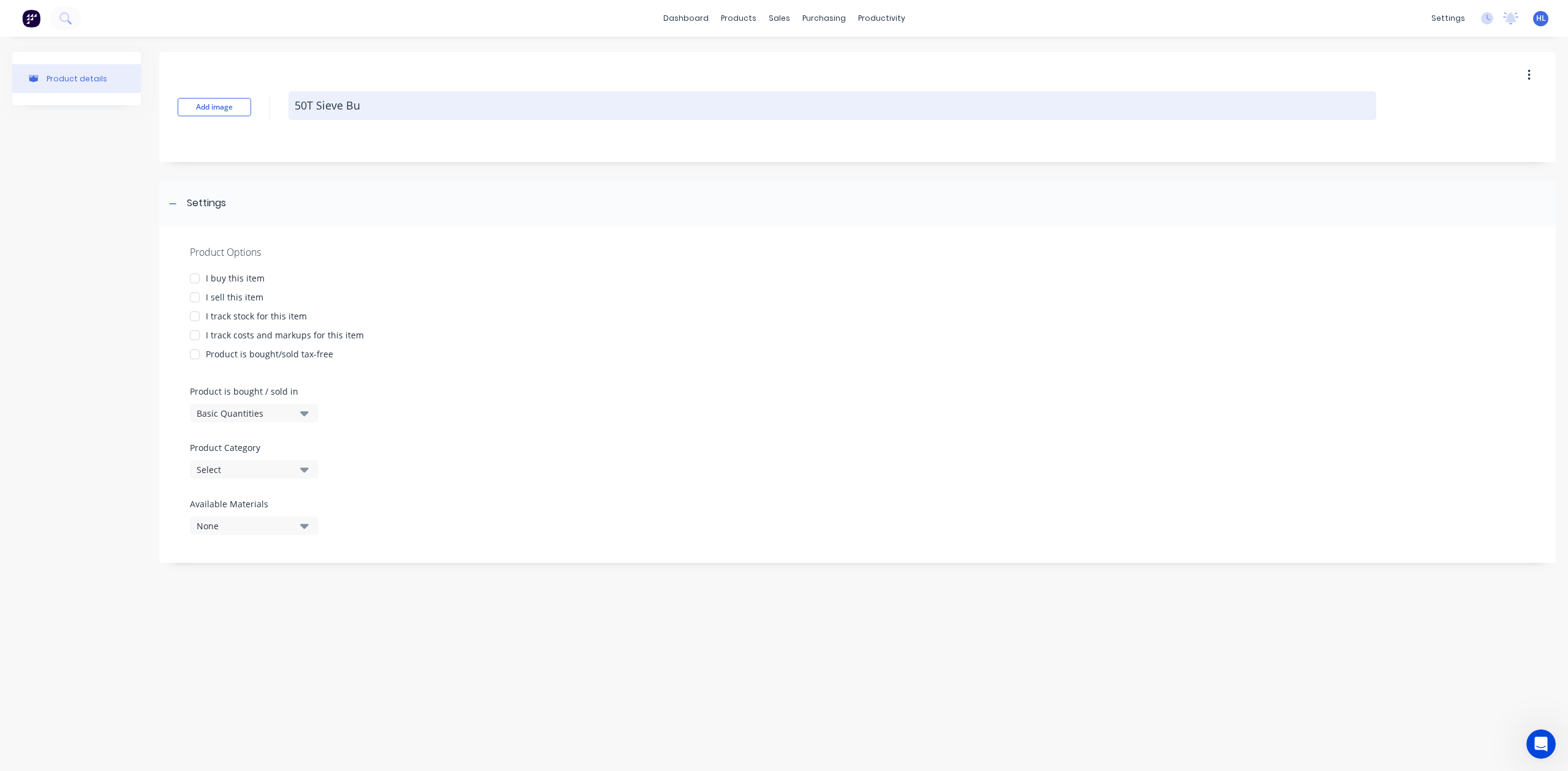
type textarea "50T Sieve Buc"
type textarea "x"
type textarea "50T Sieve Bucl"
type textarea "x"
type textarea "50T Sieve Bucle"
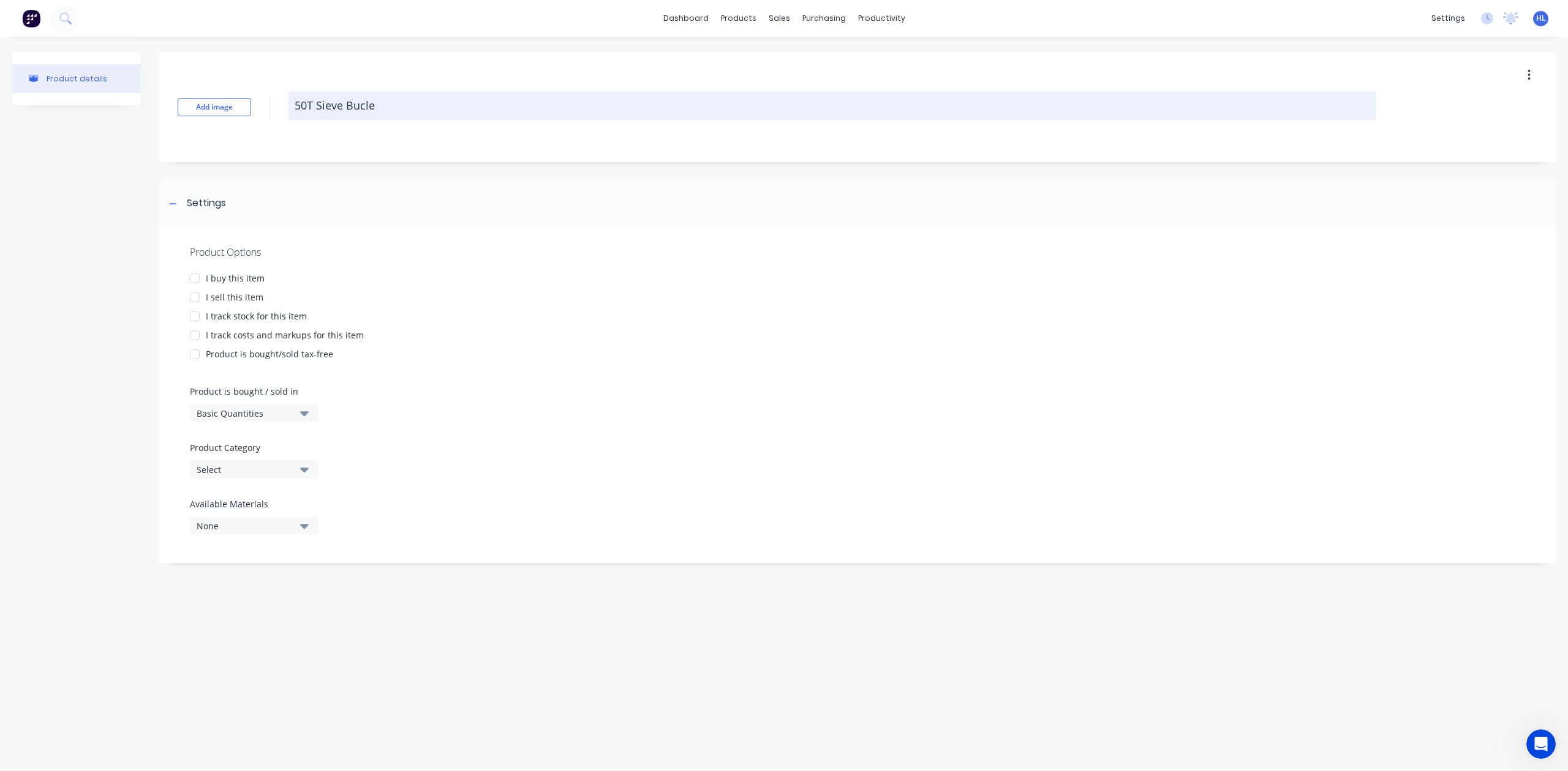
type textarea "x"
type textarea "50T Sieve Buclet"
type textarea "x"
type textarea "50T Sieve Bucle"
type textarea "x"
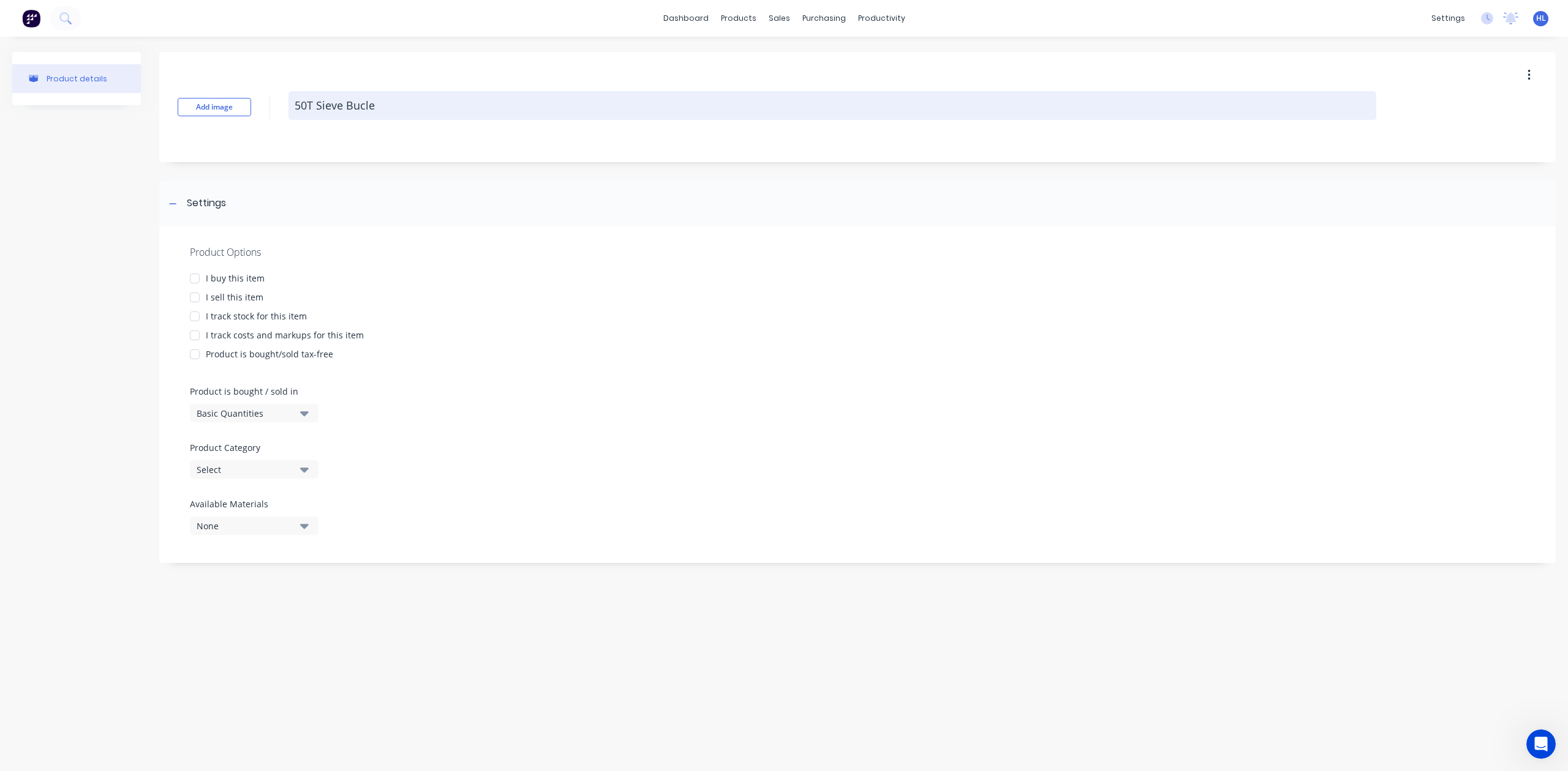
type textarea "50T Sieve Bucl"
type textarea "x"
type textarea "50T Sieve Buc"
type textarea "x"
type textarea "50T Sieve Buck"
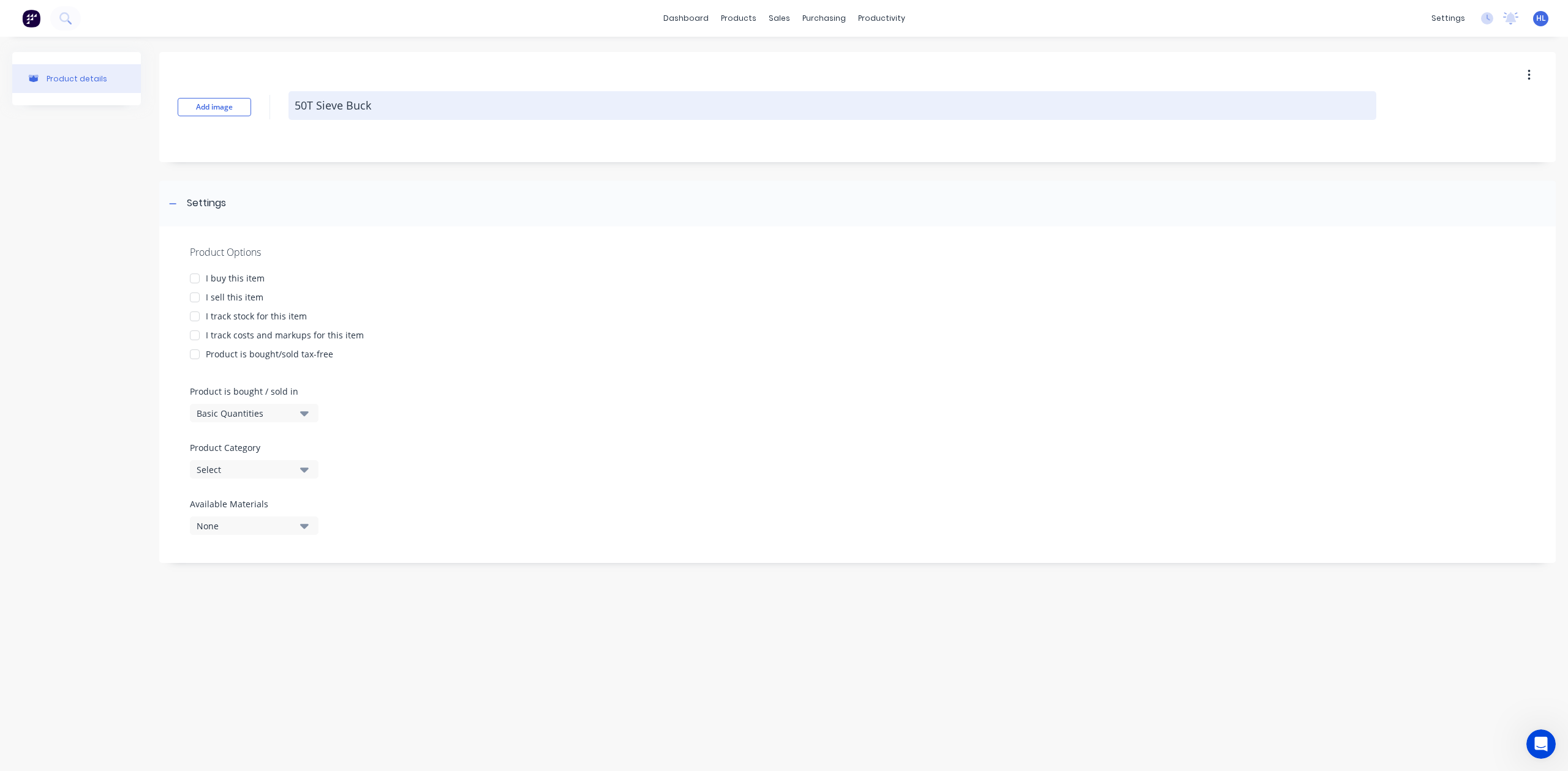
type textarea "x"
type textarea "50T Sieve Bucke"
type textarea "x"
type textarea "50T Sieve Bucket"
type textarea "x"
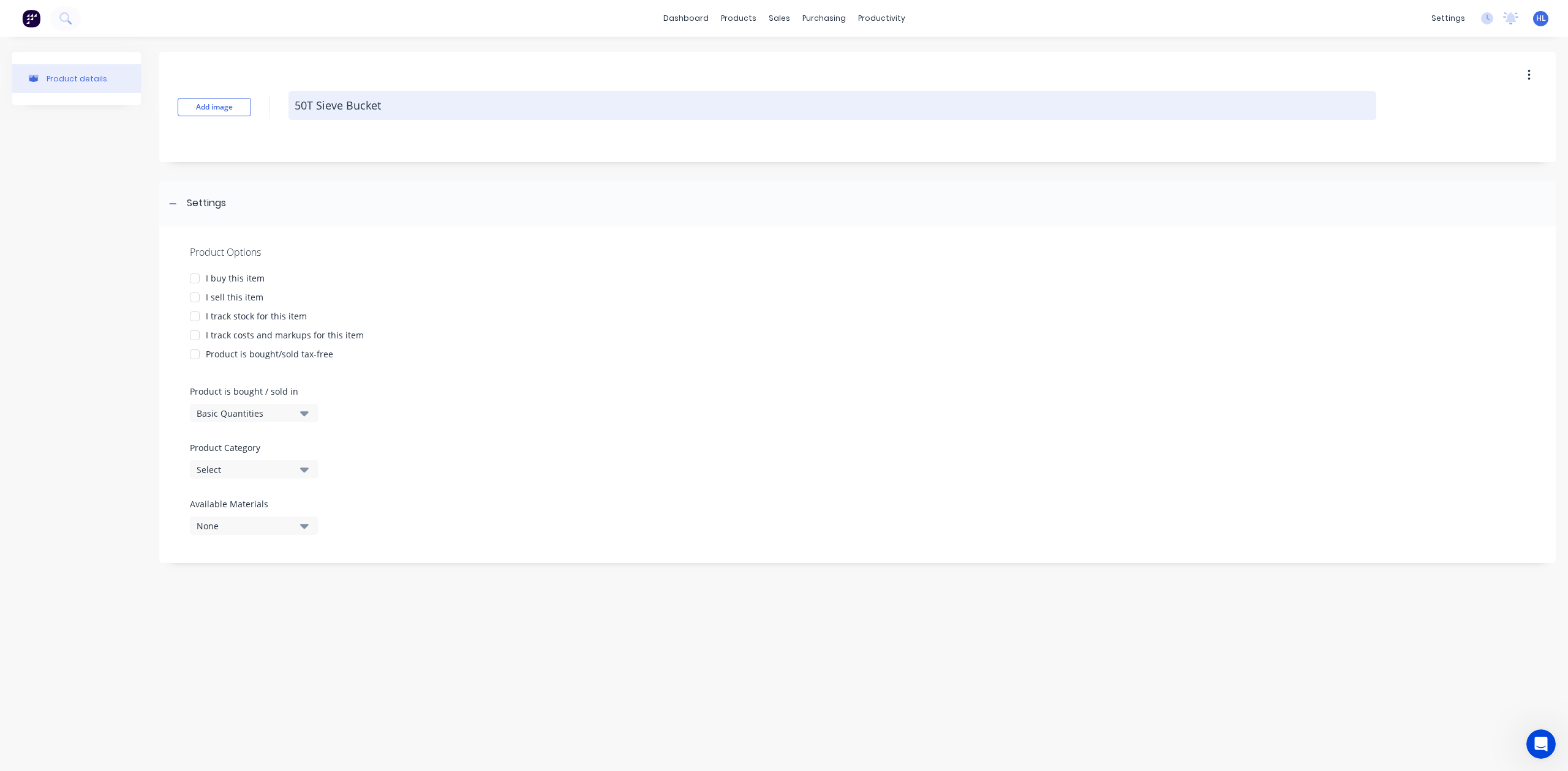
type textarea "50T Sieve Bucket"
type textarea "x"
type textarea "50T Sieve Bucket P"
type textarea "x"
type textarea "50T Sieve Bucket Pa"
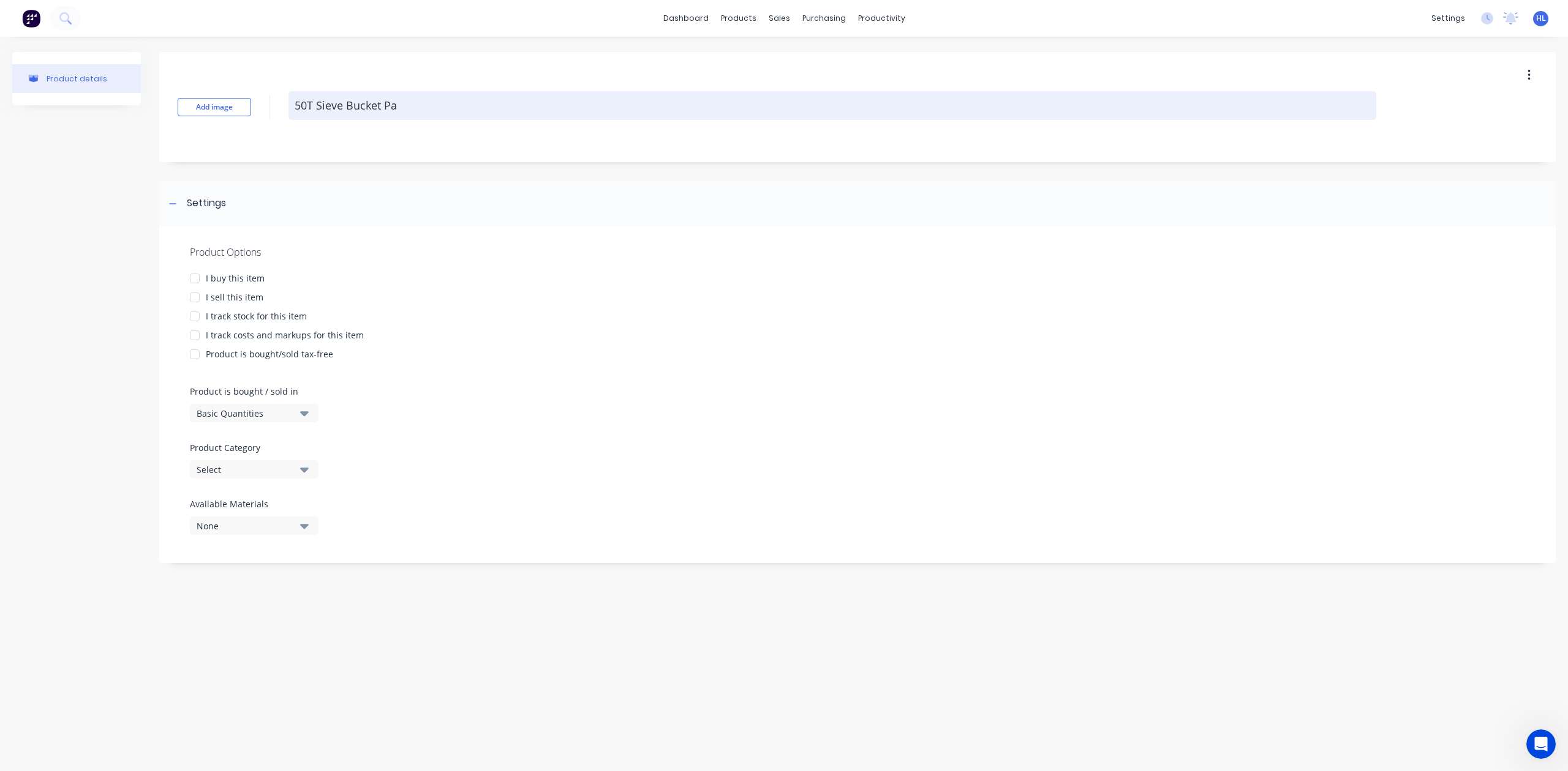
type textarea "x"
type textarea "50T Sieve Bucket Par"
type textarea "x"
type textarea "50T Sieve Bucket Part"
type textarea "x"
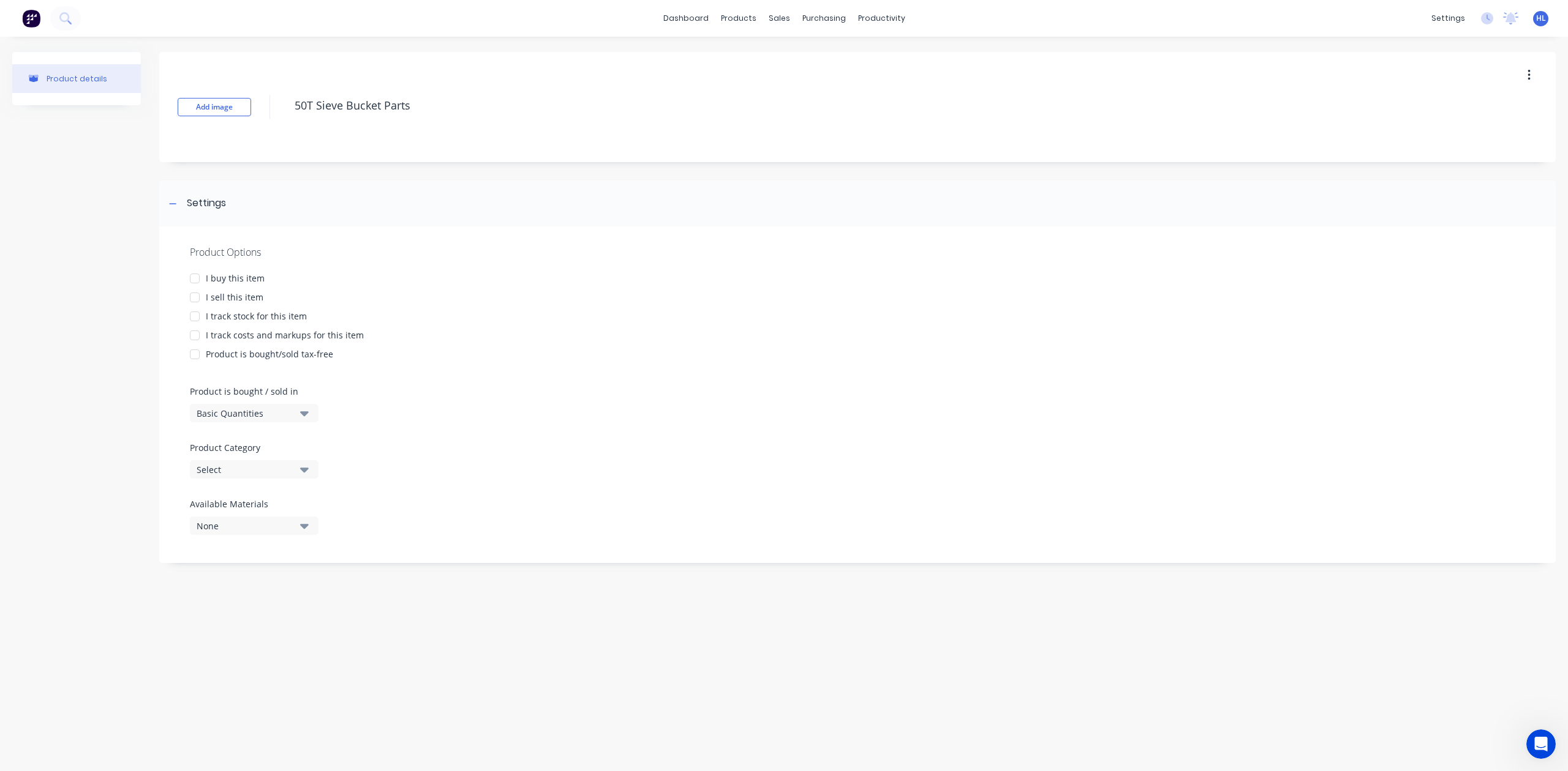
type textarea "50T Sieve Bucket Parts"
type textarea "x"
type textarea "50T Sieve Bucket Parts"
drag, startPoint x: 245, startPoint y: 298, endPoint x: 256, endPoint y: 298, distance: 11.0
click at [246, 298] on div "I sell this item" at bounding box center [235, 297] width 58 height 13
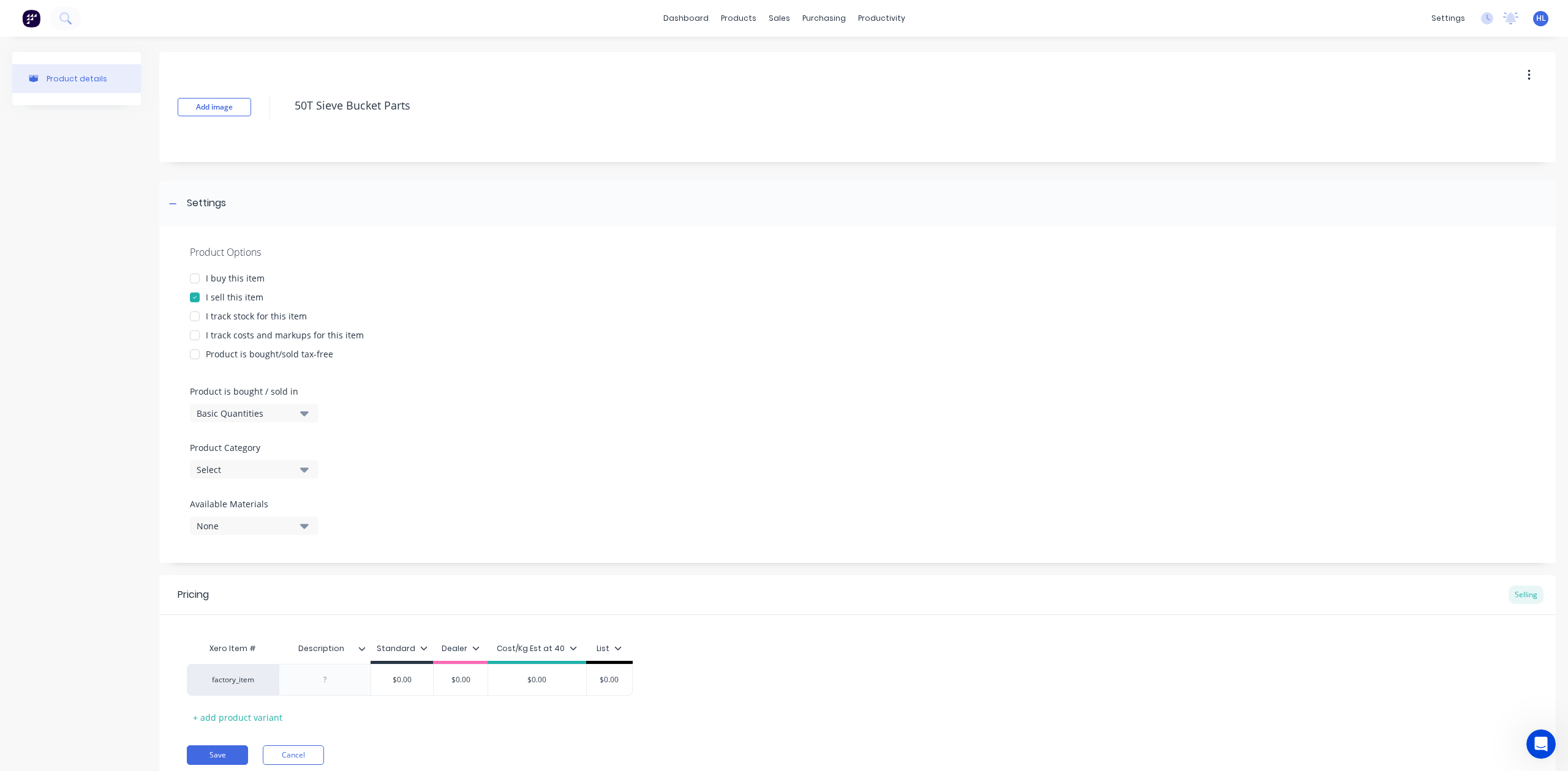
click at [240, 279] on div "I buy this item" at bounding box center [235, 278] width 59 height 13
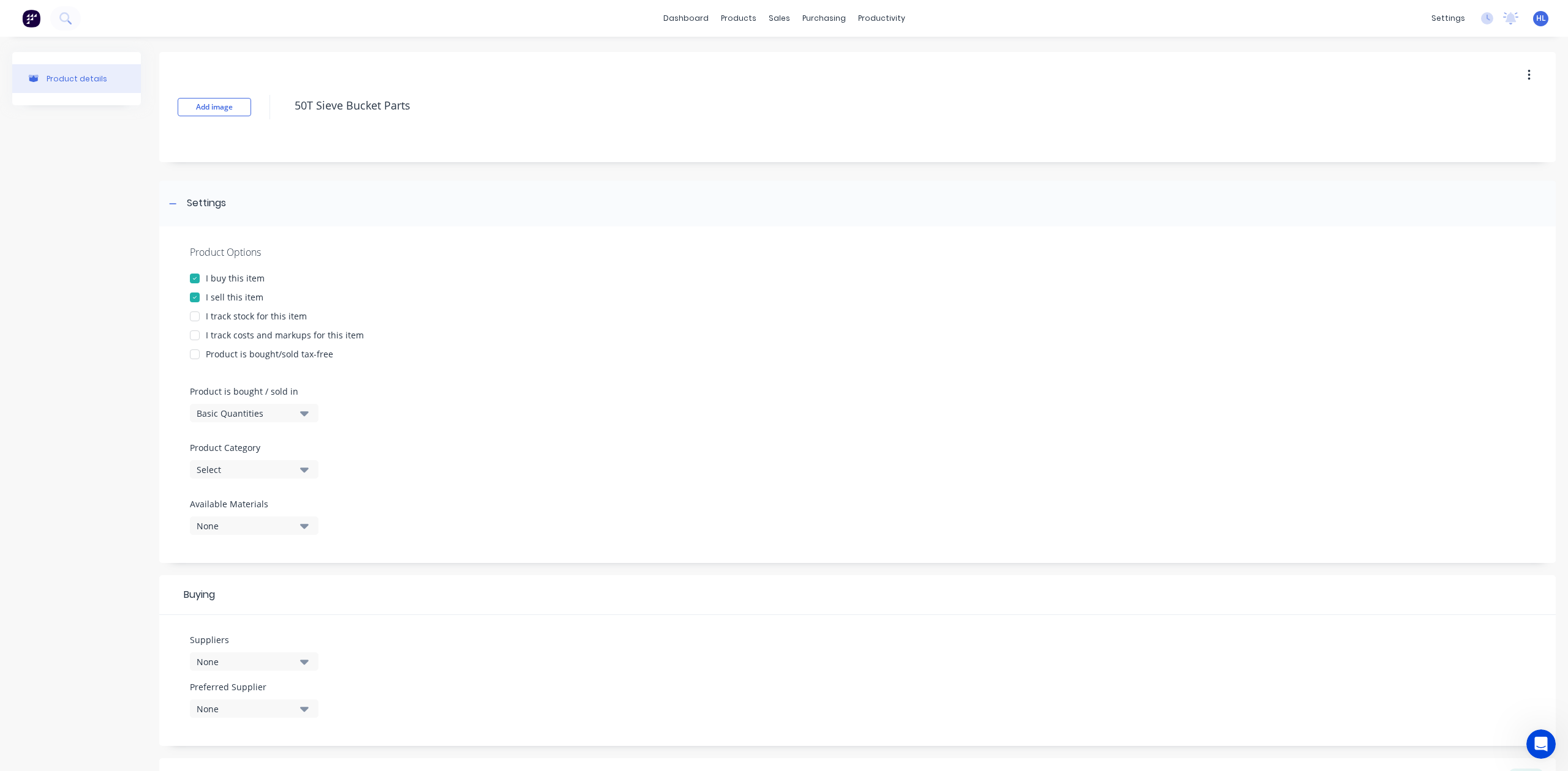
click at [265, 311] on div "I track stock for this item" at bounding box center [256, 316] width 101 height 13
click at [266, 311] on div "I track stock for this item" at bounding box center [256, 316] width 101 height 13
click at [286, 337] on div "I track costs and markups for this item" at bounding box center [285, 335] width 158 height 13
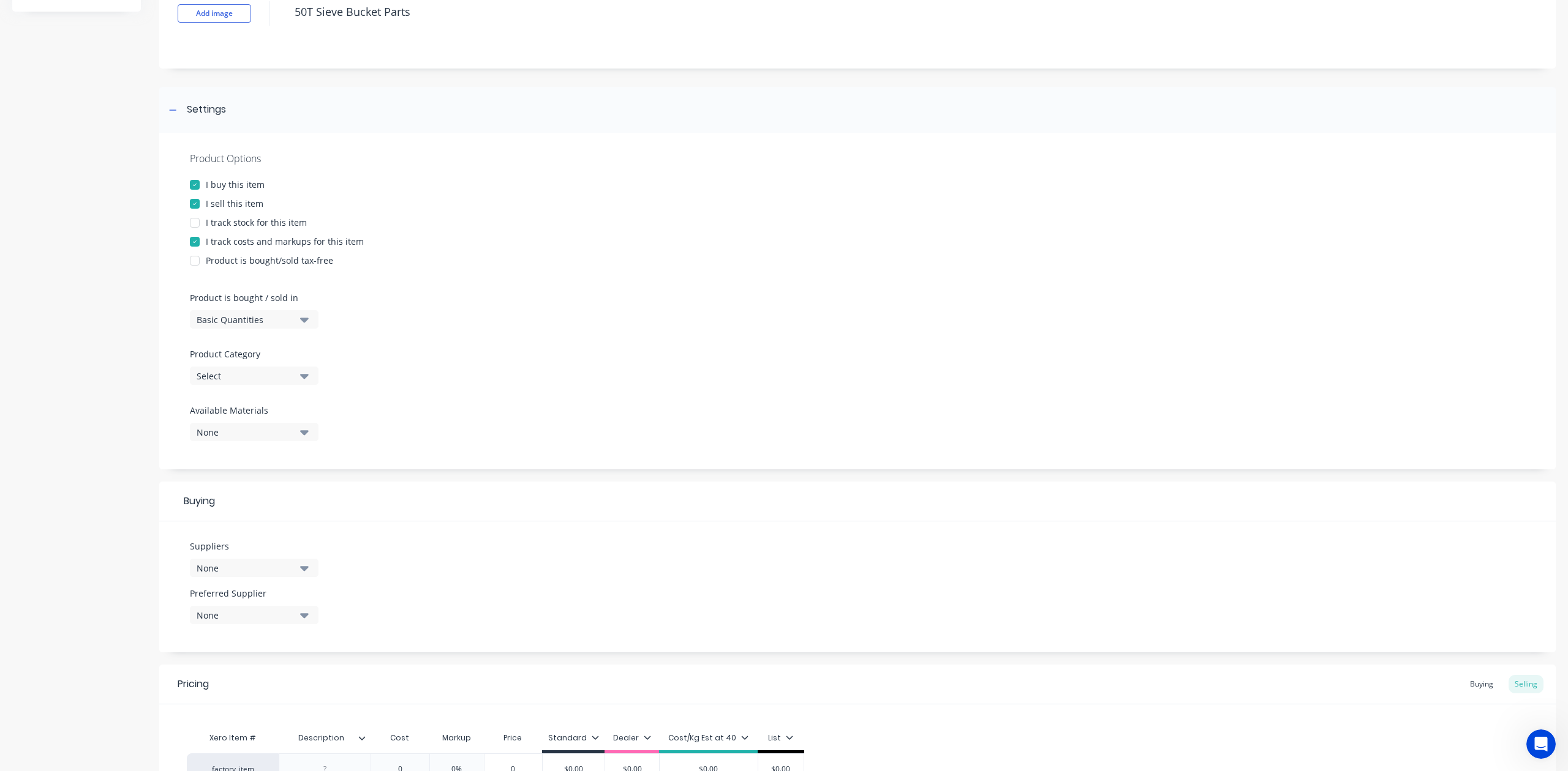
scroll to position [230, 0]
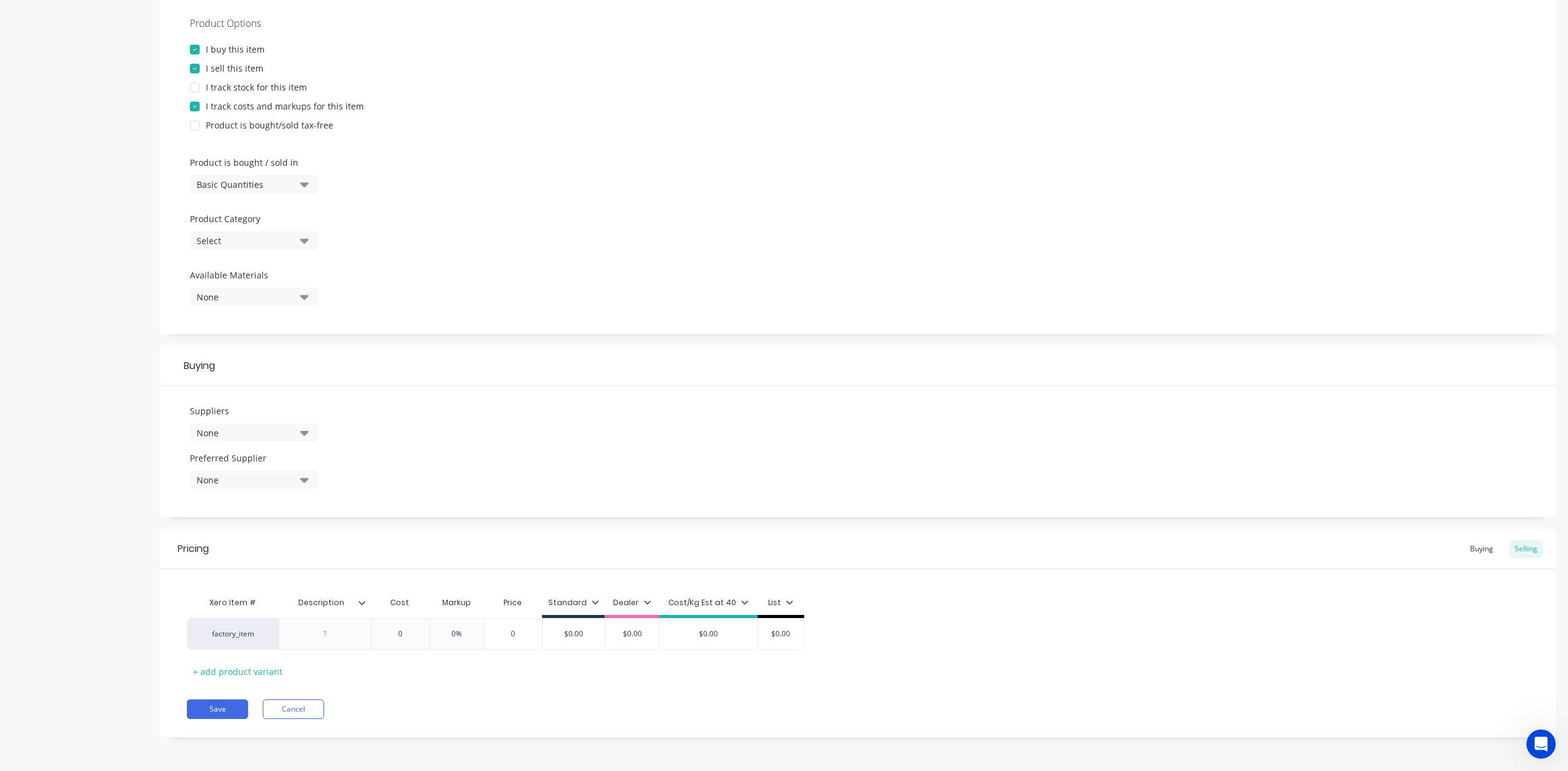
click at [271, 86] on div "I track stock for this item" at bounding box center [256, 87] width 101 height 13
click at [273, 170] on div "Product is bought / sold in Basic Quantities" at bounding box center [251, 175] width 122 height 37
click at [276, 237] on div "Select" at bounding box center [245, 241] width 98 height 13
click at [279, 373] on div "Products" at bounding box center [281, 378] width 183 height 24
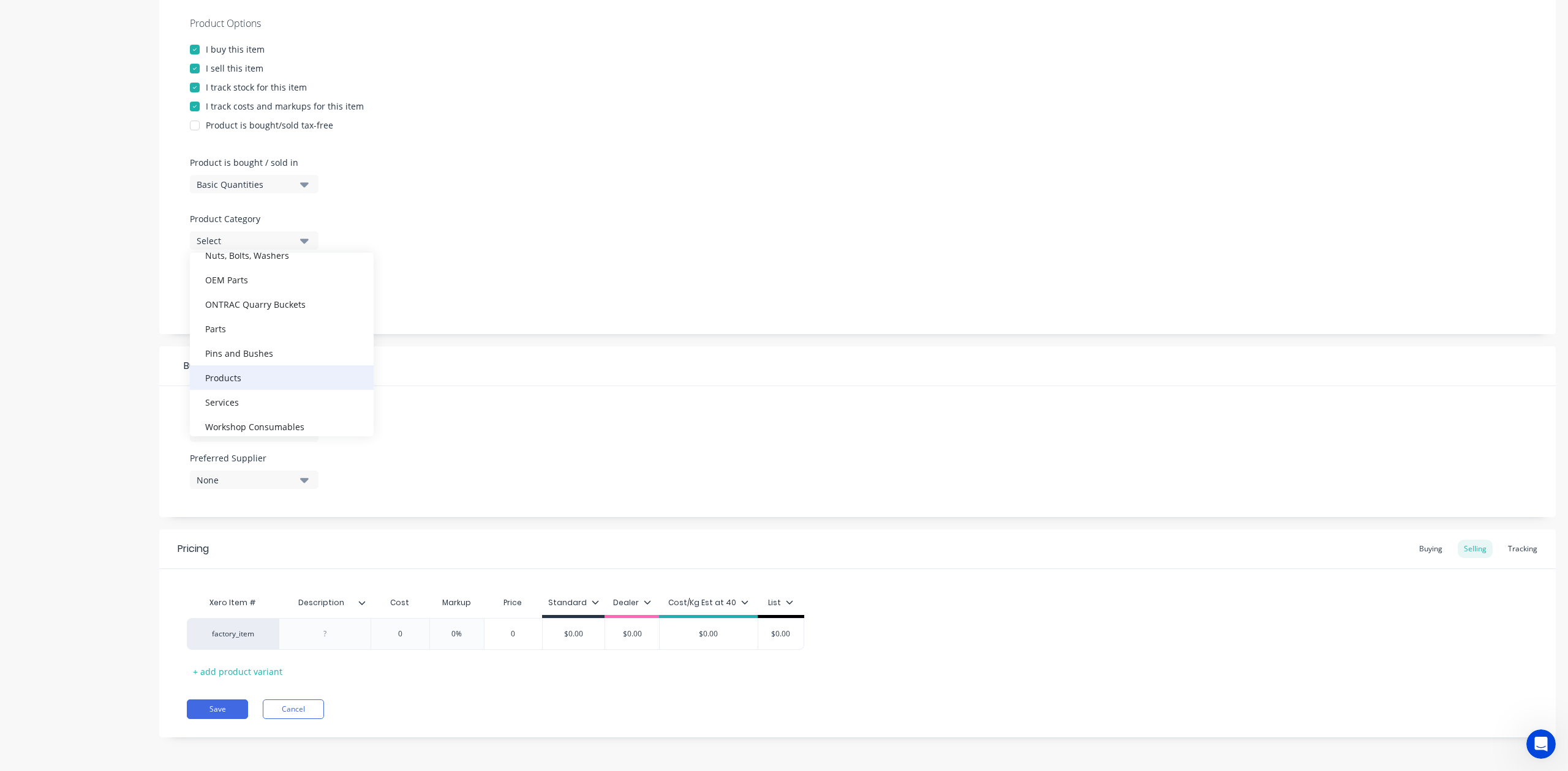
type textarea "x"
click at [281, 432] on div "None" at bounding box center [245, 433] width 98 height 13
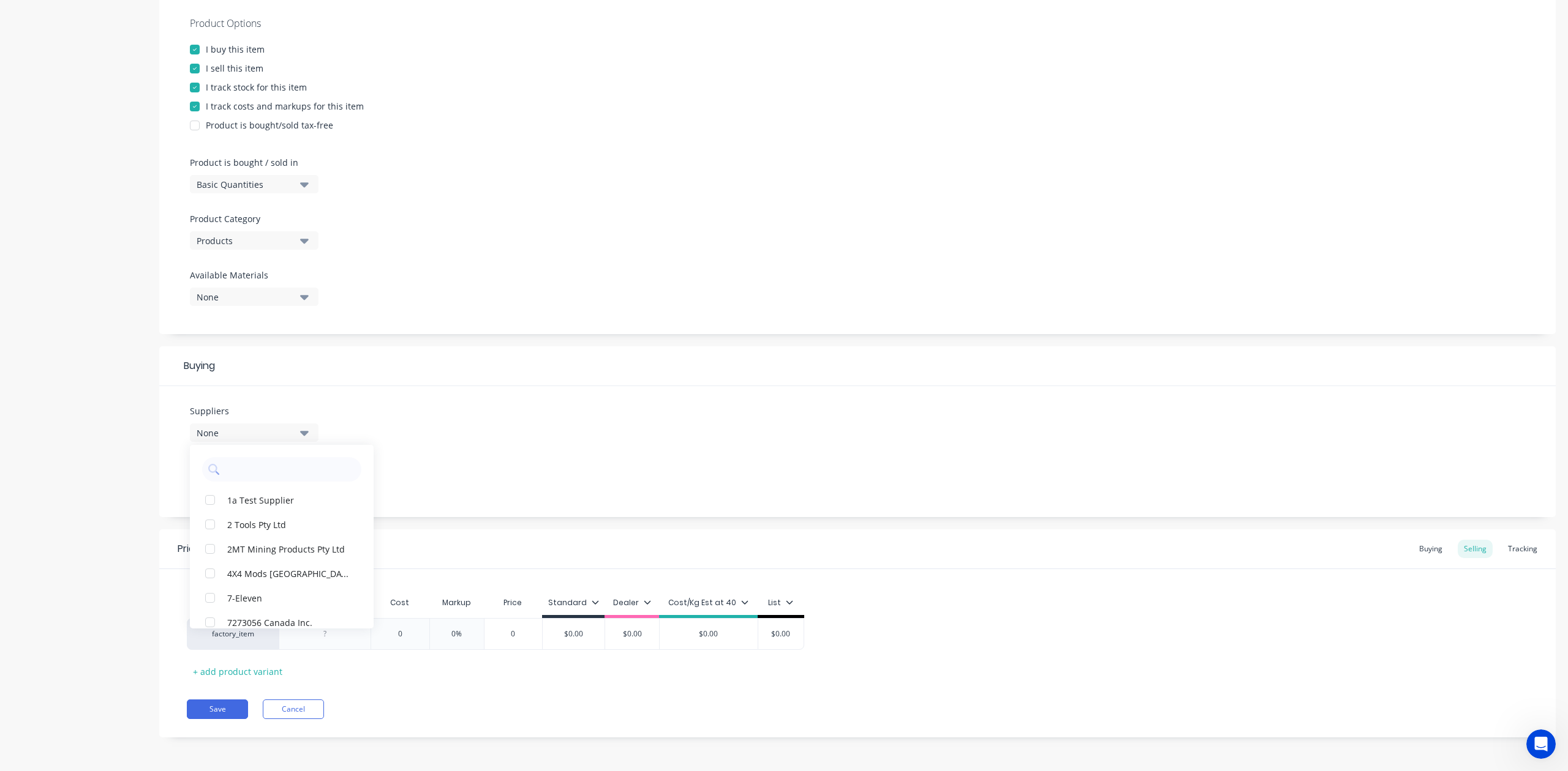
click at [289, 453] on div at bounding box center [281, 466] width 183 height 31
click at [289, 466] on input "text" at bounding box center [290, 470] width 130 height 24
click at [289, 470] on input "text" at bounding box center [290, 470] width 130 height 24
type input "Aps"
click at [253, 498] on div "APS Adelaide Profile Services" at bounding box center [289, 500] width 122 height 13
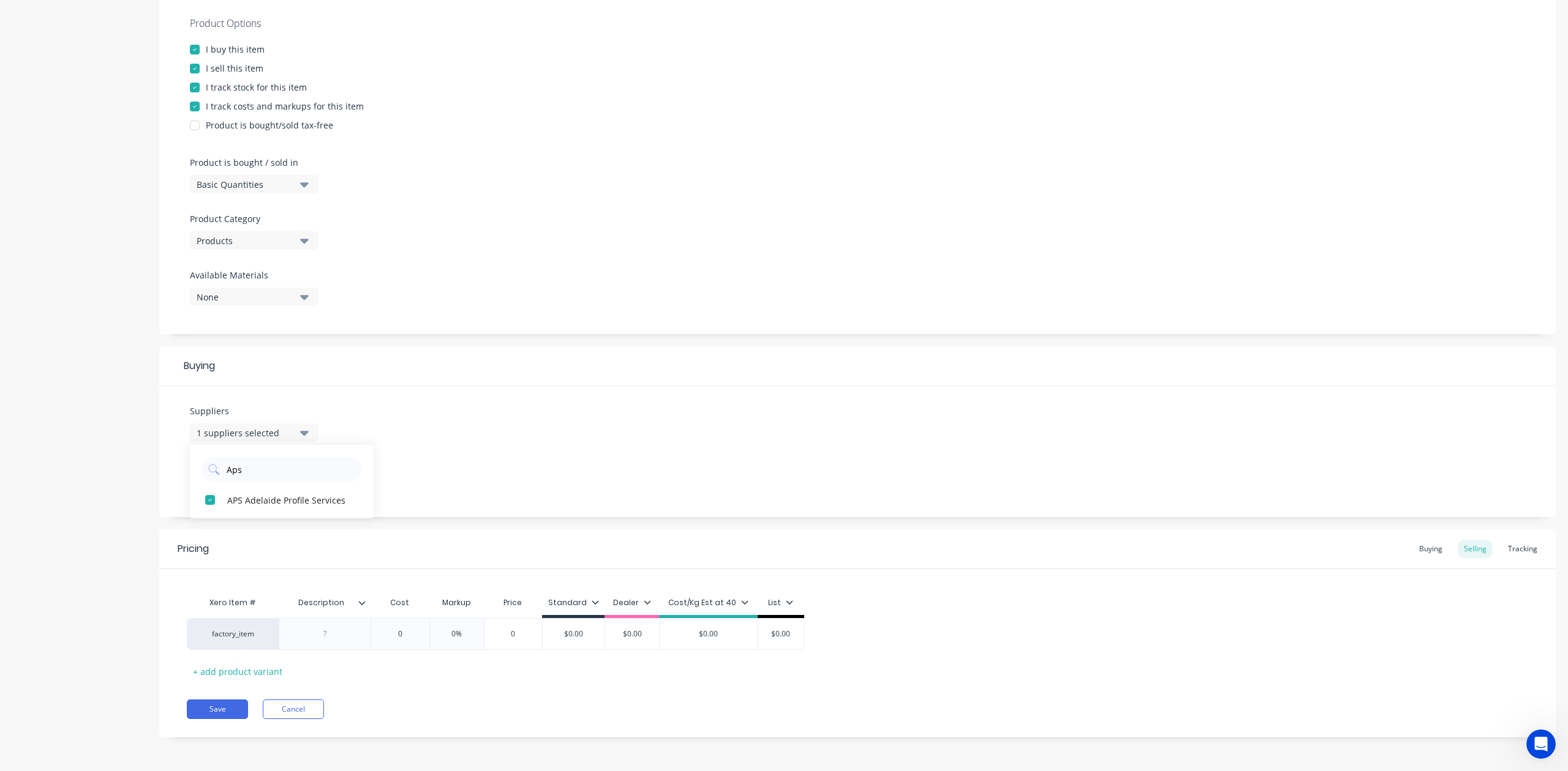
drag, startPoint x: 47, startPoint y: 574, endPoint x: 60, endPoint y: 569, distance: 13.9
click at [50, 542] on div "Product details" at bounding box center [76, 289] width 129 height 933
click at [231, 474] on div "None" at bounding box center [245, 480] width 98 height 13
click at [263, 542] on button "APS Adelaide Profile Services" at bounding box center [281, 547] width 183 height 24
click at [81, 523] on div "Product details" at bounding box center [76, 289] width 129 height 933
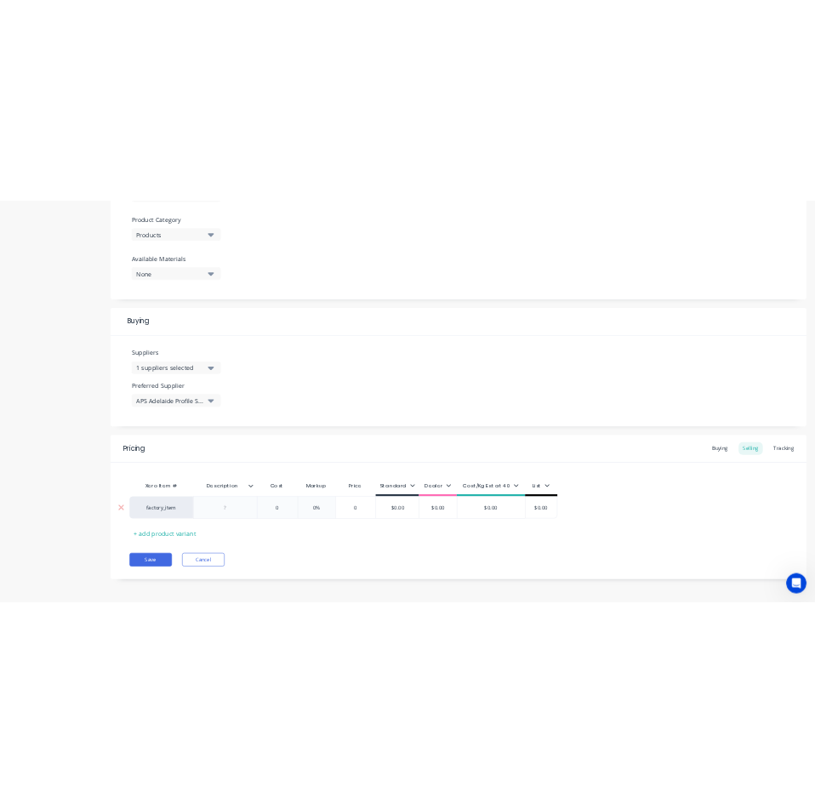
scroll to position [586, 0]
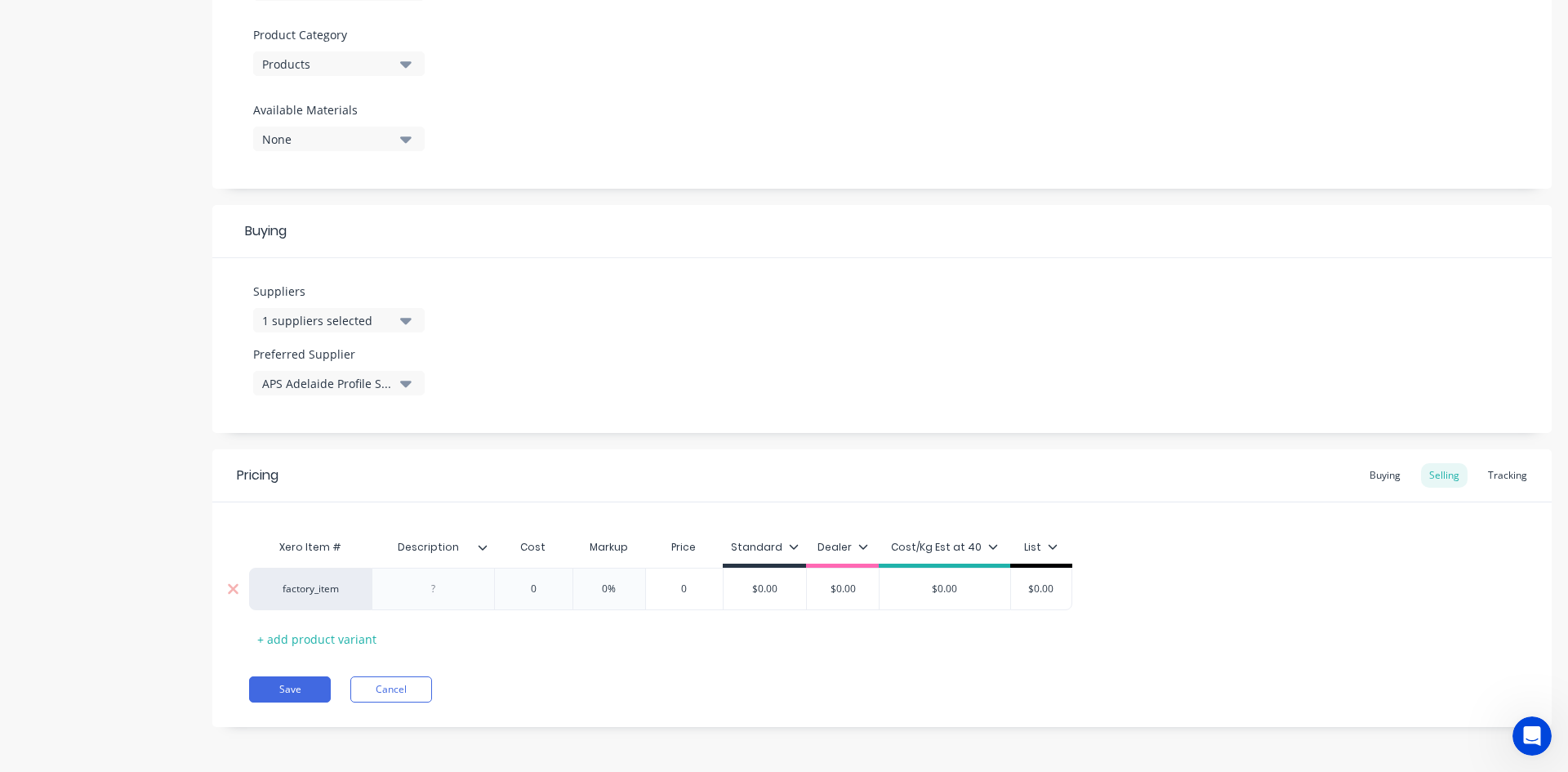
click at [446, 604] on div at bounding box center [433, 589] width 123 height 42
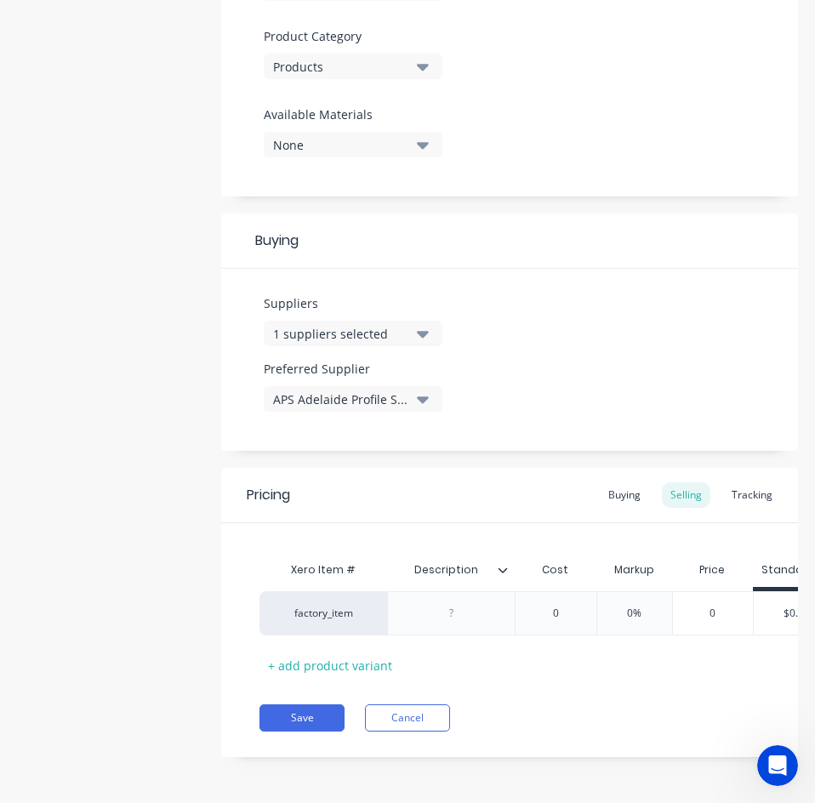
click at [506, 554] on div "Description" at bounding box center [451, 570] width 128 height 43
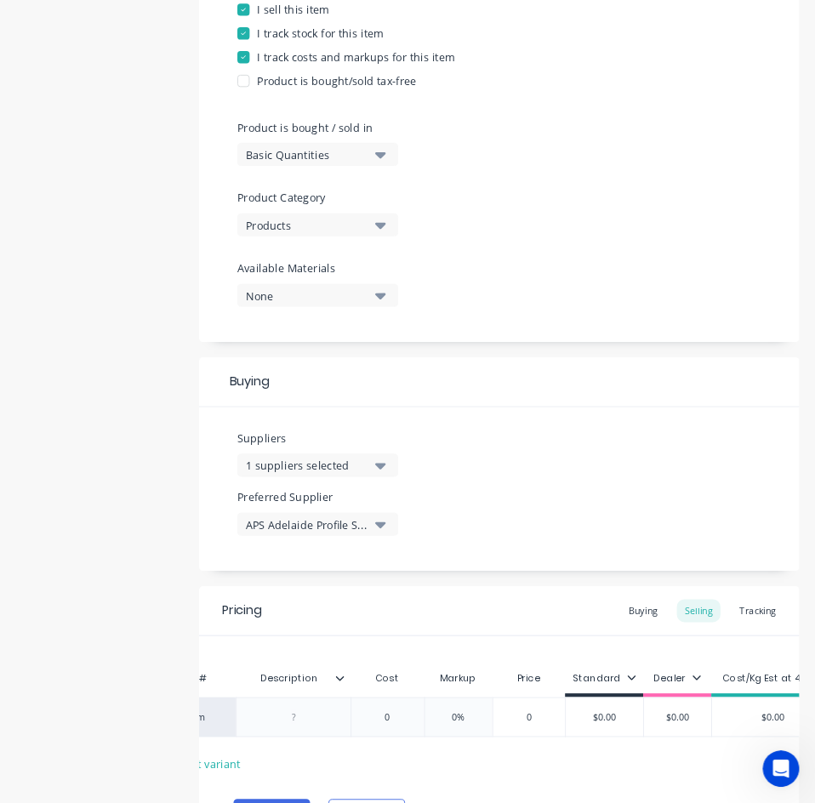
scroll to position [0, 125]
type textarea "x"
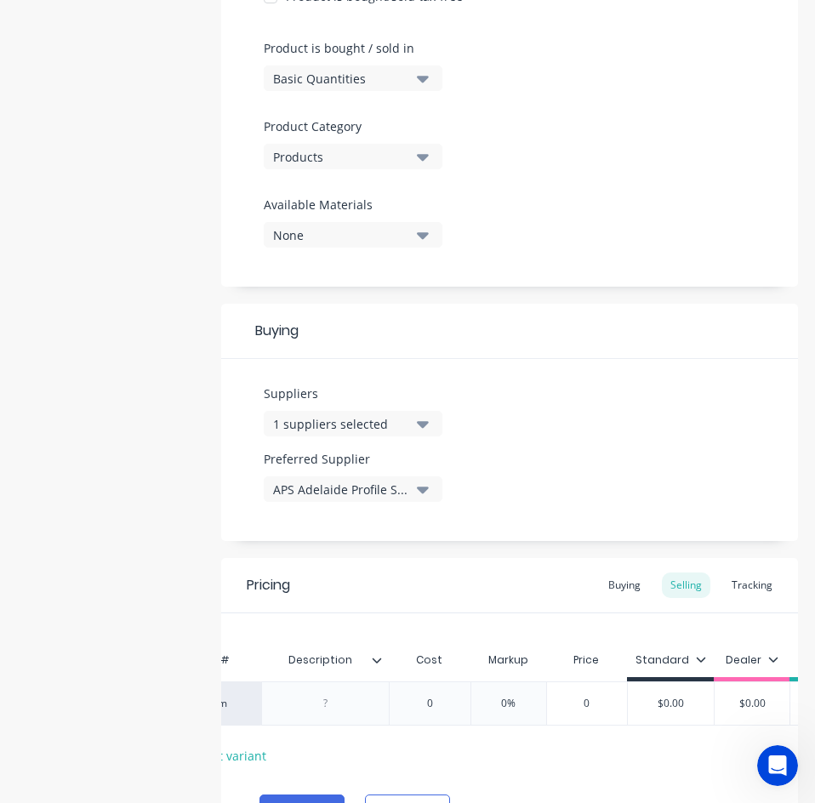
scroll to position [600, 0]
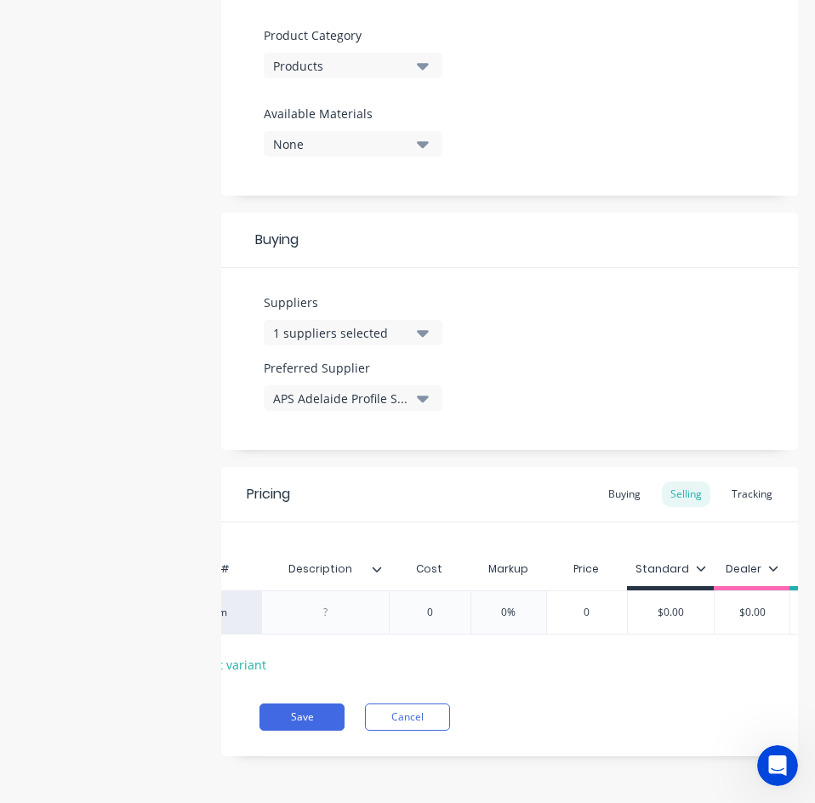
click at [344, 591] on div at bounding box center [325, 613] width 128 height 44
click at [338, 602] on div at bounding box center [325, 613] width 85 height 22
paste div
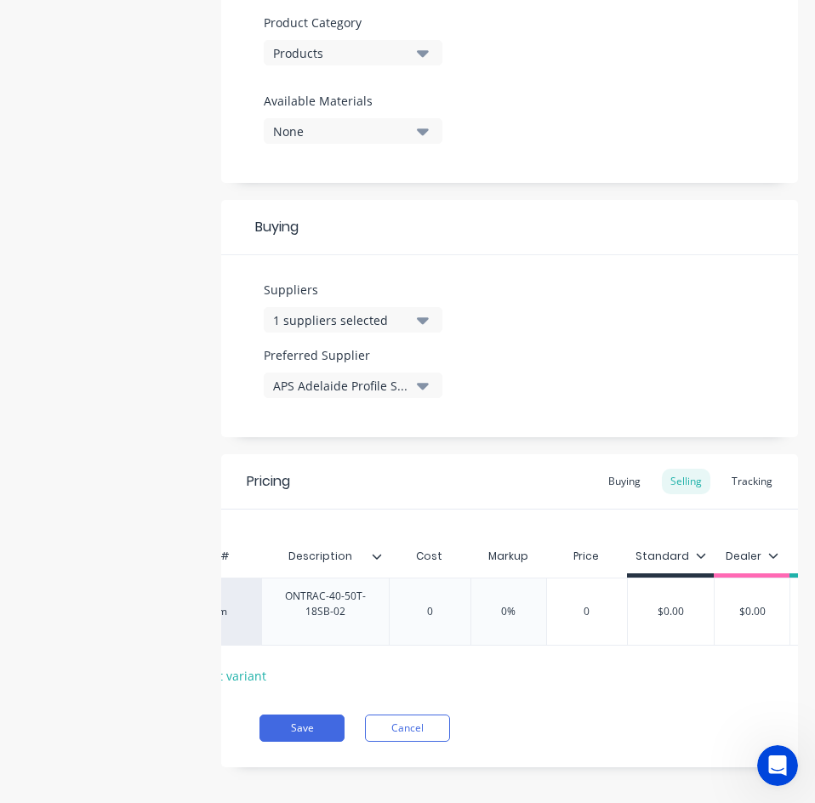
click at [247, 676] on div "Xero Item # Description Cost Markup Price Standard Dealer Cost/Kg Est at 40 Lis…" at bounding box center [509, 600] width 577 height 180
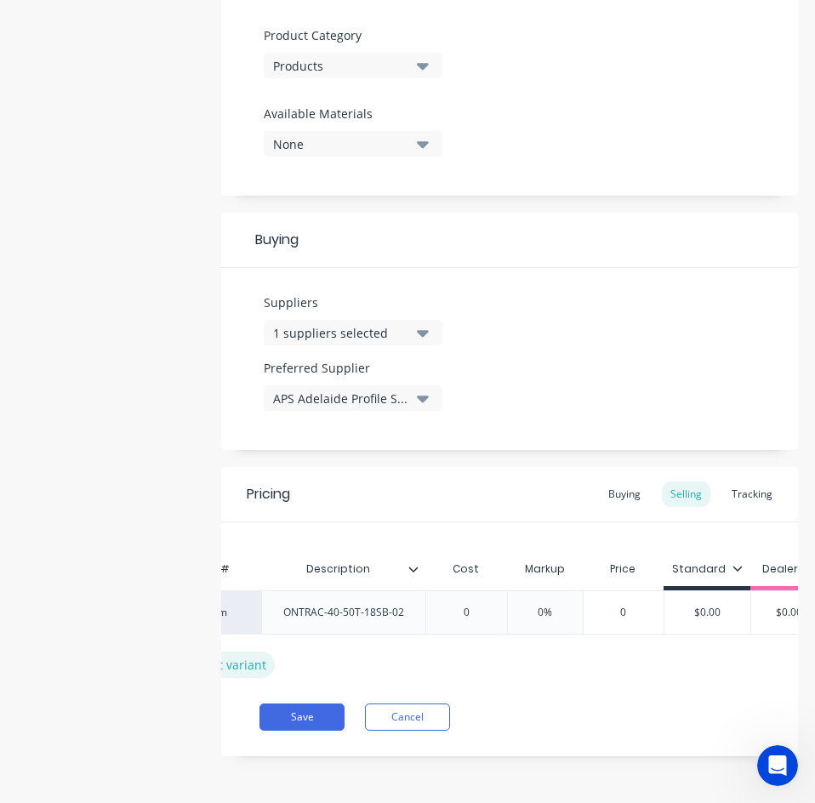
click at [250, 653] on div "+ add product variant" at bounding box center [204, 665] width 141 height 26
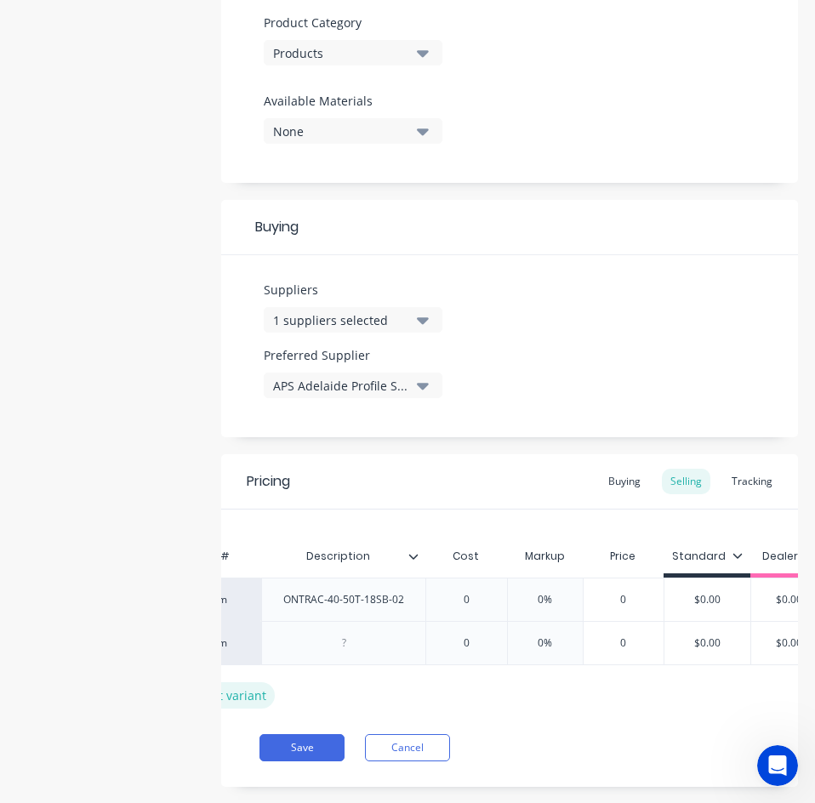
click at [241, 697] on div "+ add product variant" at bounding box center [204, 696] width 141 height 26
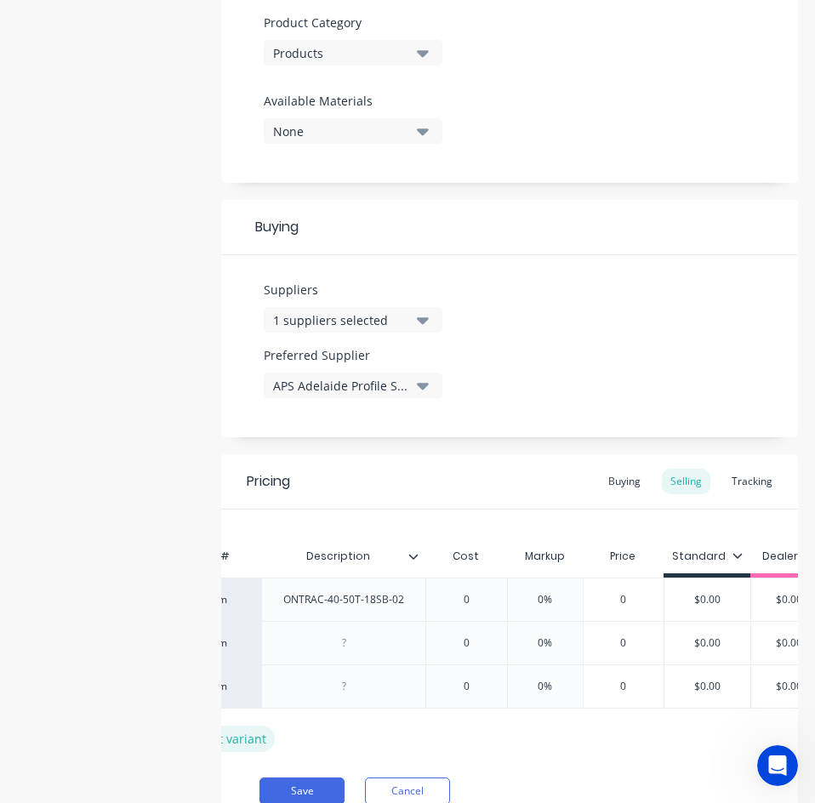
click at [243, 734] on div "+ add product variant" at bounding box center [204, 739] width 141 height 26
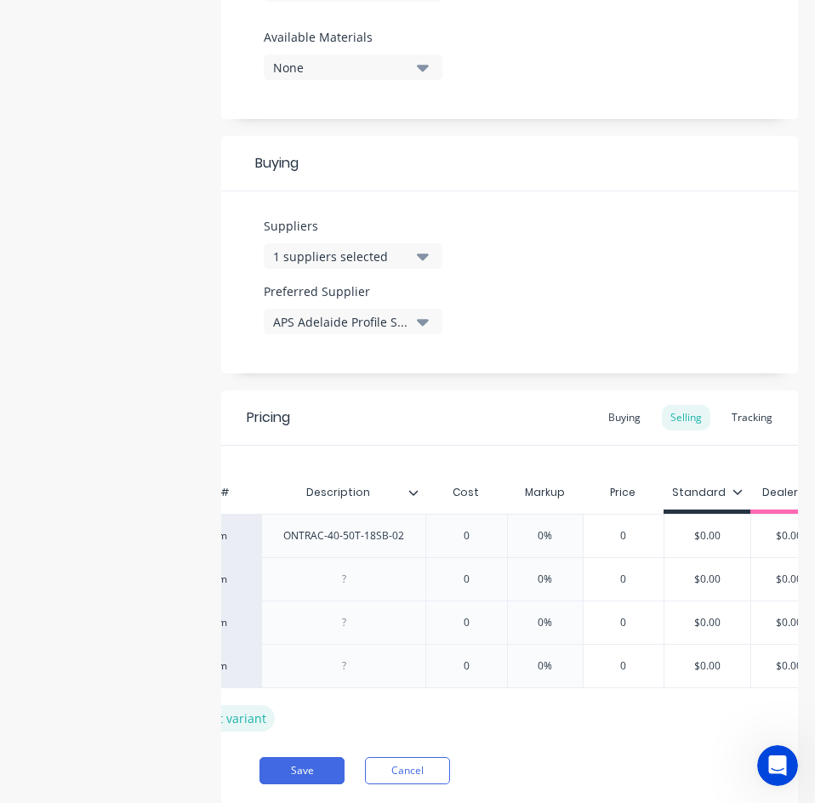
scroll to position [730, 0]
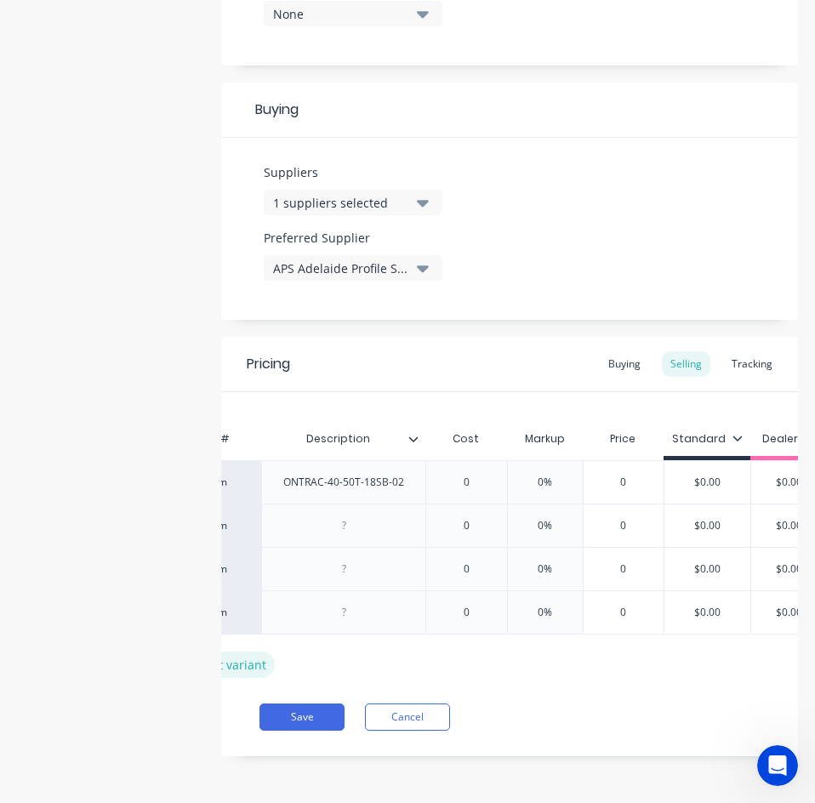
click at [240, 662] on div "+ add product variant" at bounding box center [204, 665] width 141 height 26
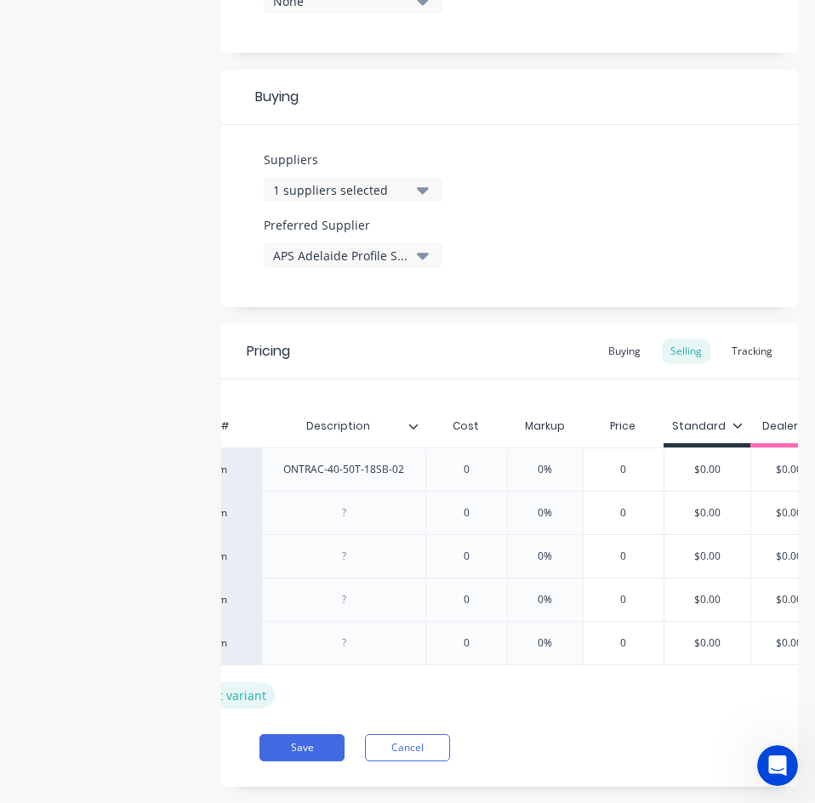
click at [237, 694] on div "+ add product variant" at bounding box center [204, 696] width 141 height 26
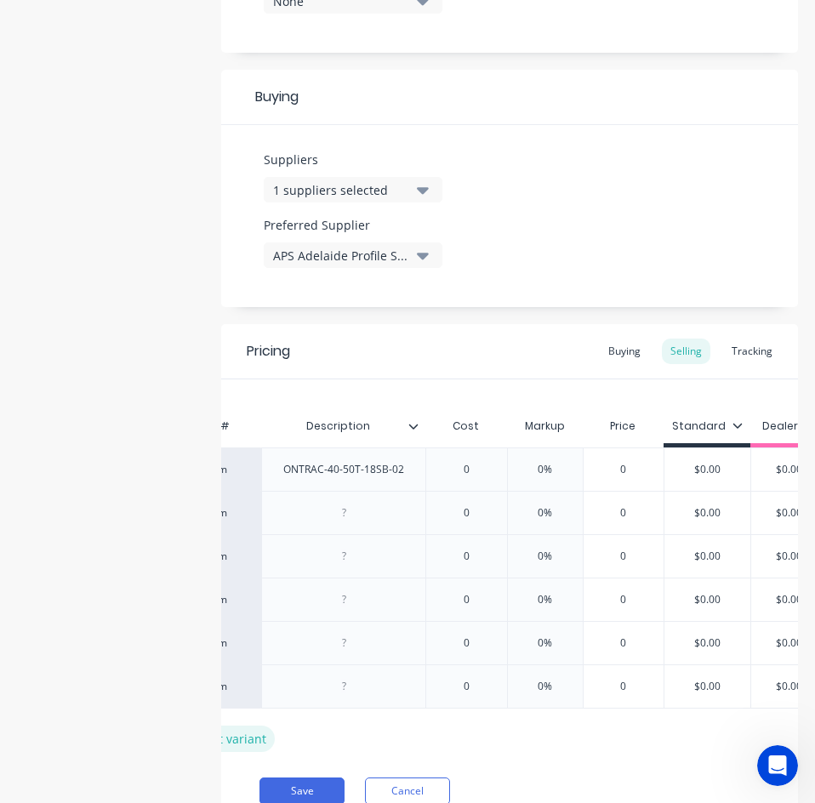
click at [238, 734] on div "+ add product variant" at bounding box center [204, 739] width 141 height 26
click at [239, 754] on div "+ add product variant" at bounding box center [204, 782] width 141 height 26
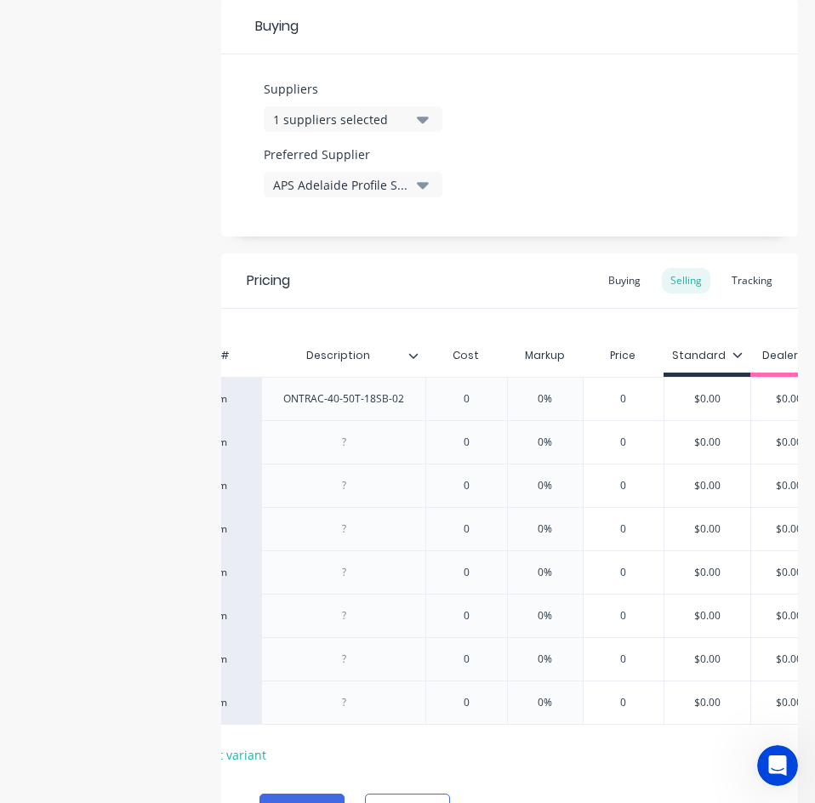
scroll to position [904, 0]
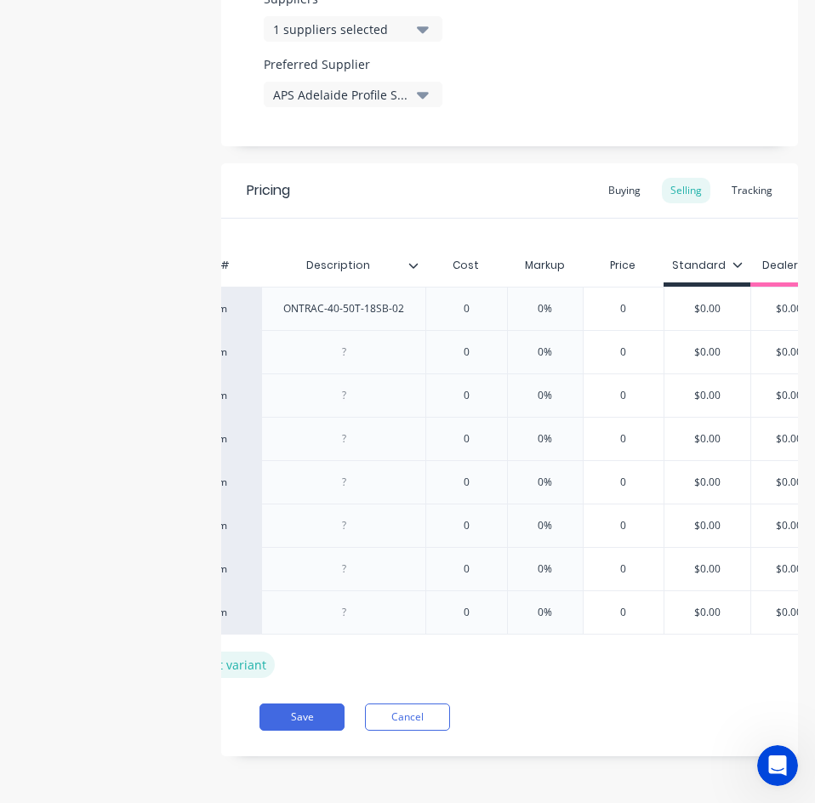
click at [250, 652] on div "+ add product variant" at bounding box center [204, 665] width 141 height 26
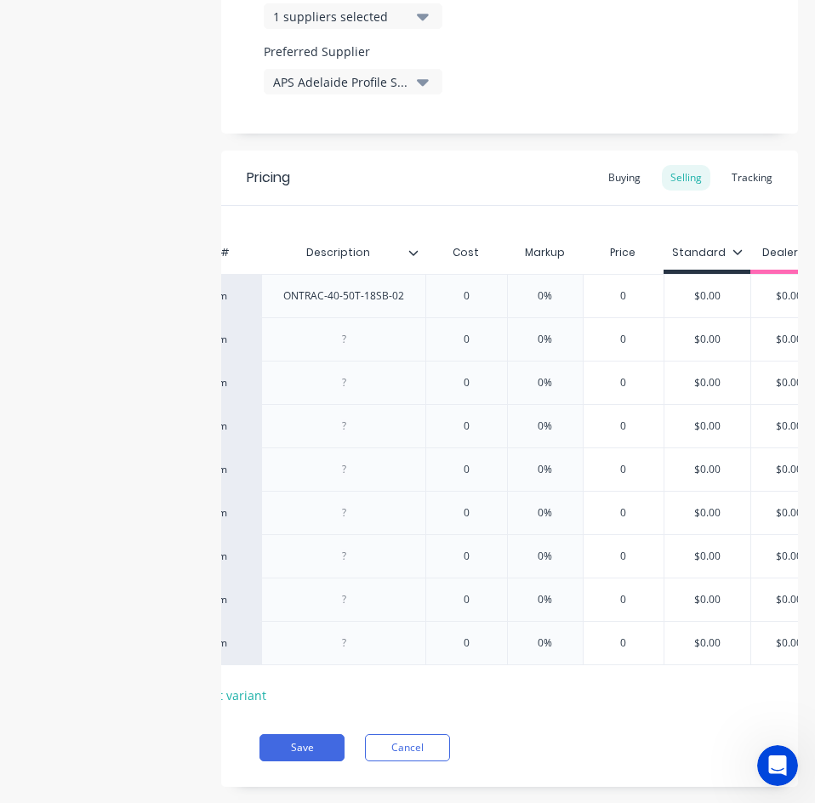
drag, startPoint x: 236, startPoint y: 699, endPoint x: 237, endPoint y: 718, distance: 19.6
click at [236, 700] on div "+ add product variant" at bounding box center [204, 696] width 141 height 26
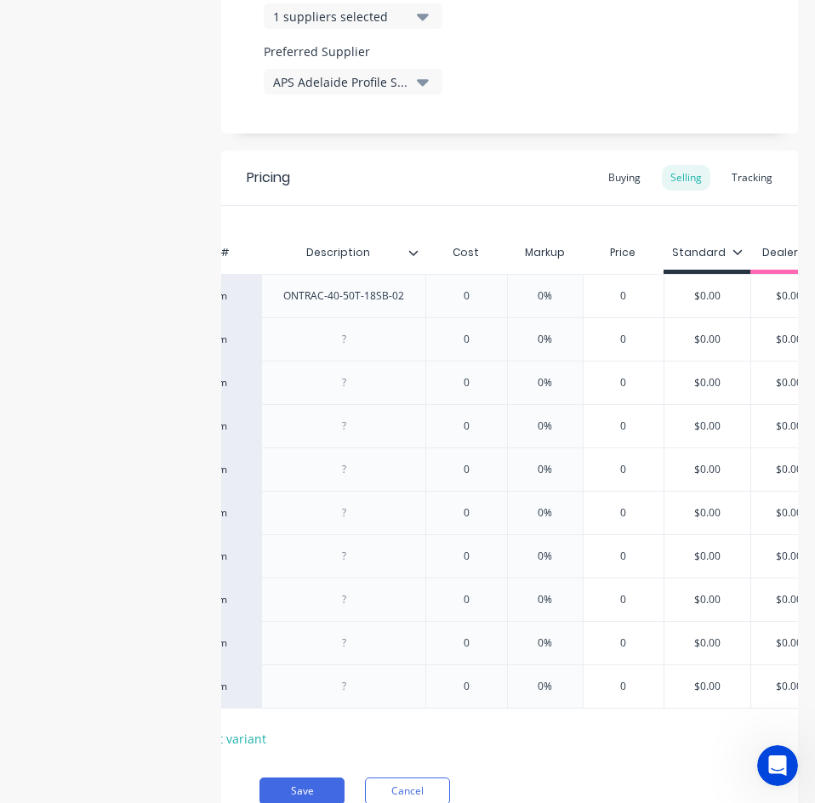
drag, startPoint x: 237, startPoint y: 744, endPoint x: 240, endPoint y: 754, distance: 10.5
click at [238, 744] on div "+ add product variant" at bounding box center [204, 739] width 141 height 26
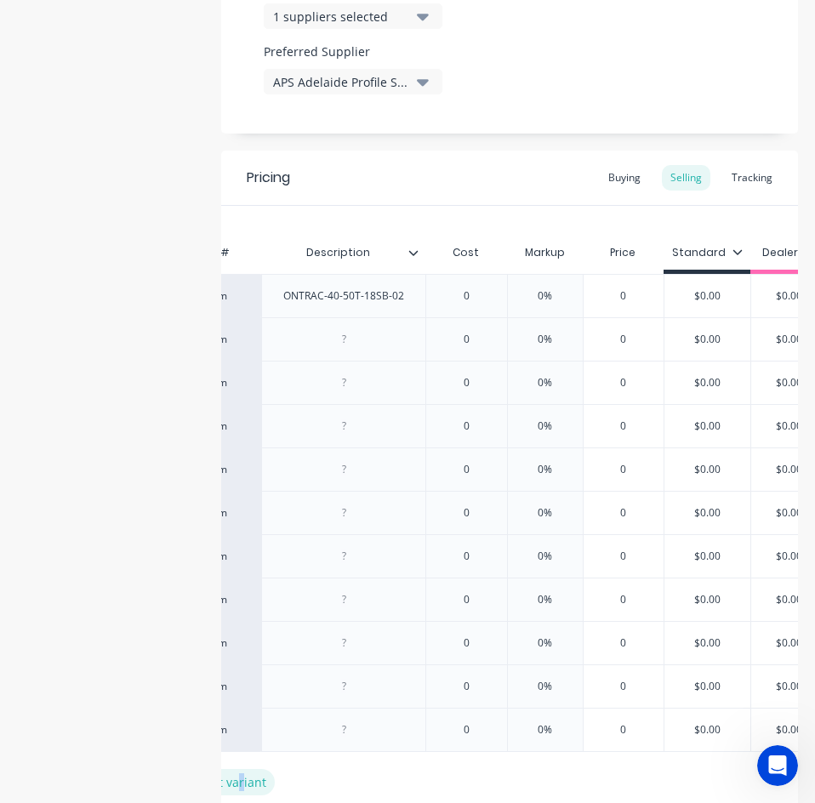
click at [239, 754] on div "+ add product variant" at bounding box center [204, 782] width 141 height 26
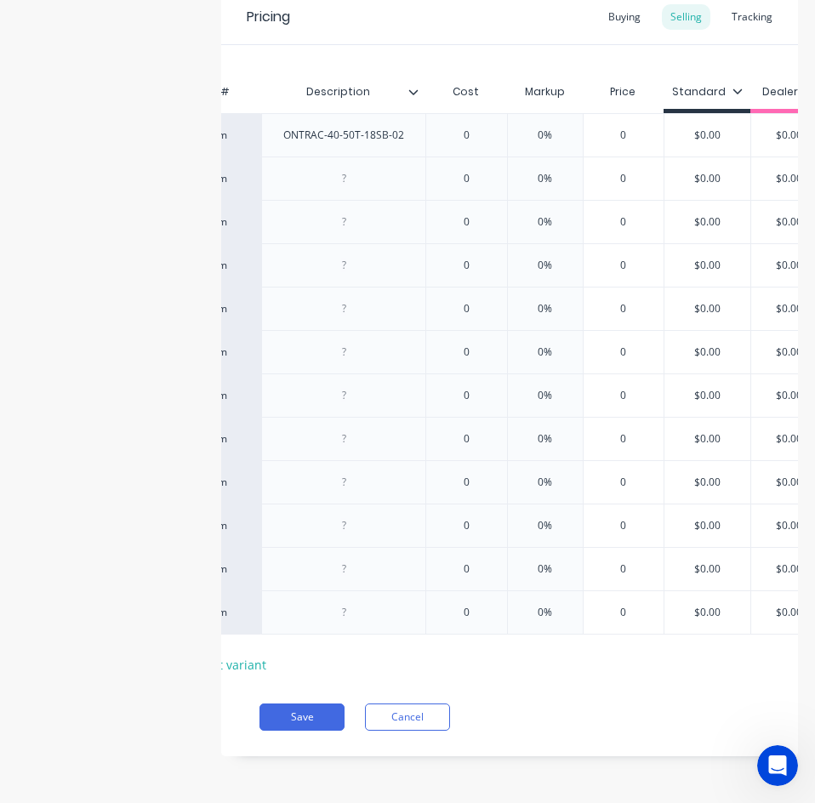
scroll to position [1077, 0]
click at [243, 652] on div "+ add product variant" at bounding box center [204, 665] width 141 height 26
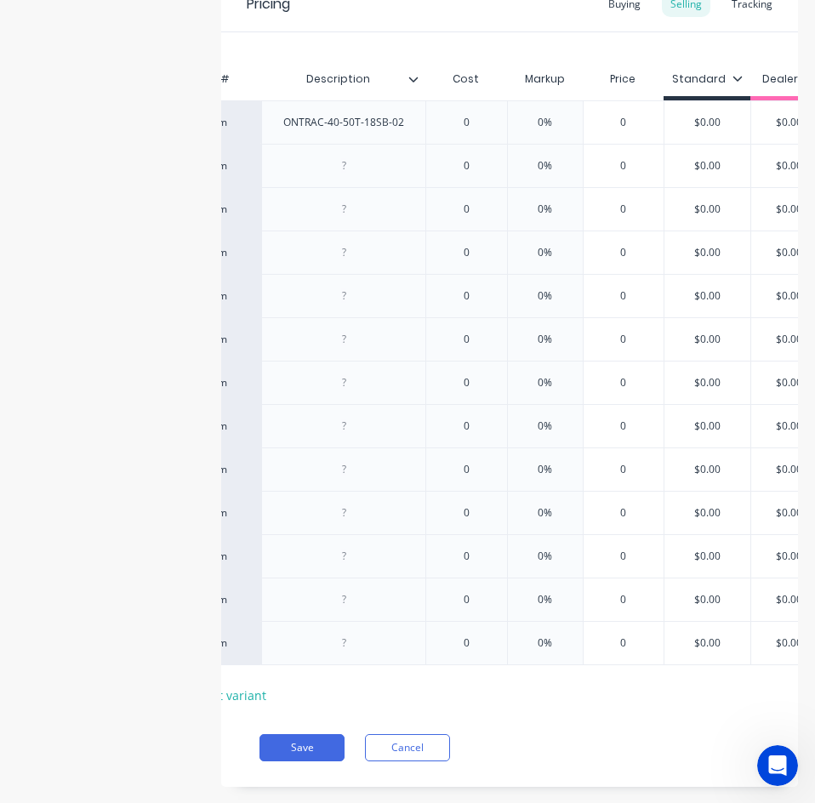
click at [236, 697] on div "+ add product variant" at bounding box center [204, 696] width 141 height 26
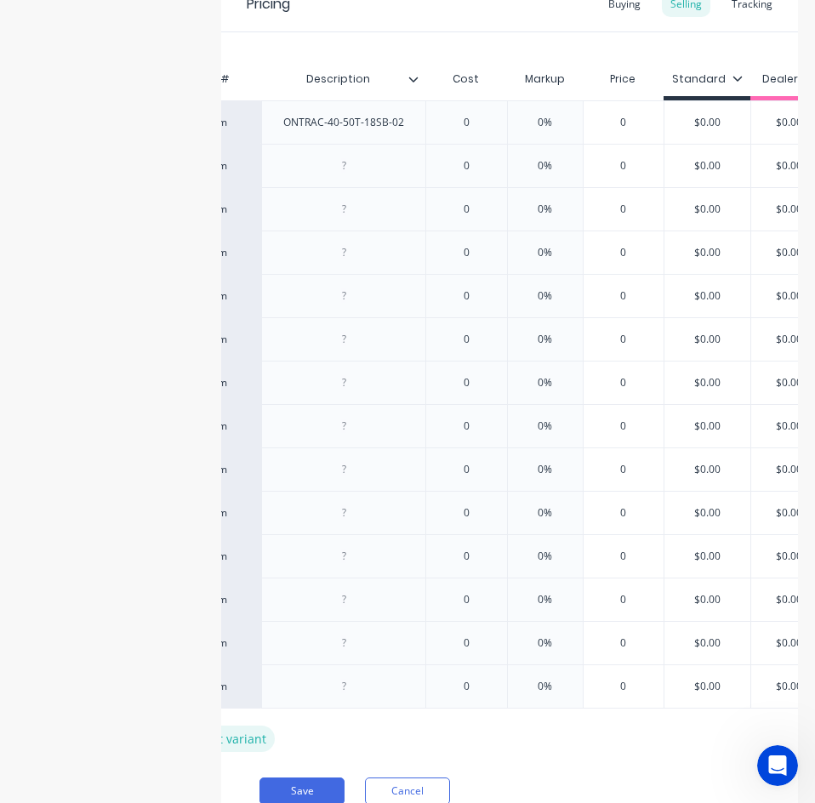
click at [233, 745] on div "+ add product variant" at bounding box center [204, 739] width 141 height 26
click at [236, 754] on div "+ add product variant" at bounding box center [204, 782] width 141 height 26
type textarea "x"
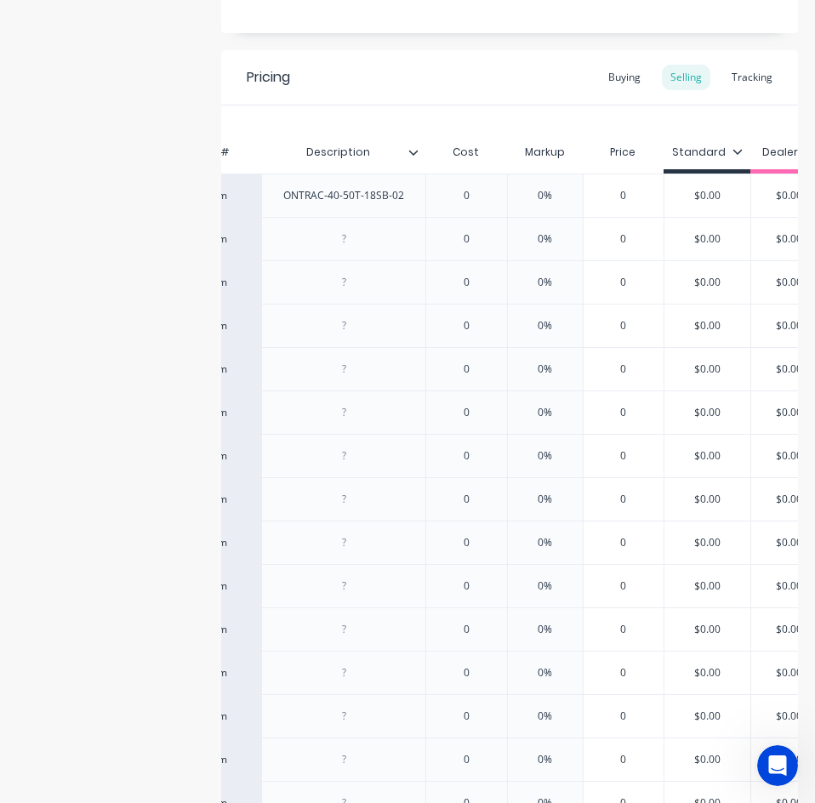
scroll to position [907, 0]
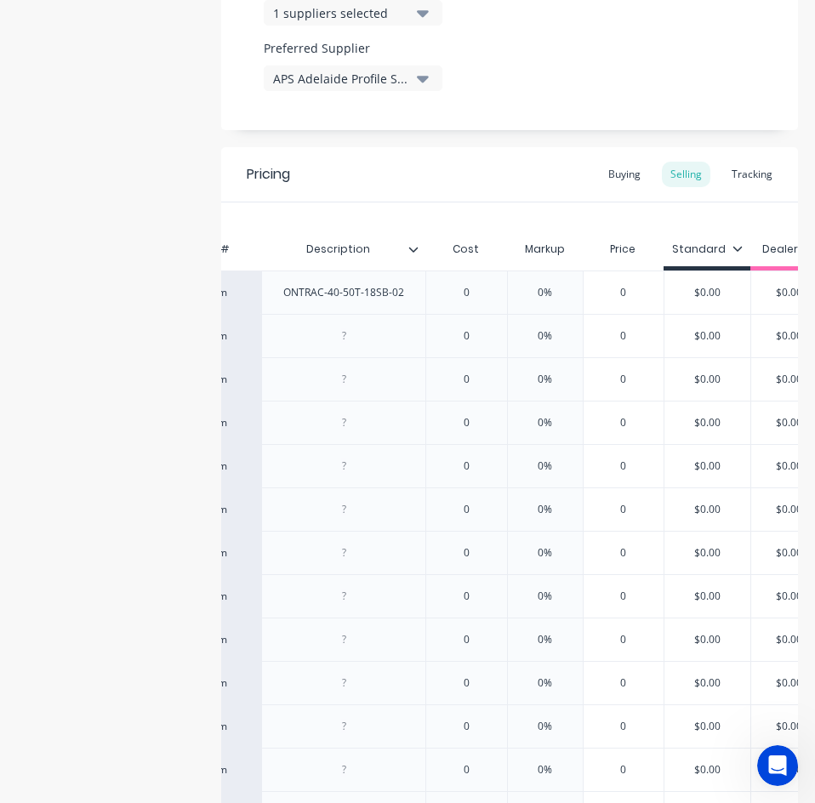
click at [352, 351] on div at bounding box center [343, 335] width 164 height 43
click at [359, 335] on div at bounding box center [343, 336] width 85 height 22
paste div
drag, startPoint x: 412, startPoint y: 420, endPoint x: 396, endPoint y: 398, distance: 27.4
click at [412, 420] on div at bounding box center [343, 422] width 164 height 43
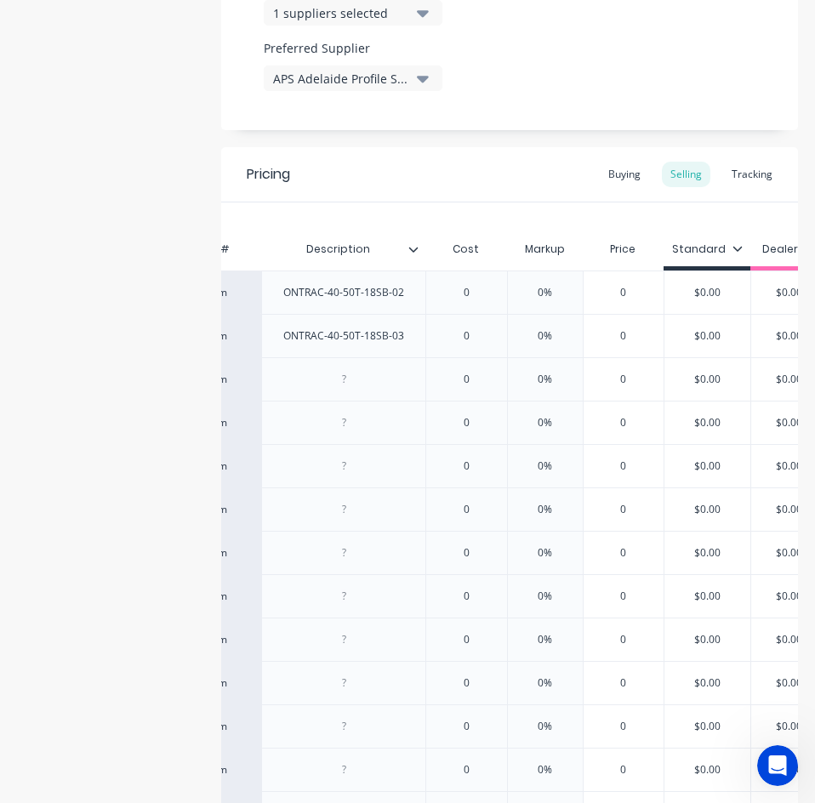
type textarea "x"
click at [370, 383] on div at bounding box center [343, 379] width 85 height 22
paste div
click at [459, 395] on div "0" at bounding box center [466, 379] width 85 height 43
type textarea "x"
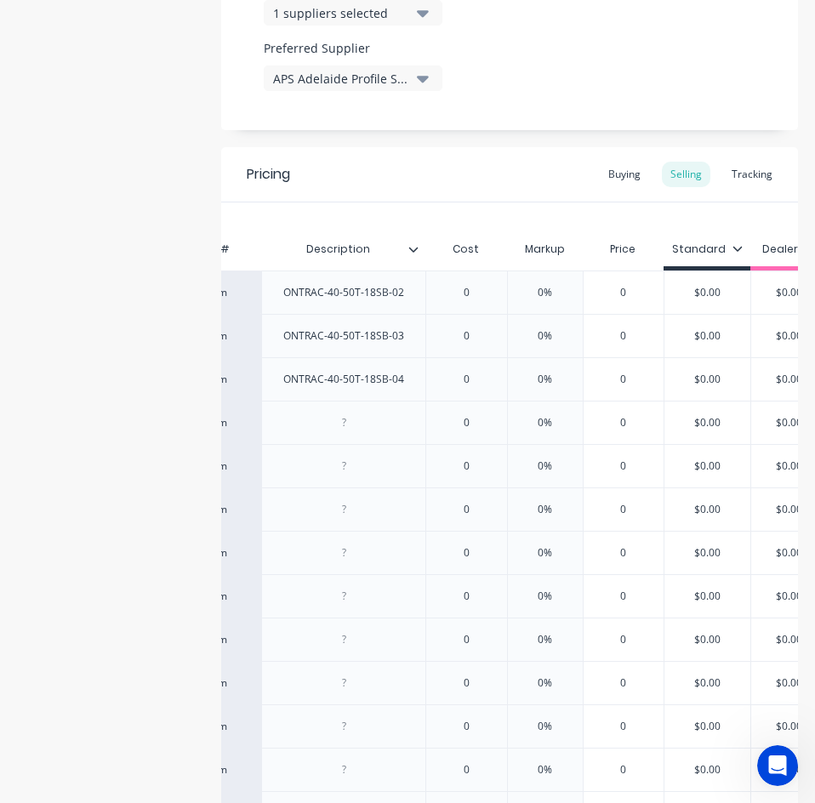
type input "0"
click at [347, 425] on div at bounding box center [343, 423] width 85 height 22
paste div
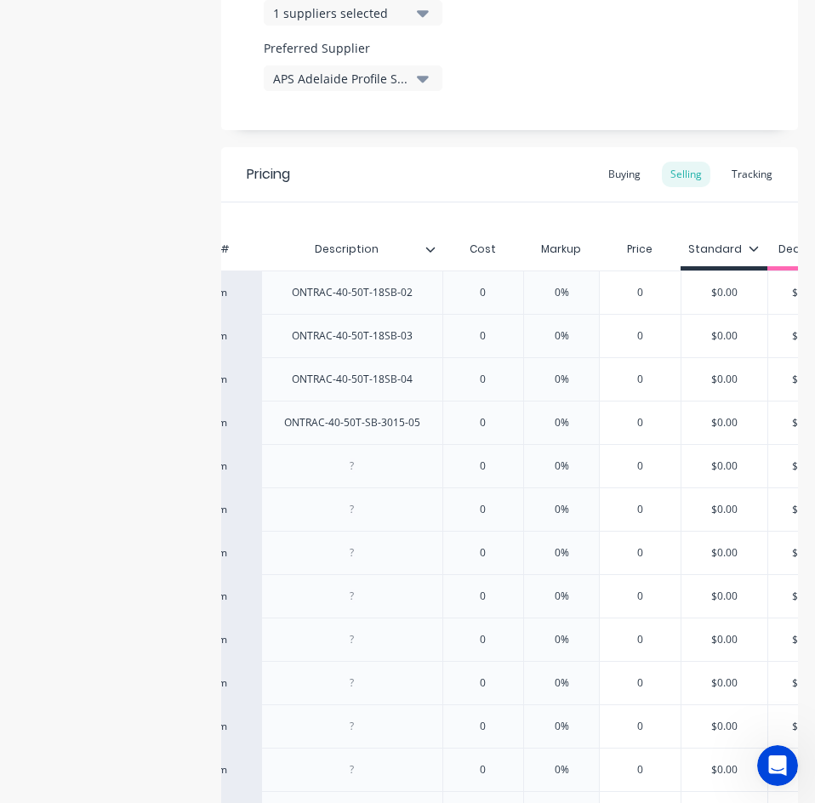
click at [457, 467] on input "text" at bounding box center [483, 466] width 85 height 15
type textarea "x"
type input "0"
click at [369, 455] on div at bounding box center [351, 465] width 181 height 43
click at [370, 462] on div at bounding box center [352, 466] width 85 height 22
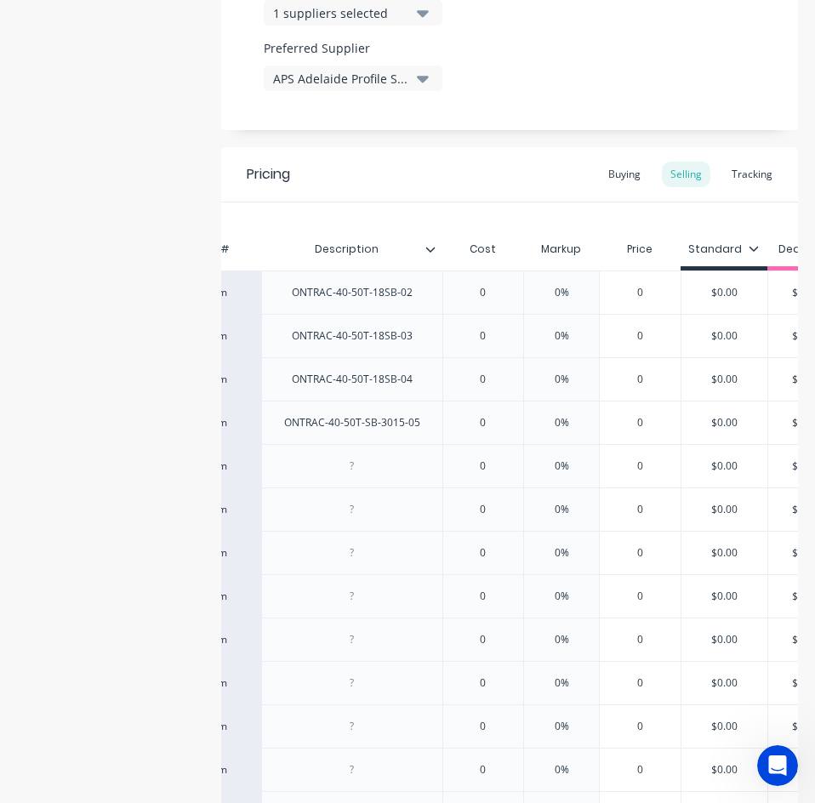
paste div
click at [383, 517] on div at bounding box center [352, 510] width 85 height 22
type textarea "x"
paste div
drag, startPoint x: 327, startPoint y: 516, endPoint x: 349, endPoint y: 528, distance: 25.1
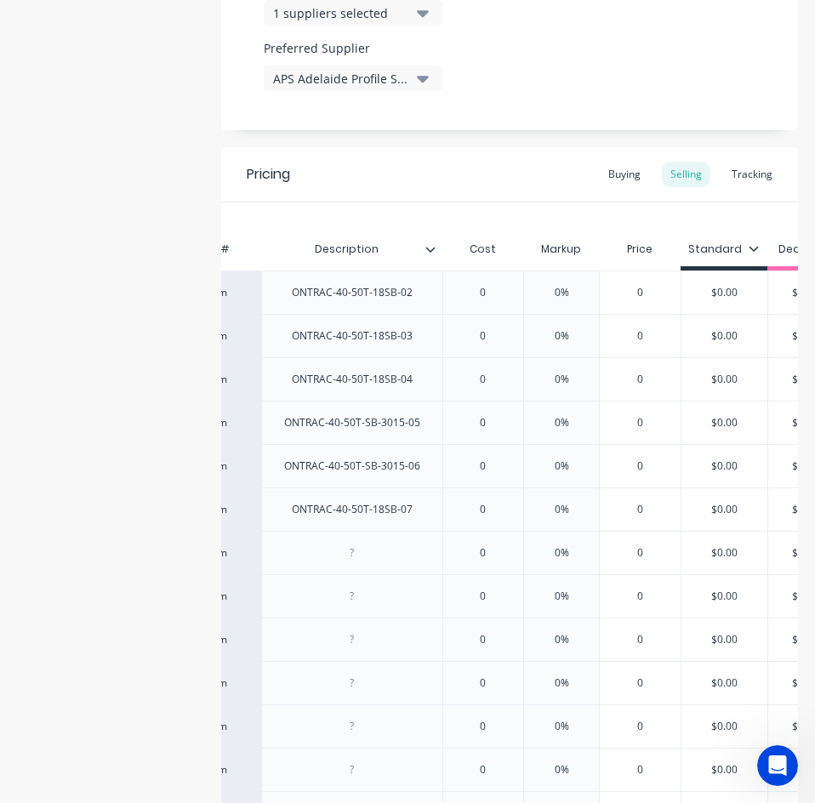
click at [325, 518] on div "ONTRAC-40-50T-18SB-07" at bounding box center [352, 510] width 148 height 22
type textarea "x"
click at [371, 558] on div at bounding box center [352, 553] width 85 height 22
paste div
click at [418, 600] on div "factory_item ONTRAC-40-50T-18SB-02 0 0% 0 $0.00 $0.00 $0.00 $0.00 factory_item …" at bounding box center [384, 618] width 500 height 695
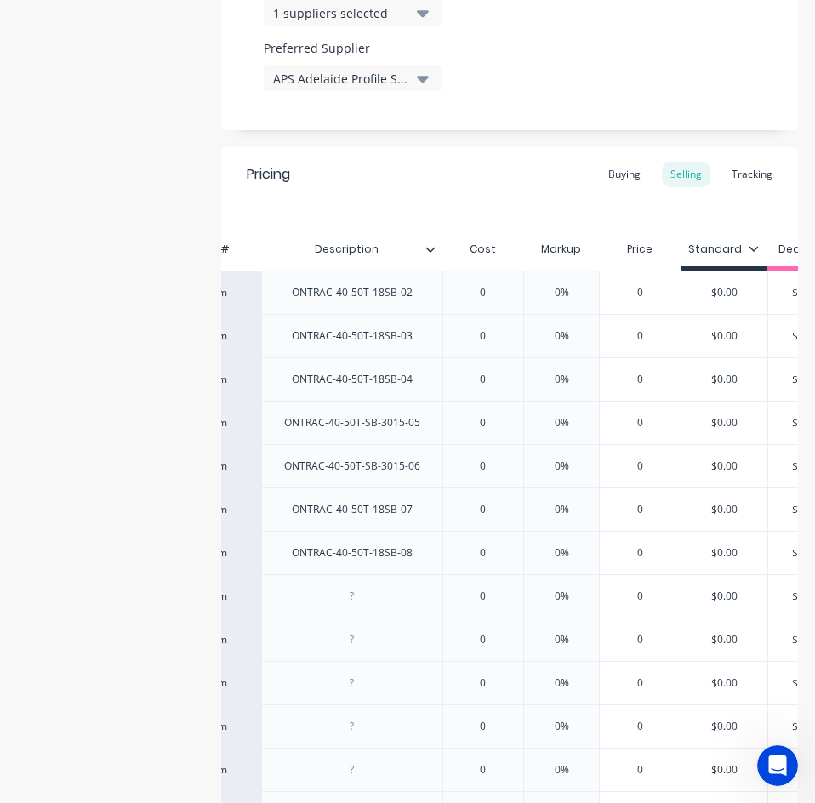
type textarea "x"
click at [371, 588] on div at bounding box center [352, 597] width 85 height 22
paste div
click at [491, 683] on input "text" at bounding box center [483, 683] width 85 height 15
type textarea "x"
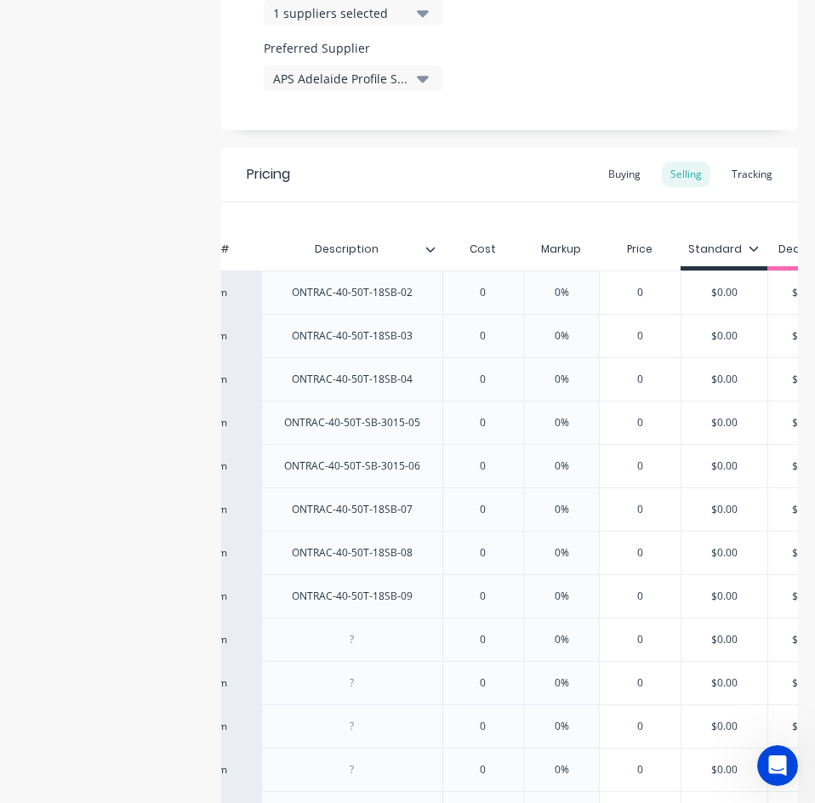
type input "0"
click at [346, 642] on div at bounding box center [352, 640] width 85 height 22
paste div
click at [375, 677] on div at bounding box center [352, 683] width 85 height 22
type textarea "x"
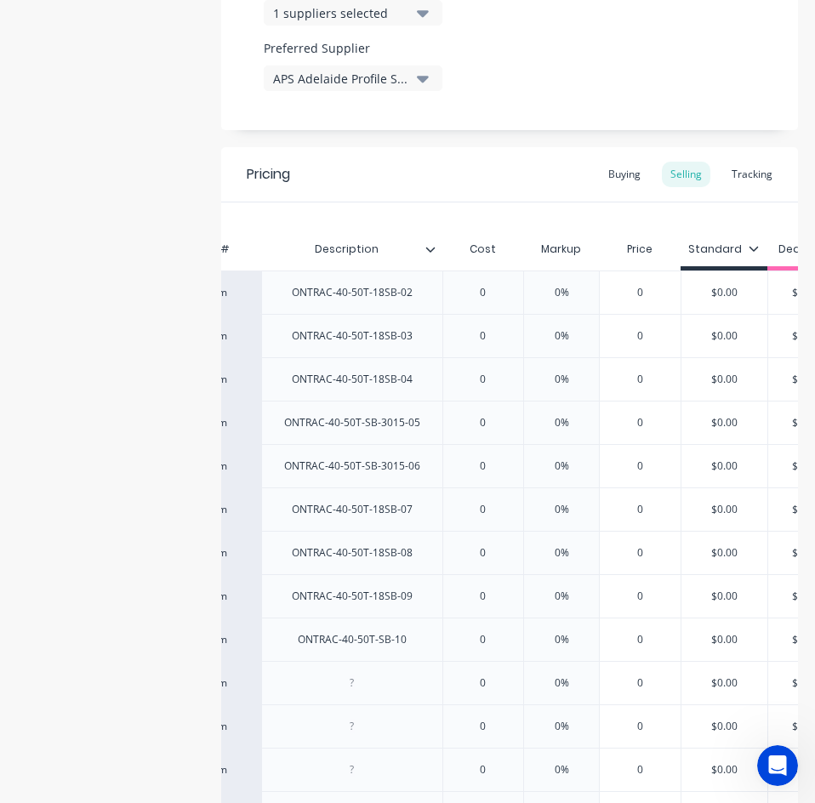
paste div
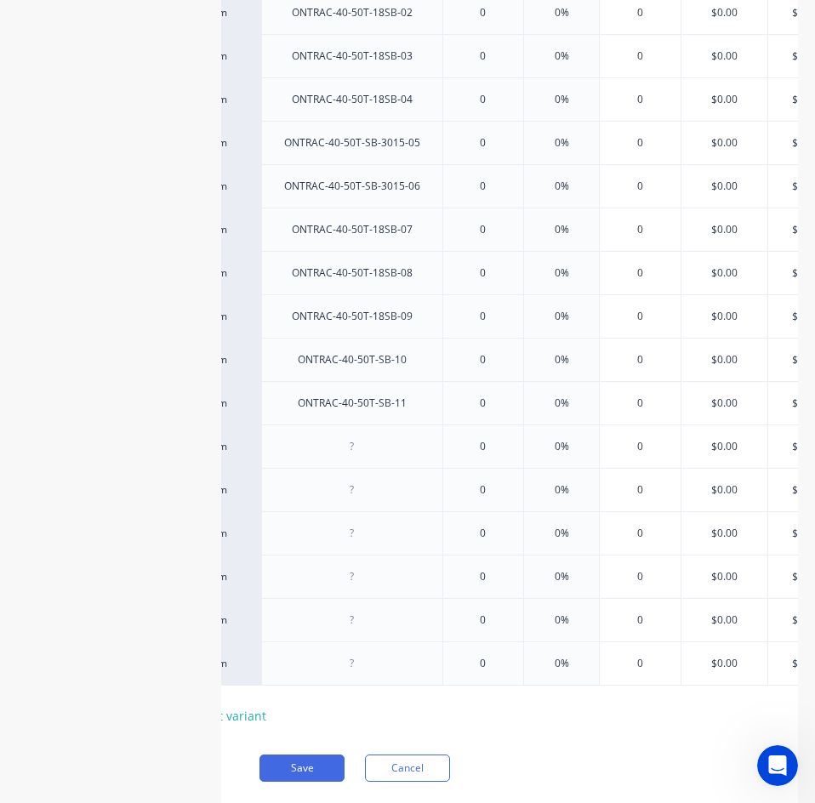
scroll to position [1248, 0]
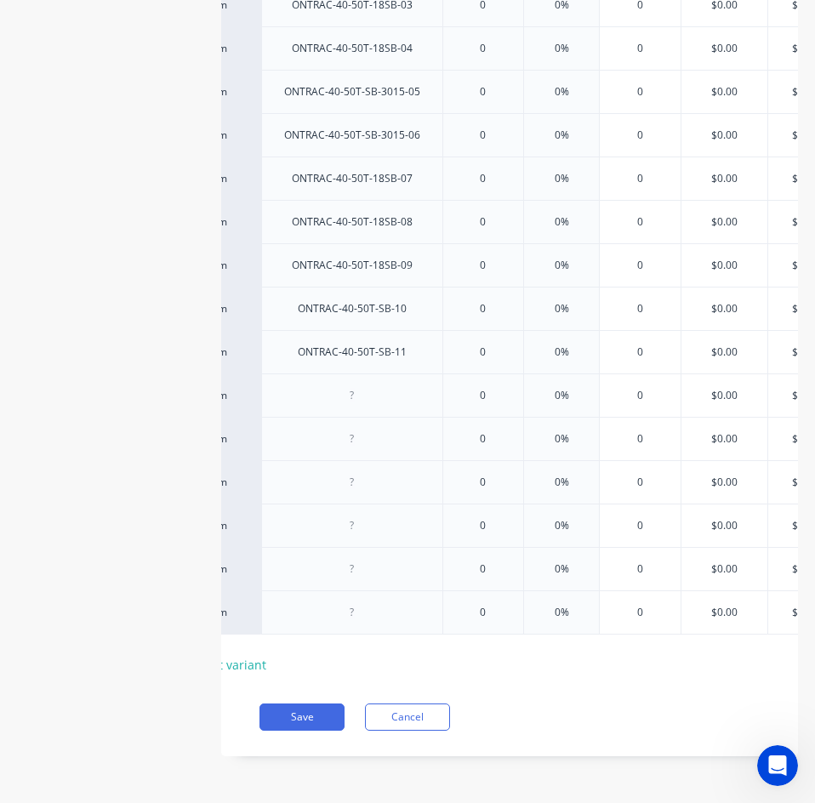
drag, startPoint x: 363, startPoint y: 397, endPoint x: 371, endPoint y: 393, distance: 9.5
click at [363, 397] on div at bounding box center [351, 395] width 181 height 43
type textarea "x"
click at [374, 391] on div at bounding box center [352, 396] width 85 height 22
paste div
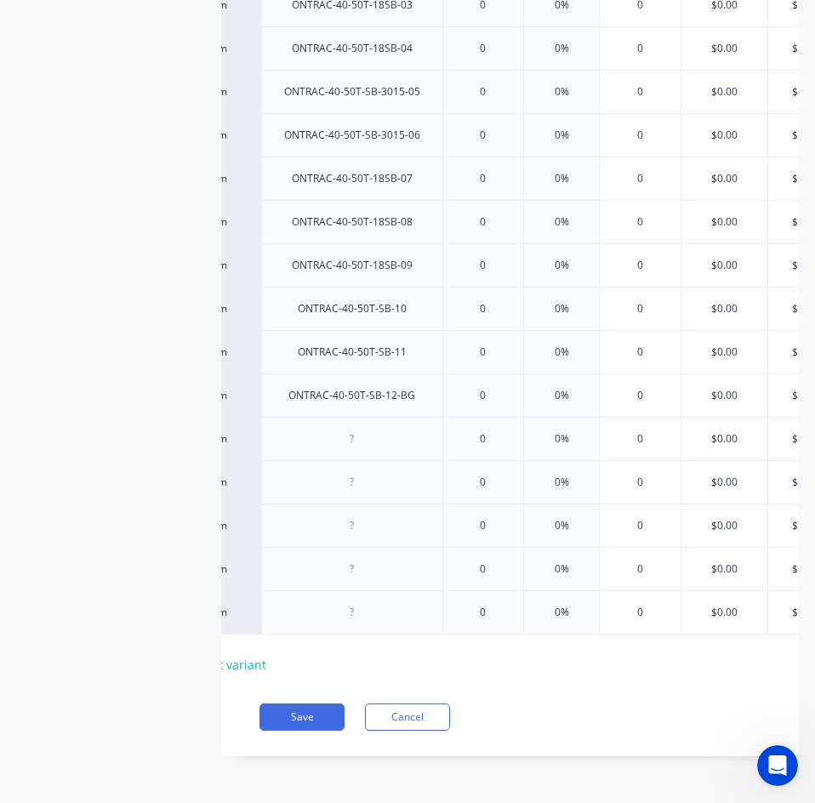
click at [307, 435] on div at bounding box center [351, 438] width 181 height 43
type textarea "x"
click at [361, 429] on div at bounding box center [352, 439] width 85 height 22
paste div
click at [374, 488] on div at bounding box center [351, 481] width 181 height 43
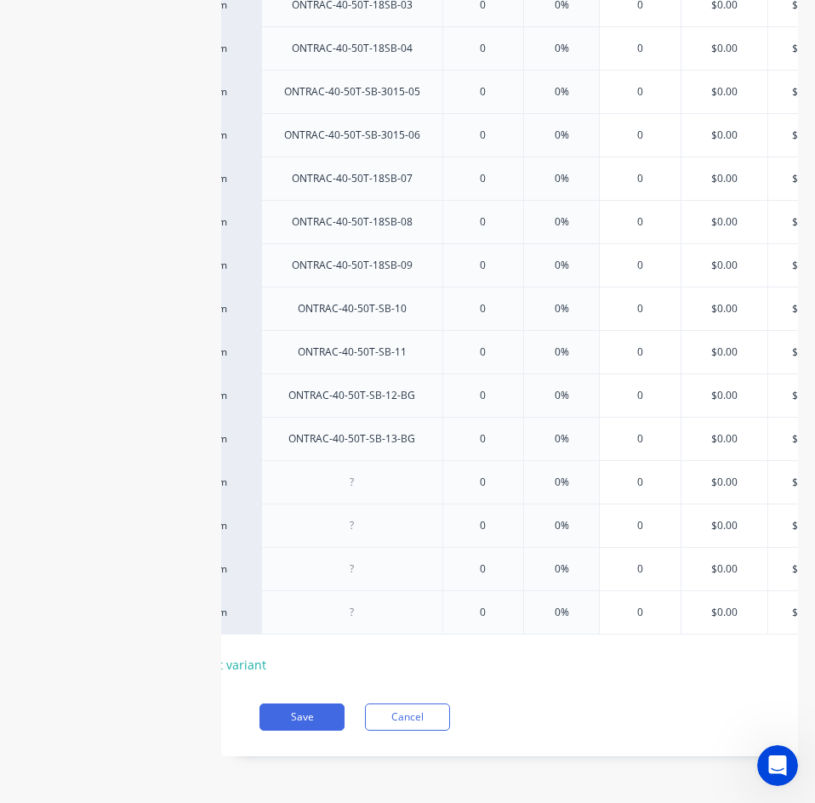
type textarea "x"
click at [357, 476] on div at bounding box center [352, 482] width 85 height 22
paste div
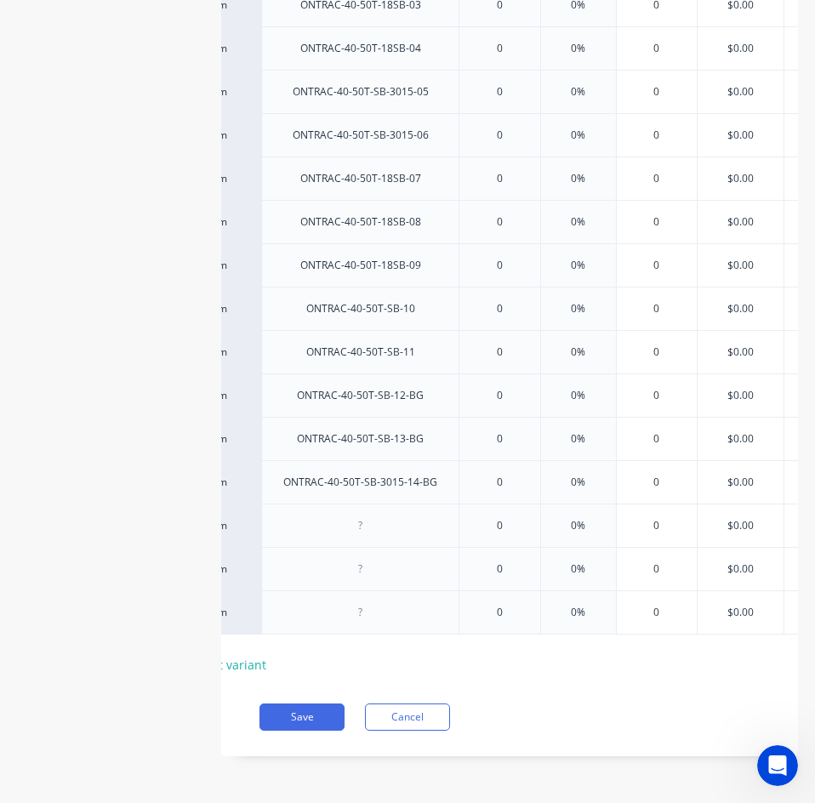
click at [343, 535] on div at bounding box center [359, 525] width 197 height 43
type textarea "x"
click at [394, 518] on div at bounding box center [360, 526] width 85 height 22
paste div
click at [362, 504] on div "ONTRAC-40-50T-SB-3015-17" at bounding box center [359, 525] width 197 height 43
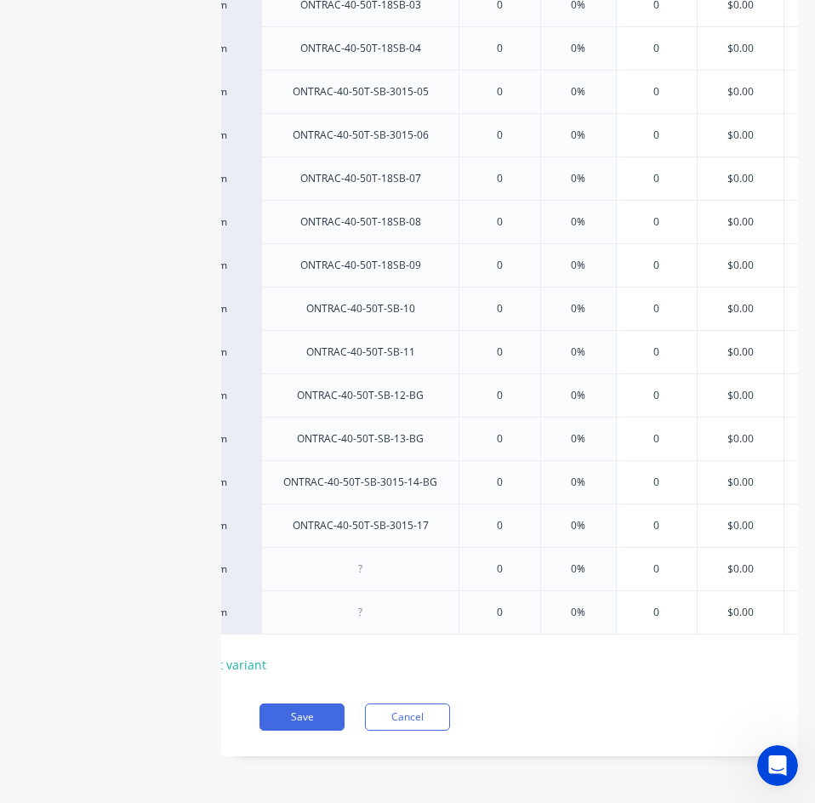
type textarea "x"
click at [380, 567] on div at bounding box center [360, 569] width 85 height 22
paste div
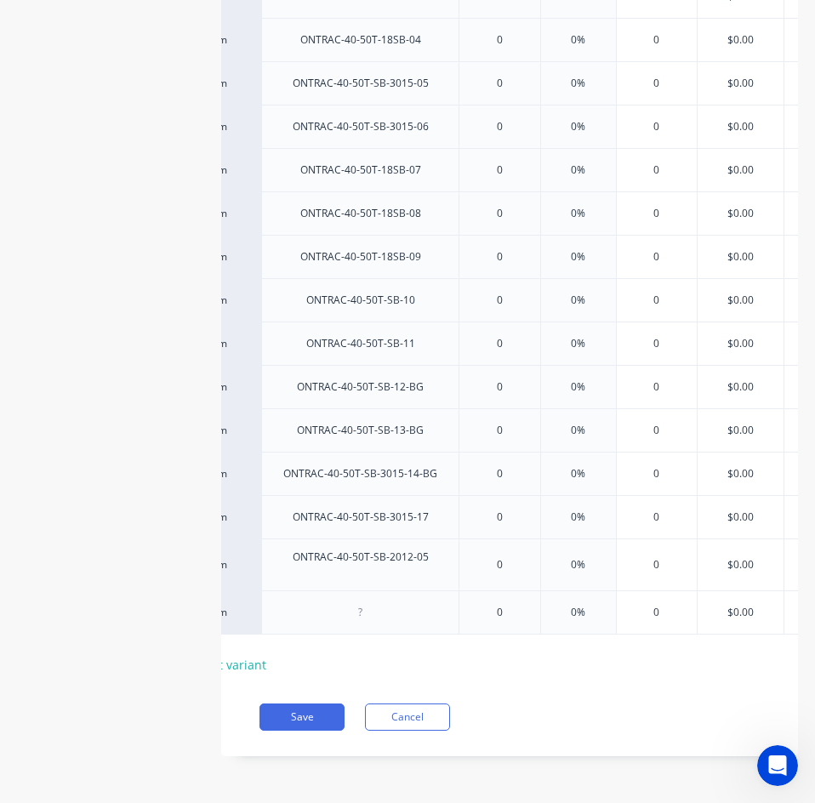
click at [377, 609] on div at bounding box center [360, 613] width 85 height 22
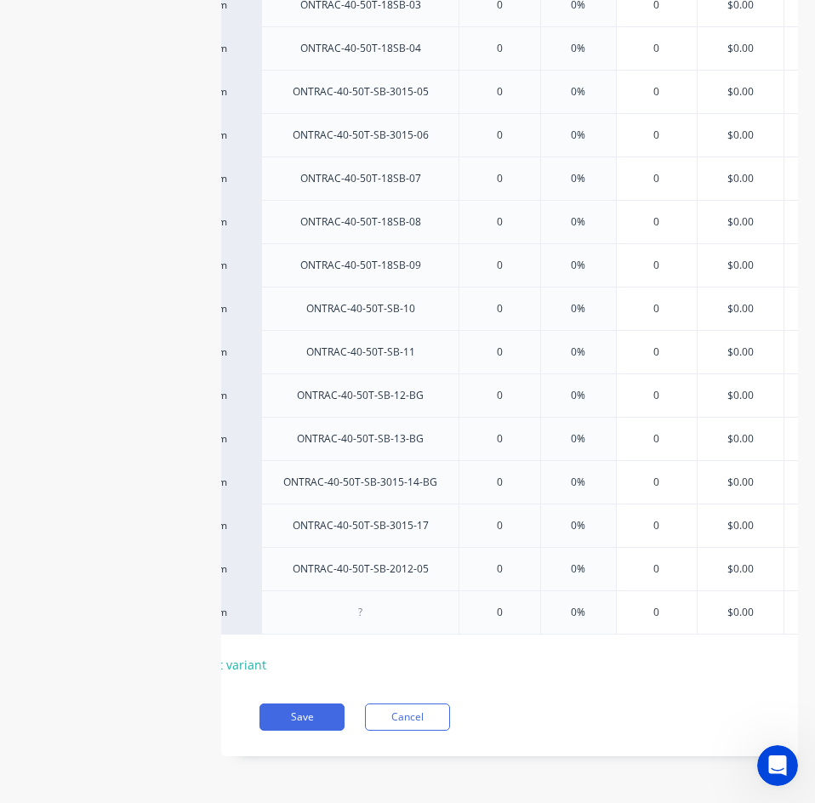
click at [354, 625] on div "Xero Item # Description Cost Markup Price Standard Dealer Cost/Kg Est at 40 Lis…" at bounding box center [384, 289] width 500 height 777
type textarea "x"
click at [355, 608] on div at bounding box center [360, 613] width 85 height 22
paste div
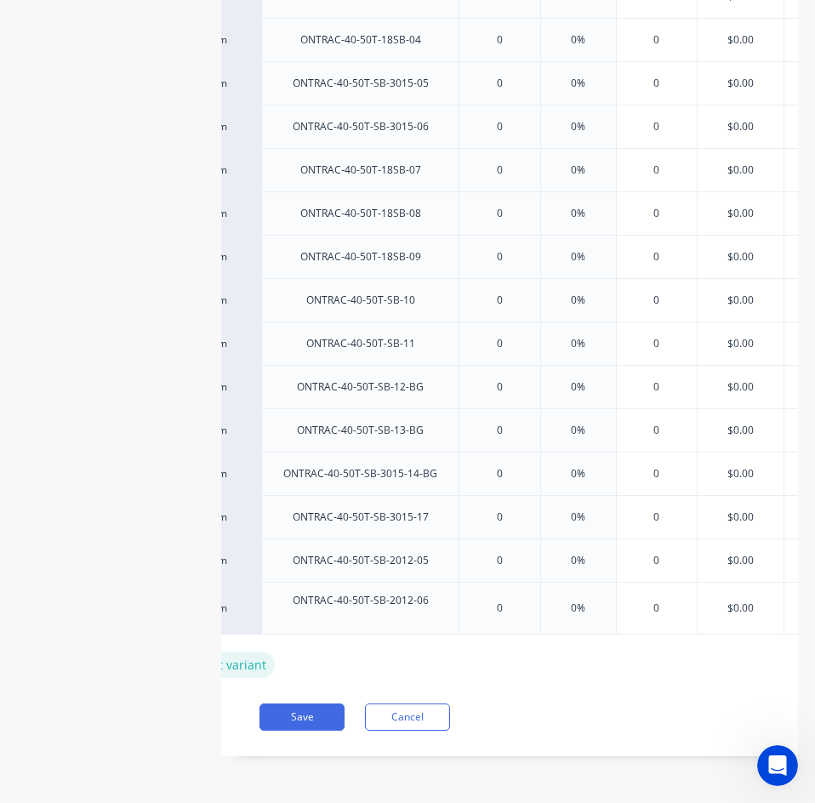
click at [237, 652] on div "+ add product variant" at bounding box center [204, 665] width 141 height 26
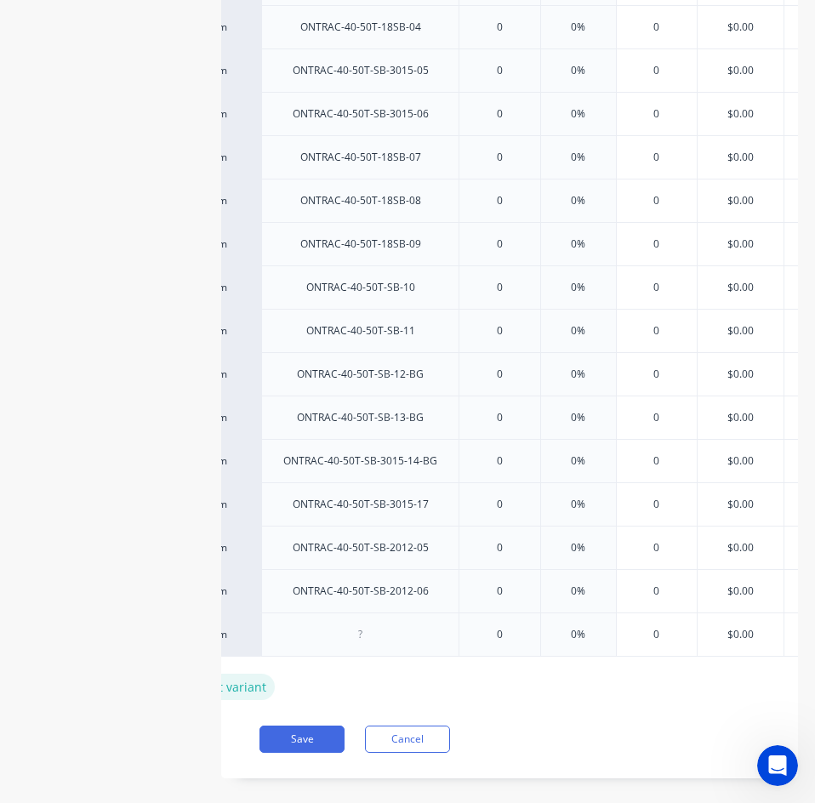
scroll to position [1251, 0]
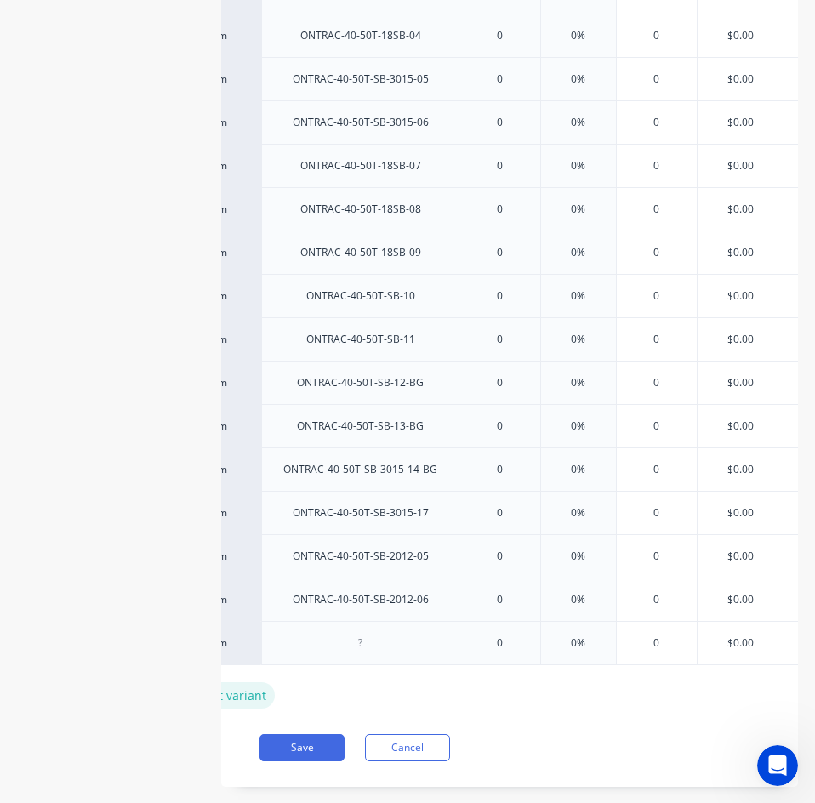
click at [247, 698] on div "+ add product variant" at bounding box center [204, 696] width 141 height 26
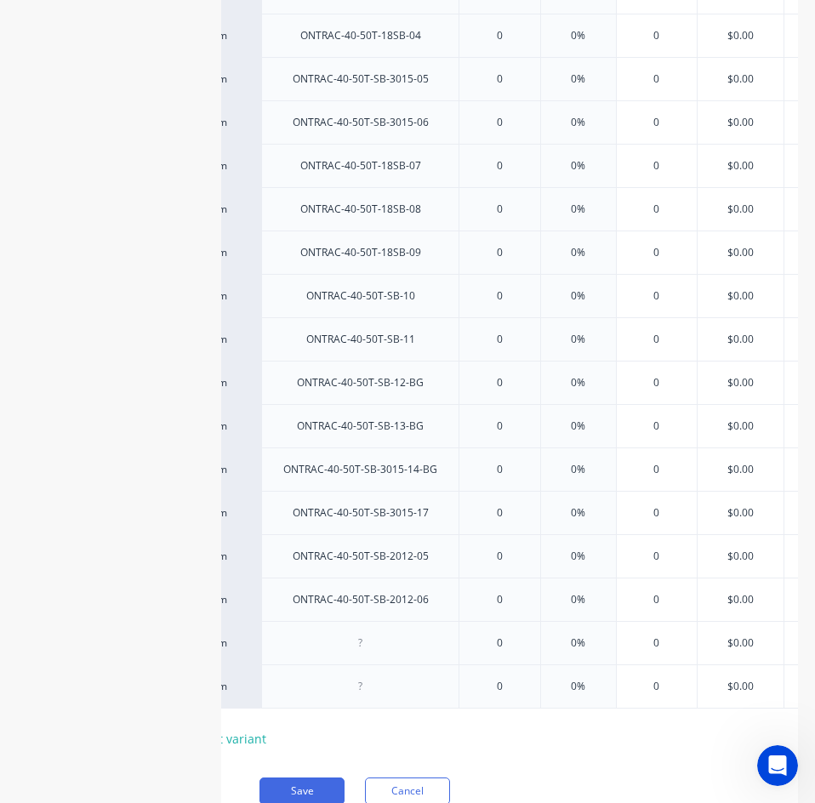
click at [247, 741] on div "+ add product variant" at bounding box center [204, 739] width 141 height 26
click at [243, 754] on div "+ add product variant" at bounding box center [204, 782] width 141 height 26
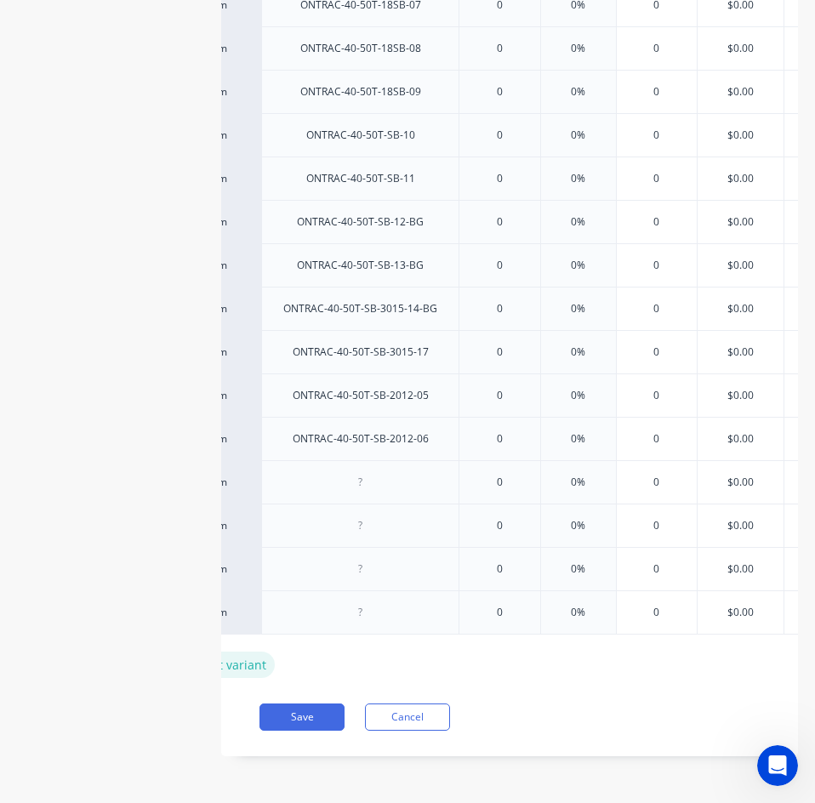
scroll to position [1425, 0]
drag, startPoint x: 249, startPoint y: 643, endPoint x: 248, endPoint y: 679, distance: 36.6
click at [249, 652] on div "+ add product variant" at bounding box center [204, 665] width 141 height 26
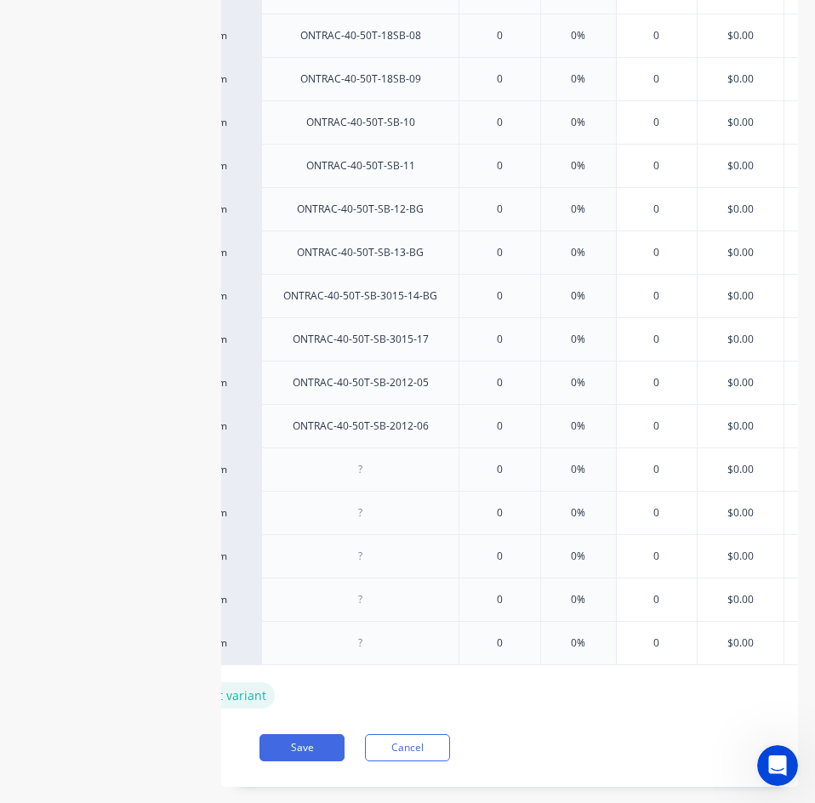
click at [243, 694] on div "+ add product variant" at bounding box center [204, 696] width 141 height 26
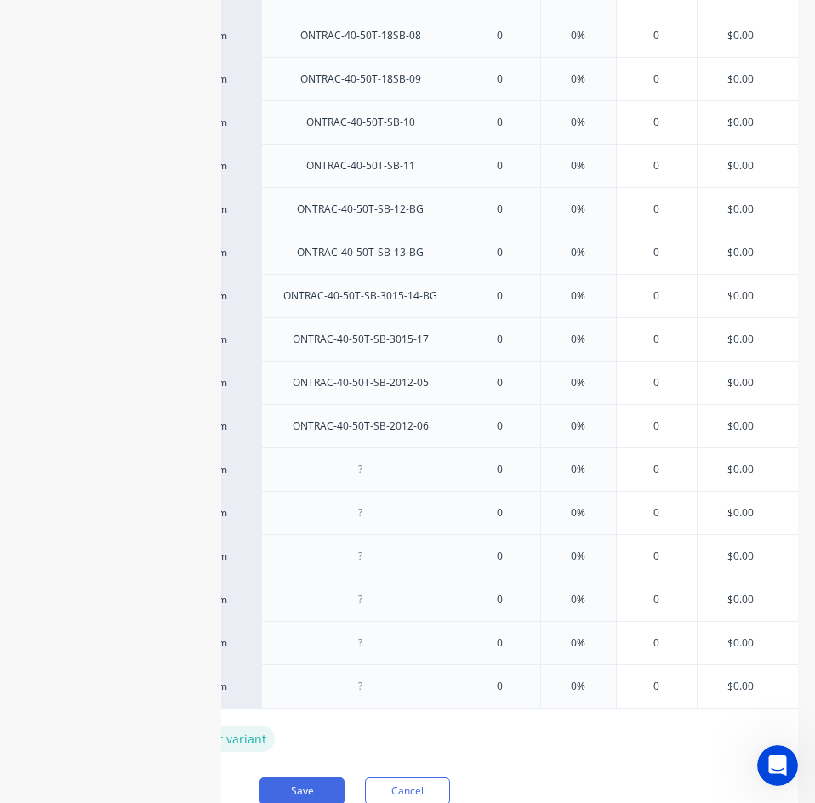
click at [246, 746] on div "+ add product variant" at bounding box center [204, 739] width 141 height 26
click at [247, 754] on div "+ add product variant" at bounding box center [204, 782] width 141 height 26
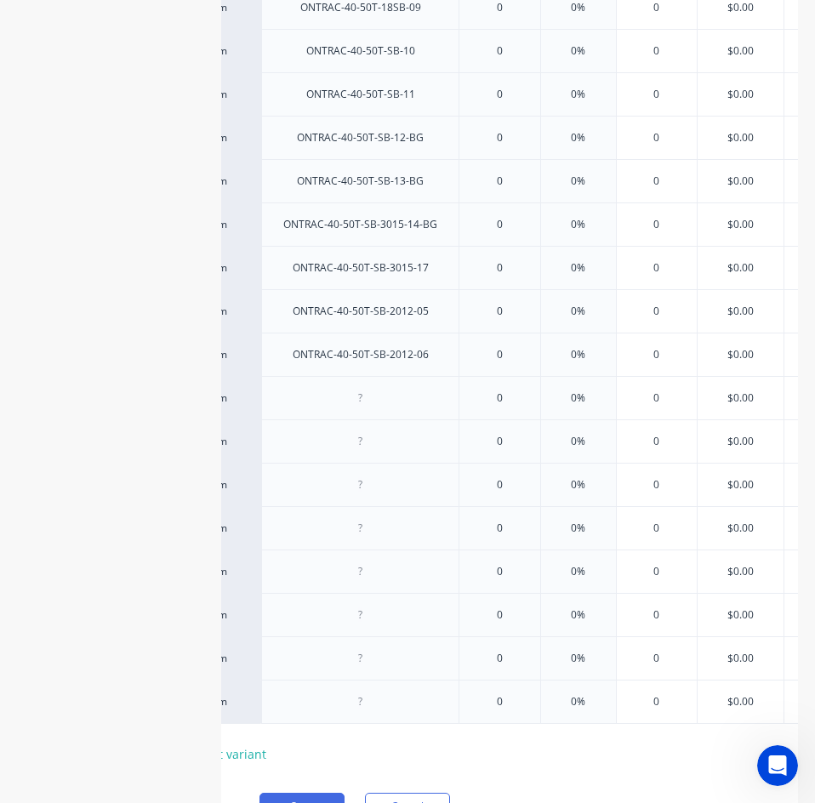
scroll to position [1598, 0]
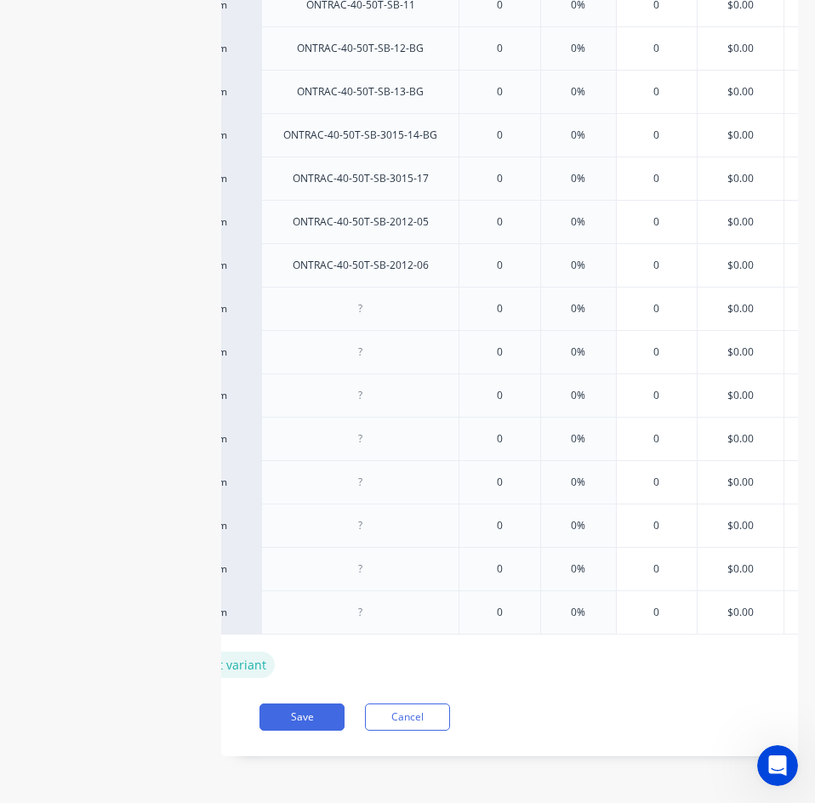
click at [254, 654] on div "+ add product variant" at bounding box center [204, 665] width 141 height 26
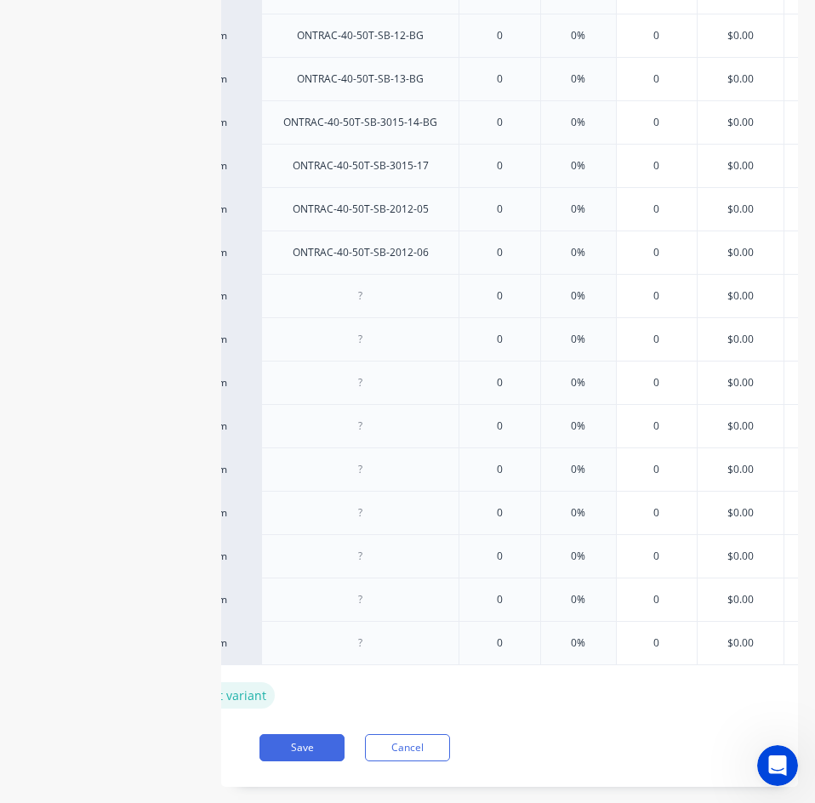
click at [254, 703] on div "+ add product variant" at bounding box center [204, 696] width 141 height 26
type textarea "x"
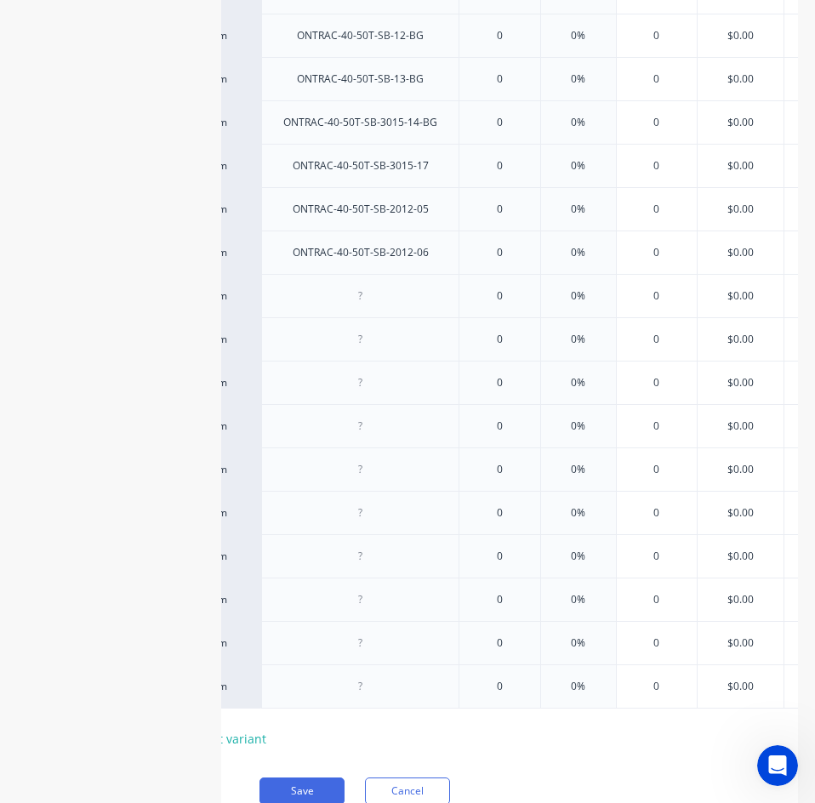
drag, startPoint x: 432, startPoint y: 423, endPoint x: 431, endPoint y: 404, distance: 18.8
click at [428, 421] on div "factory_item ONTRAC-40-50T-18SB-02 0 0% 0 $0.00 $0.00 $0.00 $0.00 factory_item …" at bounding box center [384, 144] width 500 height 1129
click at [381, 291] on div at bounding box center [360, 296] width 85 height 22
paste div
click at [355, 394] on div at bounding box center [359, 382] width 197 height 43
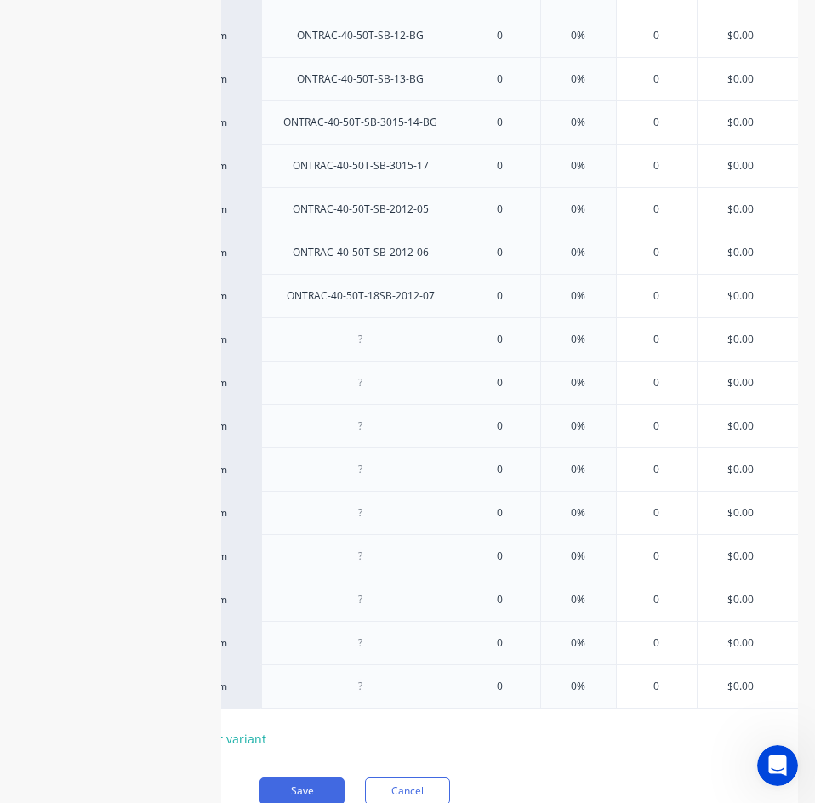
drag, startPoint x: 377, startPoint y: 323, endPoint x: 376, endPoint y: 339, distance: 15.3
click at [377, 324] on div at bounding box center [359, 338] width 197 height 43
type textarea "x"
click at [376, 339] on div at bounding box center [360, 339] width 85 height 22
paste div
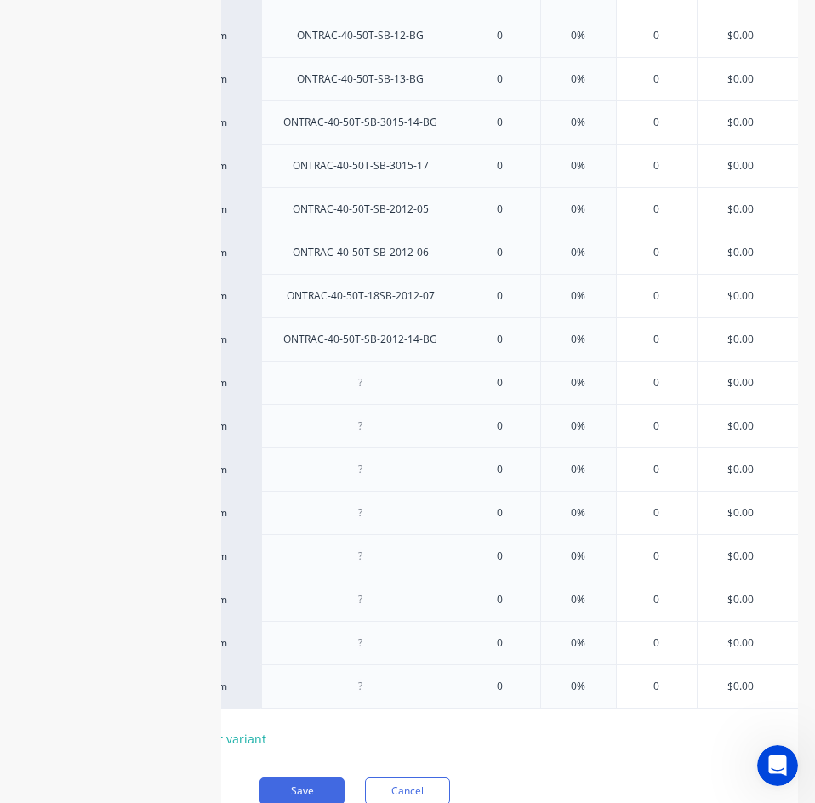
click at [430, 400] on div at bounding box center [359, 382] width 197 height 43
type textarea "x"
click at [385, 378] on div at bounding box center [360, 383] width 85 height 22
paste div
click at [347, 425] on div at bounding box center [360, 426] width 85 height 22
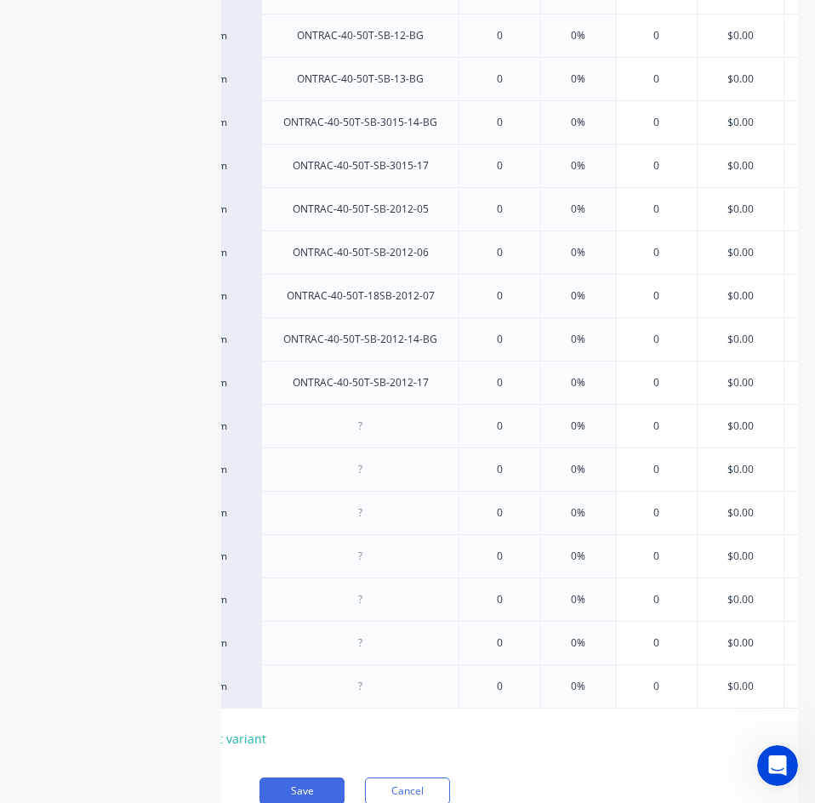
type textarea "x"
paste div
click at [347, 506] on div at bounding box center [360, 513] width 85 height 22
drag, startPoint x: 384, startPoint y: 481, endPoint x: 350, endPoint y: 491, distance: 35.5
click at [383, 481] on div at bounding box center [359, 469] width 197 height 43
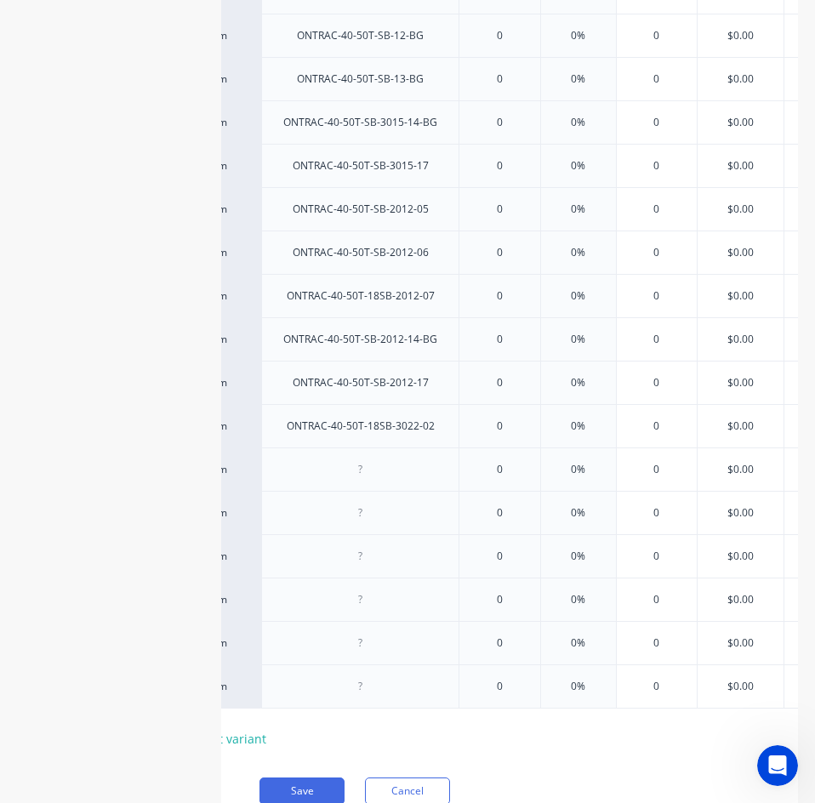
type textarea "x"
click at [369, 469] on div at bounding box center [360, 470] width 85 height 22
click at [382, 468] on div at bounding box center [360, 470] width 85 height 22
paste div
click at [505, 524] on div "0" at bounding box center [499, 513] width 85 height 43
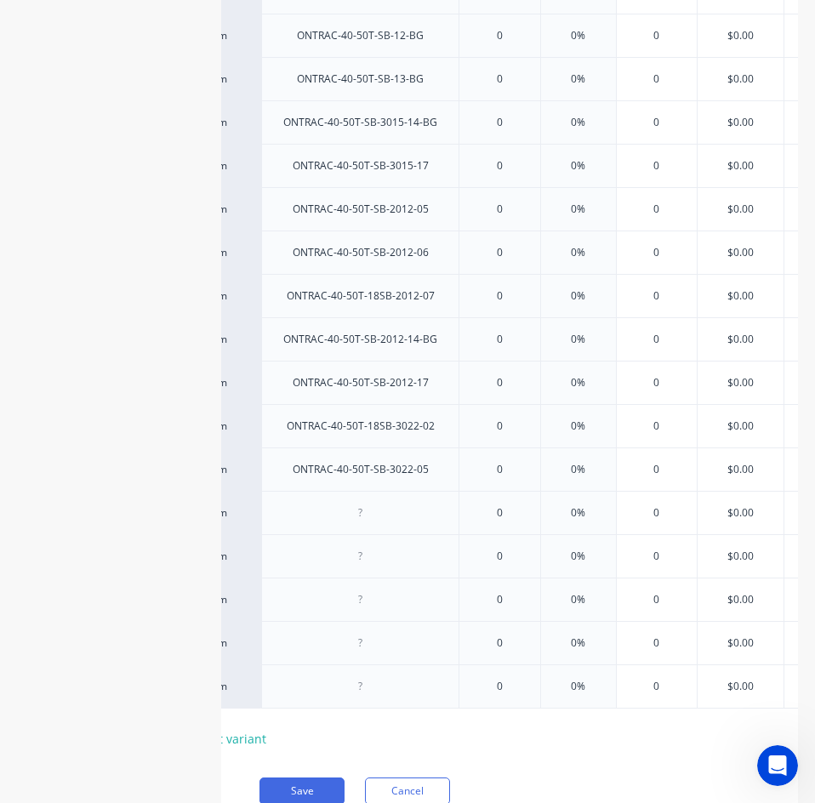
type textarea "x"
type input "0"
click at [387, 522] on div at bounding box center [360, 513] width 85 height 22
paste div
drag, startPoint x: 337, startPoint y: 555, endPoint x: 369, endPoint y: 559, distance: 32.6
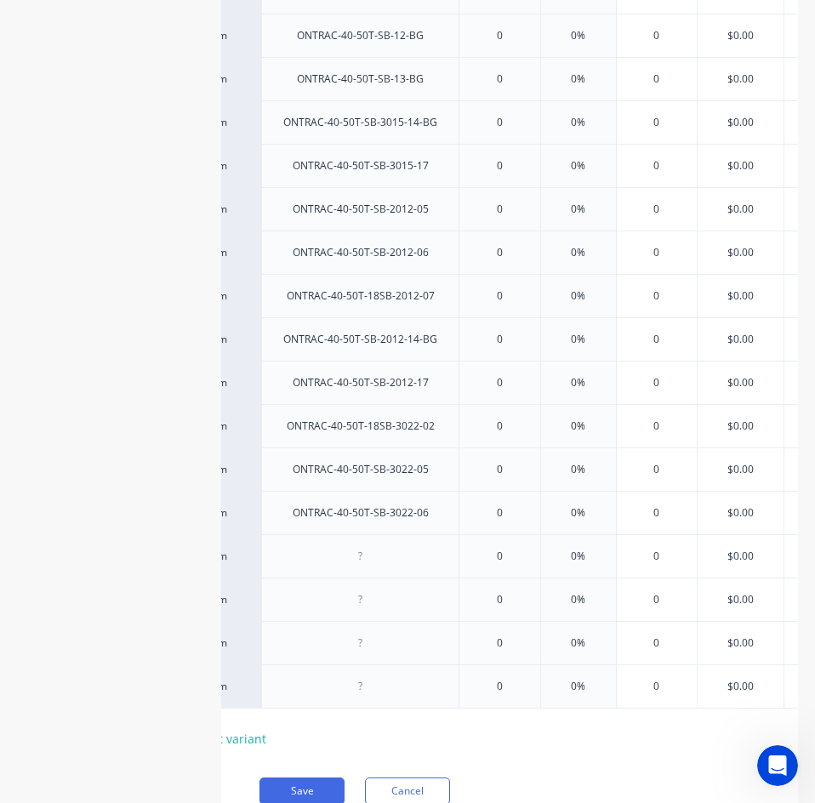
click at [338, 555] on div at bounding box center [360, 557] width 85 height 22
type textarea "x"
click at [394, 556] on div at bounding box center [360, 557] width 85 height 22
paste div
click at [472, 582] on div "0" at bounding box center [499, 600] width 85 height 43
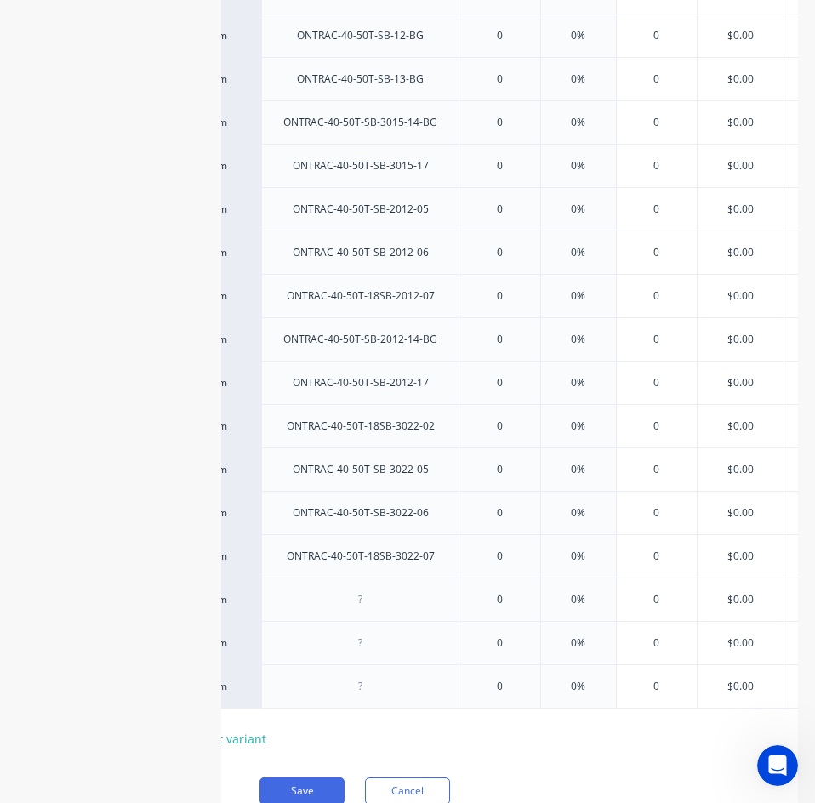
type textarea "x"
type input "0"
click at [414, 601] on div at bounding box center [359, 599] width 197 height 43
drag, startPoint x: 367, startPoint y: 599, endPoint x: 401, endPoint y: 612, distance: 36.4
click at [368, 599] on div at bounding box center [360, 600] width 85 height 22
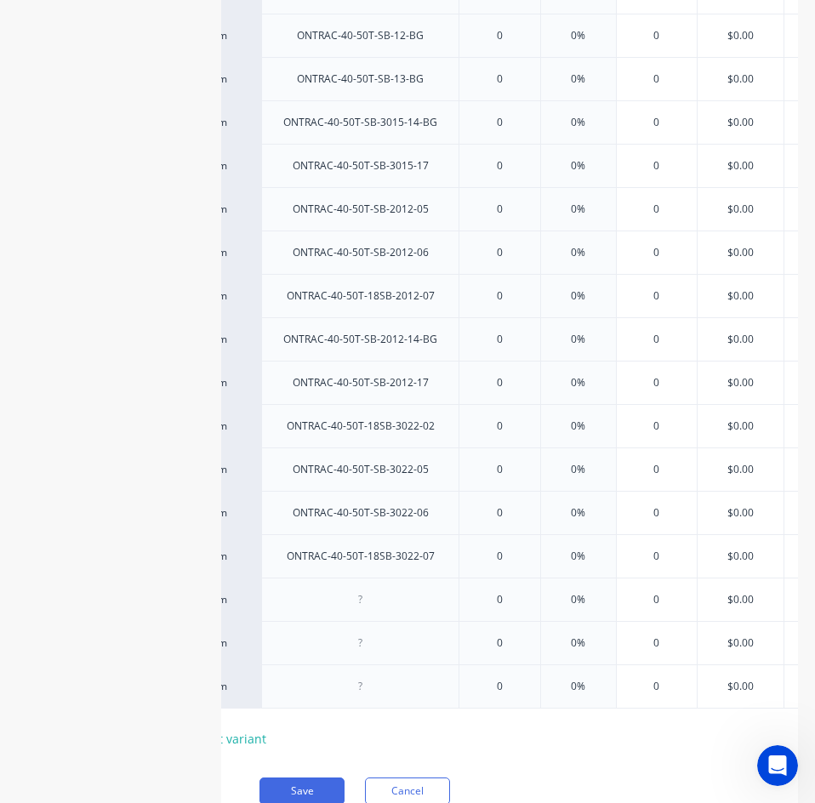
paste div
drag, startPoint x: 438, startPoint y: 636, endPoint x: 363, endPoint y: 616, distance: 78.2
click at [430, 632] on div "factory_item ONTRAC-40-50T-18SB-02 0 0% 0 $0.00 $0.00 $0.00 $0.00 factory_item …" at bounding box center [384, 144] width 500 height 1129
type textarea "x"
click at [354, 642] on div at bounding box center [360, 643] width 85 height 22
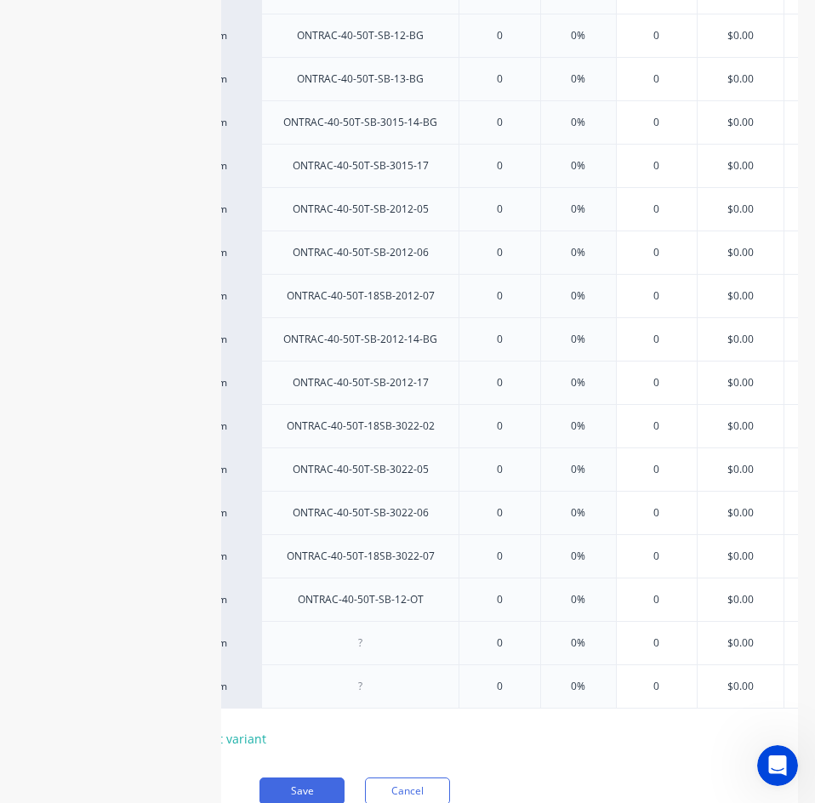
paste div
drag, startPoint x: 363, startPoint y: 665, endPoint x: 387, endPoint y: 701, distance: 43.7
click at [364, 665] on div at bounding box center [359, 687] width 197 height 44
click at [387, 704] on div at bounding box center [359, 687] width 197 height 44
click at [377, 691] on div at bounding box center [360, 687] width 85 height 22
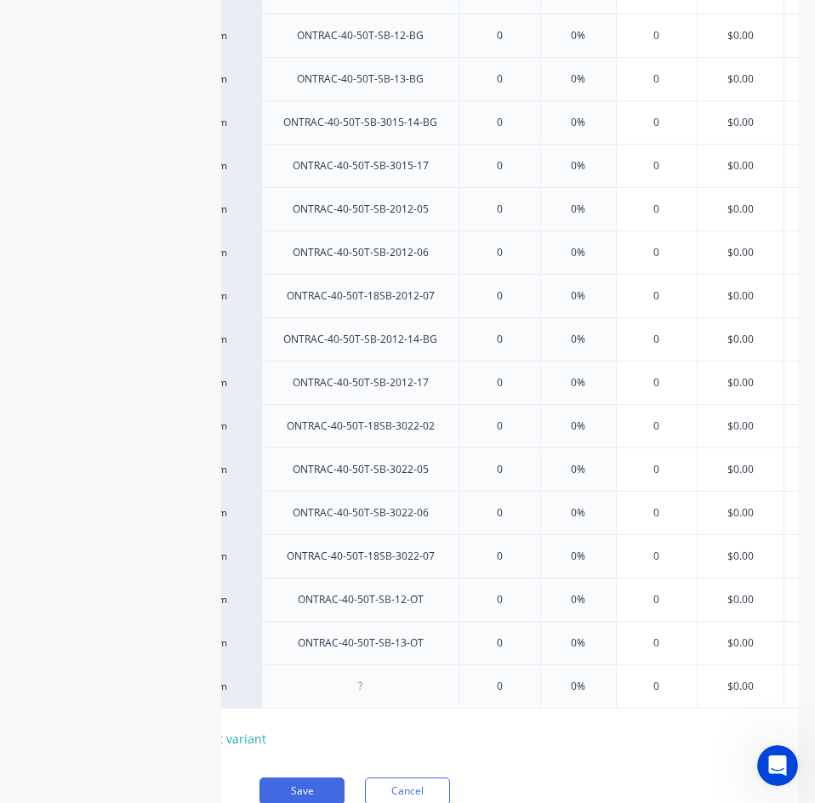
type textarea "x"
paste div
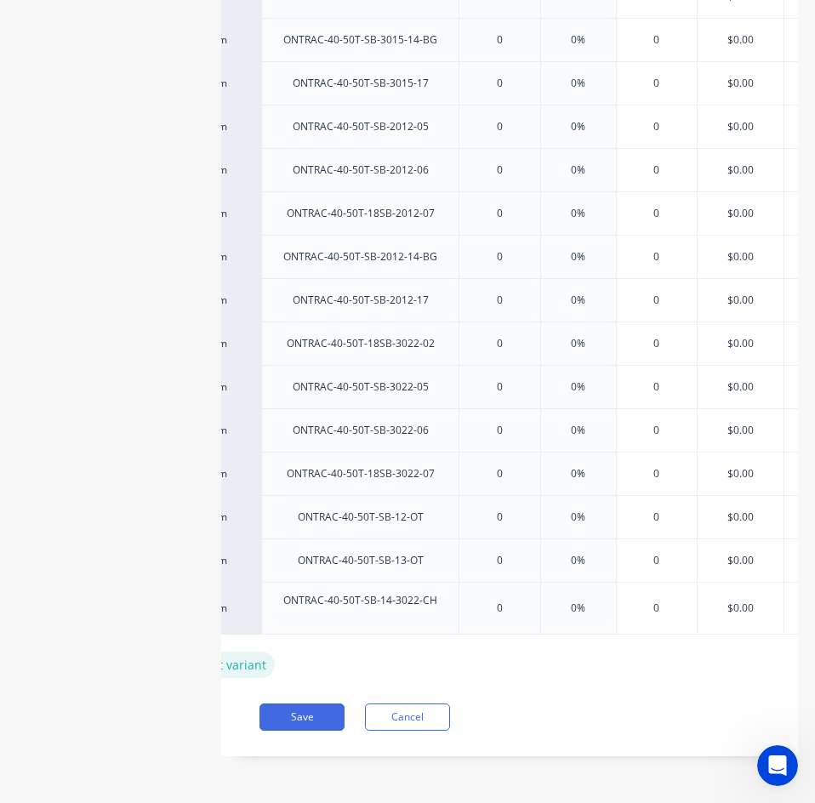
click at [251, 652] on div "+ add product variant" at bounding box center [204, 665] width 141 height 26
type textarea "x"
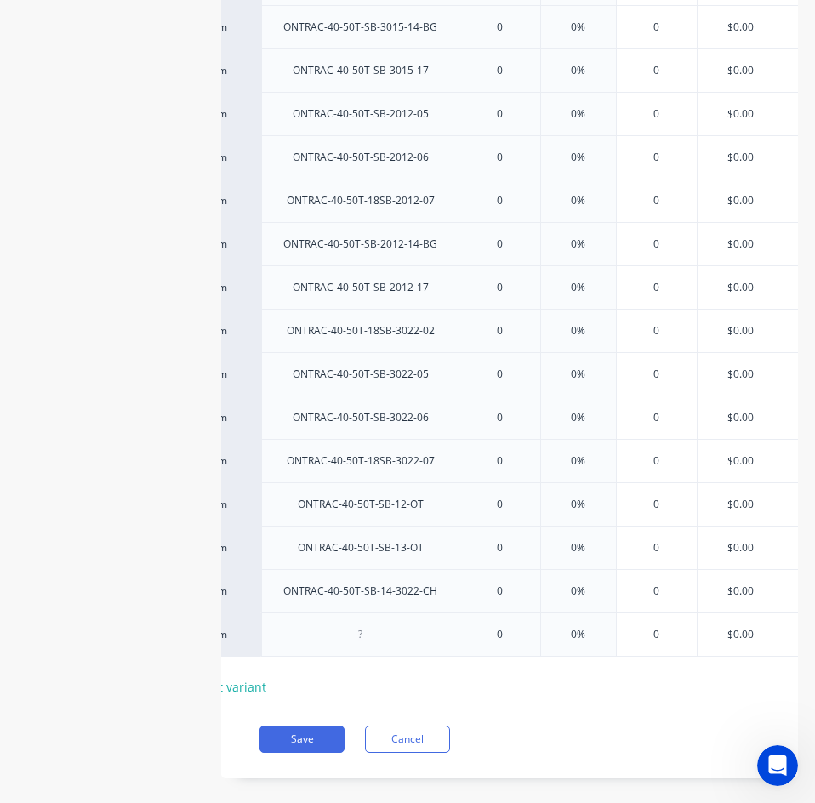
scroll to position [1685, 0]
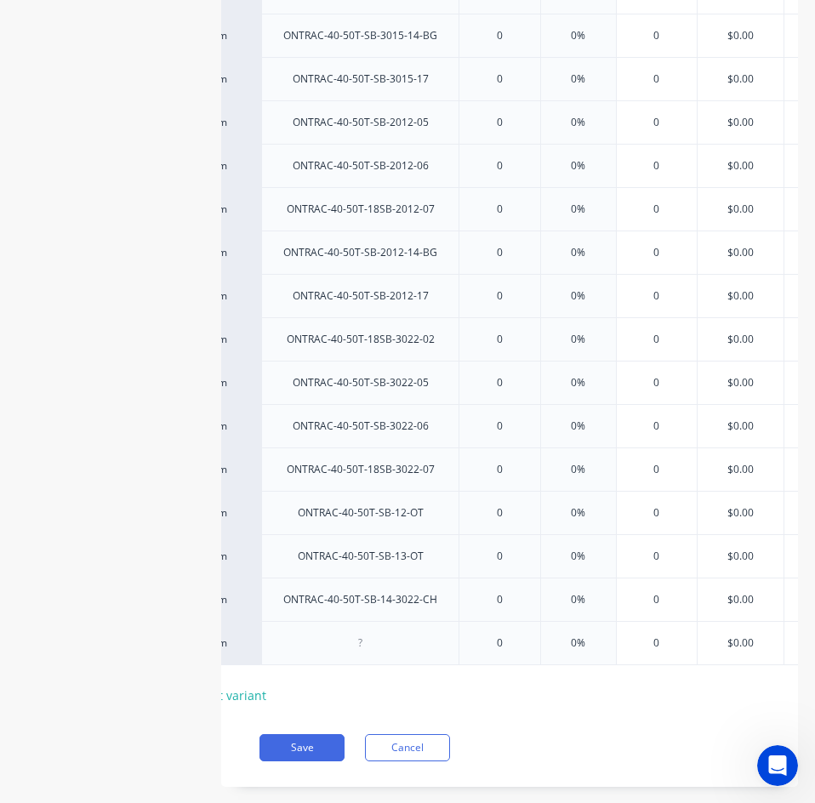
click at [347, 653] on div at bounding box center [360, 643] width 85 height 22
drag, startPoint x: 362, startPoint y: 647, endPoint x: 390, endPoint y: 648, distance: 28.1
click at [363, 647] on div at bounding box center [360, 643] width 85 height 22
paste div
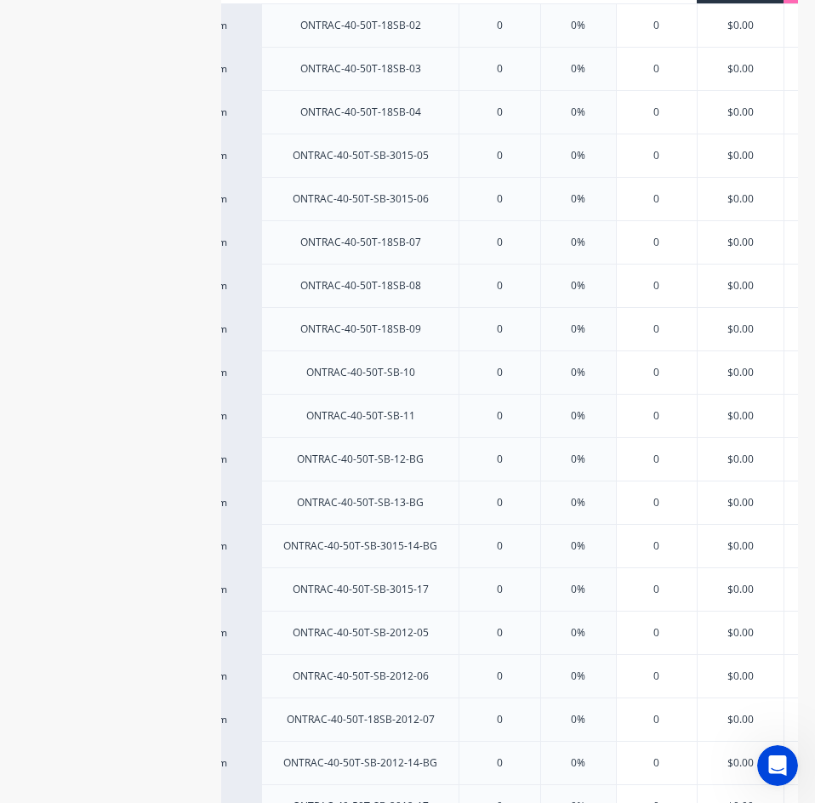
click at [460, 186] on div "0" at bounding box center [499, 199] width 85 height 43
type textarea "x"
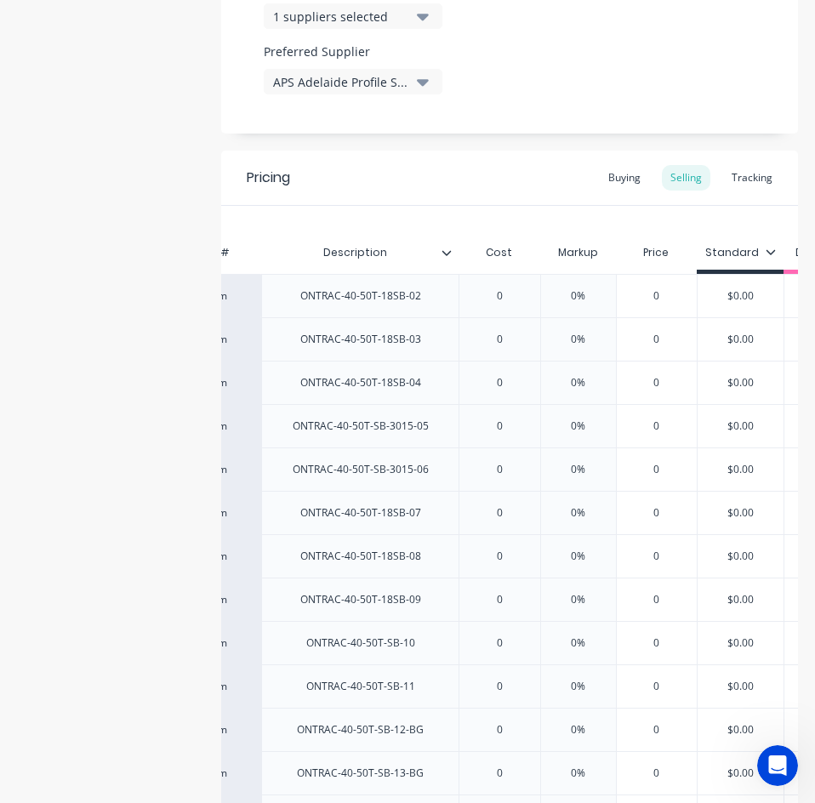
scroll to position [579, 0]
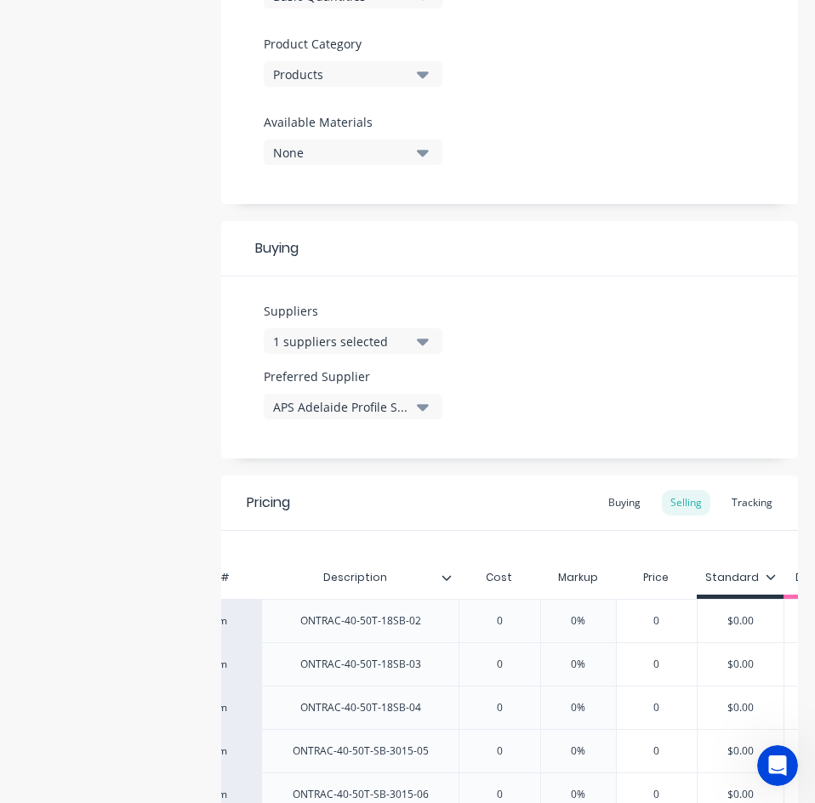
type input "Description"
click at [432, 577] on input "Description" at bounding box center [354, 577] width 187 height 15
click at [441, 582] on input "Description" at bounding box center [354, 577] width 187 height 15
click at [449, 578] on icon at bounding box center [447, 577] width 9 height 5
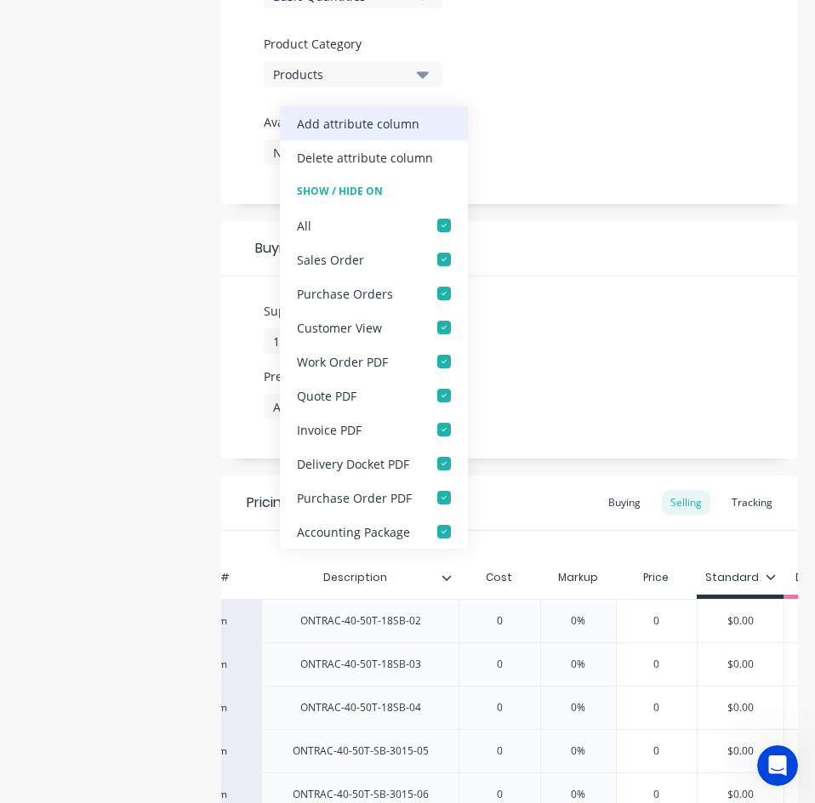
click at [407, 127] on div "Add attribute column" at bounding box center [358, 124] width 123 height 18
type textarea "x"
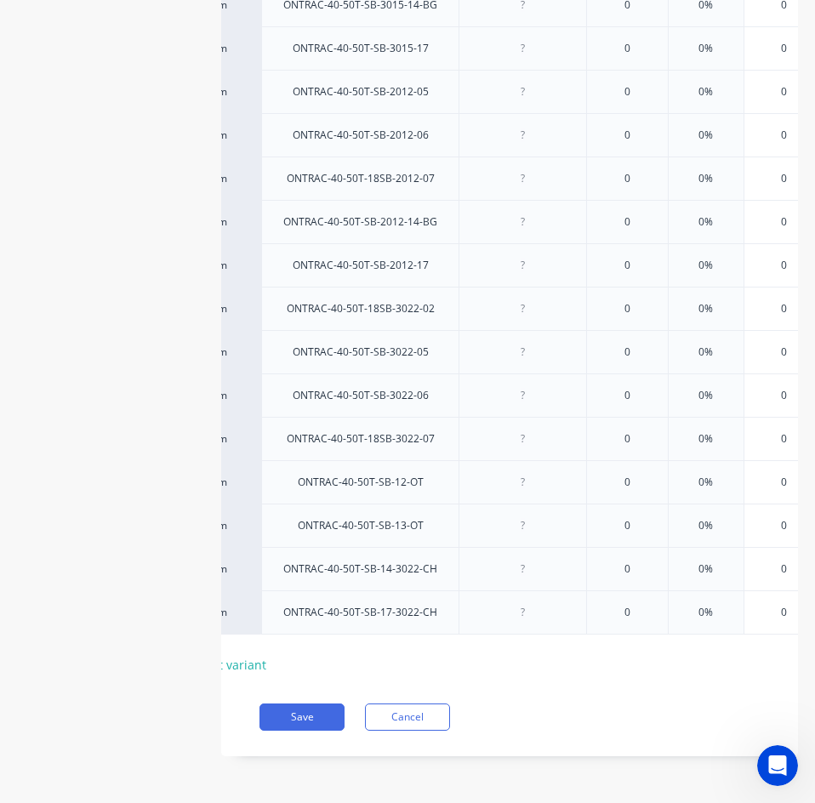
scroll to position [1728, 0]
click at [308, 718] on button "Save" at bounding box center [302, 717] width 85 height 27
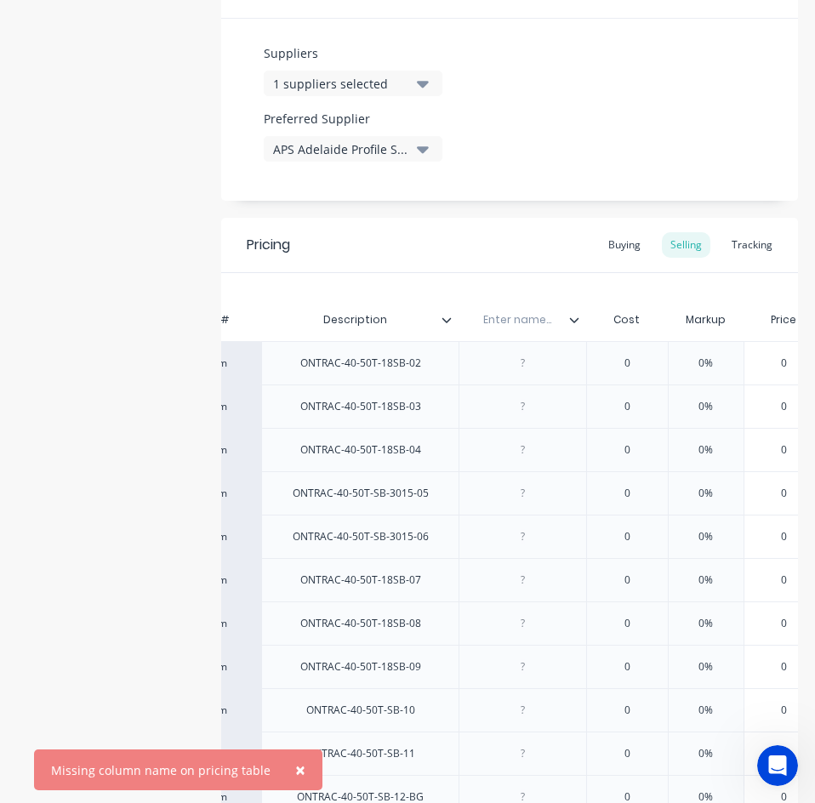
scroll to position [707, 0]
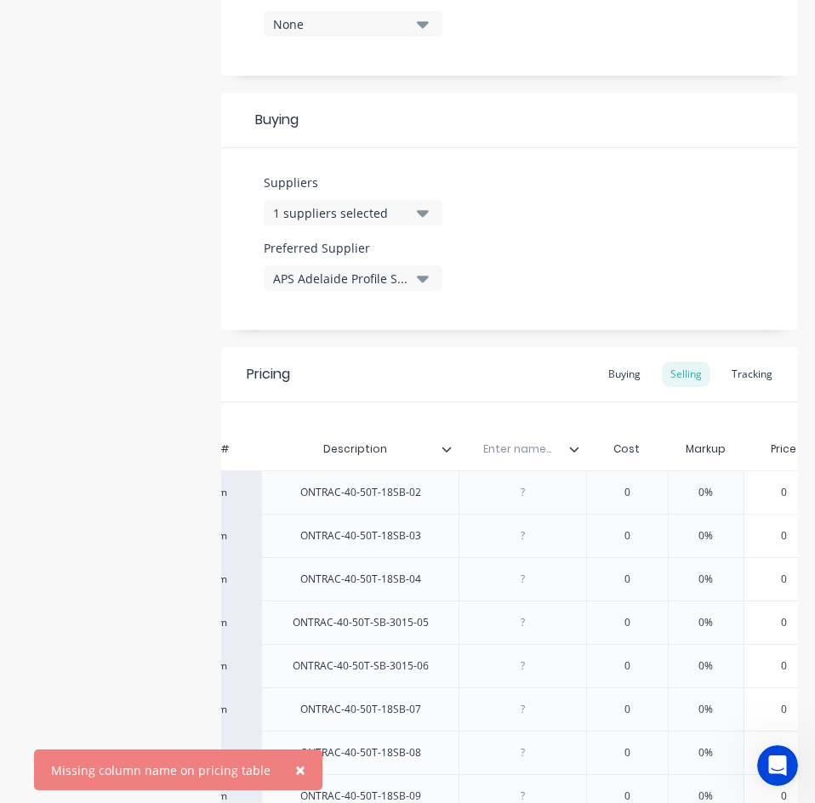
click at [531, 456] on input "text" at bounding box center [517, 449] width 117 height 15
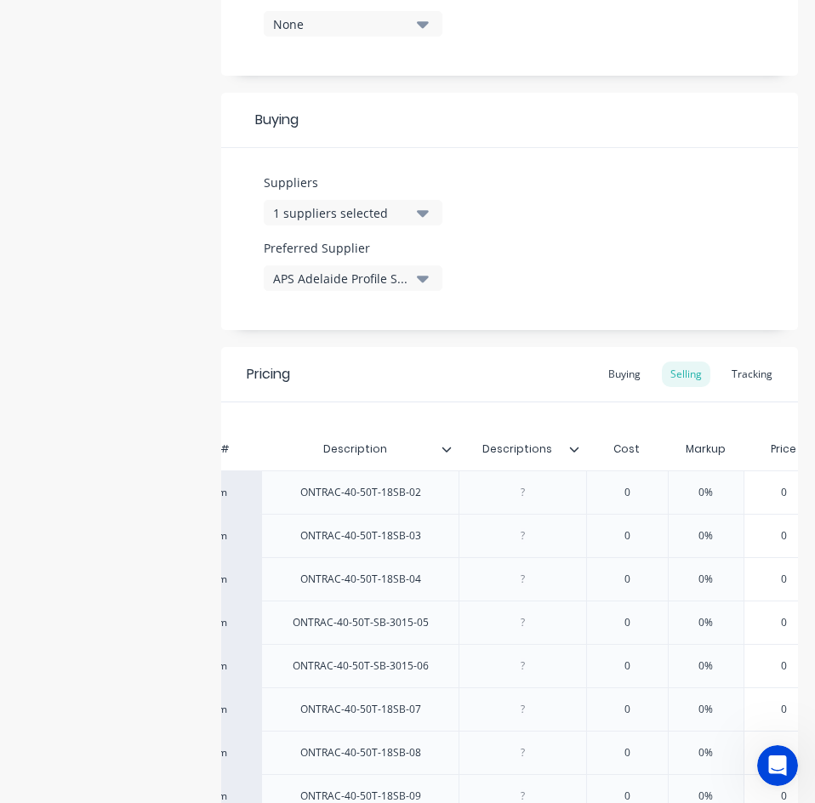
type input "Description"
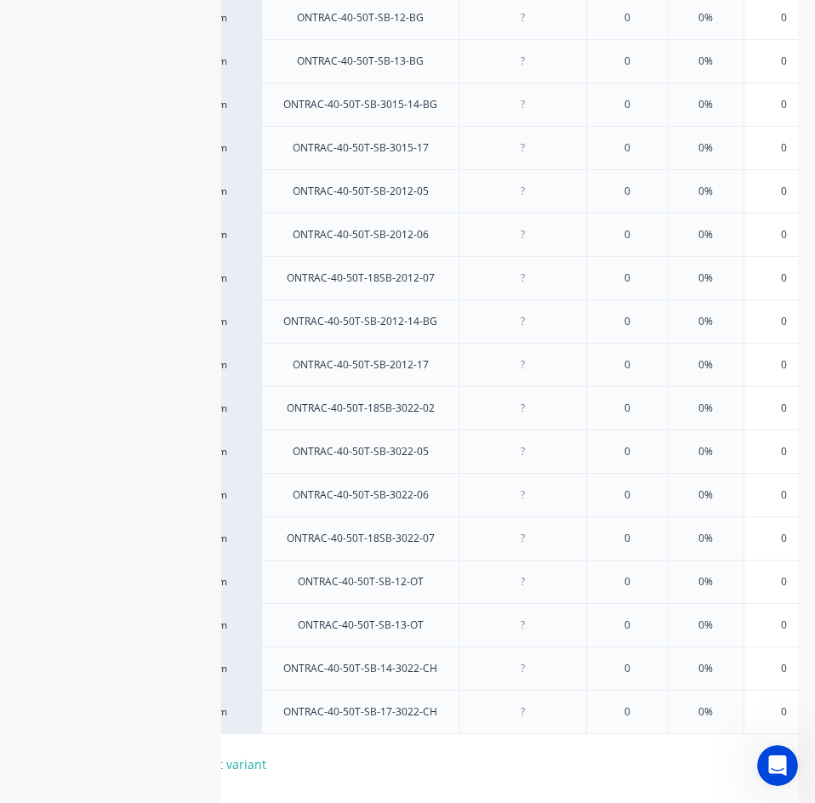
scroll to position [1728, 0]
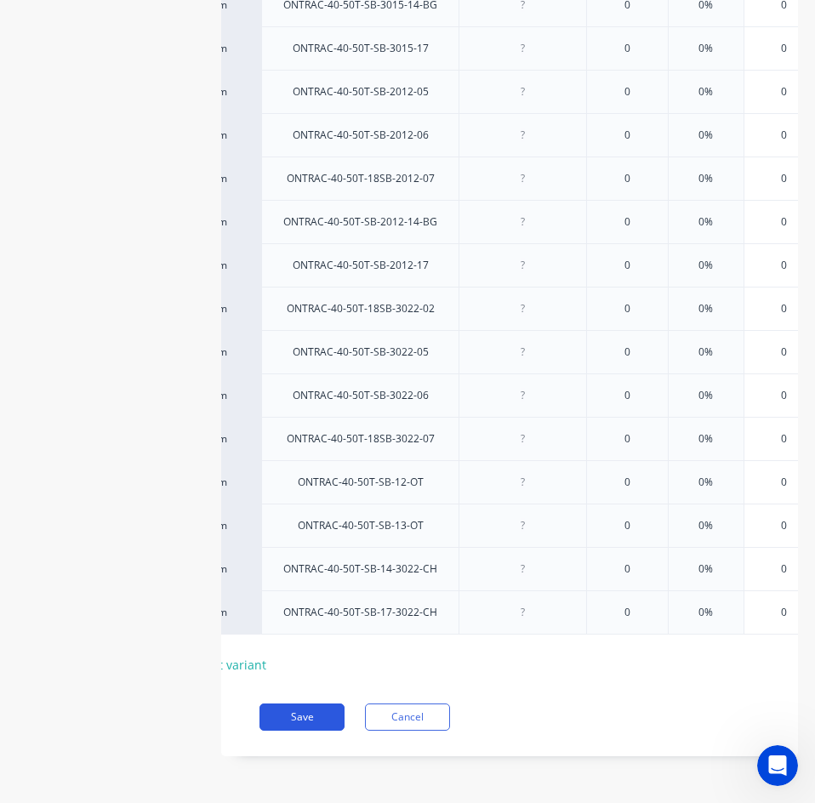
click at [308, 717] on button "Save" at bounding box center [302, 717] width 85 height 27
type textarea "x"
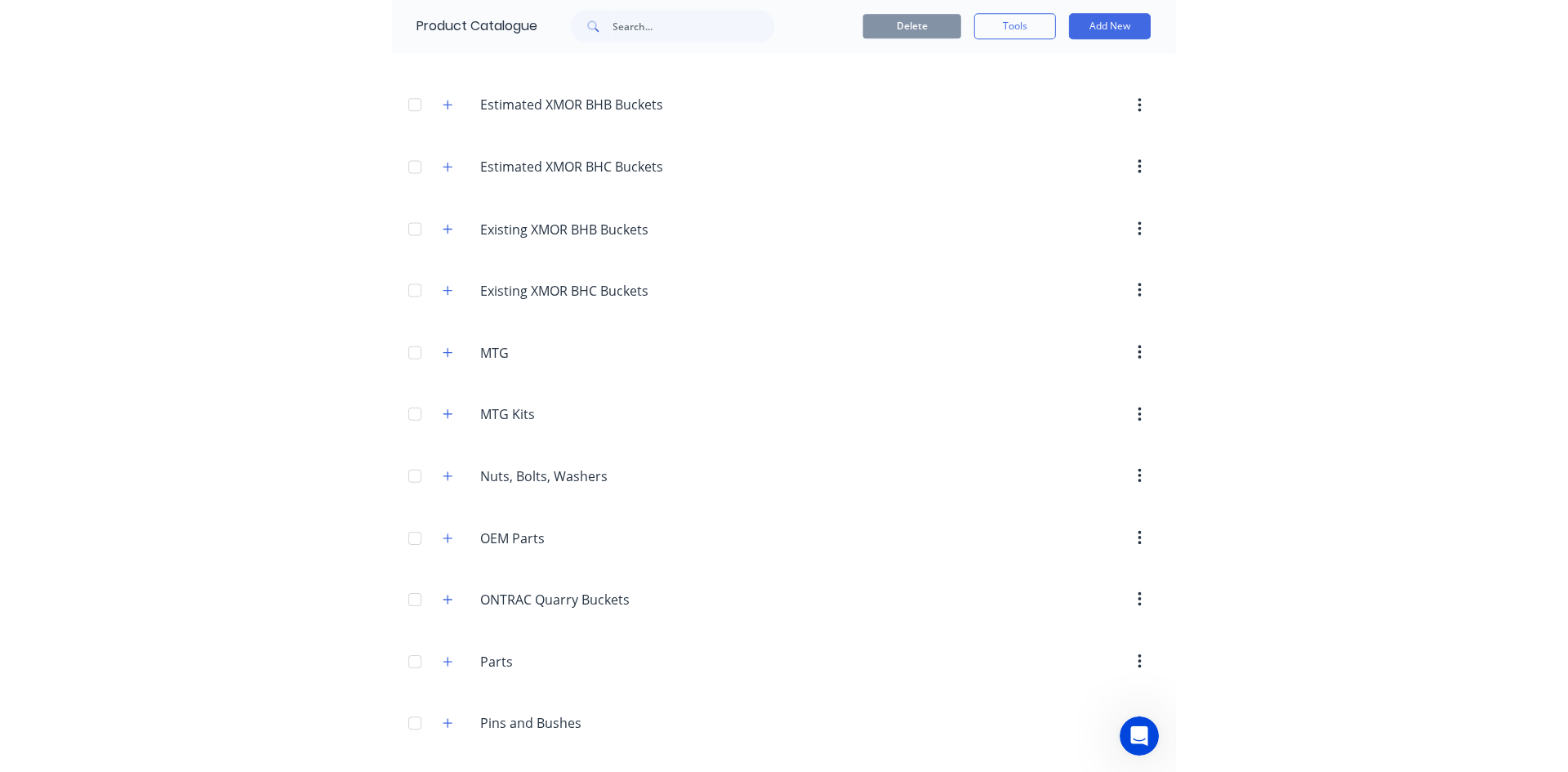
scroll to position [326, 0]
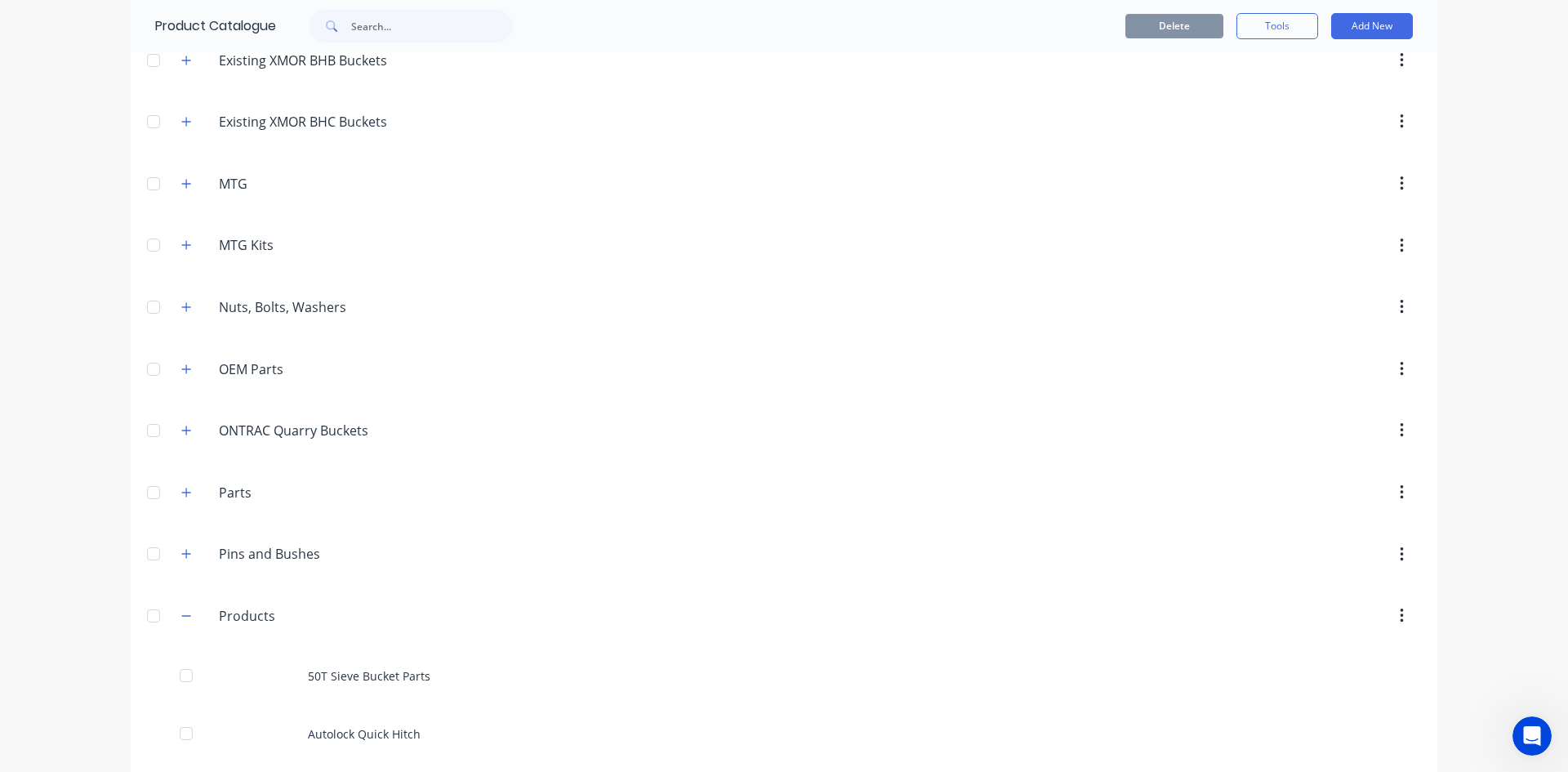
click at [955, 486] on div at bounding box center [923, 493] width 996 height 30
